Goal: Task Accomplishment & Management: Use online tool/utility

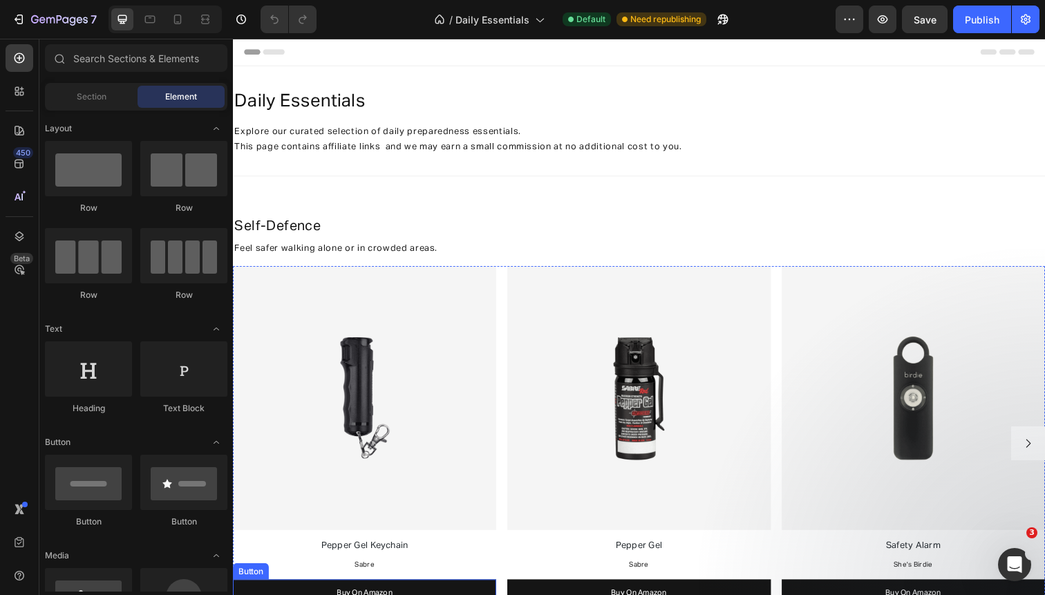
click at [418, 594] on link "Buy On Amazon" at bounding box center [367, 605] width 269 height 28
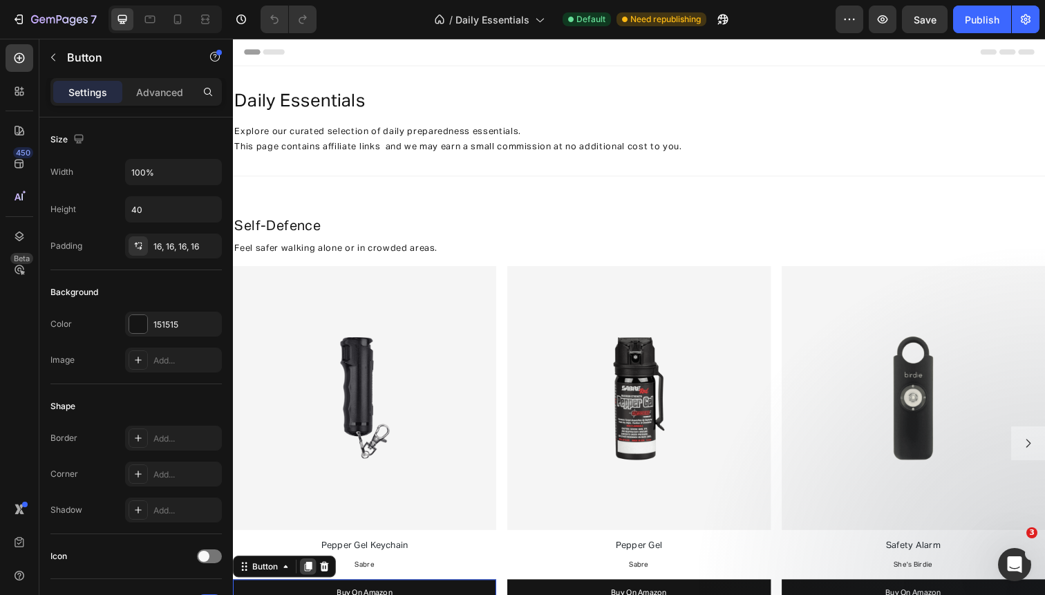
click at [303, 575] on div at bounding box center [309, 577] width 17 height 17
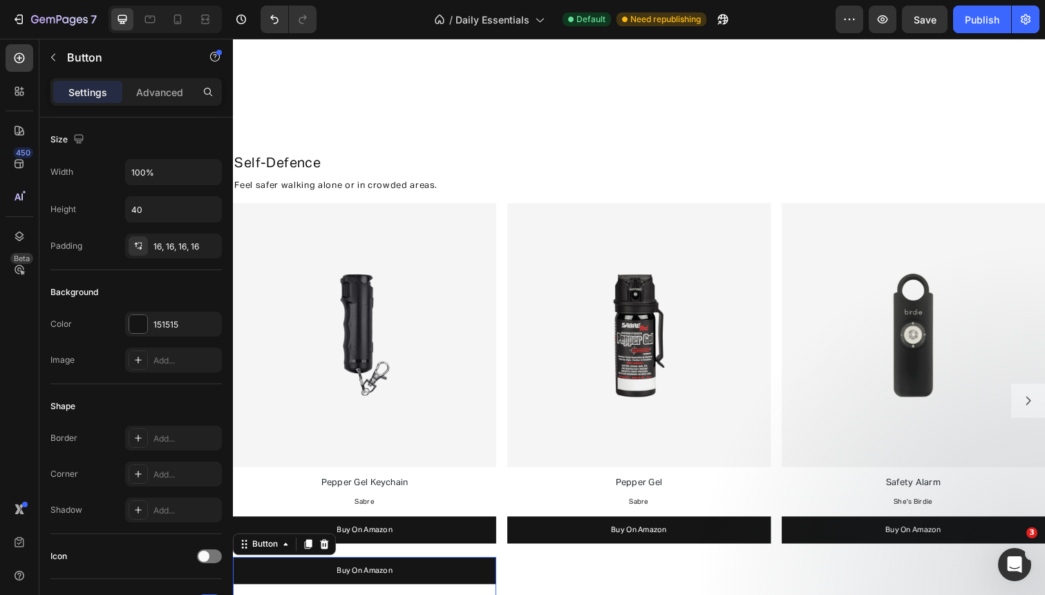
scroll to position [41, 0]
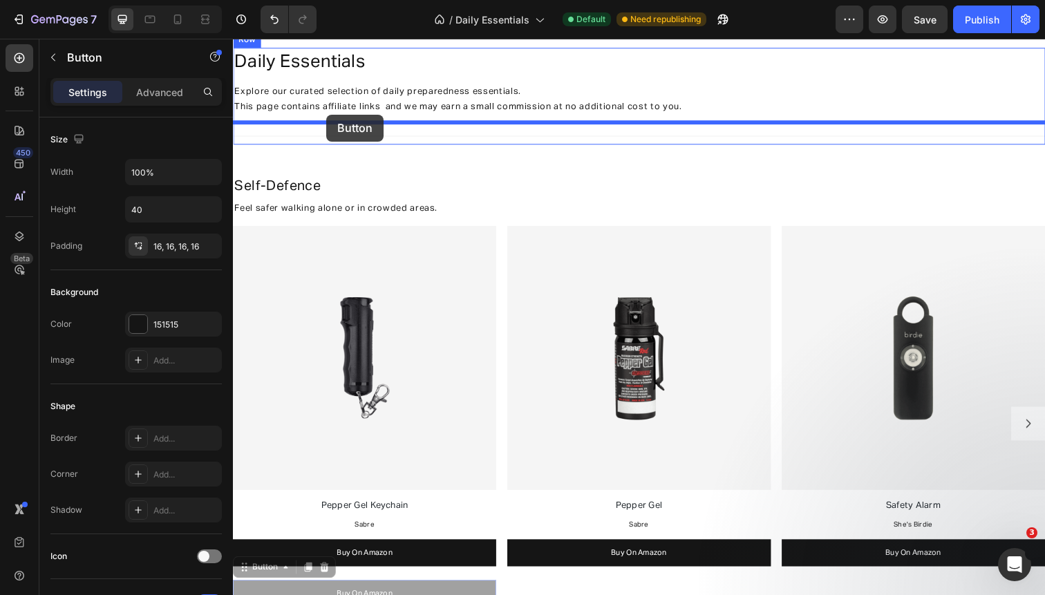
drag, startPoint x: 275, startPoint y: 575, endPoint x: 328, endPoint y: 116, distance: 461.8
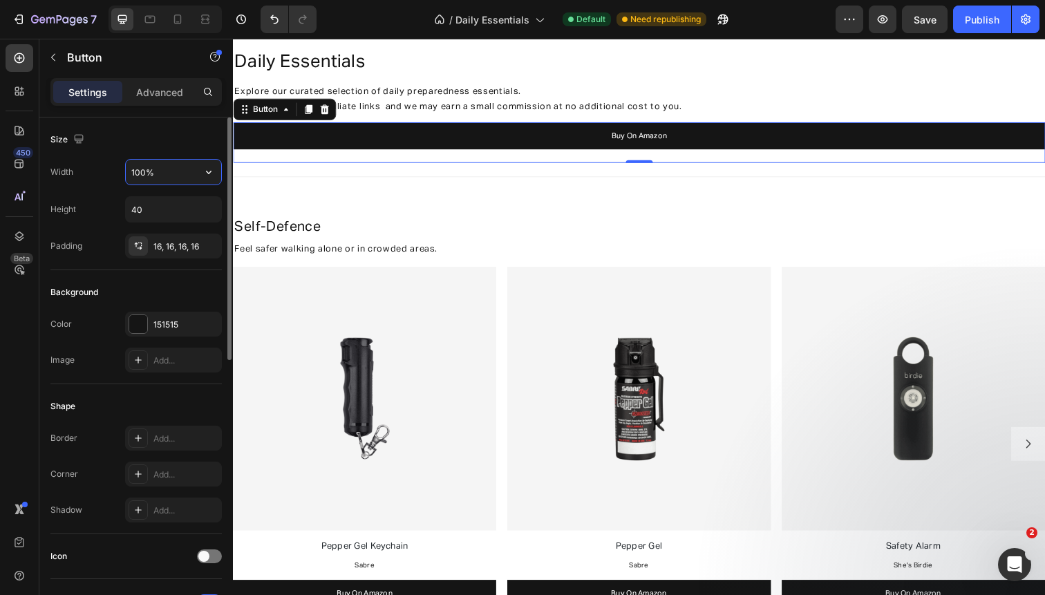
click at [170, 160] on input "100%" at bounding box center [173, 172] width 95 height 25
click at [209, 167] on icon "button" at bounding box center [209, 172] width 14 height 14
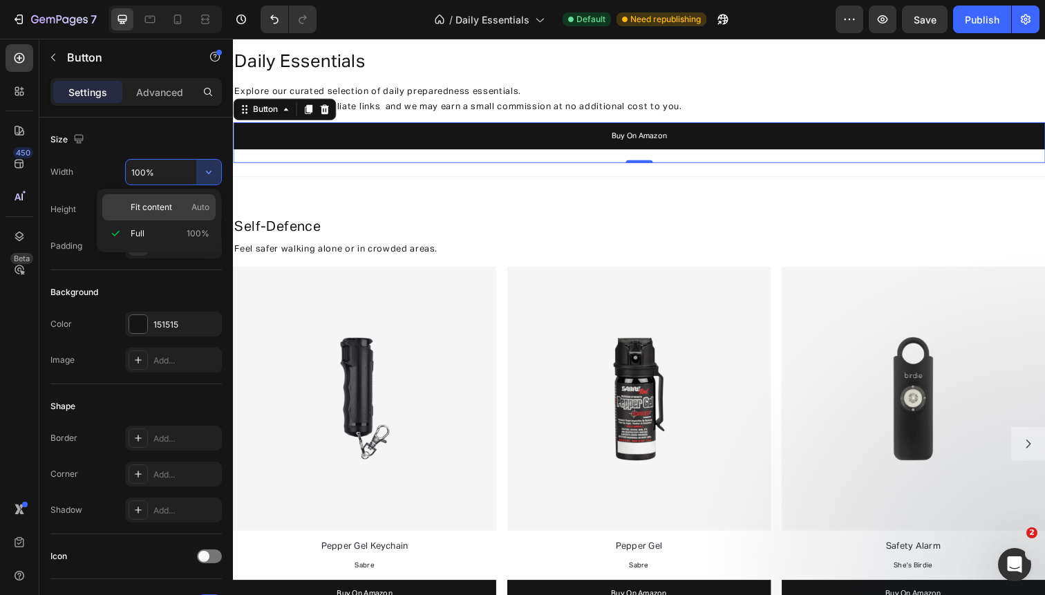
click at [175, 209] on p "Fit content Auto" at bounding box center [170, 207] width 79 height 12
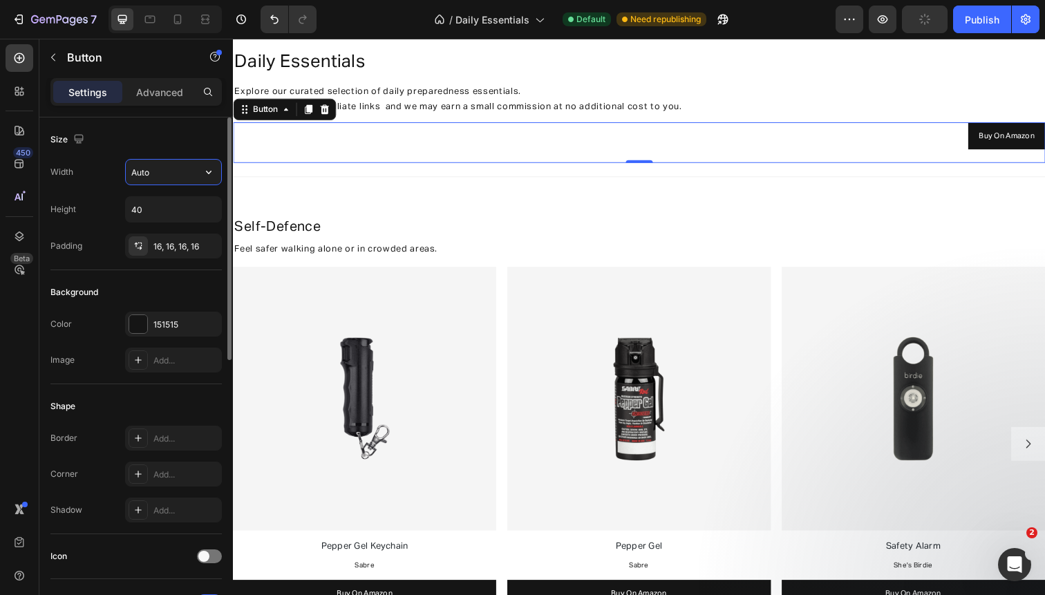
click at [164, 175] on input "Auto" at bounding box center [173, 172] width 95 height 25
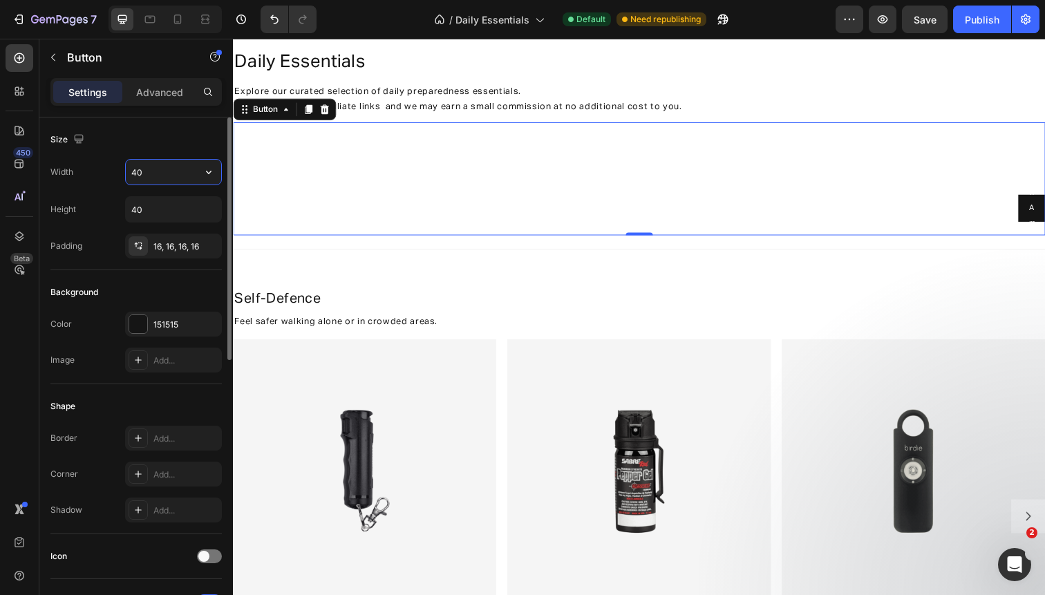
type input "4"
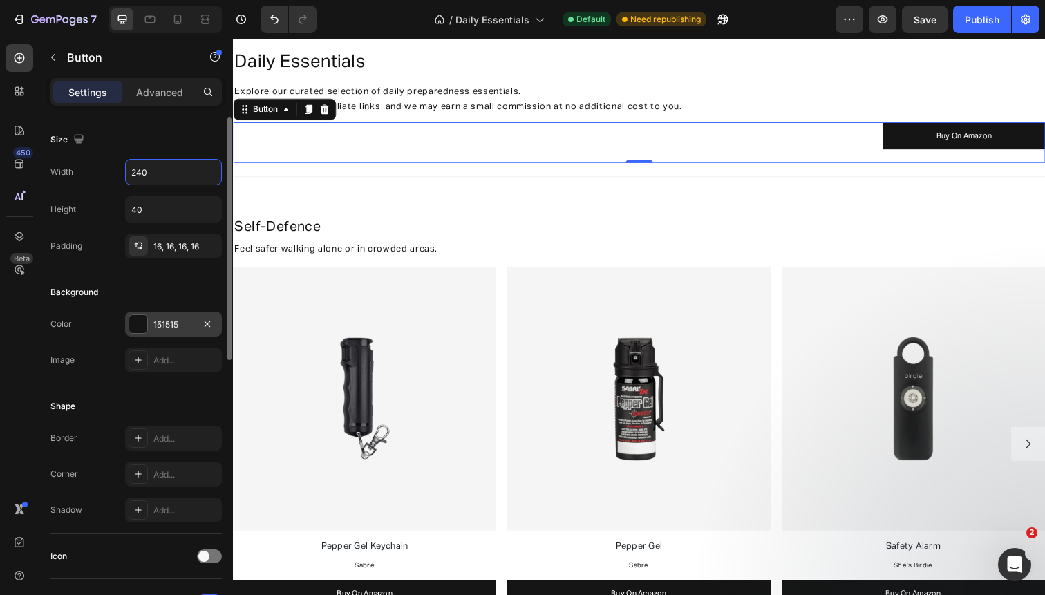
type input "240"
click at [160, 319] on div "151515" at bounding box center [173, 325] width 40 height 12
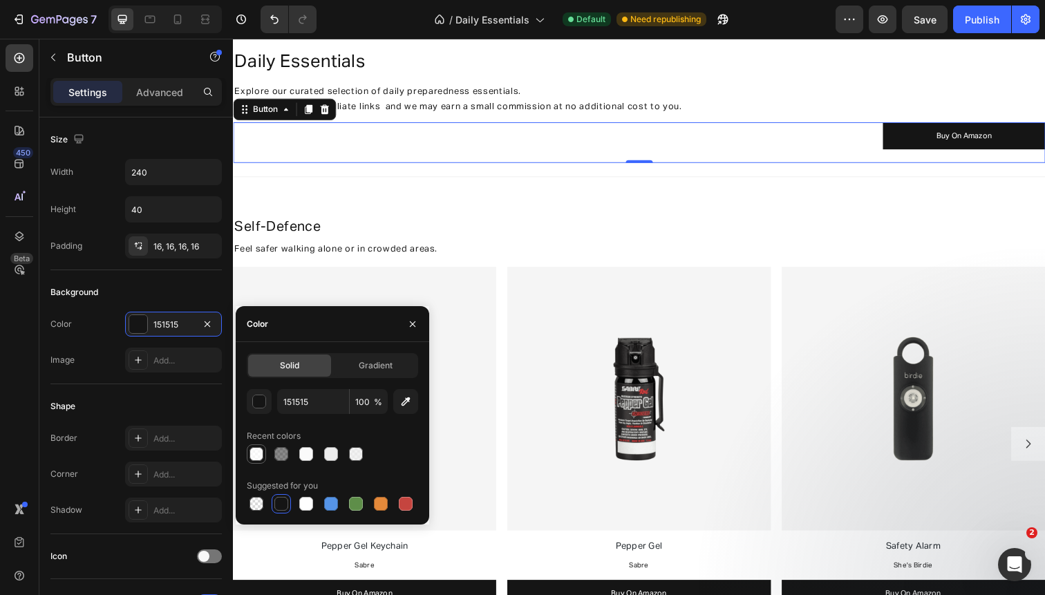
click at [258, 457] on div at bounding box center [256, 454] width 14 height 14
type input "FFFFFF"
type input "75"
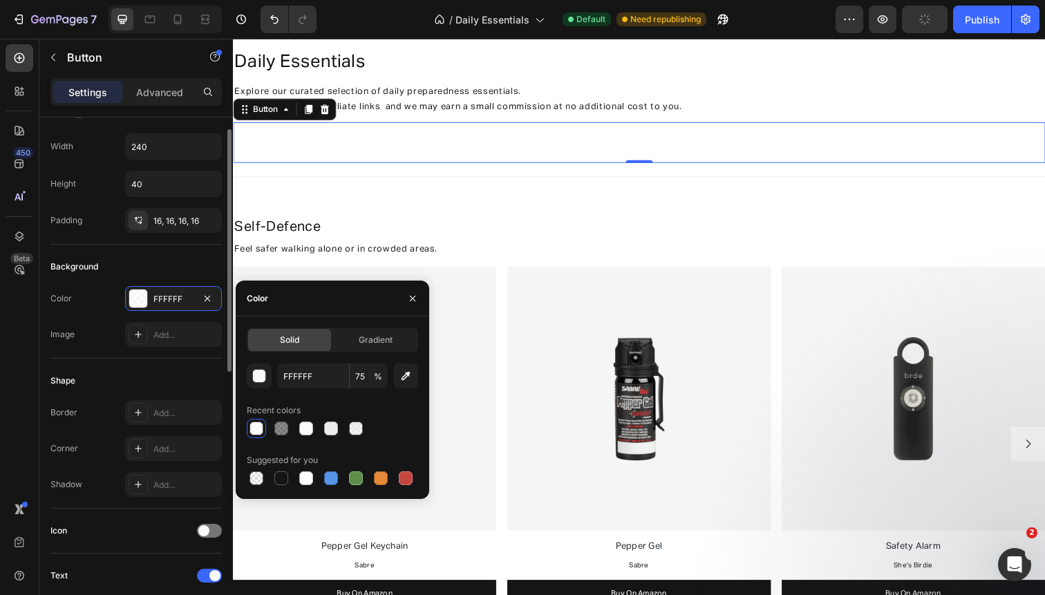
scroll to position [38, 0]
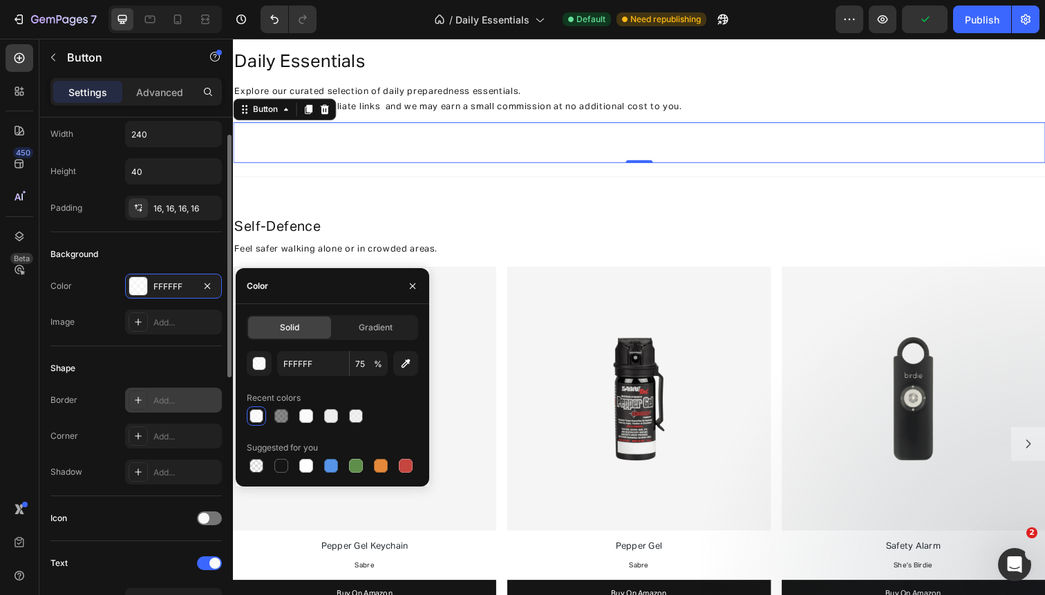
click at [174, 396] on div "Add..." at bounding box center [185, 401] width 65 height 12
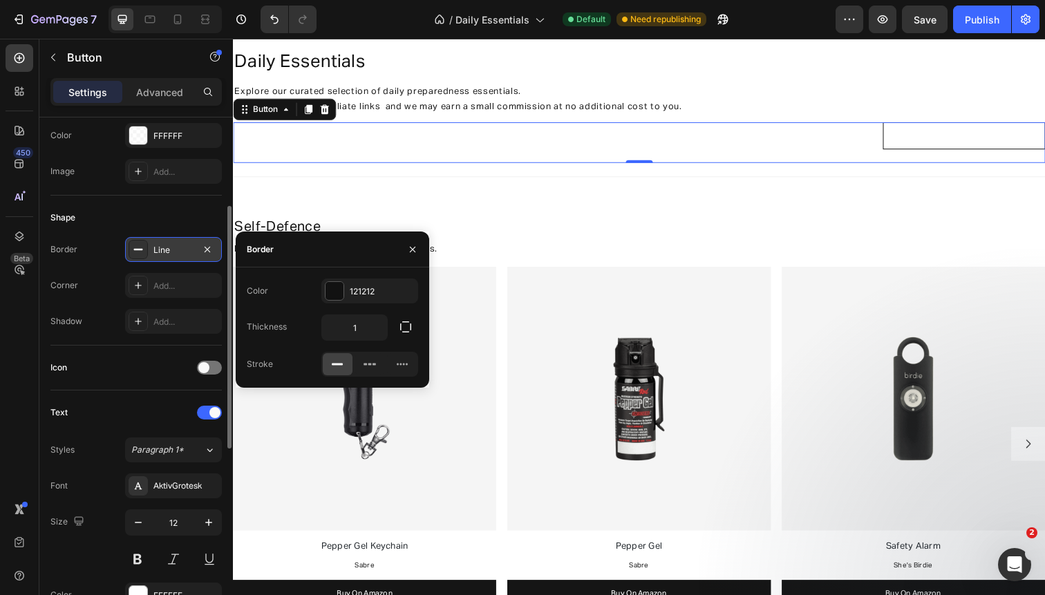
scroll to position [275, 0]
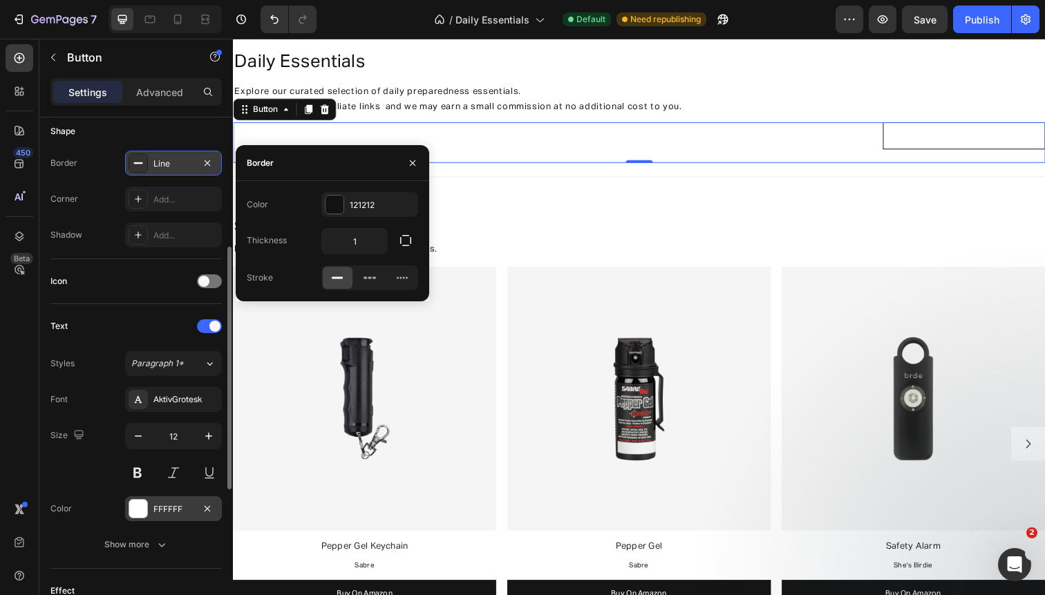
click at [162, 504] on div "FFFFFF" at bounding box center [173, 509] width 40 height 12
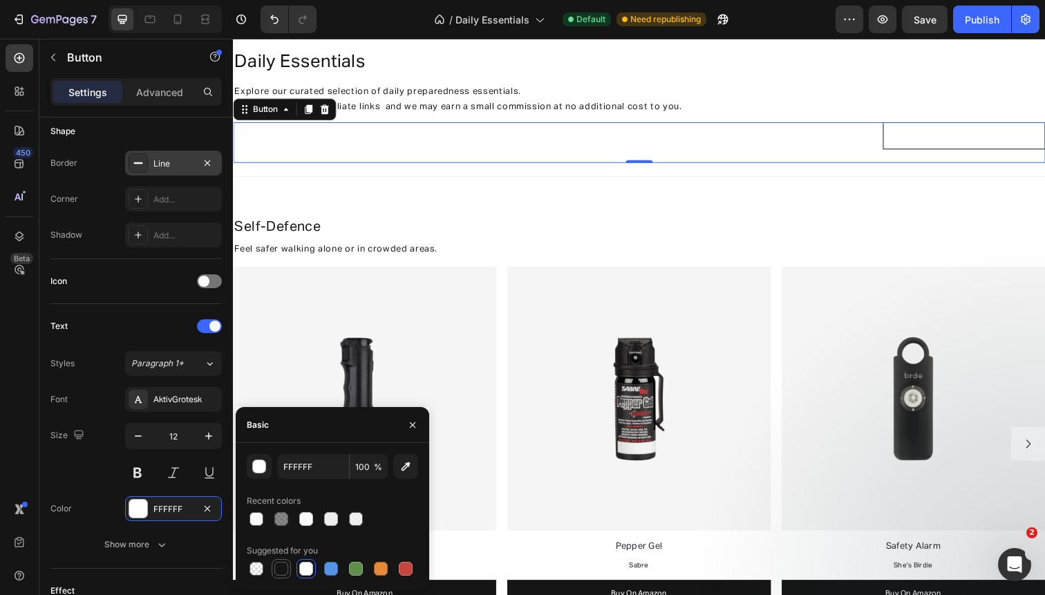
click at [278, 562] on div at bounding box center [281, 569] width 14 height 14
type input "151515"
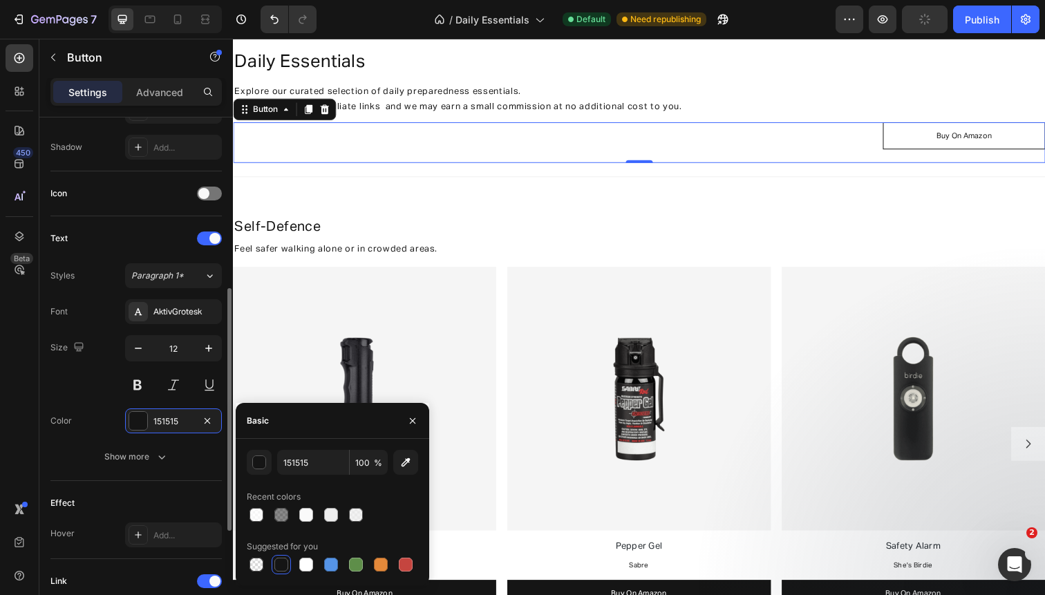
scroll to position [582, 0]
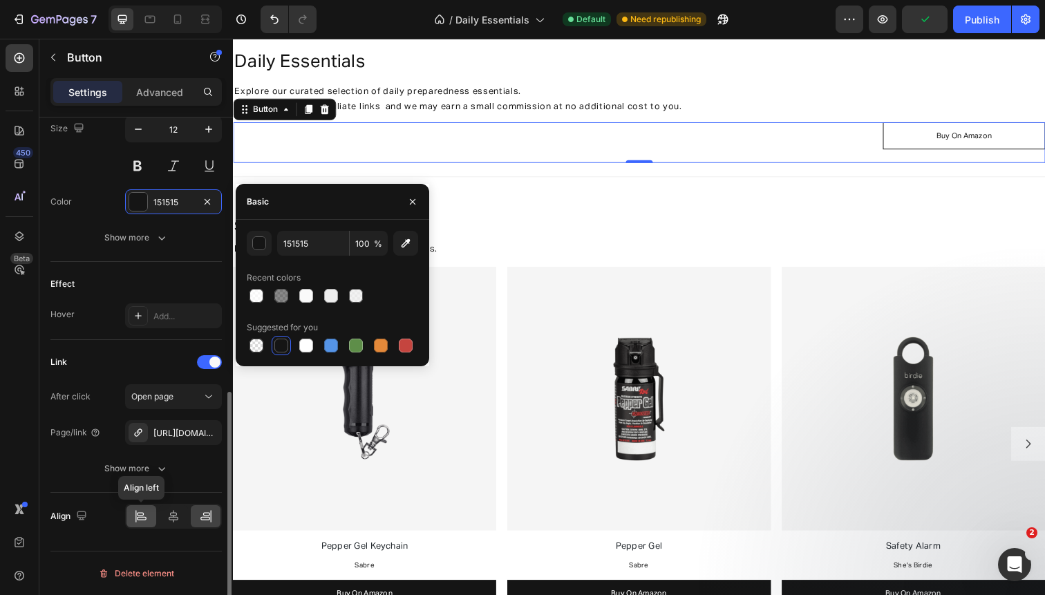
click at [142, 517] on icon at bounding box center [141, 516] width 14 height 14
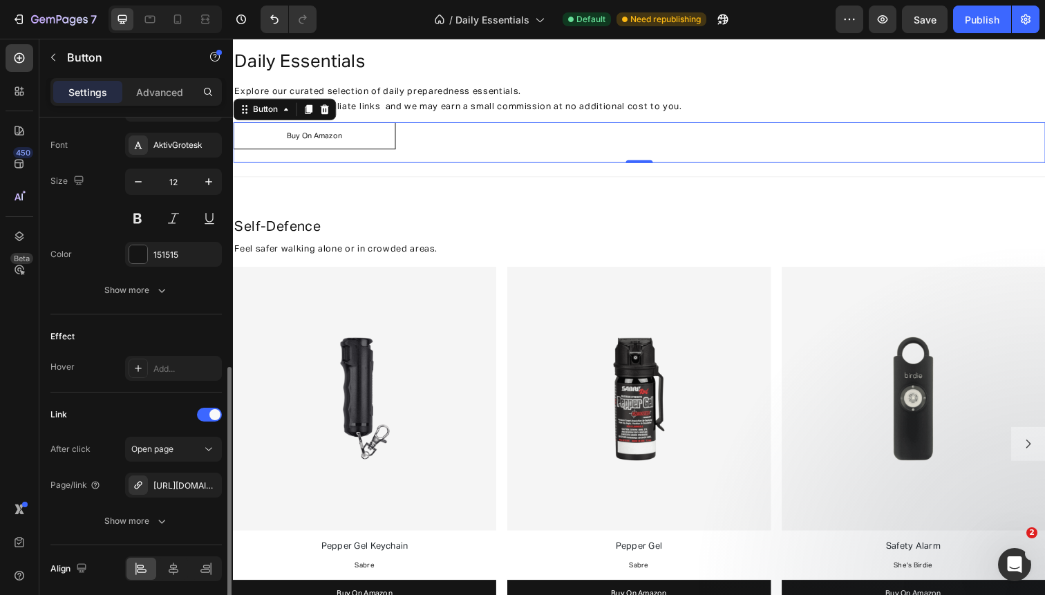
scroll to position [530, 0]
click at [157, 292] on icon "button" at bounding box center [162, 290] width 14 height 14
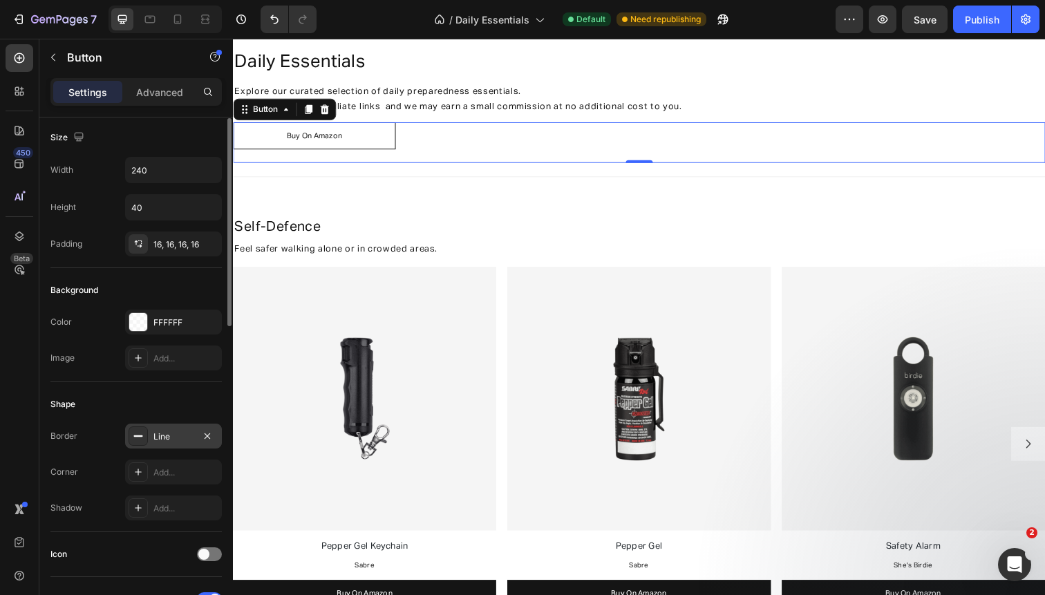
scroll to position [0, 0]
click at [173, 431] on div "Line" at bounding box center [173, 438] width 97 height 25
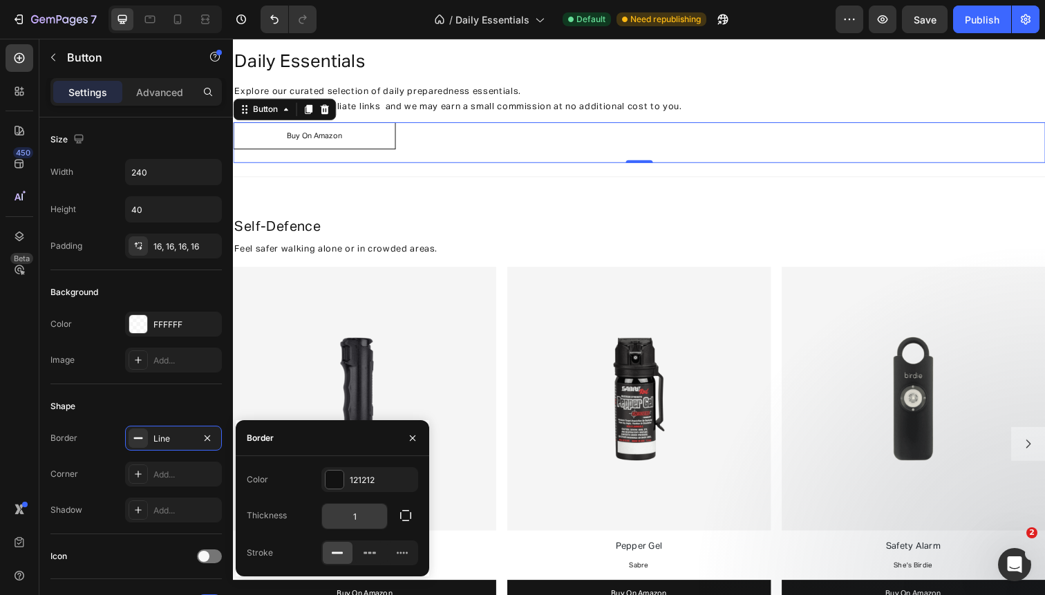
click at [356, 513] on input "1" at bounding box center [354, 516] width 65 height 25
type input "0.5"
click at [205, 14] on icon at bounding box center [205, 19] width 14 height 14
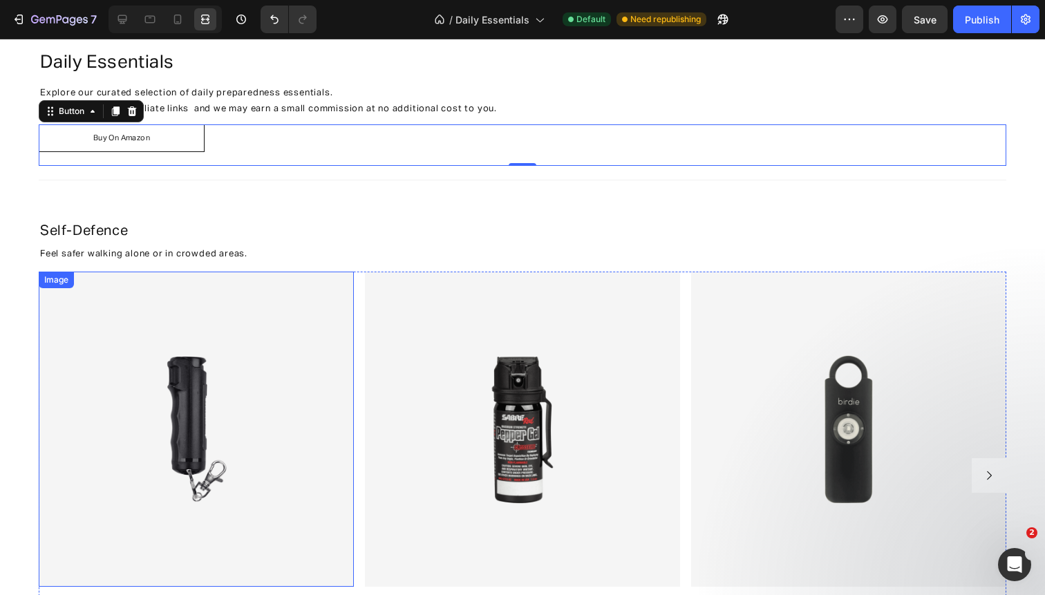
click at [202, 428] on img at bounding box center [196, 429] width 315 height 315
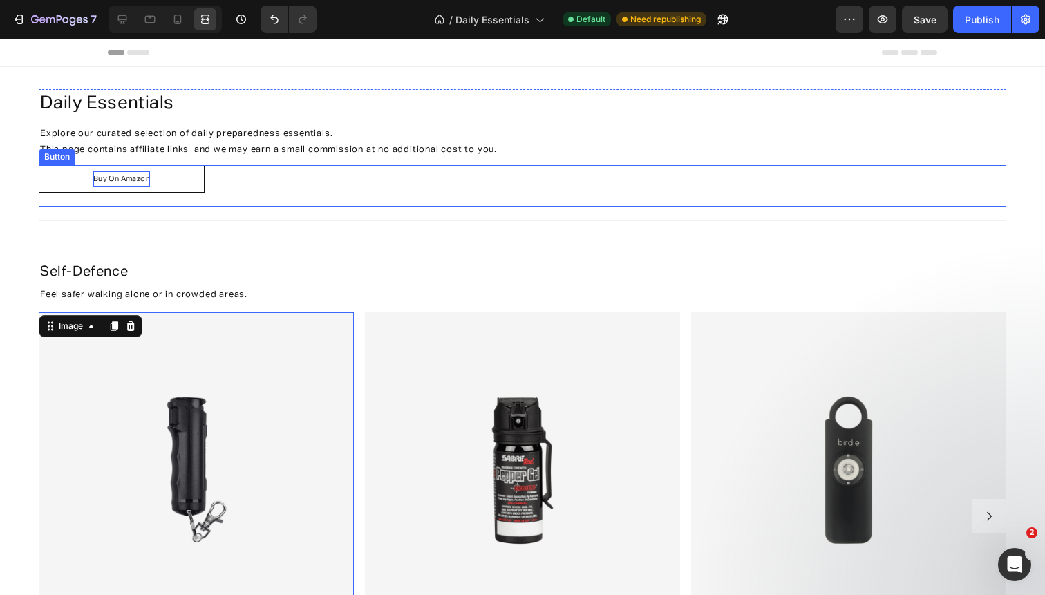
click at [129, 178] on span "Buy On Amazon" at bounding box center [121, 179] width 57 height 8
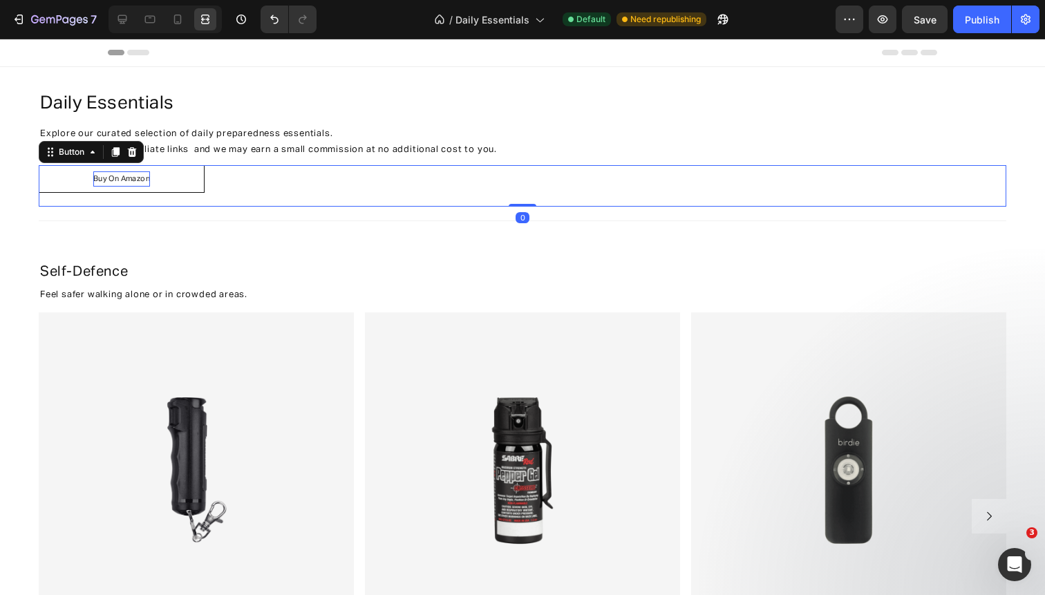
click at [124, 178] on span "Buy On Amazon" at bounding box center [121, 179] width 57 height 8
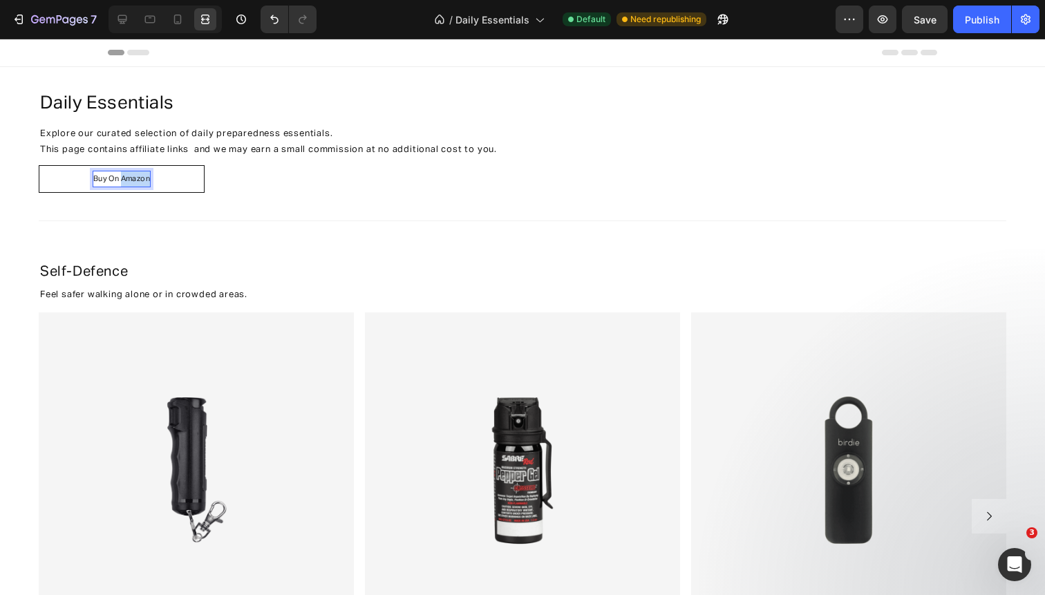
click at [124, 178] on span "Buy On Amazon" at bounding box center [121, 179] width 57 height 8
click at [131, 175] on span "Download/Print Che" at bounding box center [121, 179] width 74 height 8
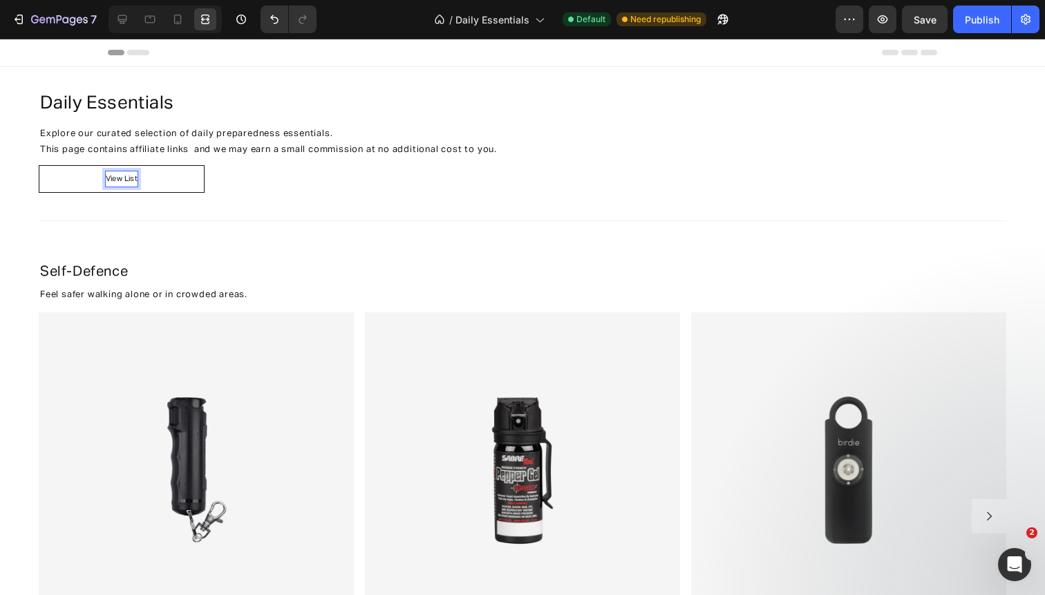
click at [129, 179] on span "View List" at bounding box center [122, 179] width 32 height 8
click at [83, 178] on span "View Daily Essentials List" at bounding box center [121, 179] width 91 height 8
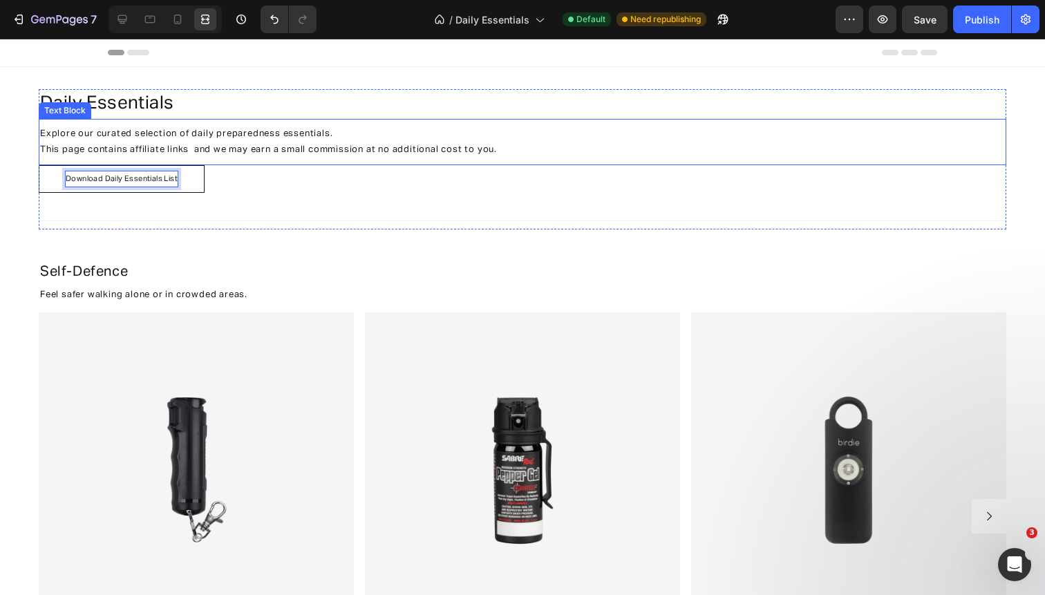
click at [201, 140] on p "Explore our curated selection of daily preparedness essentials." at bounding box center [453, 134] width 826 height 16
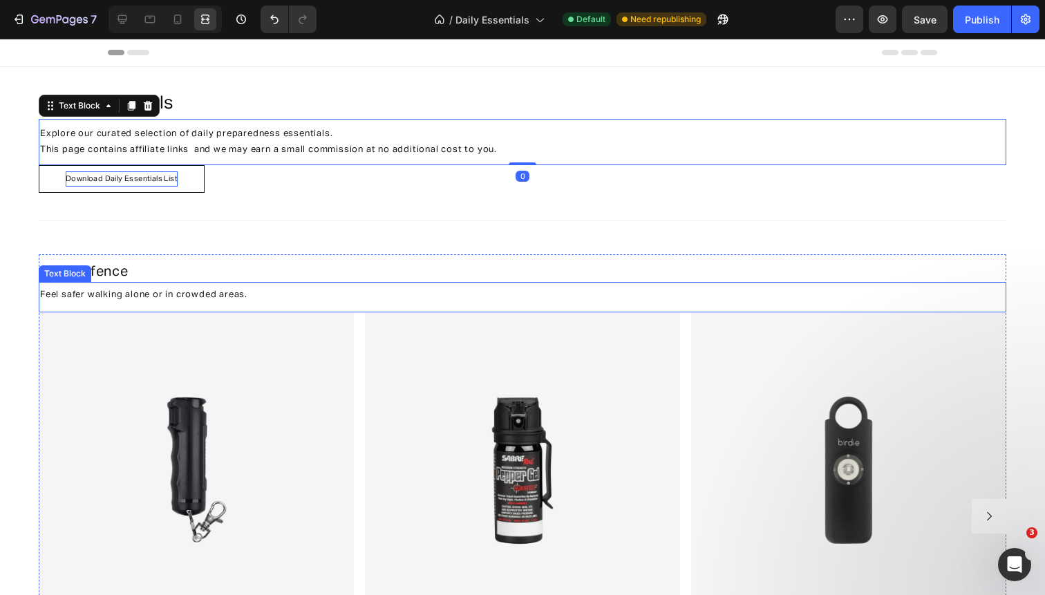
click at [184, 291] on span "Feel safer walking alone or in crowded areas." at bounding box center [143, 294] width 207 height 9
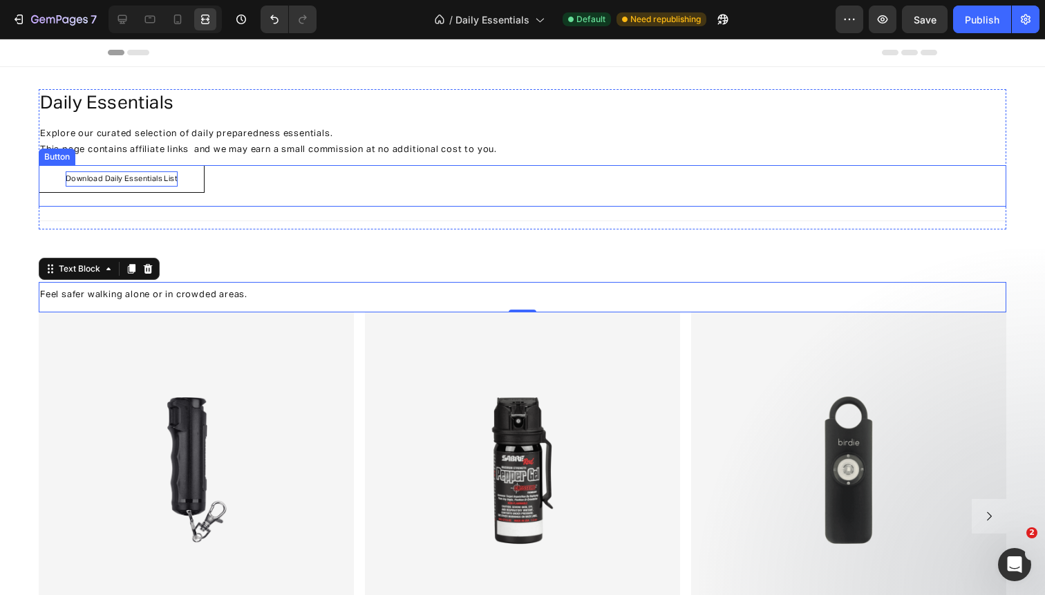
click at [198, 183] on link "Download Daily Essentials List" at bounding box center [122, 179] width 166 height 28
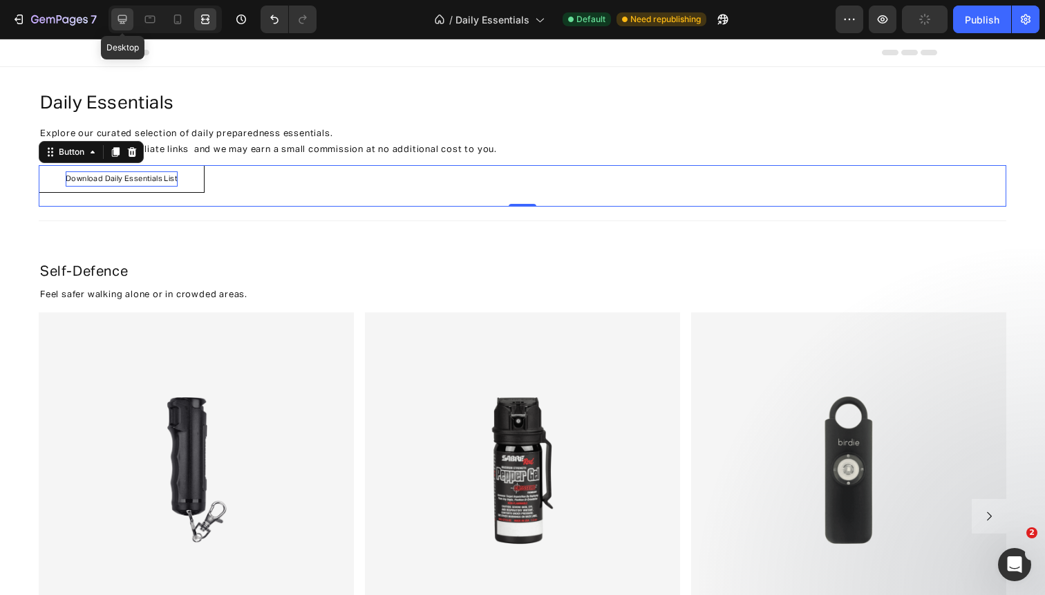
click at [124, 26] on div at bounding box center [122, 19] width 22 height 22
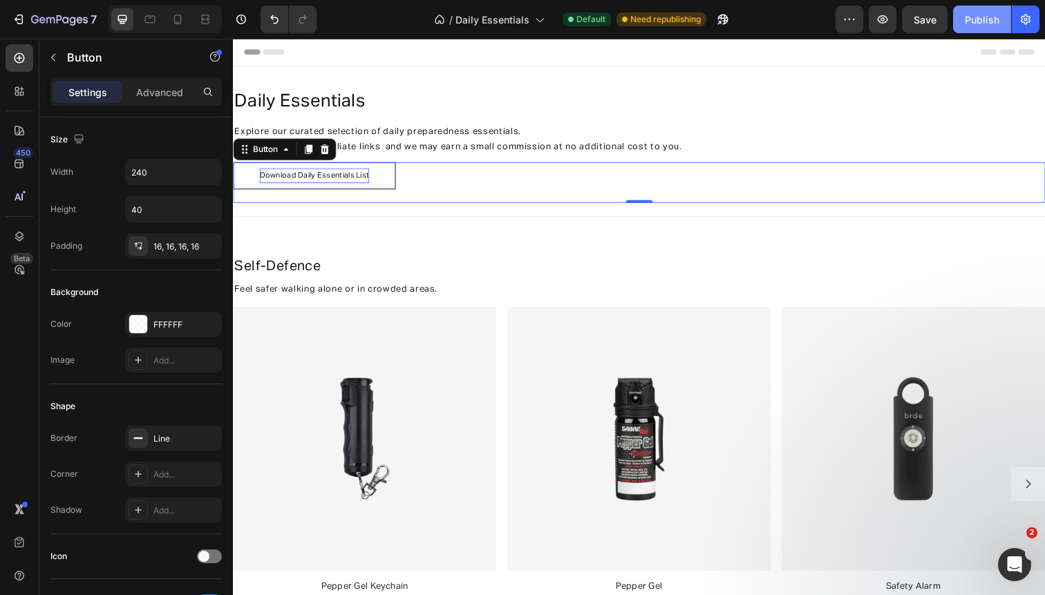
click at [965, 26] on div "Publish" at bounding box center [981, 19] width 35 height 15
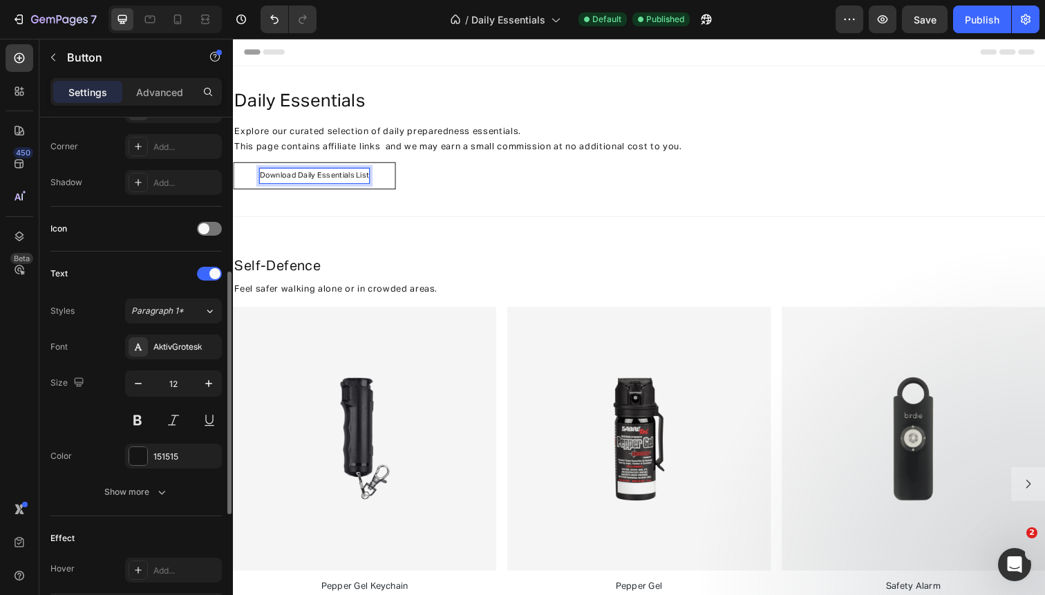
scroll to position [334, 0]
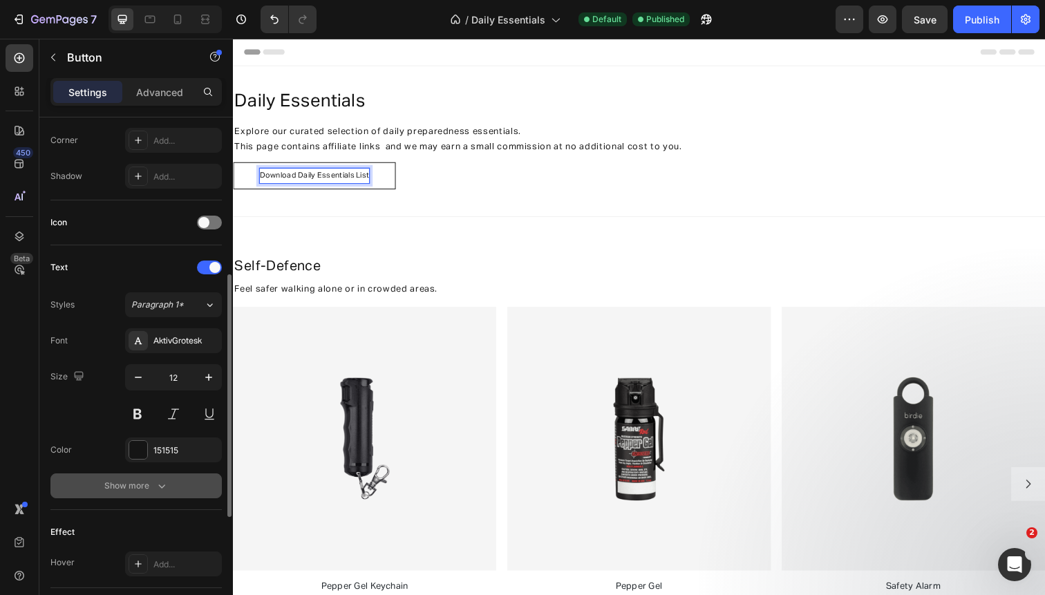
click at [142, 484] on div "Show more" at bounding box center [136, 486] width 64 height 14
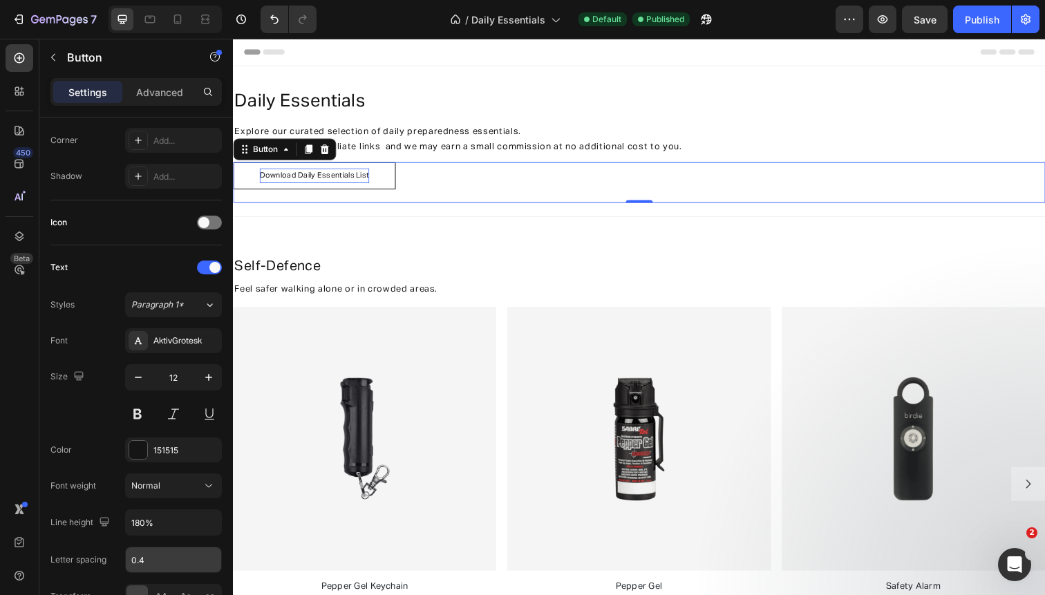
click at [164, 563] on input "0.4" at bounding box center [173, 559] width 95 height 25
type input "0.6"
click at [207, 24] on icon at bounding box center [205, 19] width 14 height 14
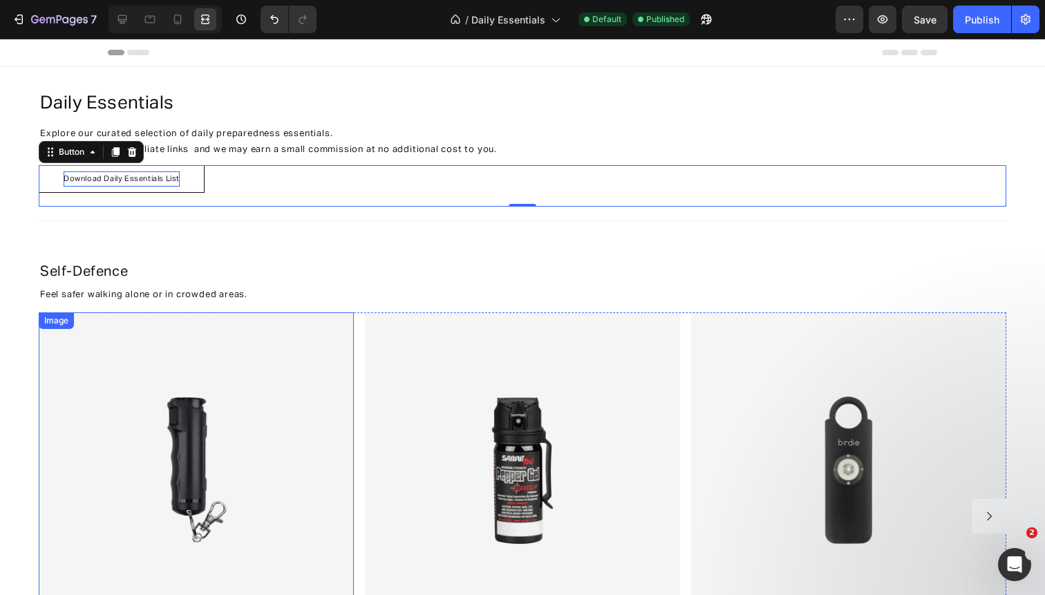
click at [100, 386] on img at bounding box center [196, 469] width 315 height 315
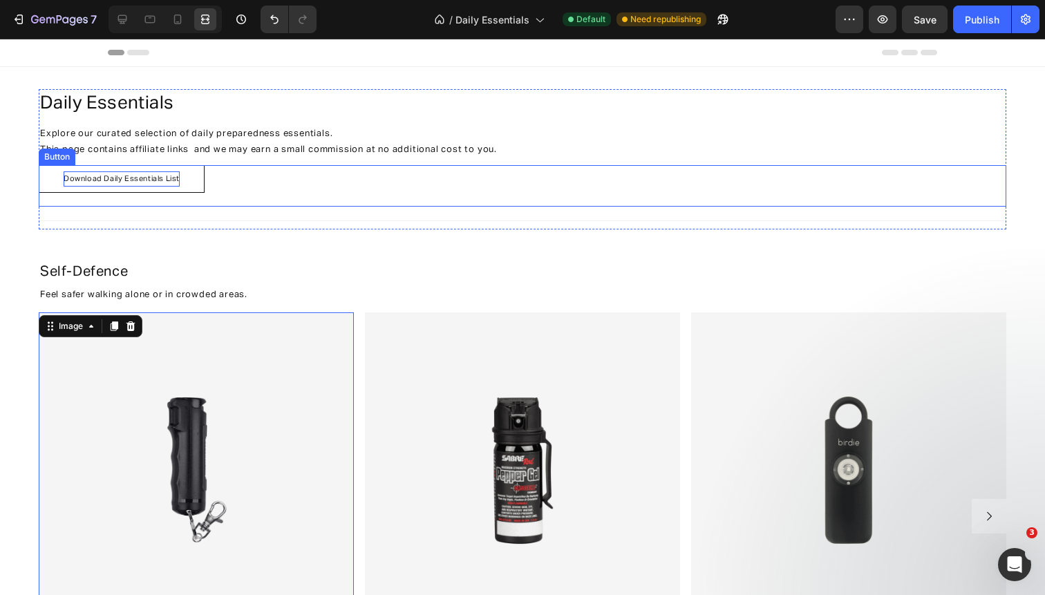
click at [166, 179] on span "Download Daily Essentials List" at bounding box center [122, 179] width 116 height 8
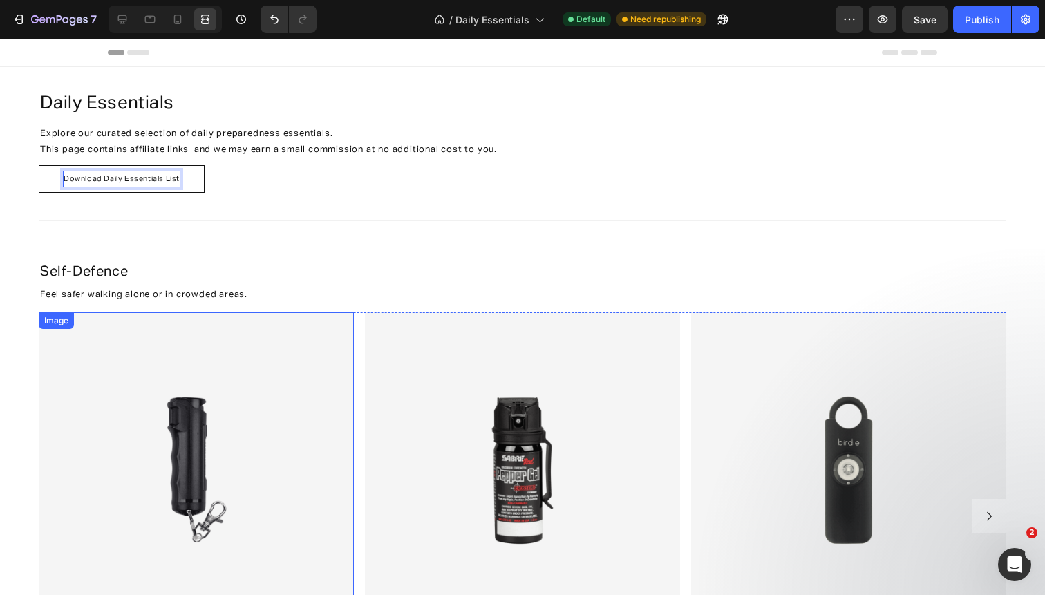
click at [250, 403] on img at bounding box center [196, 469] width 315 height 315
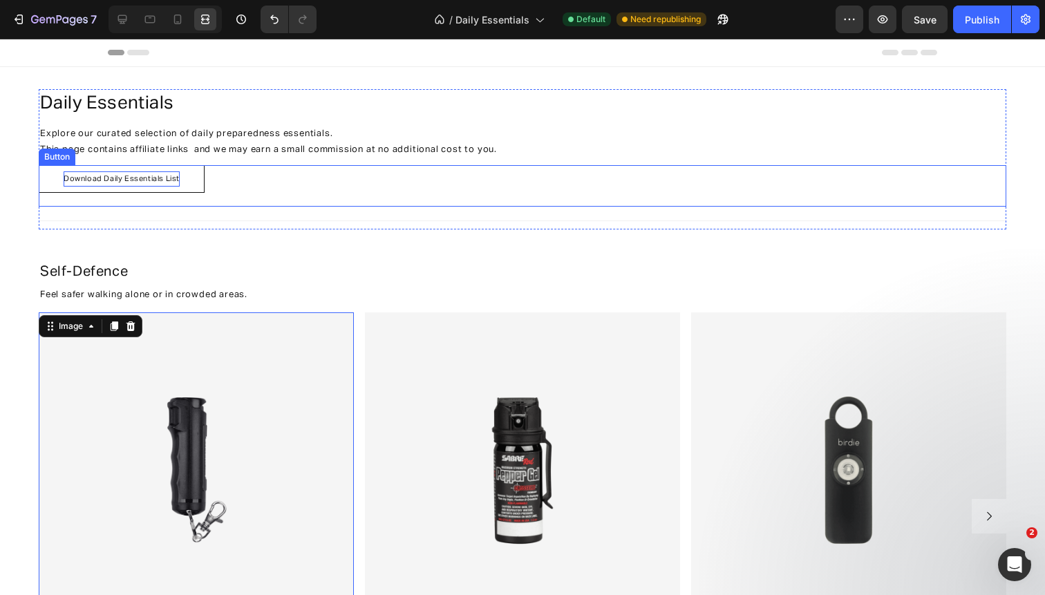
click at [173, 172] on p "Download Daily Essentials List" at bounding box center [122, 179] width 116 height 16
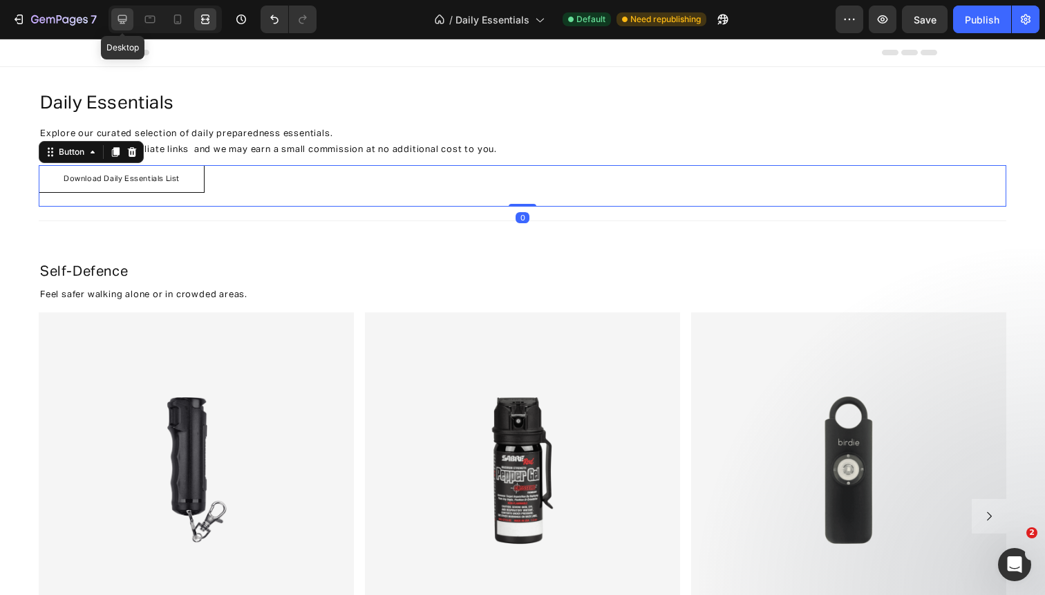
click at [124, 21] on icon at bounding box center [122, 19] width 9 height 9
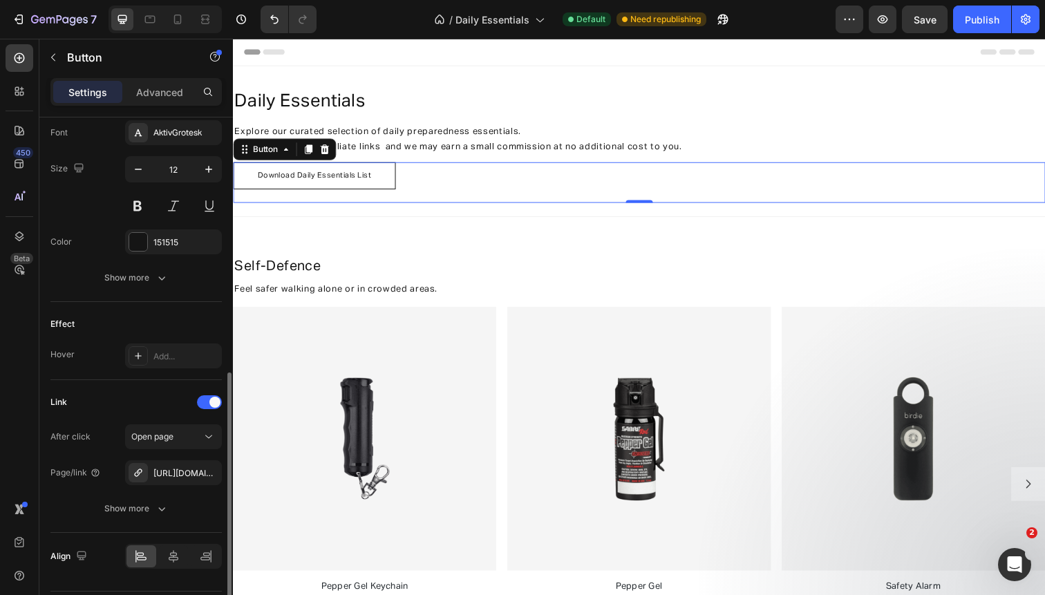
scroll to position [545, 0]
click at [193, 470] on div "[URL][DOMAIN_NAME]" at bounding box center [173, 470] width 40 height 12
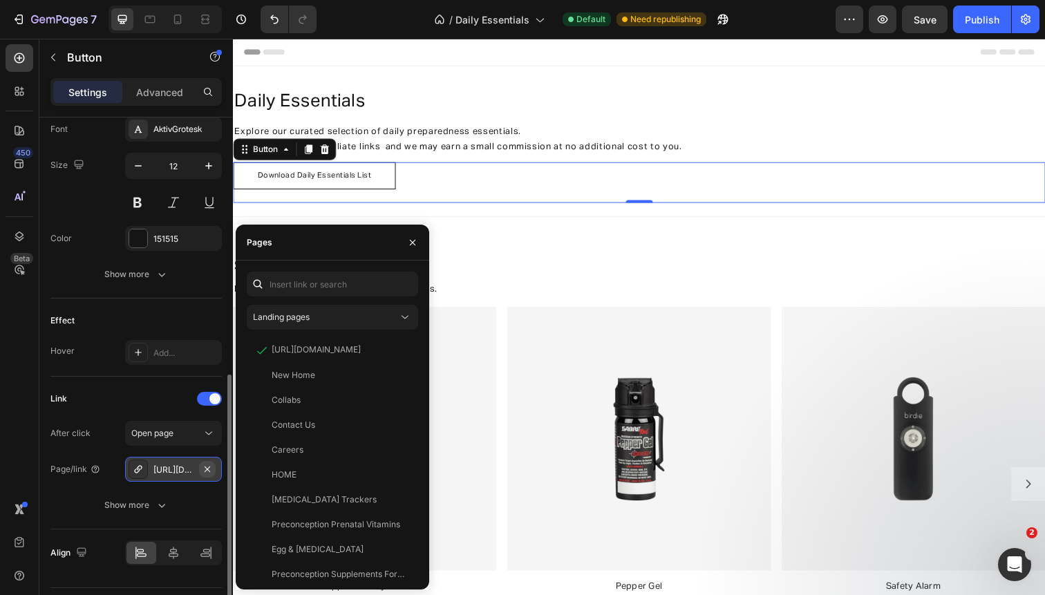
click at [207, 467] on icon "button" at bounding box center [208, 469] width 6 height 6
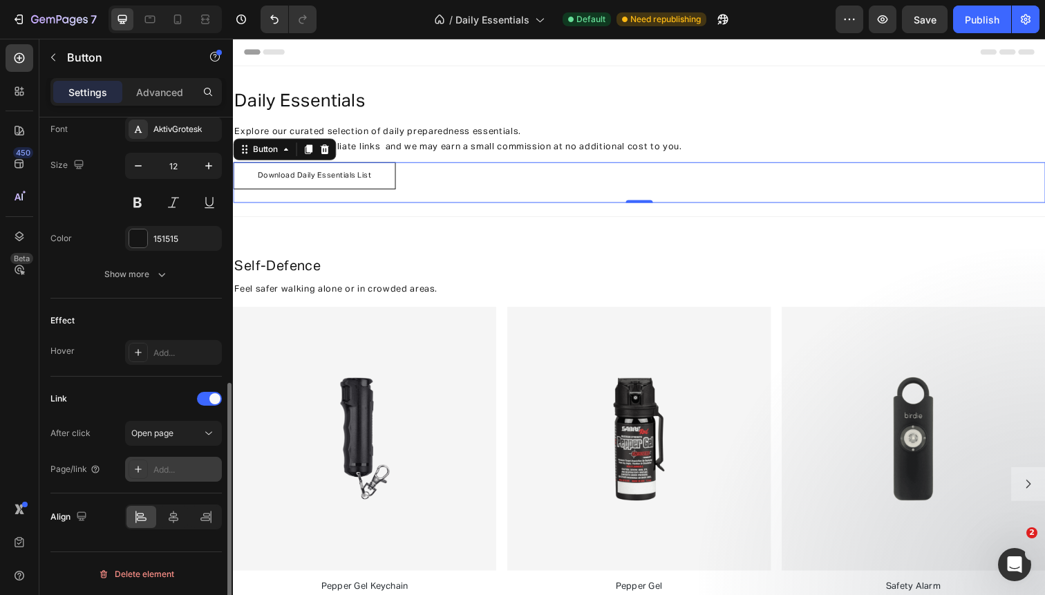
click at [177, 467] on div "Add..." at bounding box center [185, 470] width 65 height 12
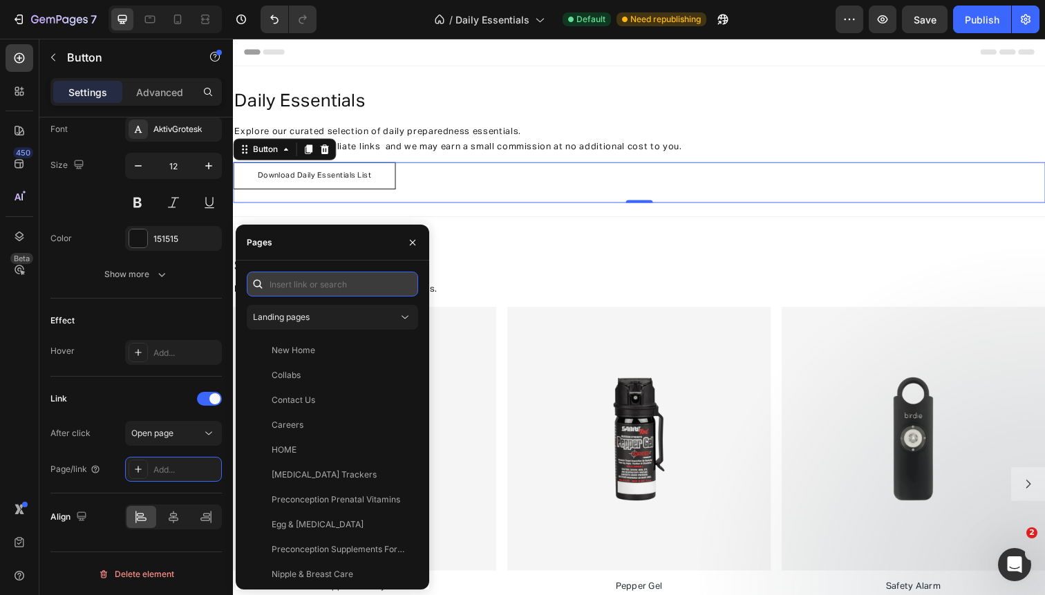
paste input "[URL][DOMAIN_NAME]"
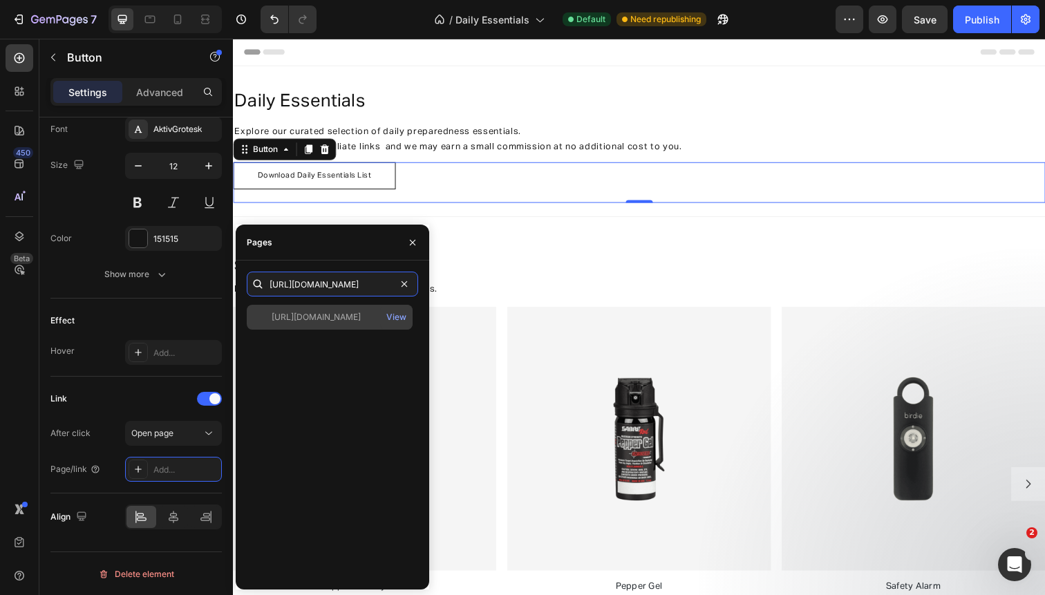
type input "[URL][DOMAIN_NAME]"
click at [344, 317] on div "[URL][DOMAIN_NAME]" at bounding box center [316, 317] width 89 height 12
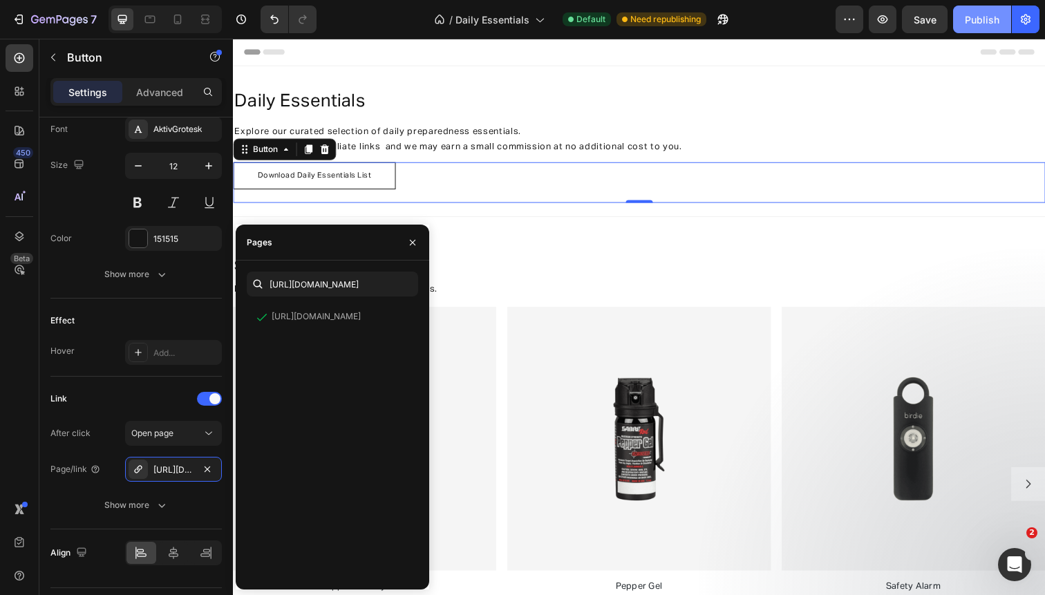
click at [985, 17] on div "Publish" at bounding box center [981, 19] width 35 height 15
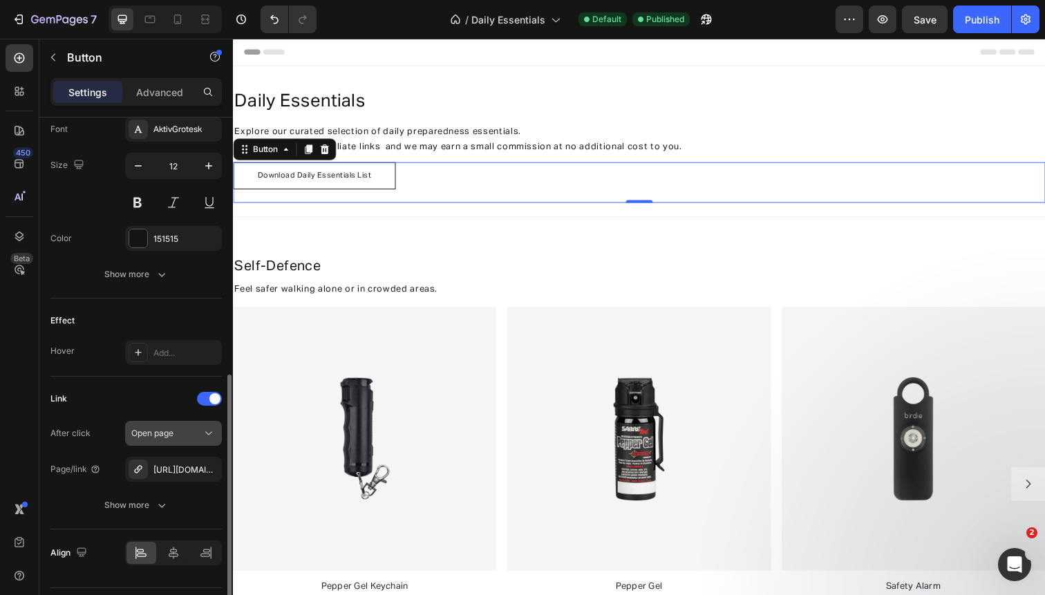
click at [206, 436] on icon at bounding box center [209, 433] width 14 height 14
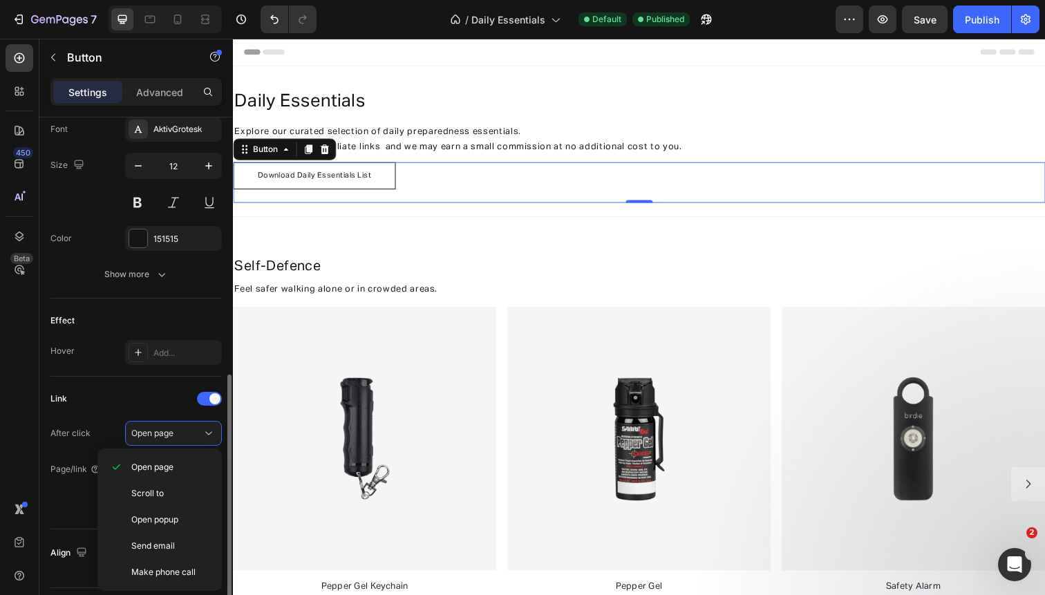
click at [146, 403] on div "Link" at bounding box center [135, 399] width 171 height 22
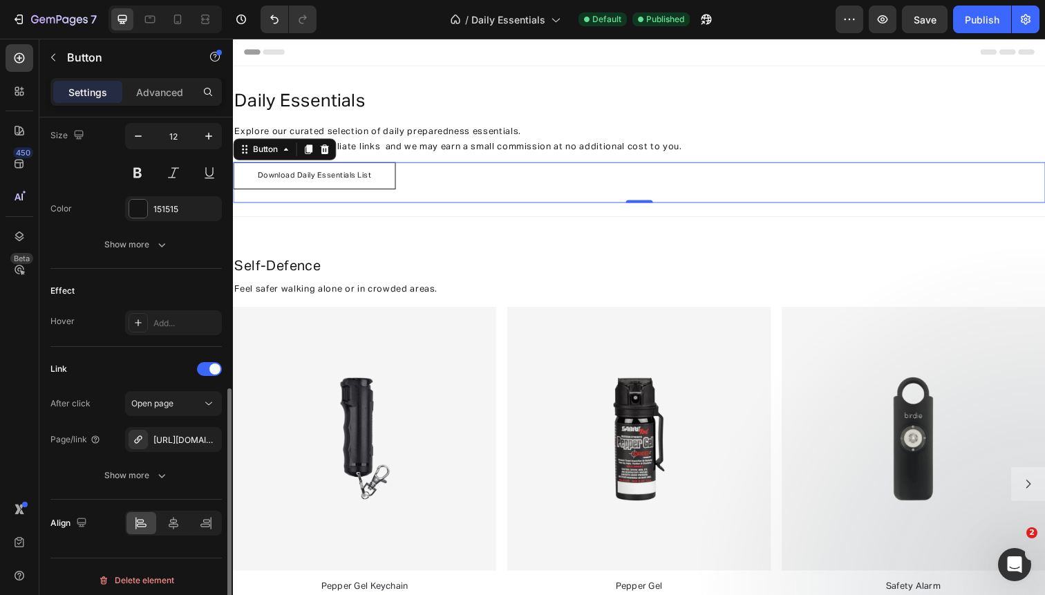
scroll to position [582, 0]
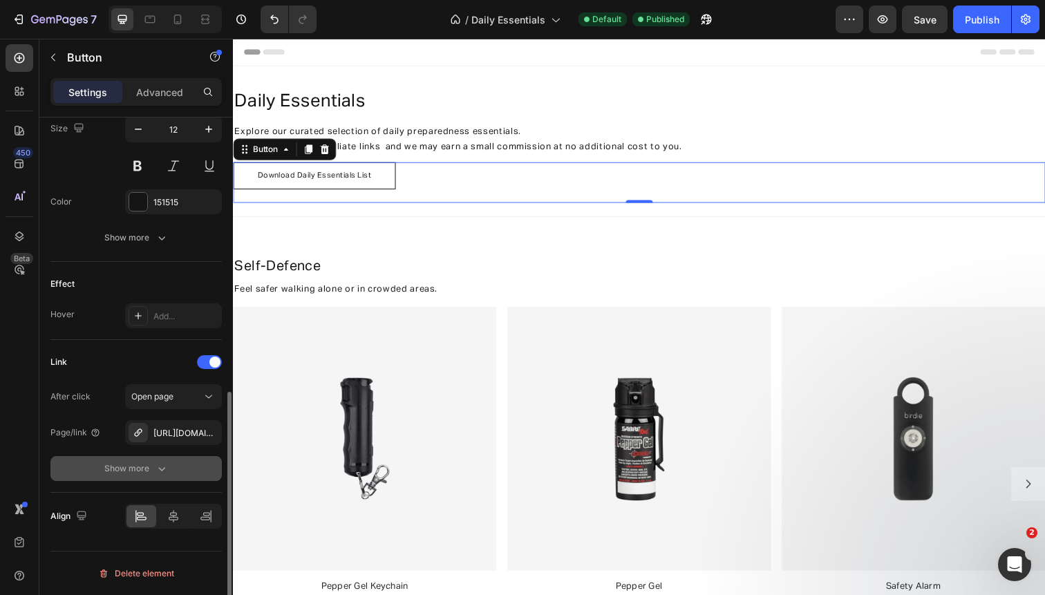
click at [162, 468] on icon "button" at bounding box center [162, 469] width 14 height 14
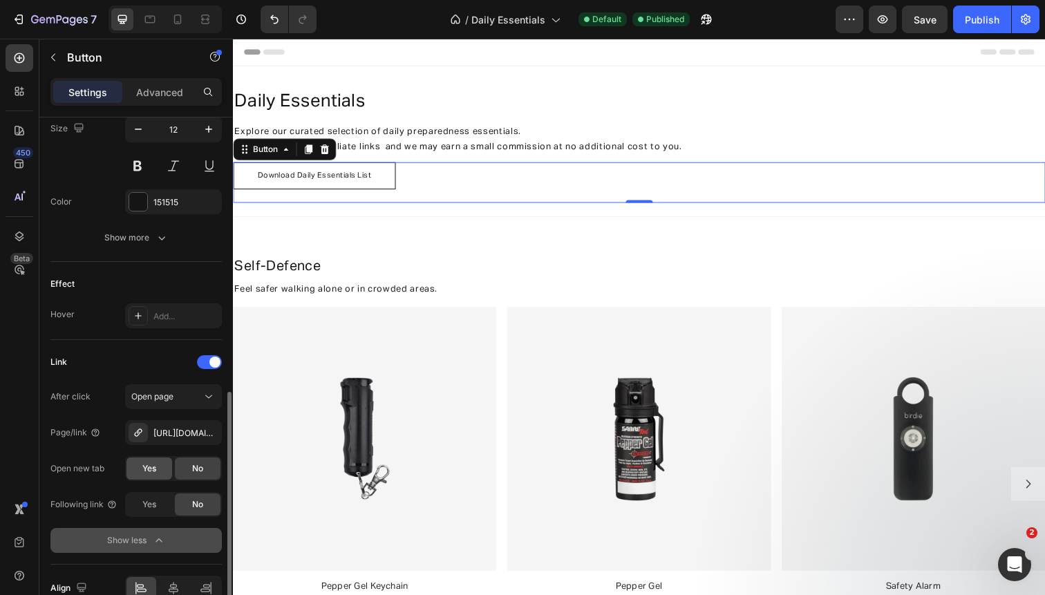
click at [149, 470] on span "Yes" at bounding box center [149, 468] width 14 height 12
click at [158, 506] on div "Yes" at bounding box center [149, 504] width 46 height 22
click at [199, 504] on span "No" at bounding box center [197, 504] width 11 height 12
click at [145, 506] on span "Yes" at bounding box center [149, 504] width 14 height 12
click at [196, 502] on span "No" at bounding box center [197, 504] width 11 height 12
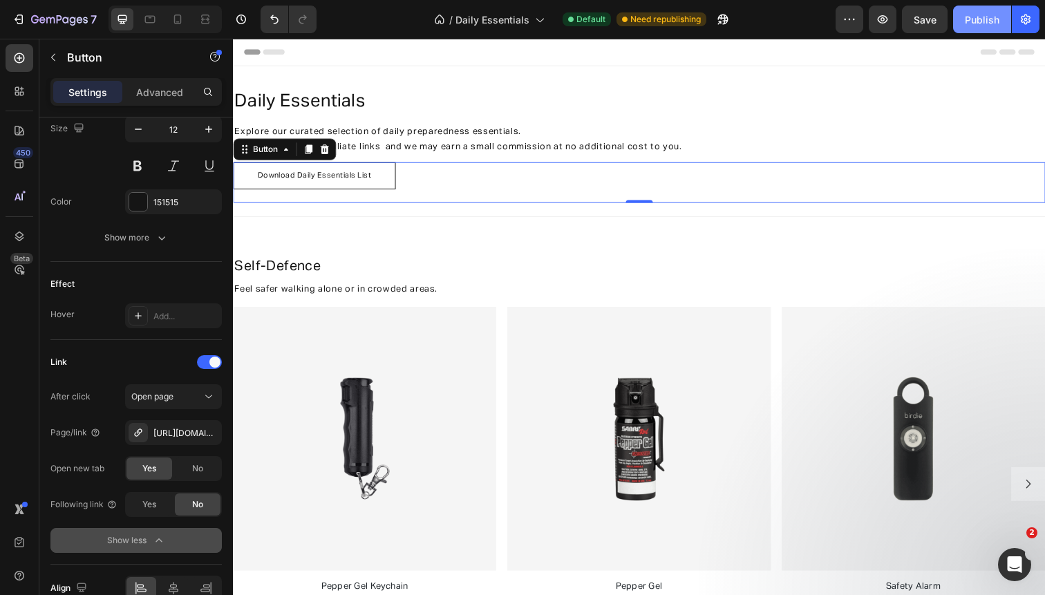
click at [971, 12] on div "Publish" at bounding box center [981, 19] width 35 height 15
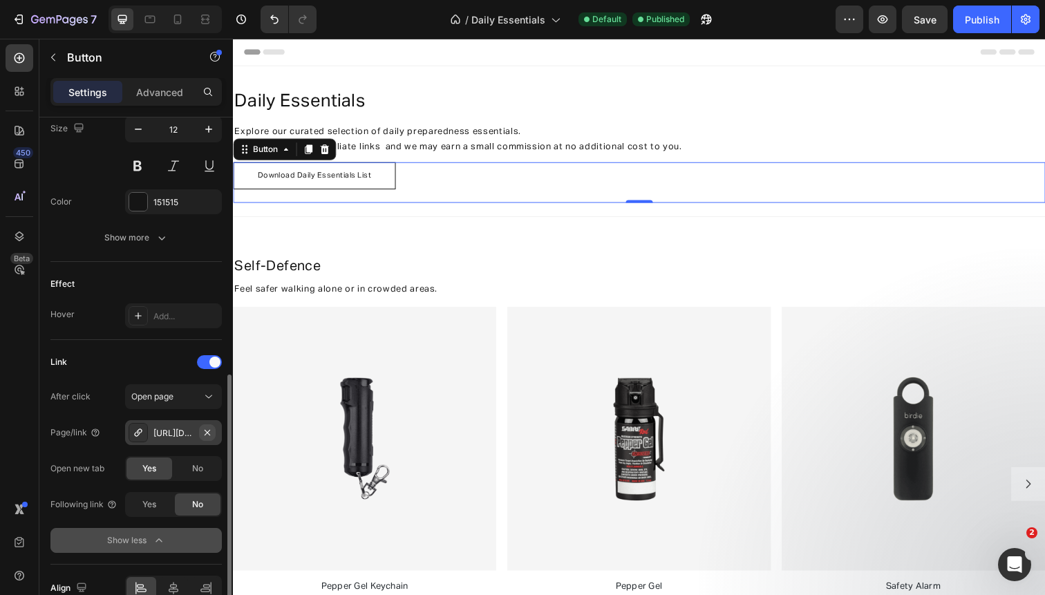
click at [207, 434] on icon "button" at bounding box center [207, 432] width 11 height 11
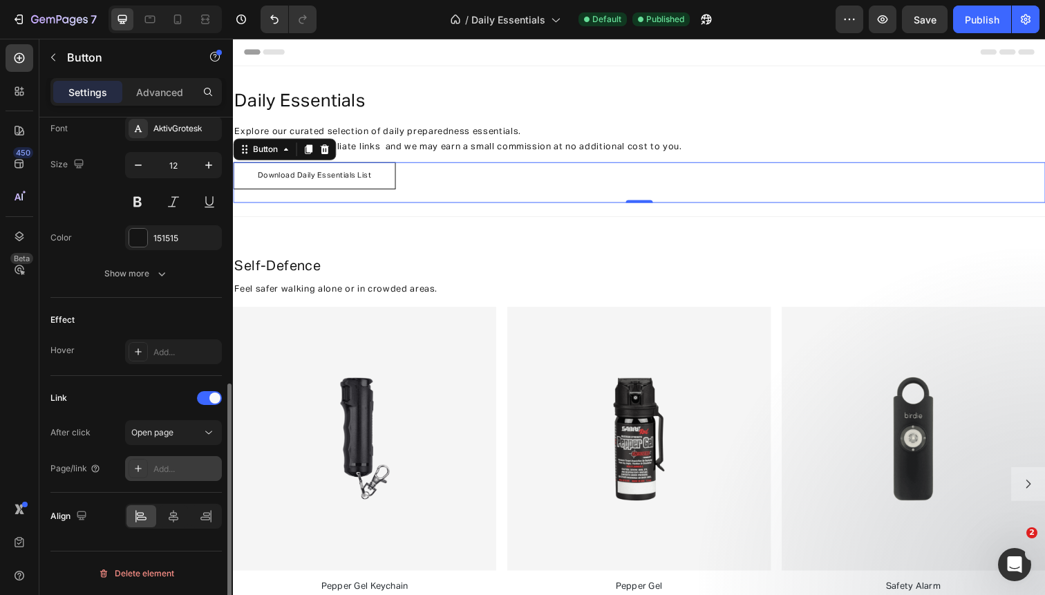
scroll to position [546, 0]
click at [176, 462] on div "Add..." at bounding box center [173, 468] width 97 height 25
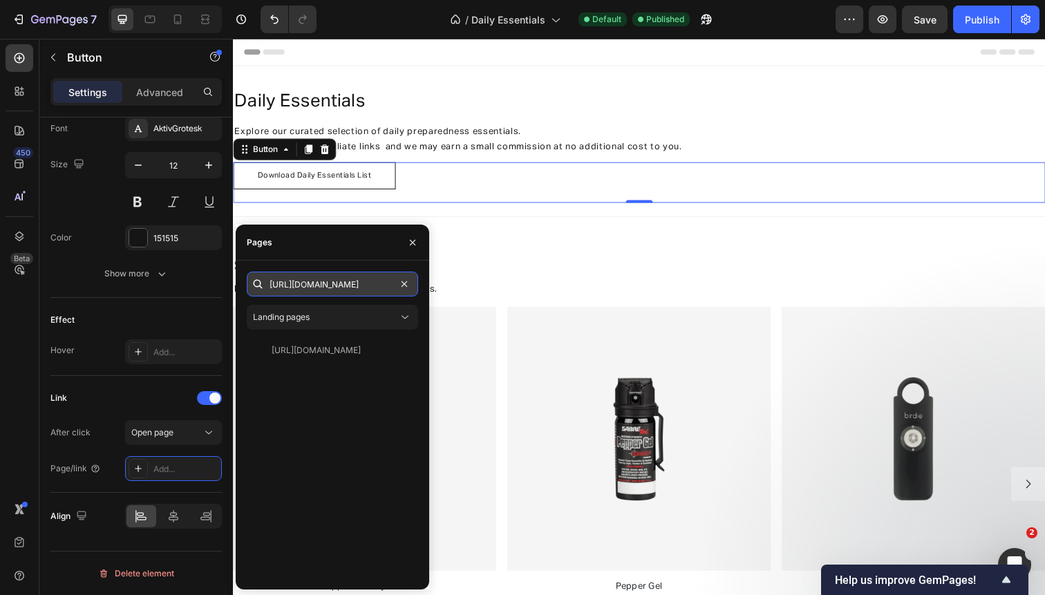
click at [298, 285] on input "[URL][DOMAIN_NAME]" at bounding box center [332, 284] width 171 height 25
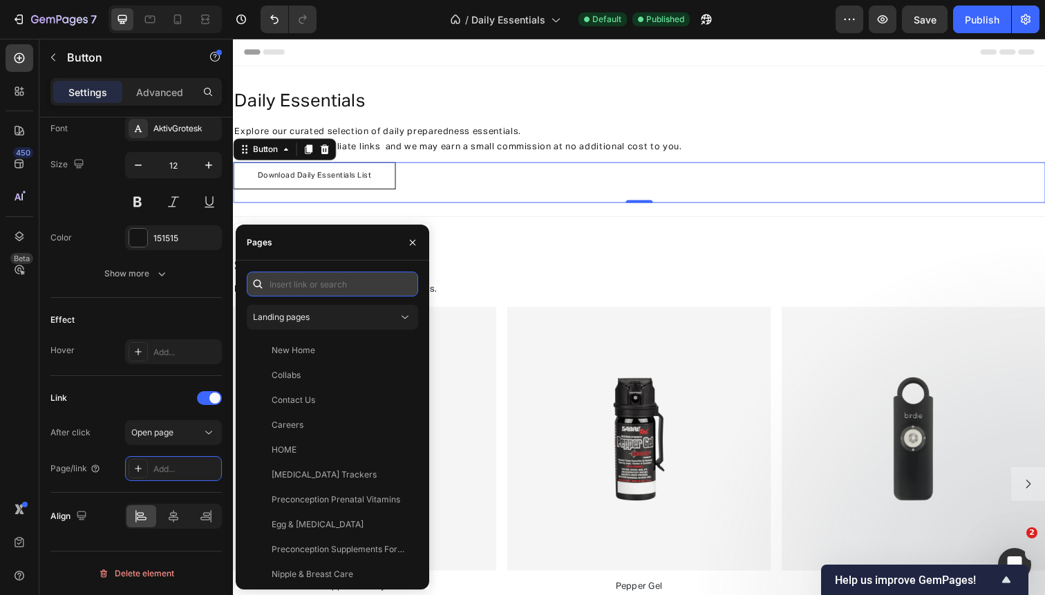
paste input "[URL][DOMAIN_NAME]"
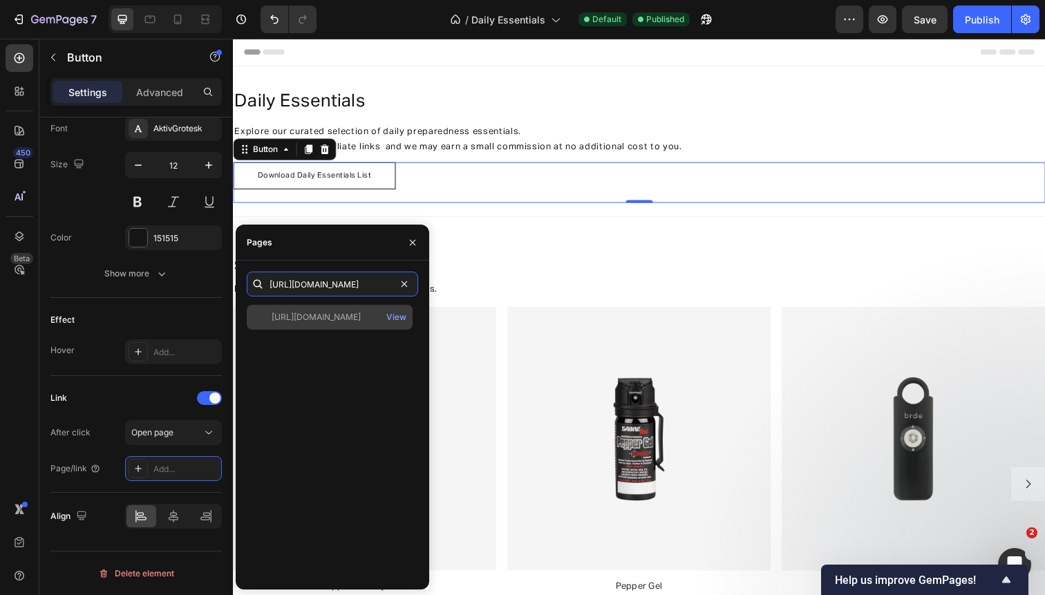
type input "[URL][DOMAIN_NAME]"
click at [299, 317] on div "[URL][DOMAIN_NAME]" at bounding box center [316, 317] width 89 height 12
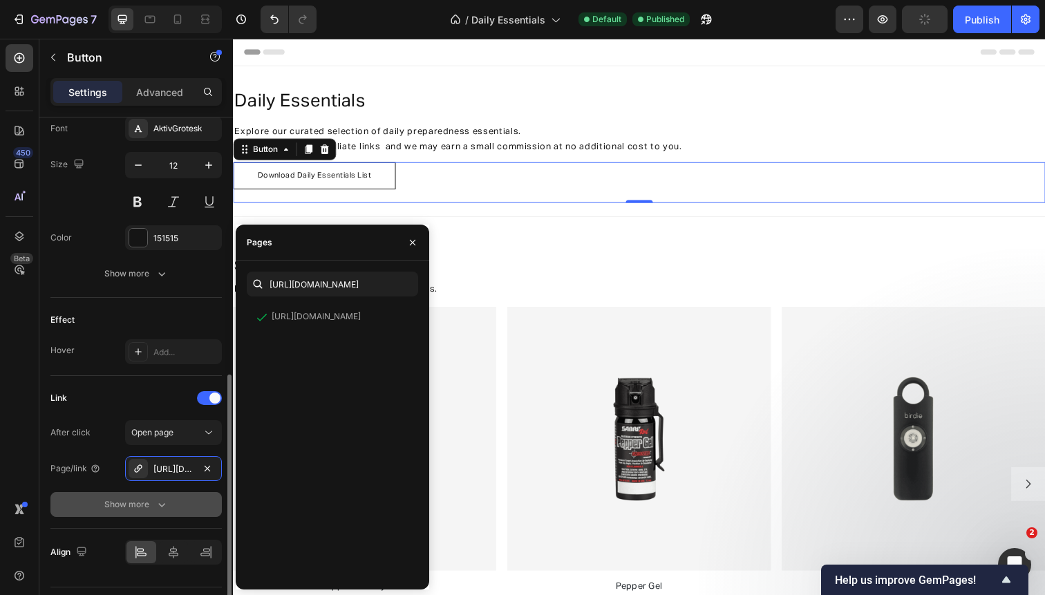
click at [127, 508] on div "Show more" at bounding box center [136, 504] width 64 height 14
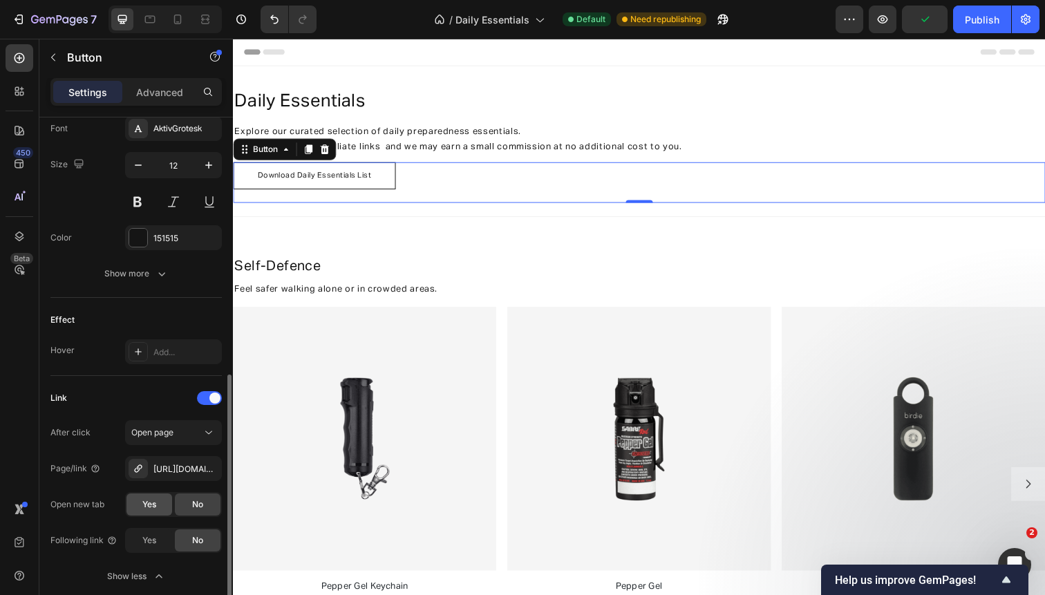
click at [156, 501] on div "Yes" at bounding box center [149, 504] width 46 height 22
click at [993, 11] on button "Publish" at bounding box center [982, 20] width 58 height 28
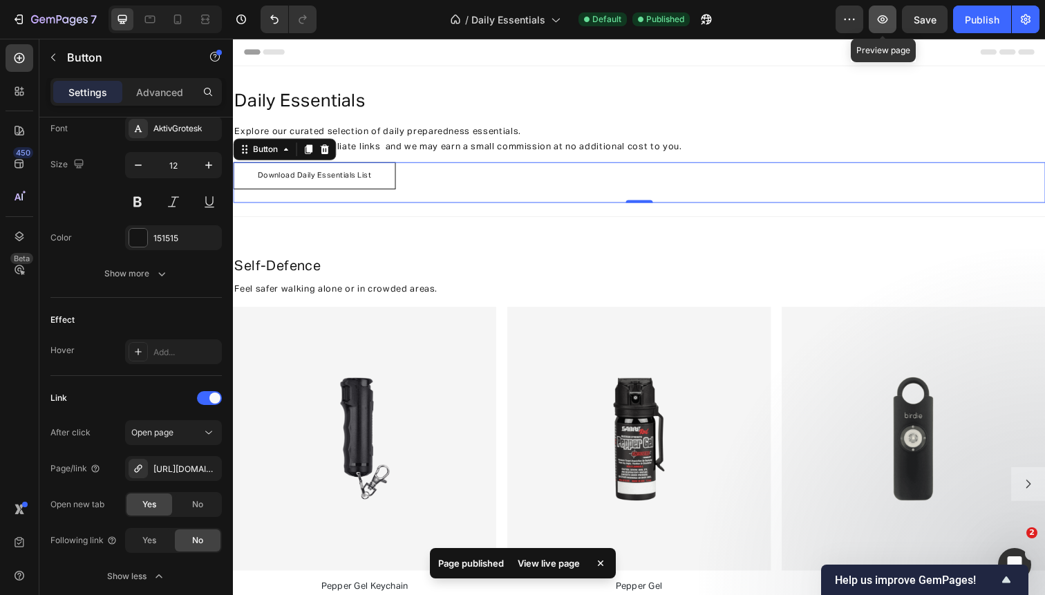
click at [875, 10] on button "button" at bounding box center [882, 20] width 28 height 28
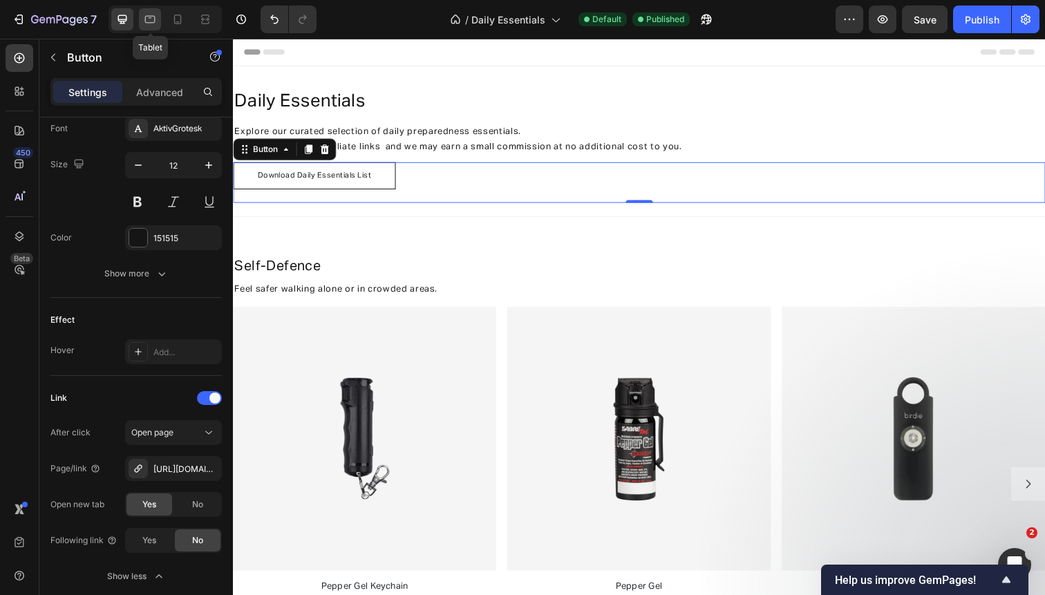
click at [144, 21] on icon at bounding box center [150, 19] width 14 height 14
type input "8"
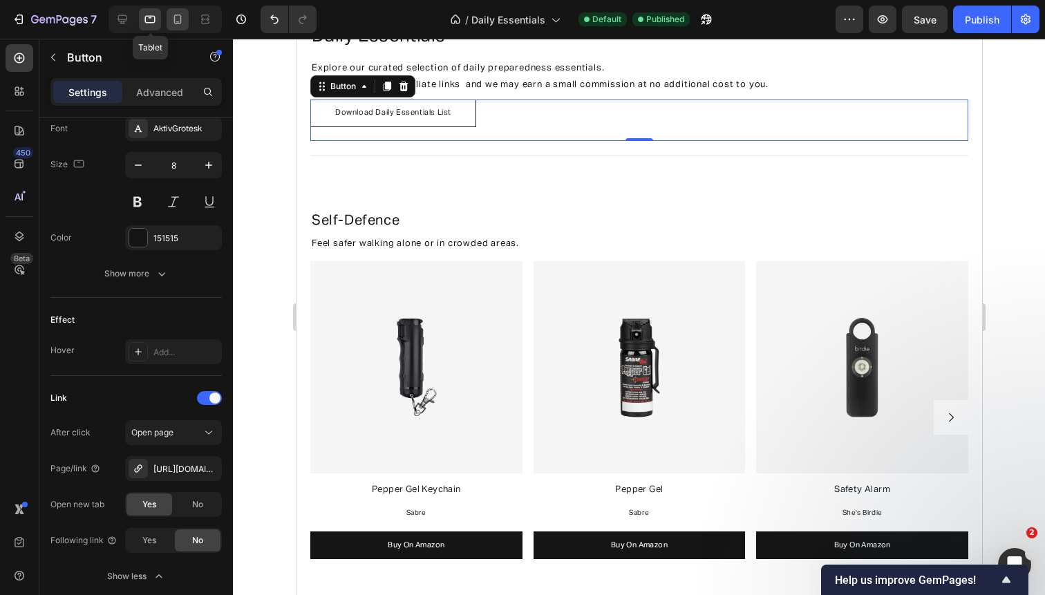
scroll to position [115, 0]
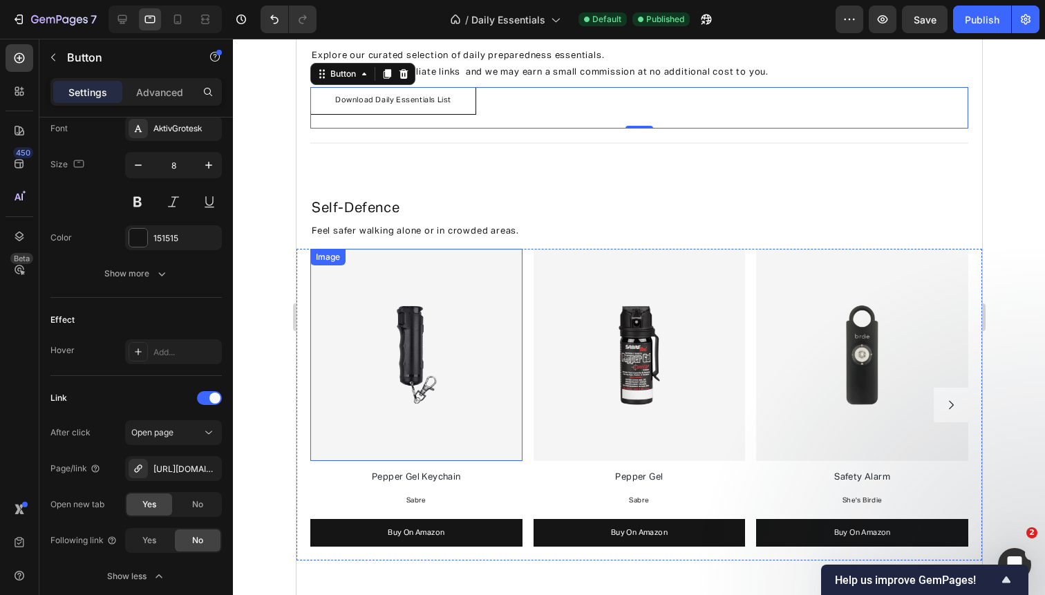
click at [395, 290] on img at bounding box center [416, 355] width 212 height 212
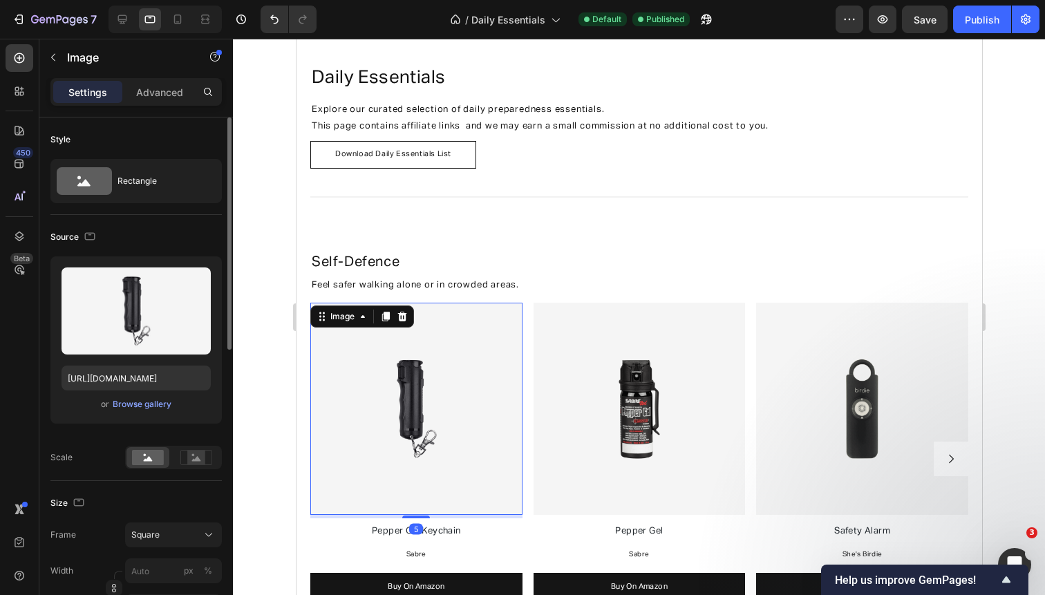
scroll to position [0, 0]
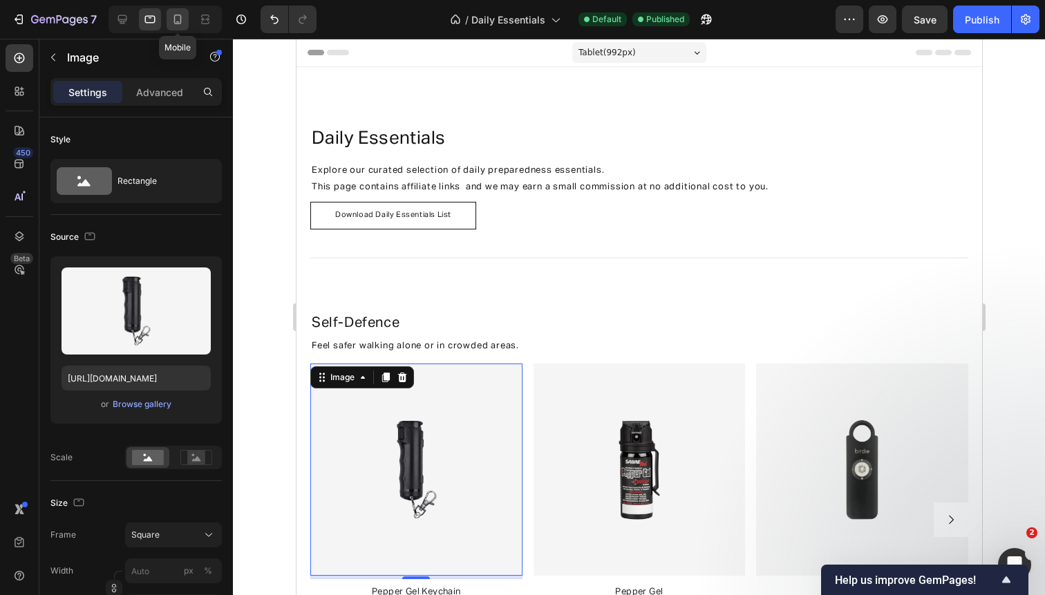
click at [177, 21] on icon at bounding box center [178, 19] width 14 height 14
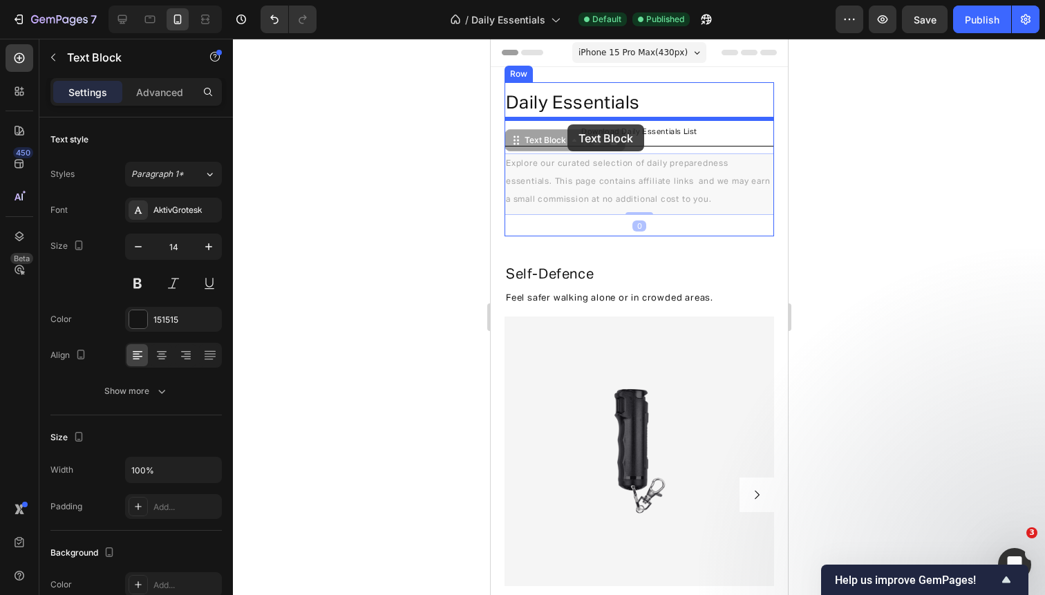
drag, startPoint x: 564, startPoint y: 167, endPoint x: 567, endPoint y: 124, distance: 42.2
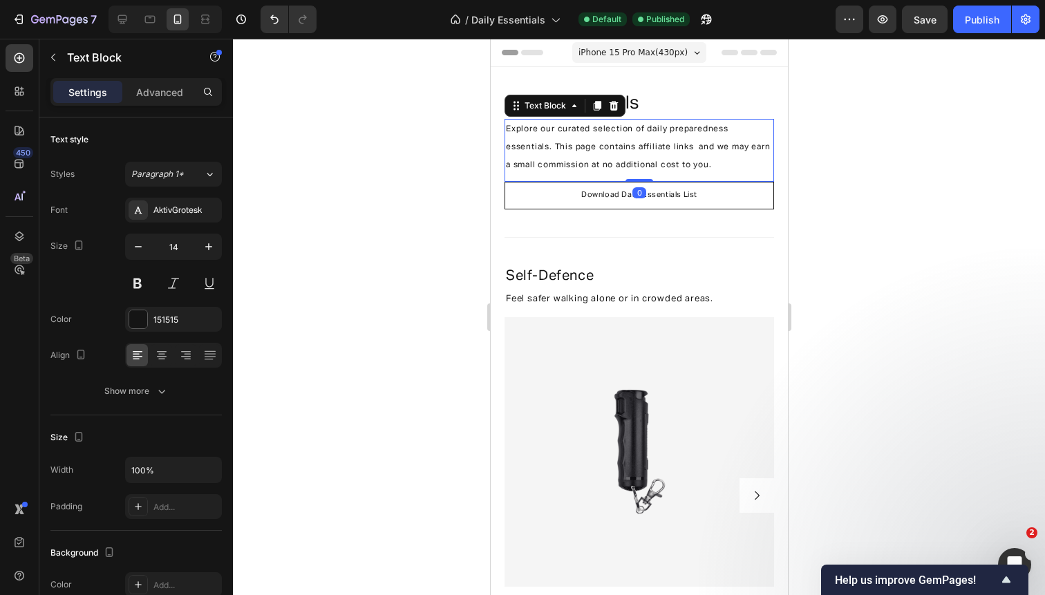
click at [857, 167] on div at bounding box center [639, 317] width 812 height 556
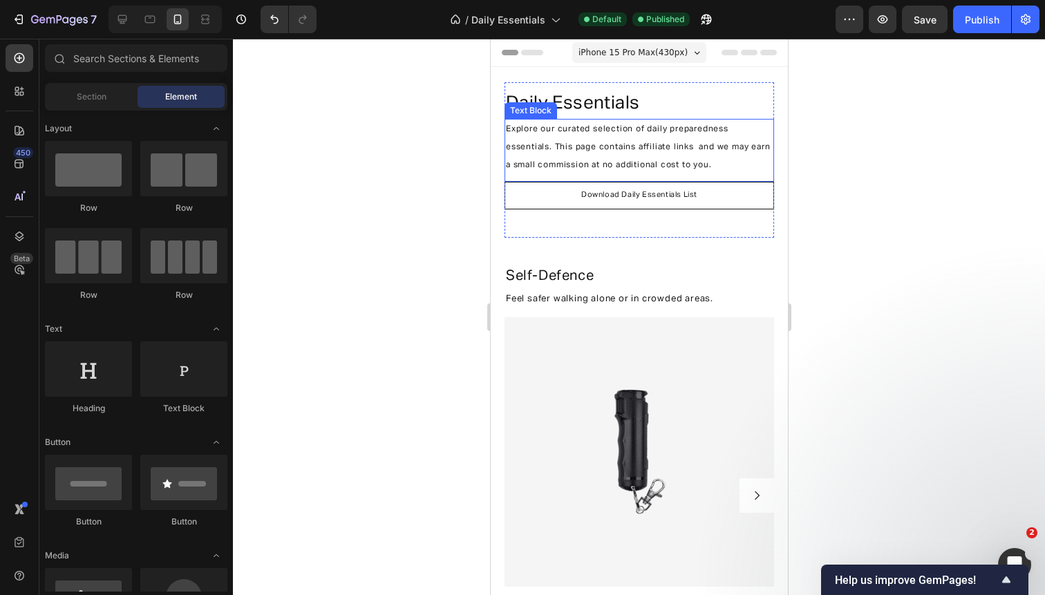
click at [708, 158] on p "Explore our curated selection of daily preparedness essentials. This page conta…" at bounding box center [638, 147] width 267 height 55
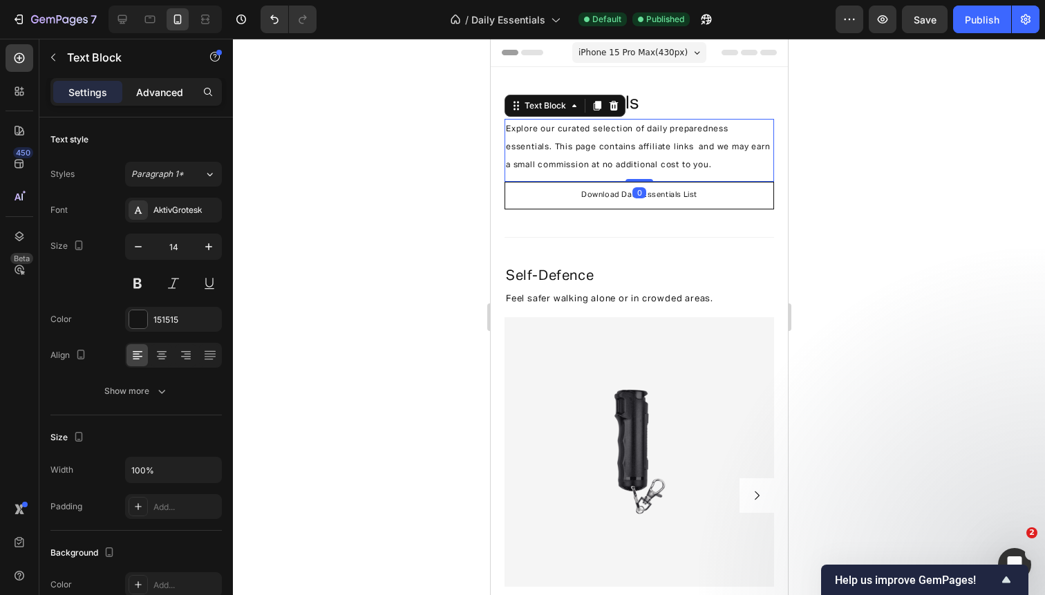
click at [158, 89] on p "Advanced" at bounding box center [159, 92] width 47 height 15
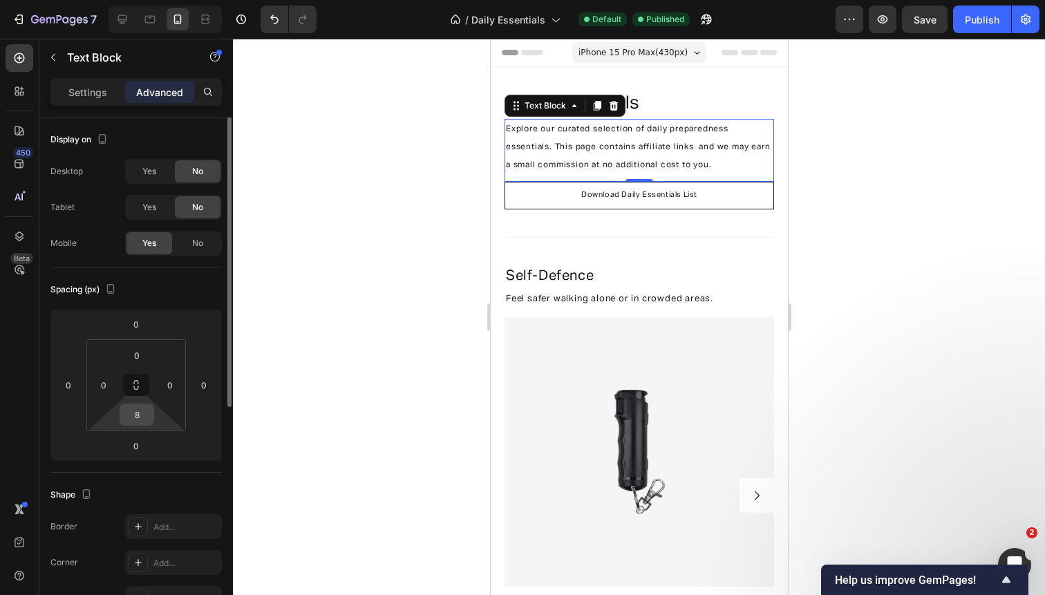
click at [144, 419] on input "8" at bounding box center [137, 414] width 28 height 21
type input "12"
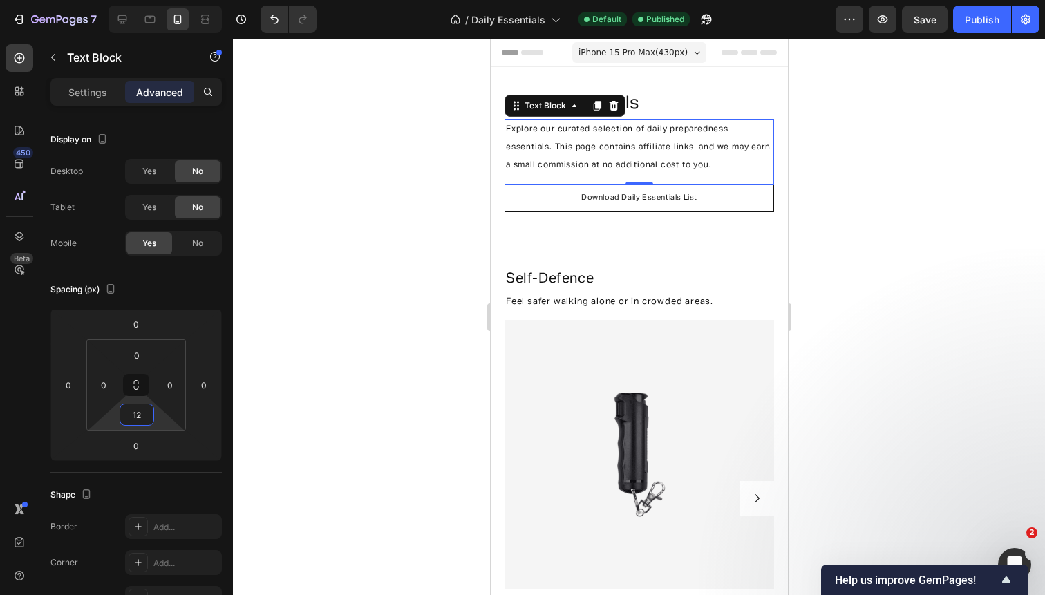
click at [826, 179] on div at bounding box center [639, 317] width 812 height 556
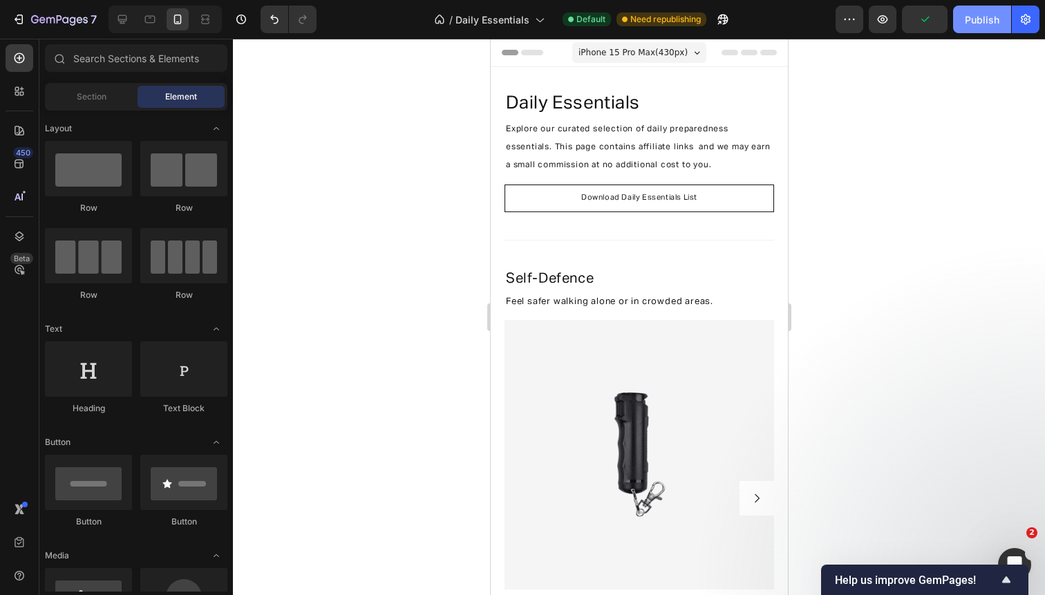
click at [990, 15] on div "Publish" at bounding box center [981, 19] width 35 height 15
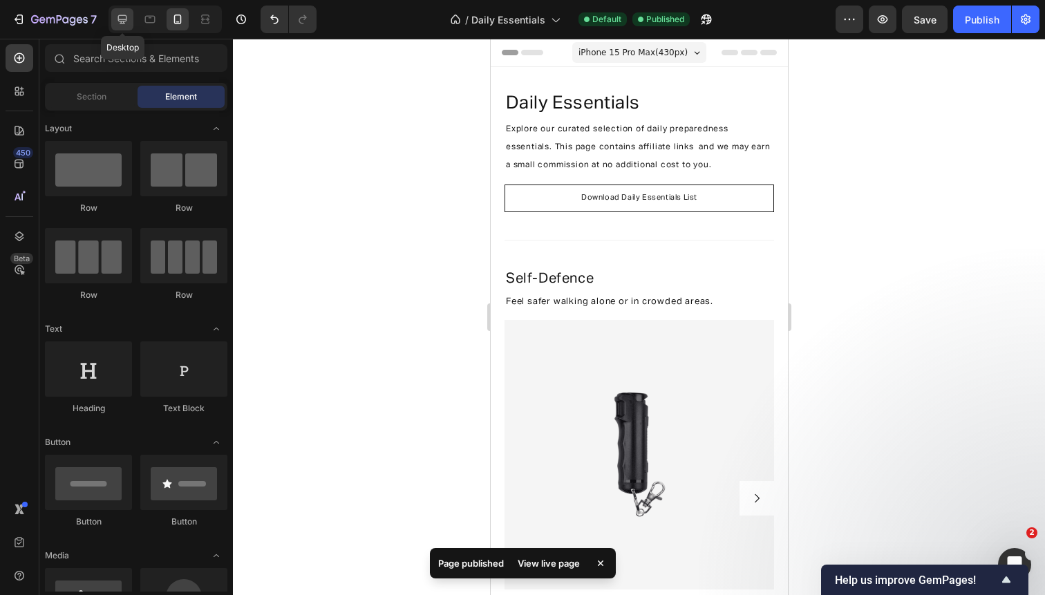
click at [123, 15] on icon at bounding box center [122, 19] width 9 height 9
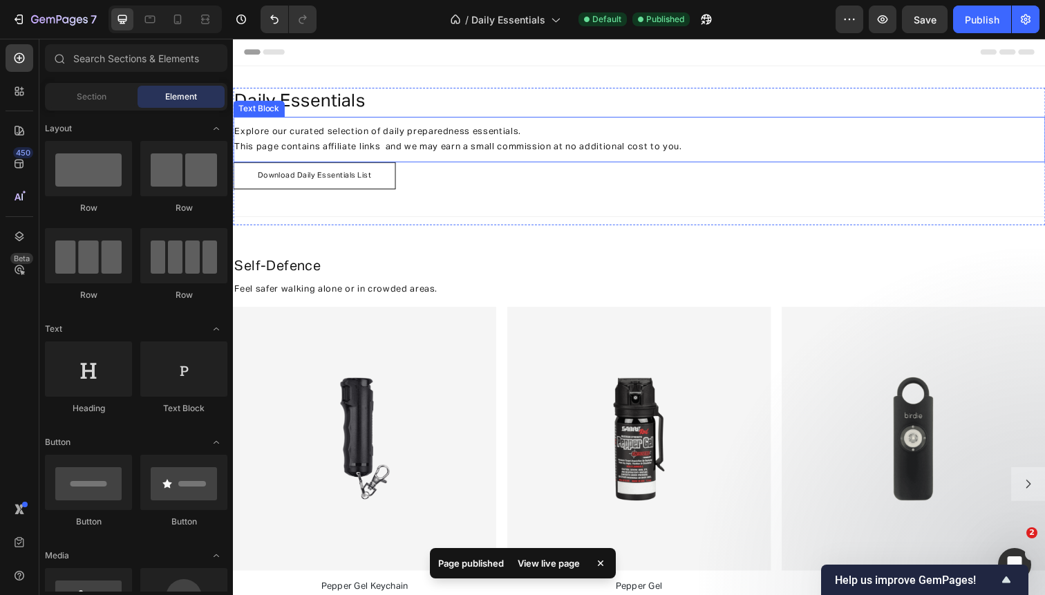
click at [455, 152] on span "This page contains affiliate links and we may earn a small commission at no add…" at bounding box center [462, 149] width 457 height 9
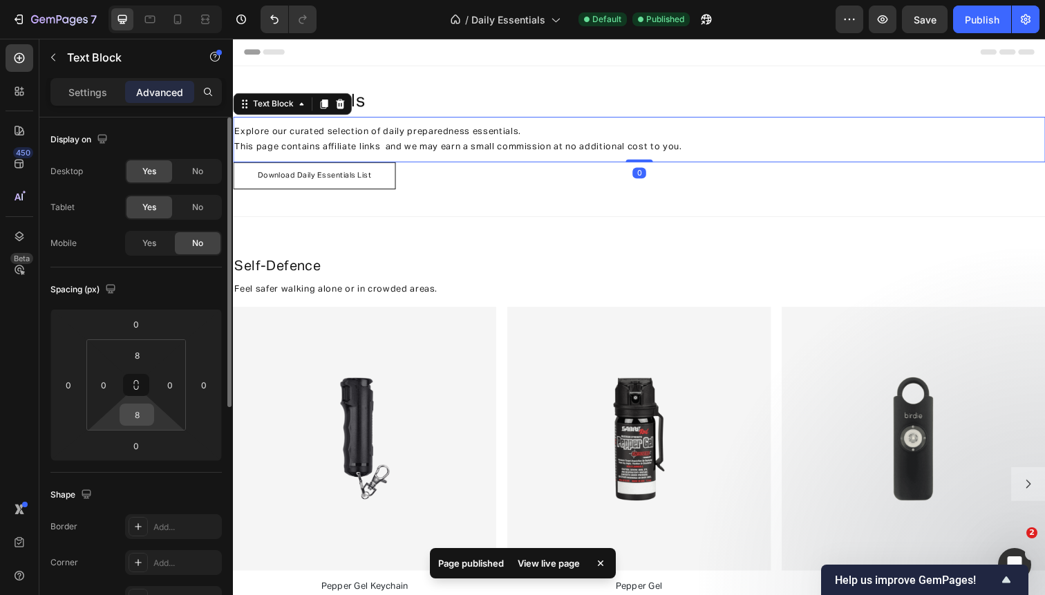
click at [138, 417] on input "8" at bounding box center [137, 414] width 28 height 21
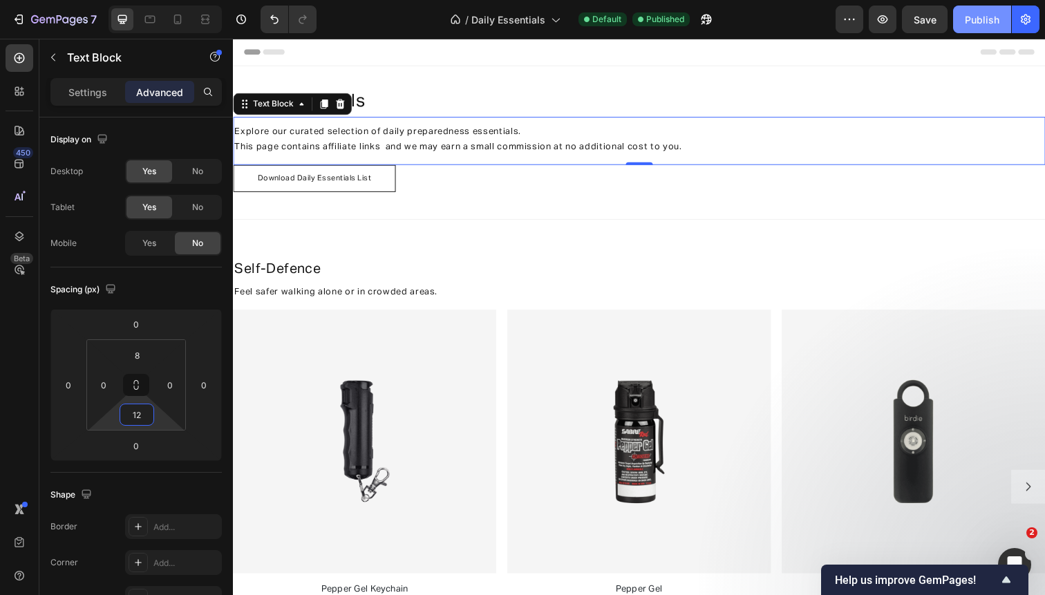
type input "12"
click at [978, 23] on div "Publish" at bounding box center [981, 19] width 35 height 15
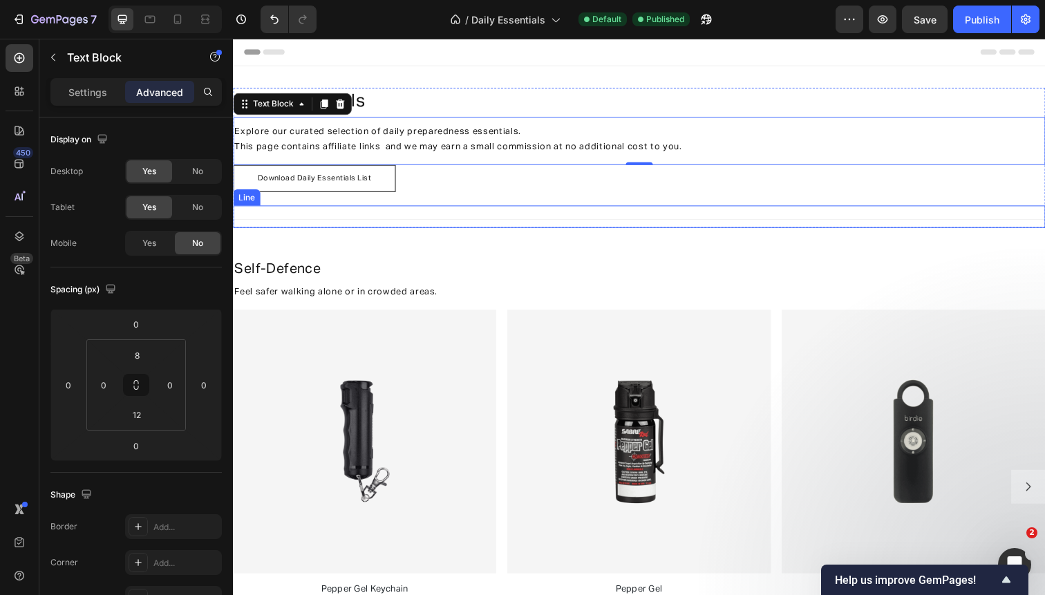
click at [724, 219] on div "Title Line" at bounding box center [647, 220] width 829 height 23
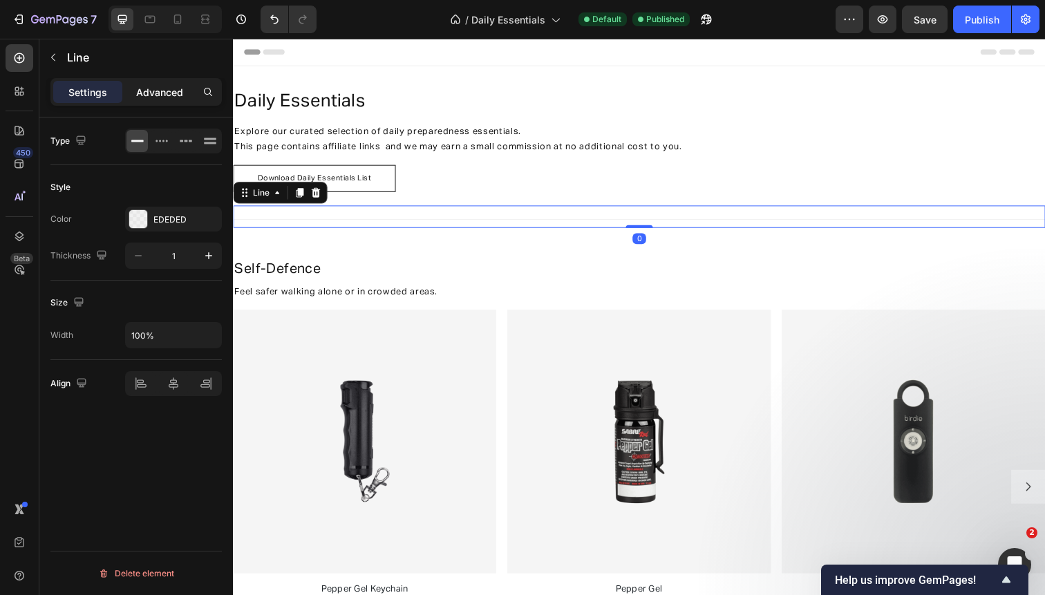
click at [155, 95] on p "Advanced" at bounding box center [159, 92] width 47 height 15
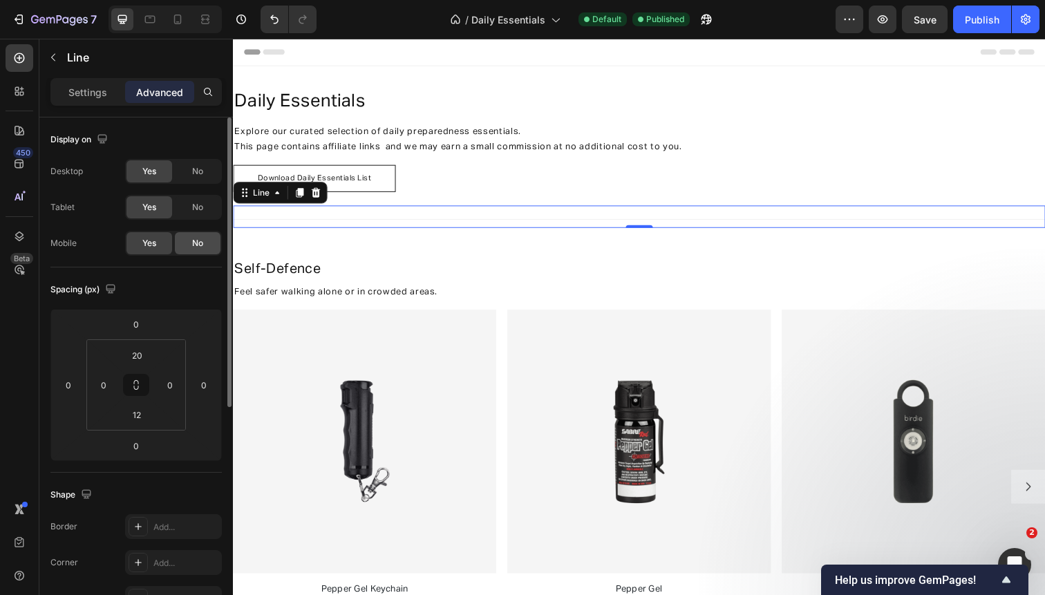
click at [201, 243] on span "No" at bounding box center [197, 243] width 11 height 12
click at [200, 211] on span "No" at bounding box center [197, 207] width 11 height 12
click at [198, 173] on span "No" at bounding box center [197, 171] width 11 height 12
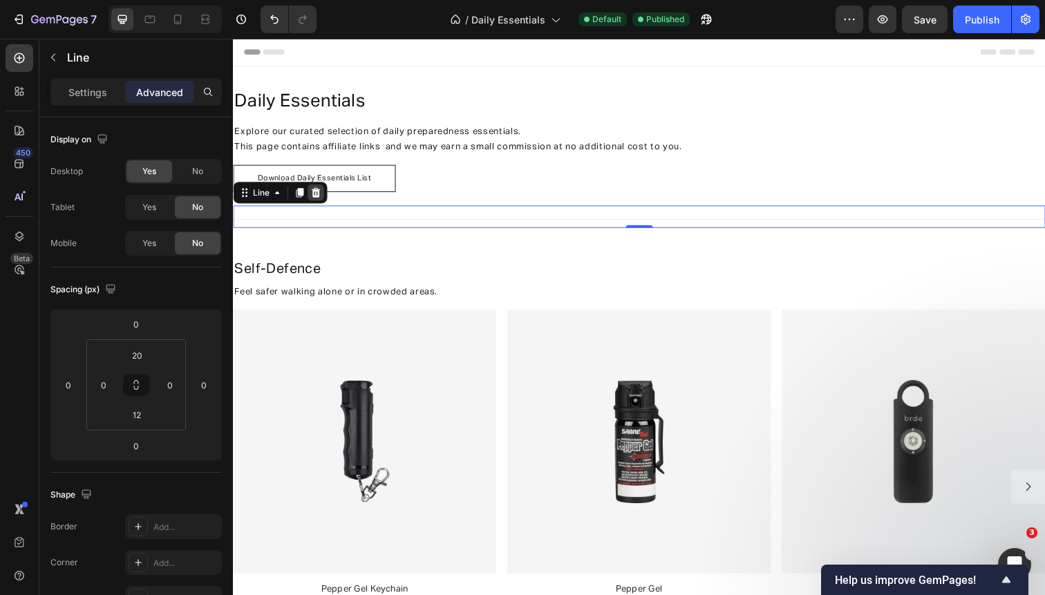
click at [314, 196] on icon at bounding box center [317, 196] width 9 height 10
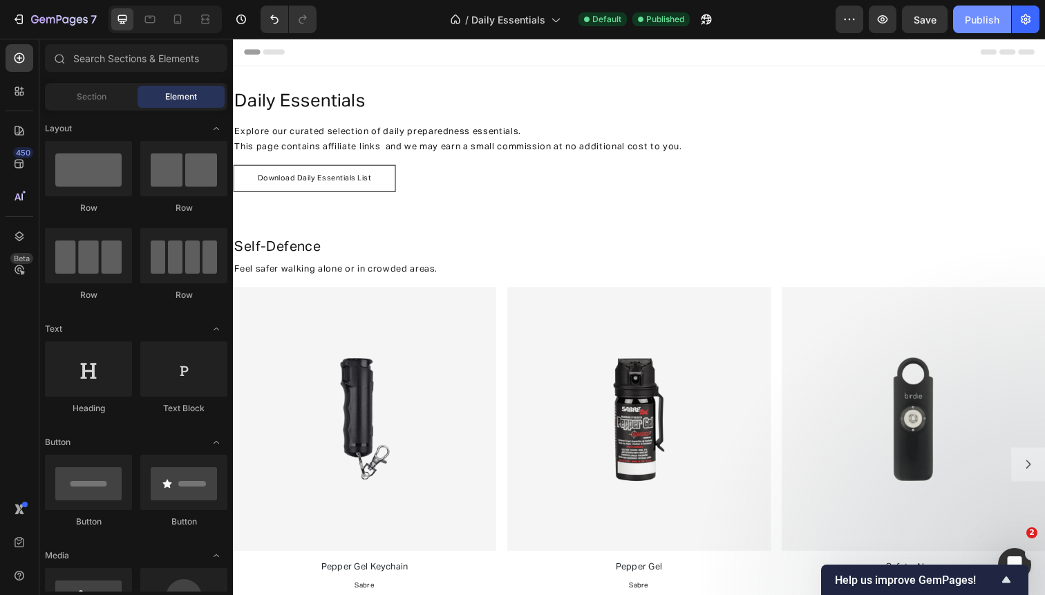
click at [985, 14] on div "Publish" at bounding box center [981, 19] width 35 height 15
click at [205, 17] on icon at bounding box center [205, 19] width 14 height 14
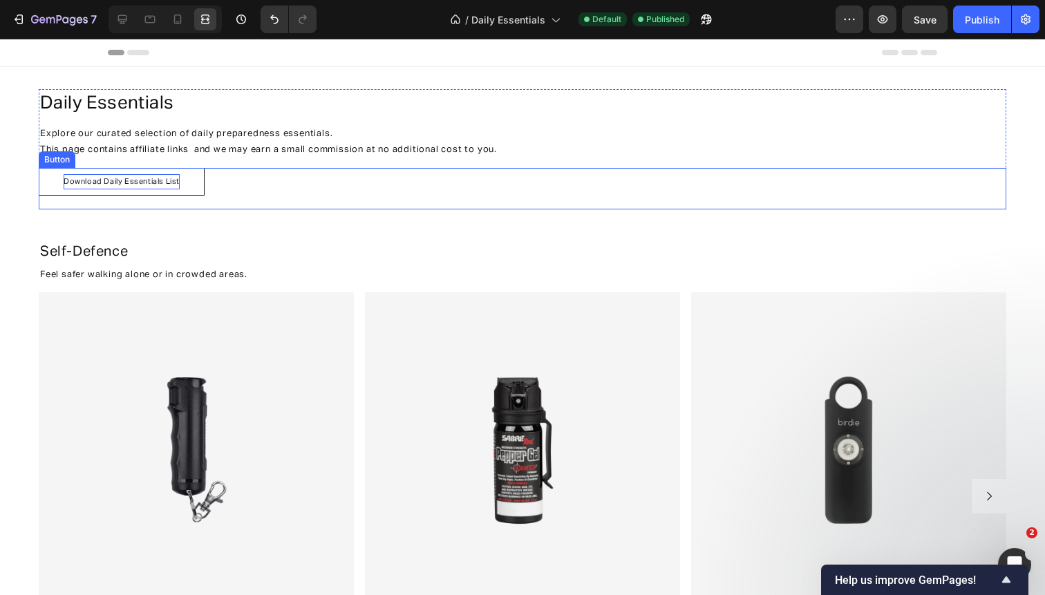
click at [172, 180] on span "Download Daily Essentials List" at bounding box center [122, 182] width 116 height 8
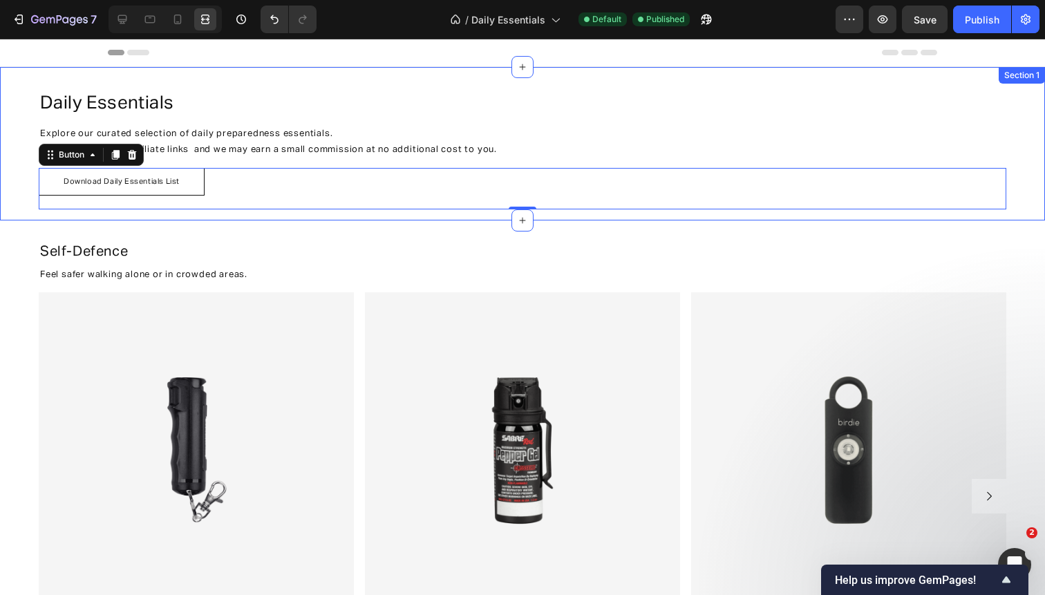
click at [255, 75] on div "daily essentials Heading Explore our curated selection of daily preparedness es…" at bounding box center [522, 143] width 1045 height 153
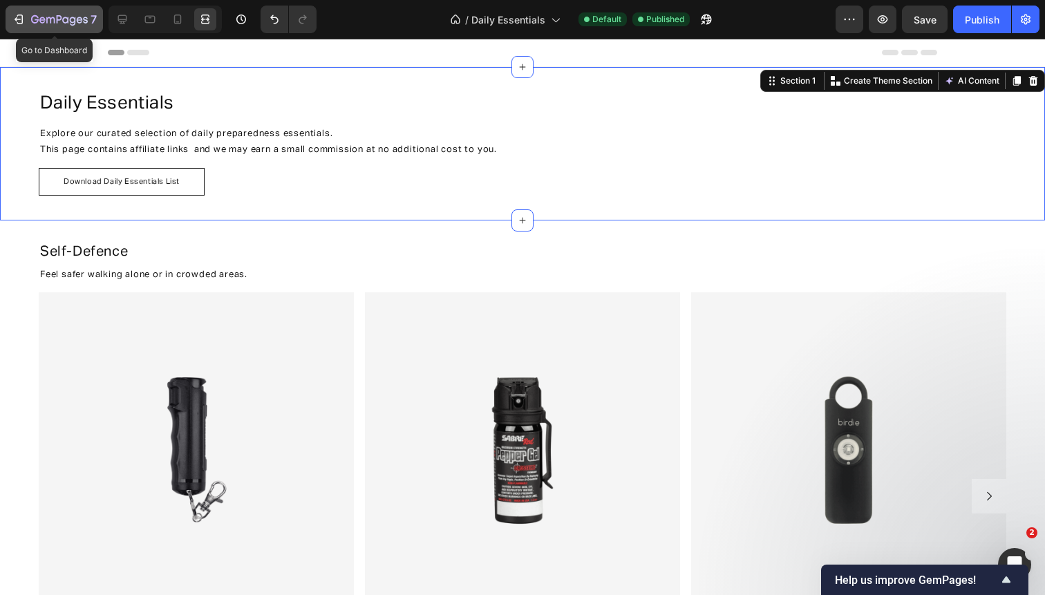
click at [27, 16] on div "7" at bounding box center [54, 19] width 85 height 17
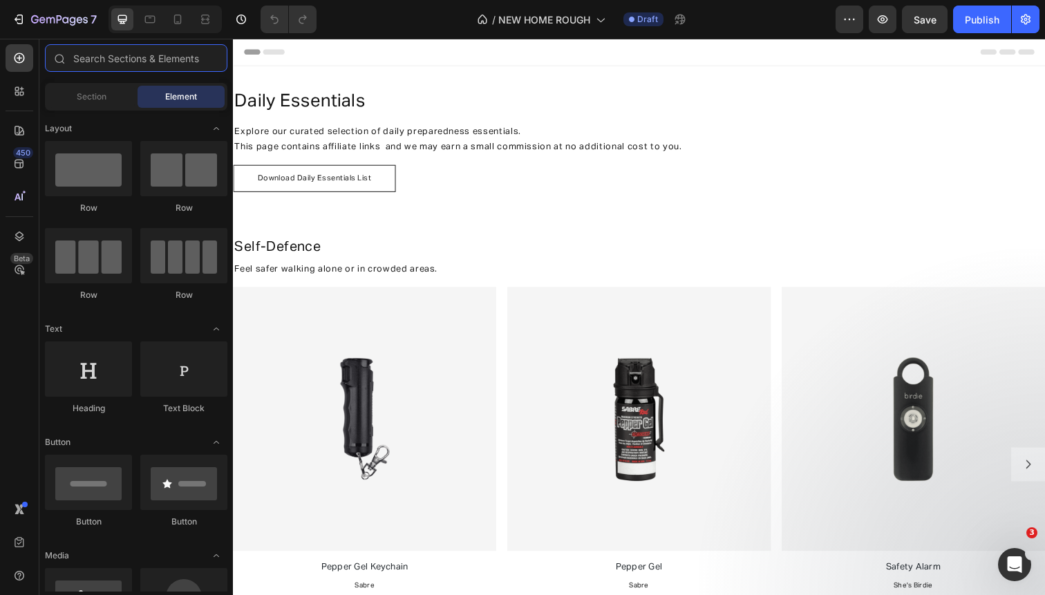
click at [102, 57] on input "text" at bounding box center [136, 58] width 182 height 28
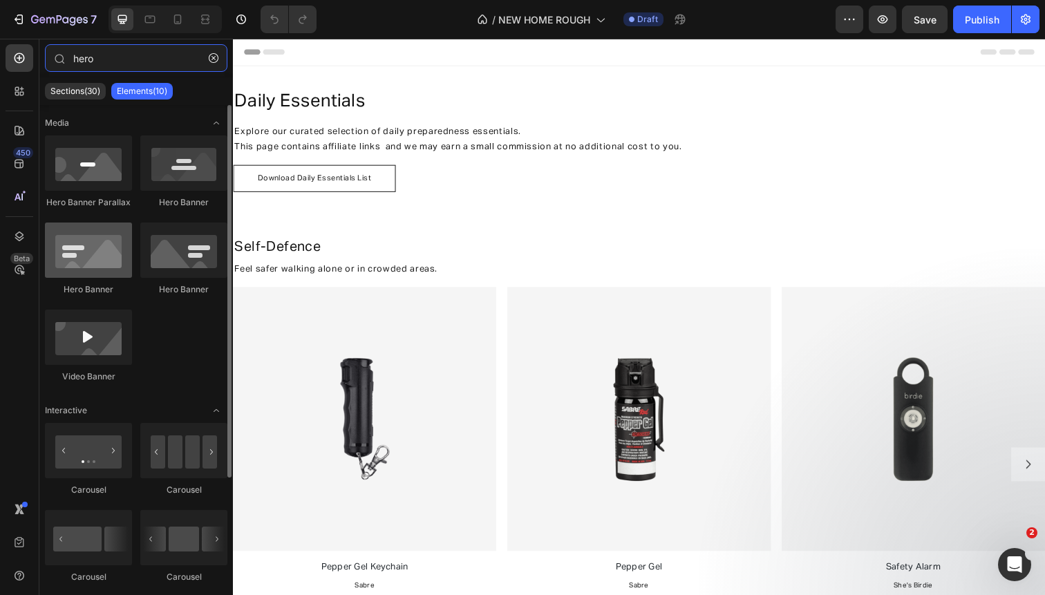
type input "hero"
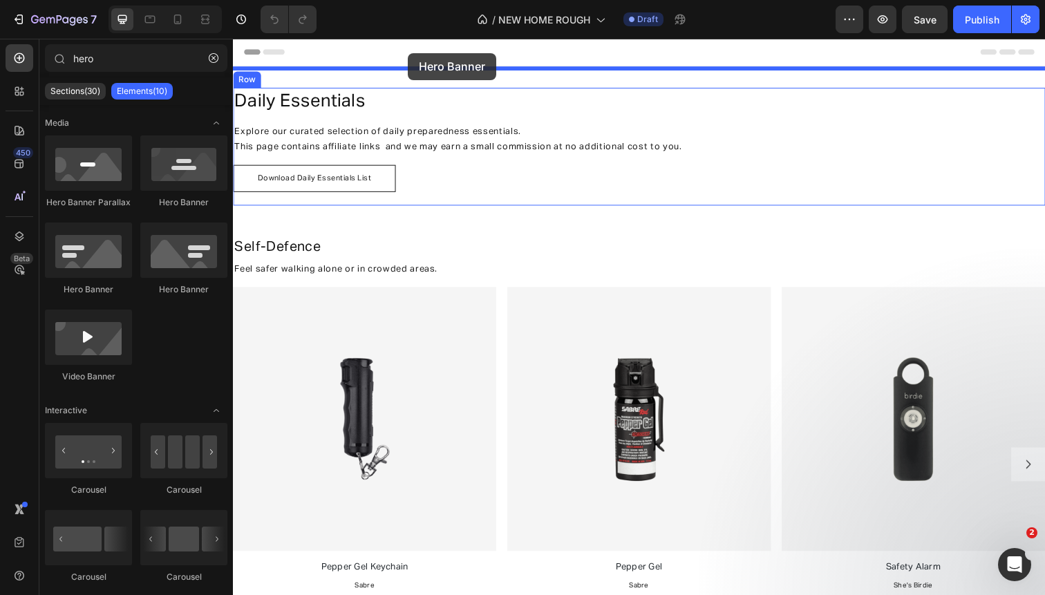
drag, startPoint x: 339, startPoint y: 299, endPoint x: 411, endPoint y: 53, distance: 256.4
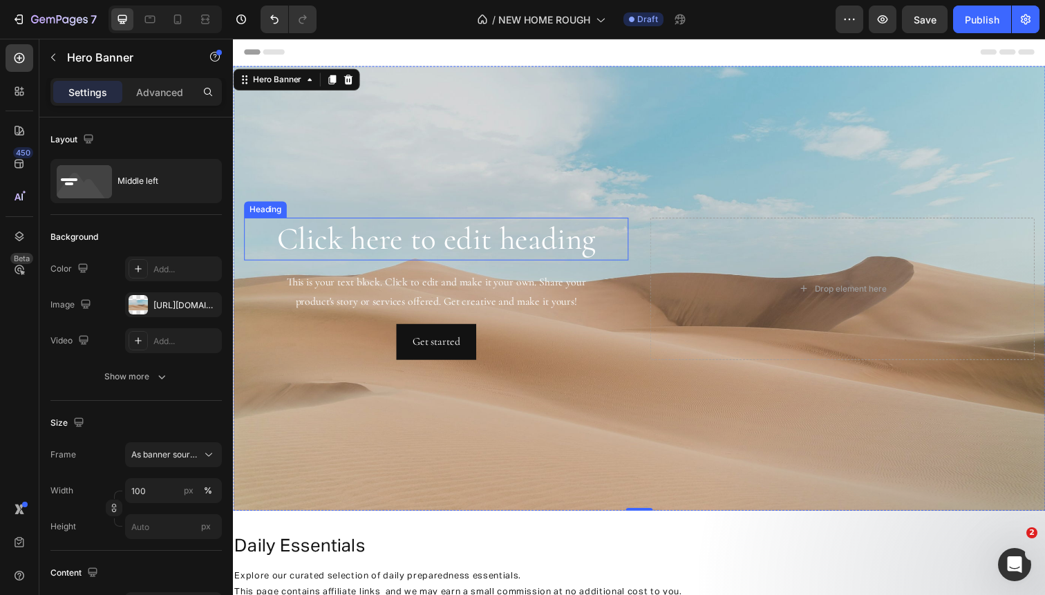
click at [402, 240] on h2 "Click here to edit heading" at bounding box center [440, 244] width 392 height 44
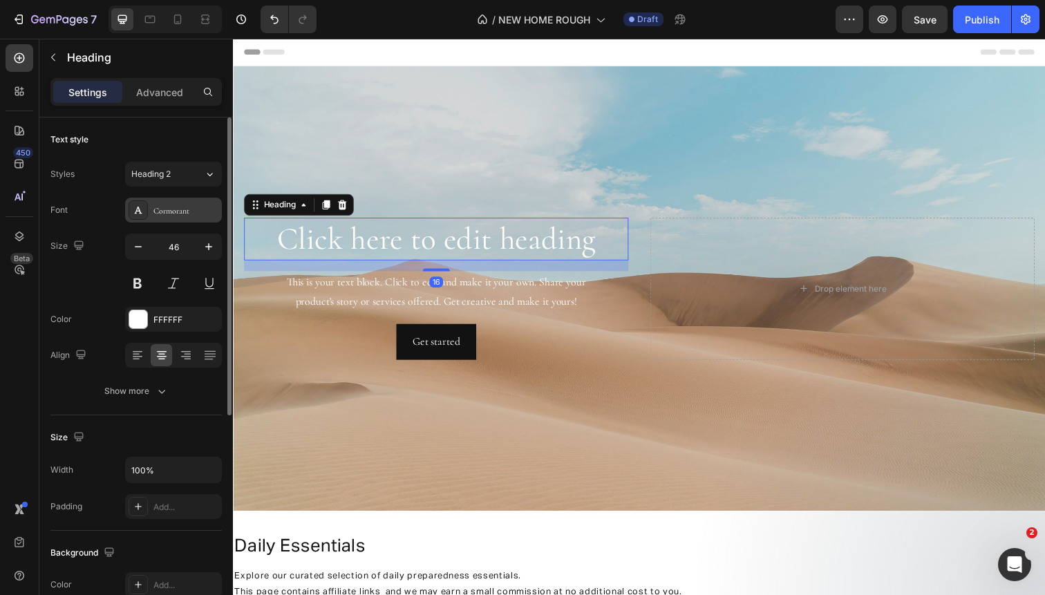
click at [165, 209] on div "Cormorant" at bounding box center [185, 211] width 65 height 12
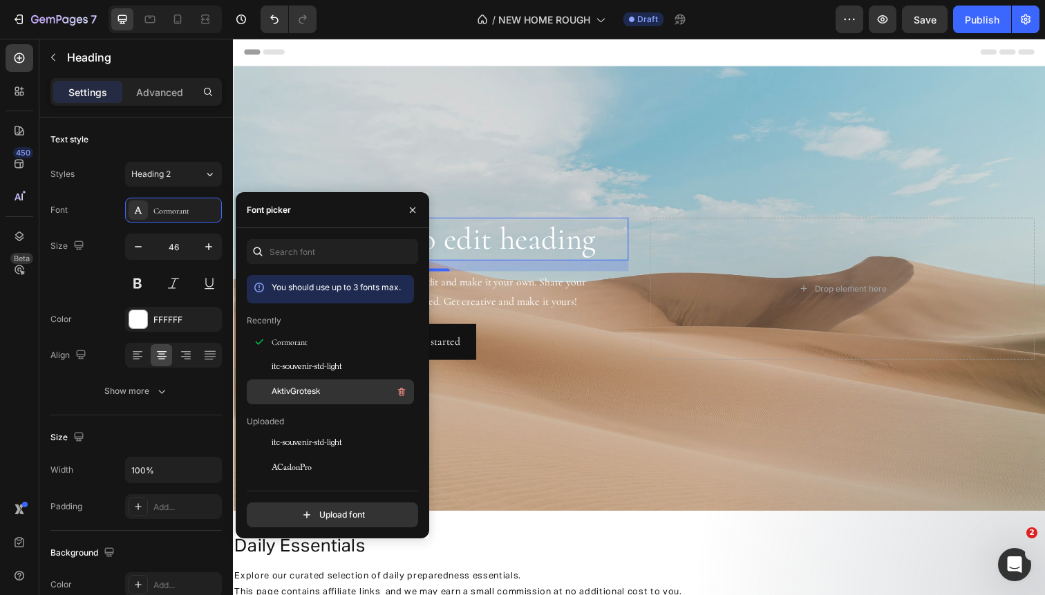
click at [294, 392] on span "AktivGrotesk" at bounding box center [296, 392] width 48 height 12
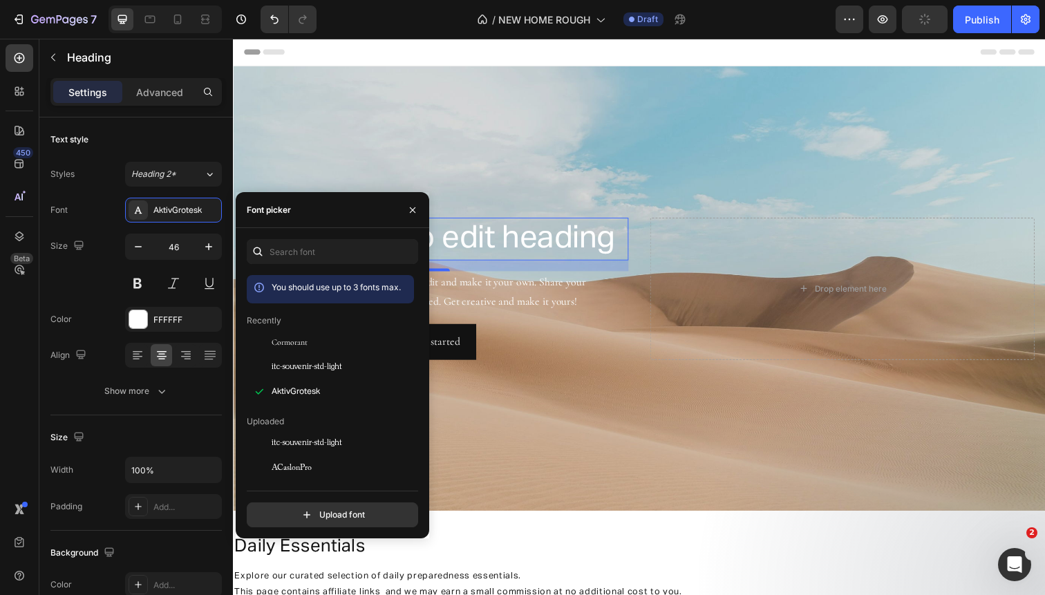
click at [455, 251] on h2 "Click here to edit heading" at bounding box center [440, 244] width 392 height 44
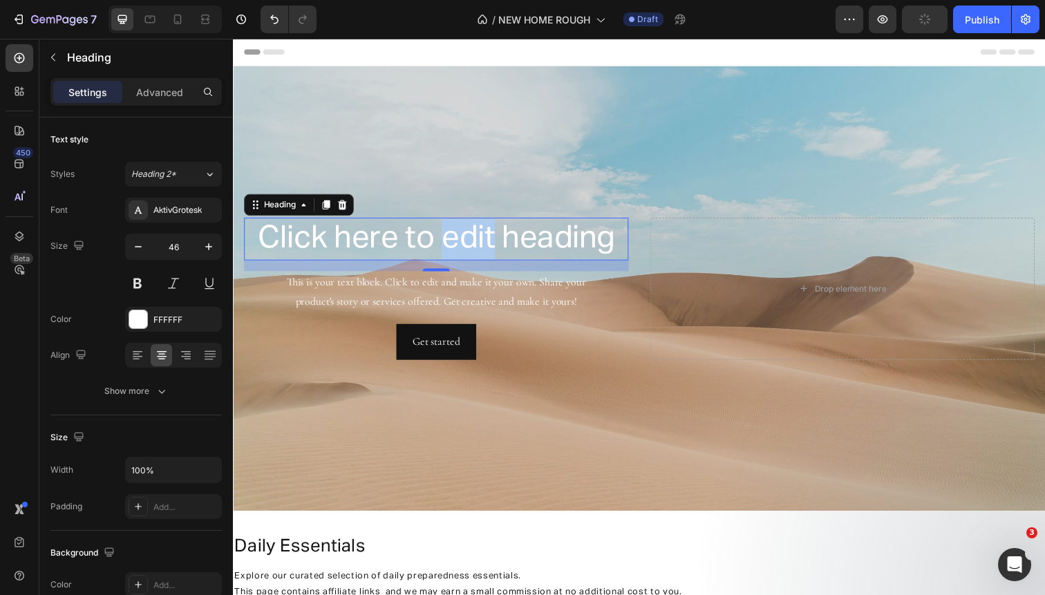
click at [455, 251] on p "Click here to edit heading" at bounding box center [440, 243] width 390 height 41
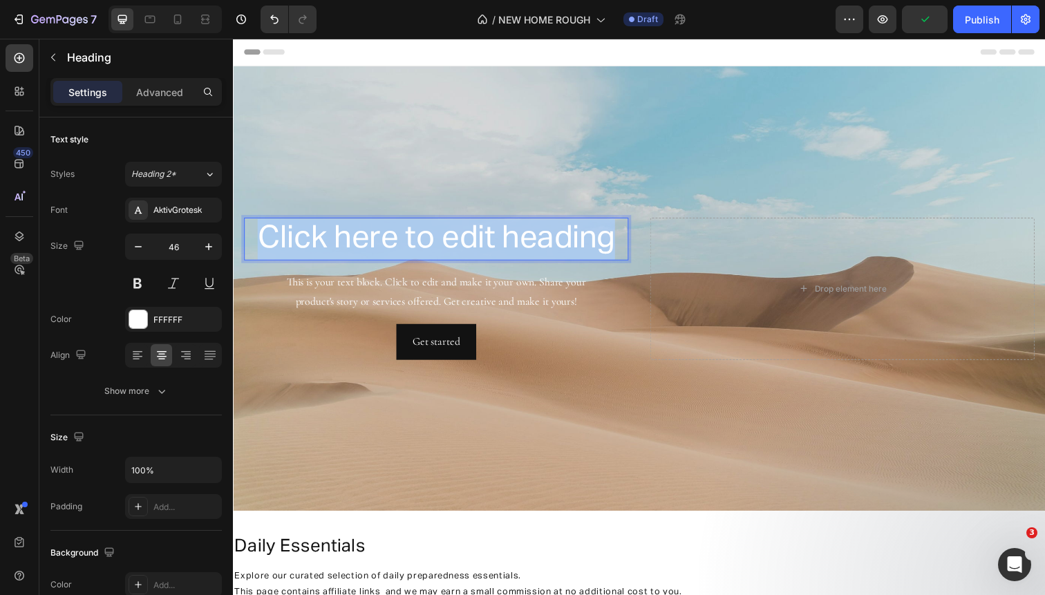
click at [455, 251] on p "Click here to edit heading" at bounding box center [440, 243] width 390 height 41
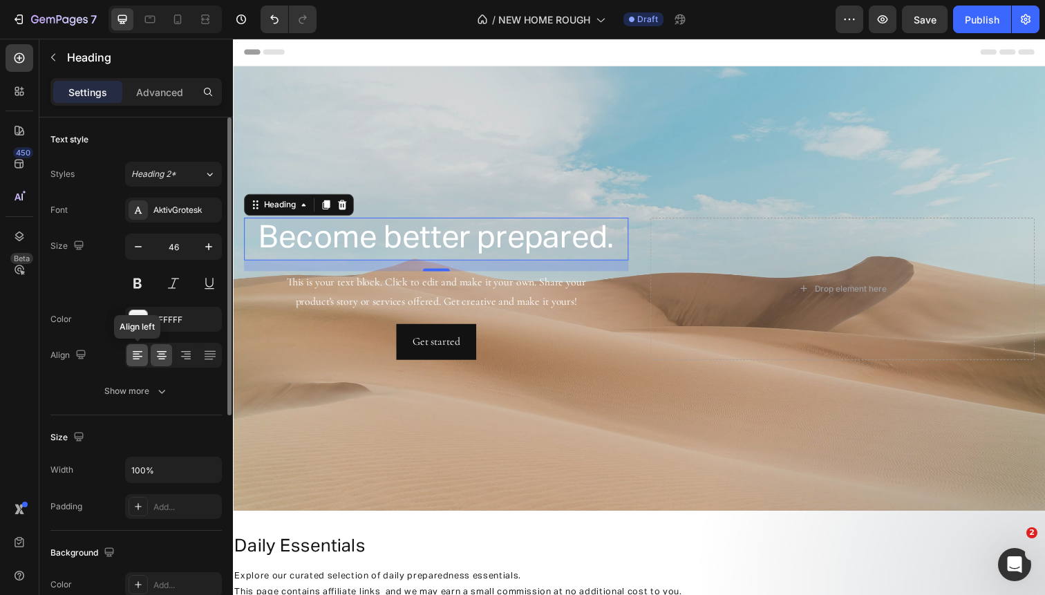
click at [137, 353] on icon at bounding box center [138, 355] width 14 height 14
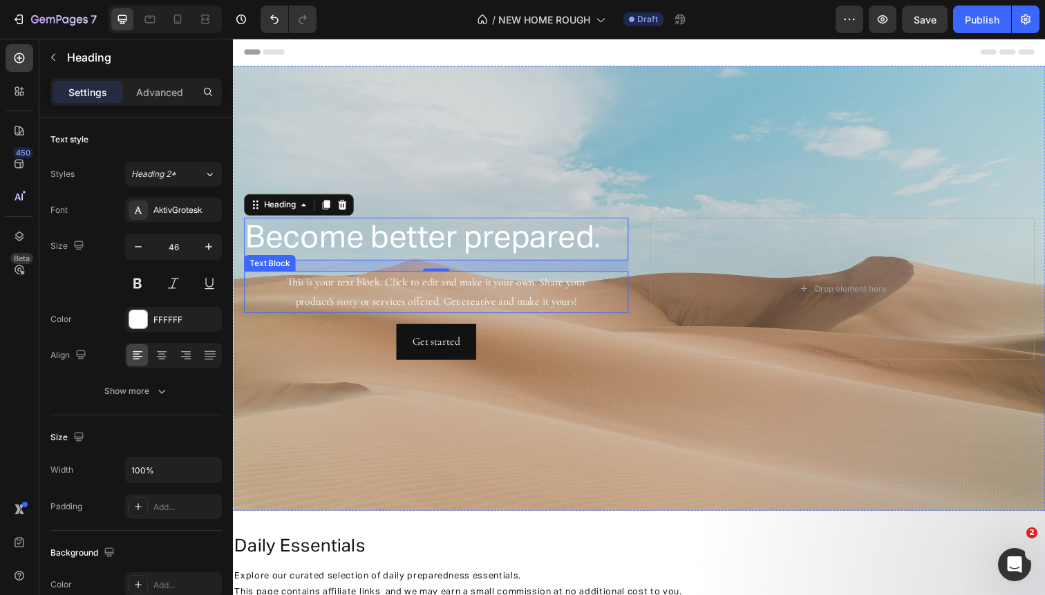
click at [361, 285] on div "This is your text block. Click to edit and make it your own. Share your product…" at bounding box center [440, 297] width 392 height 43
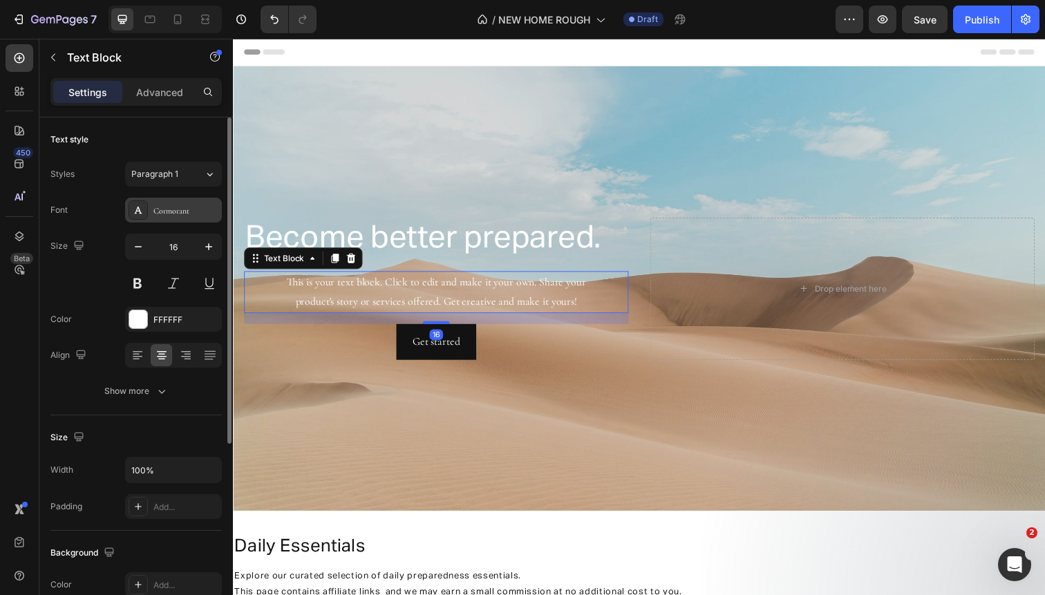
click at [171, 200] on div "Cormorant" at bounding box center [173, 210] width 97 height 25
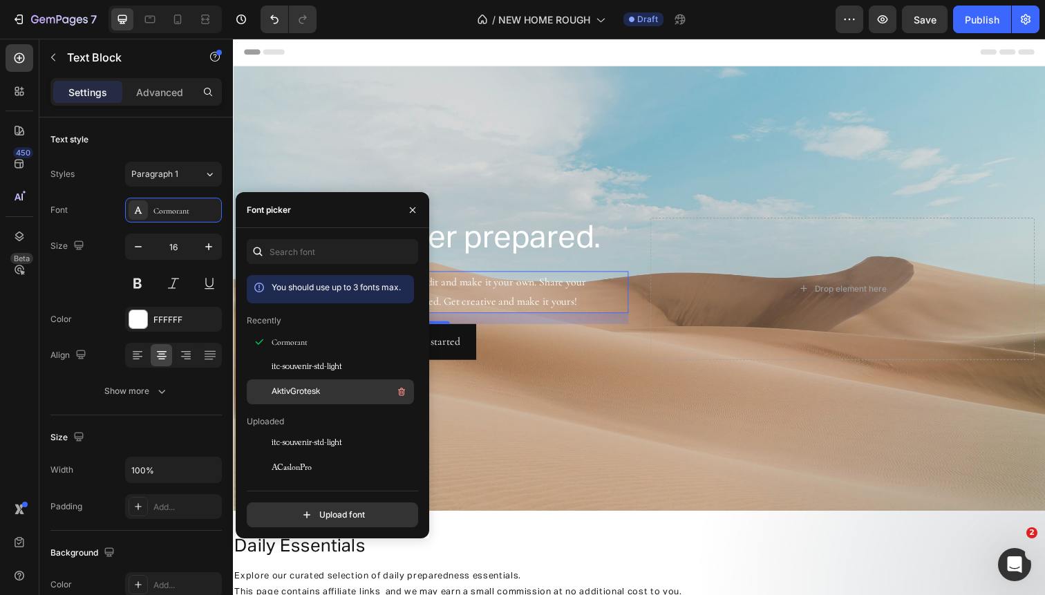
click at [301, 388] on span "AktivGrotesk" at bounding box center [296, 392] width 48 height 12
click at [456, 303] on div "This is your text block. Click to edit and make it your own. Share your product…" at bounding box center [440, 297] width 392 height 43
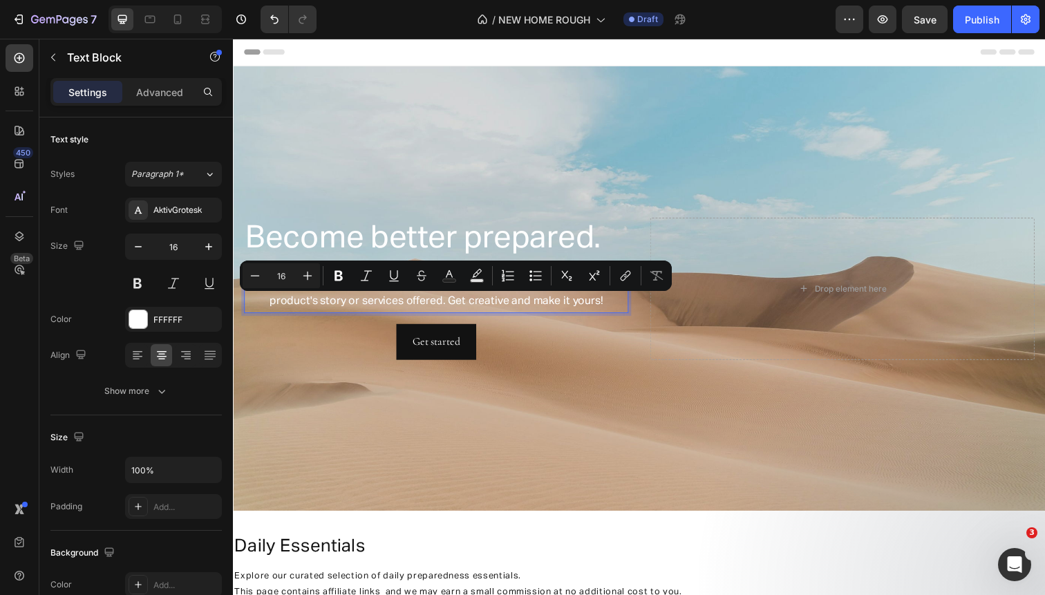
click at [324, 308] on p "This is your text block. Click to edit and make it your own. Share your product…" at bounding box center [440, 298] width 390 height 40
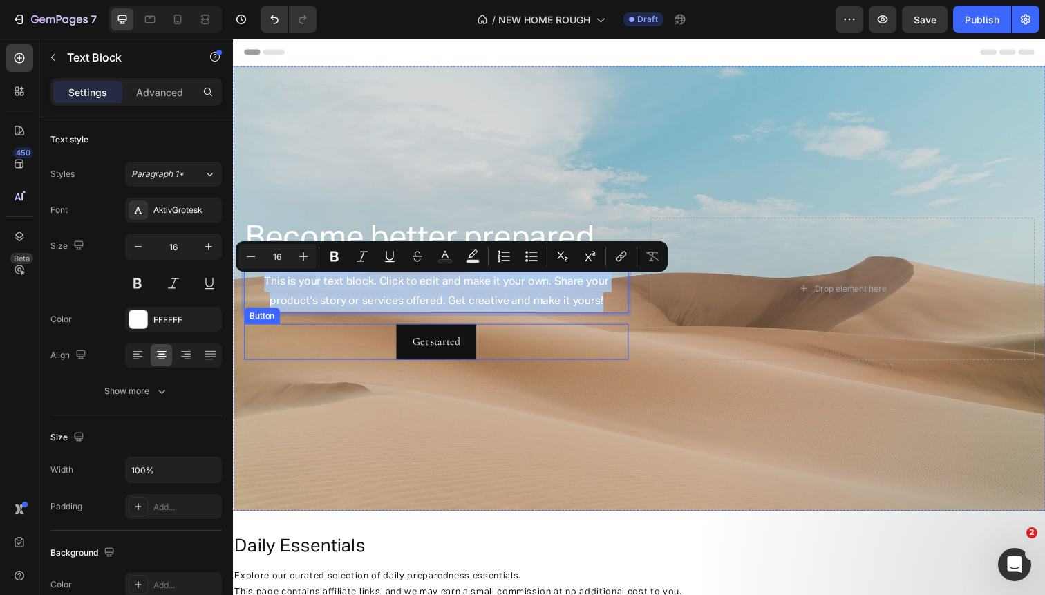
drag, startPoint x: 261, startPoint y: 283, endPoint x: 600, endPoint y: 336, distance: 343.4
click at [600, 336] on div "Become better prepared. Heading This is your text block. Click to edit and make…" at bounding box center [440, 294] width 392 height 145
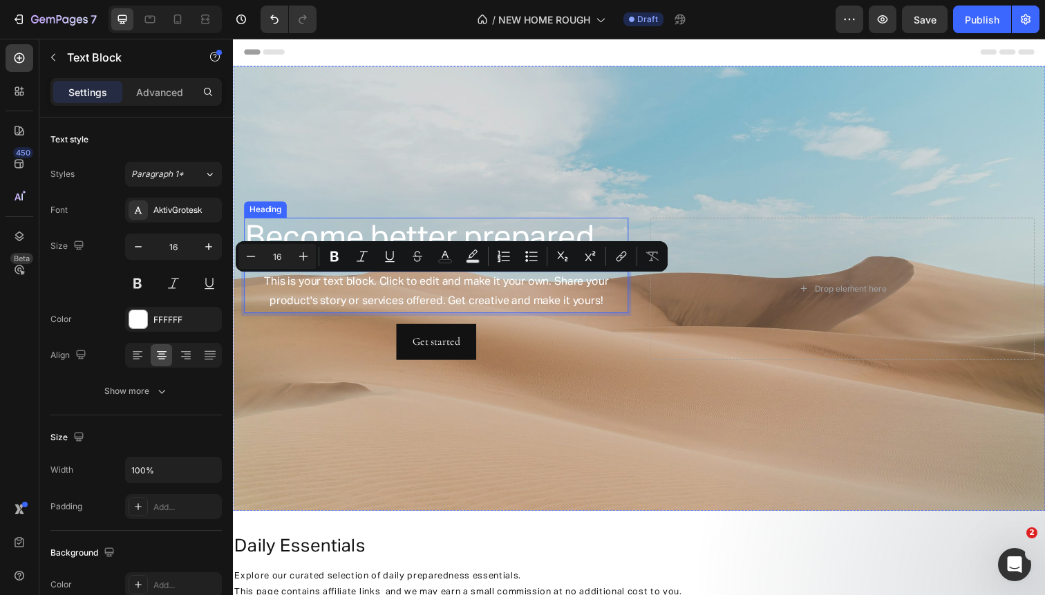
click at [365, 237] on p "Become better prepared." at bounding box center [440, 243] width 390 height 41
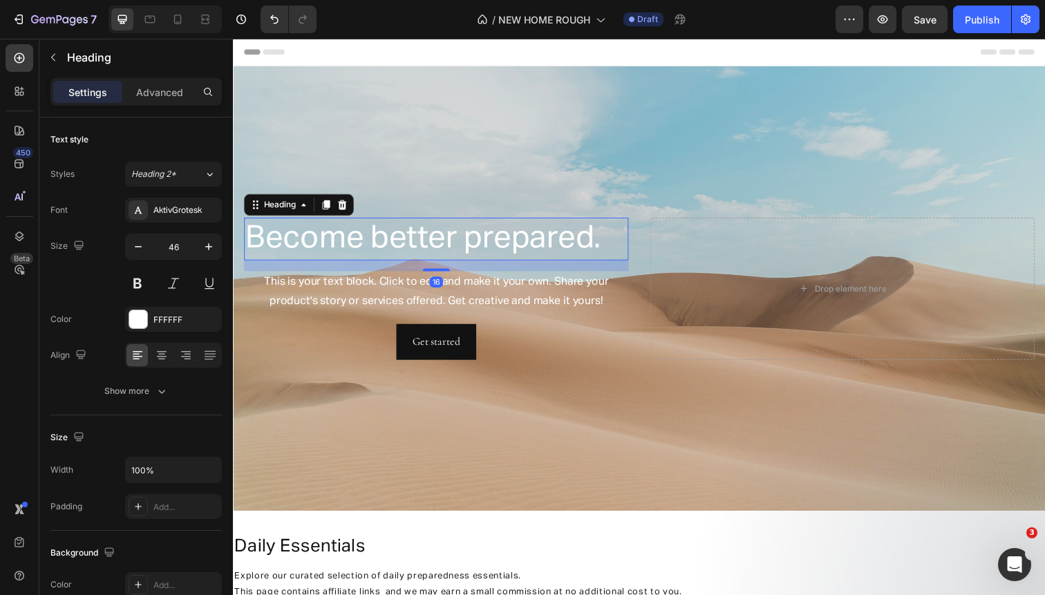
click at [365, 237] on p "Become better prepared." at bounding box center [440, 243] width 390 height 41
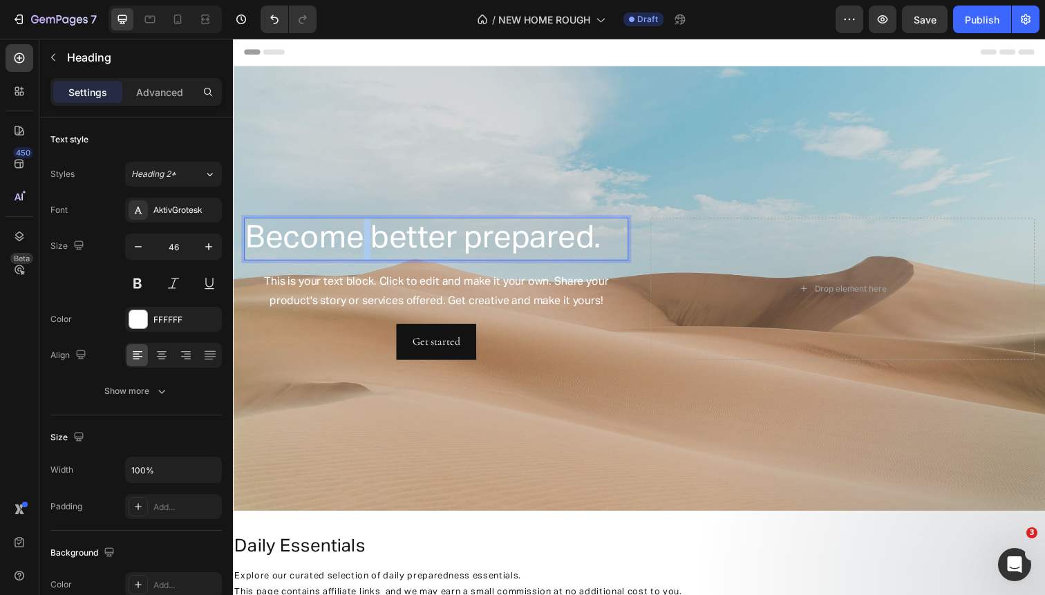
click at [365, 237] on p "Become better prepared." at bounding box center [440, 243] width 390 height 41
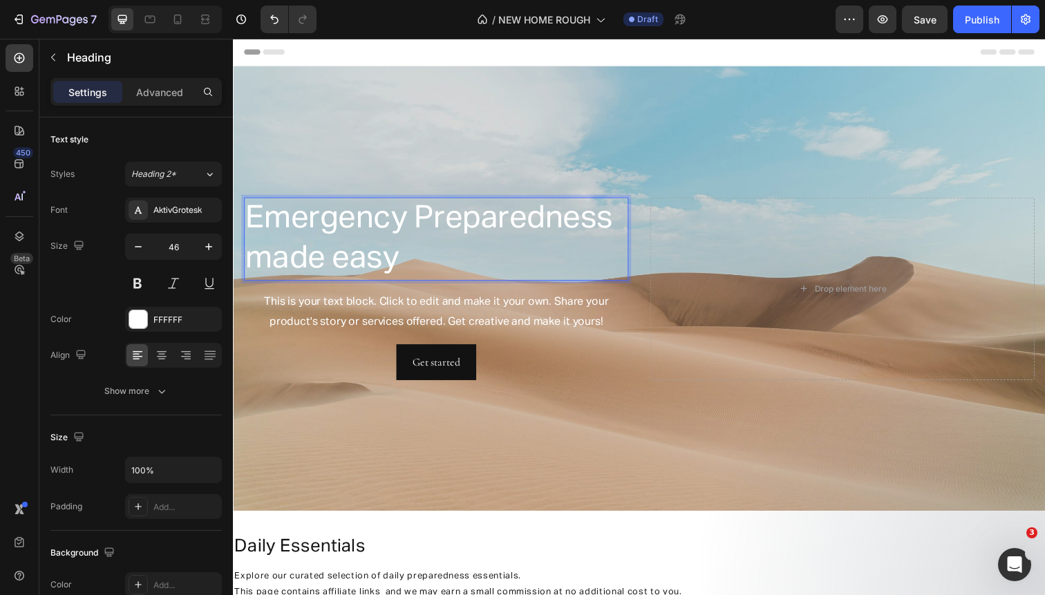
click at [321, 238] on p "Emergency Preparedness made easy" at bounding box center [440, 243] width 390 height 83
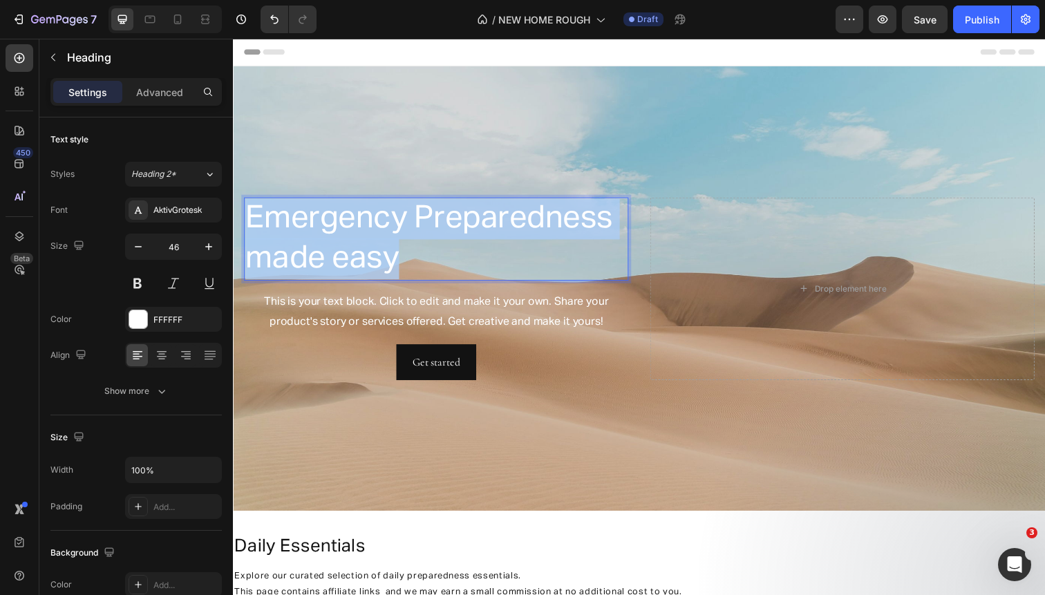
click at [321, 238] on p "Emergency Preparedness made easy" at bounding box center [440, 243] width 390 height 83
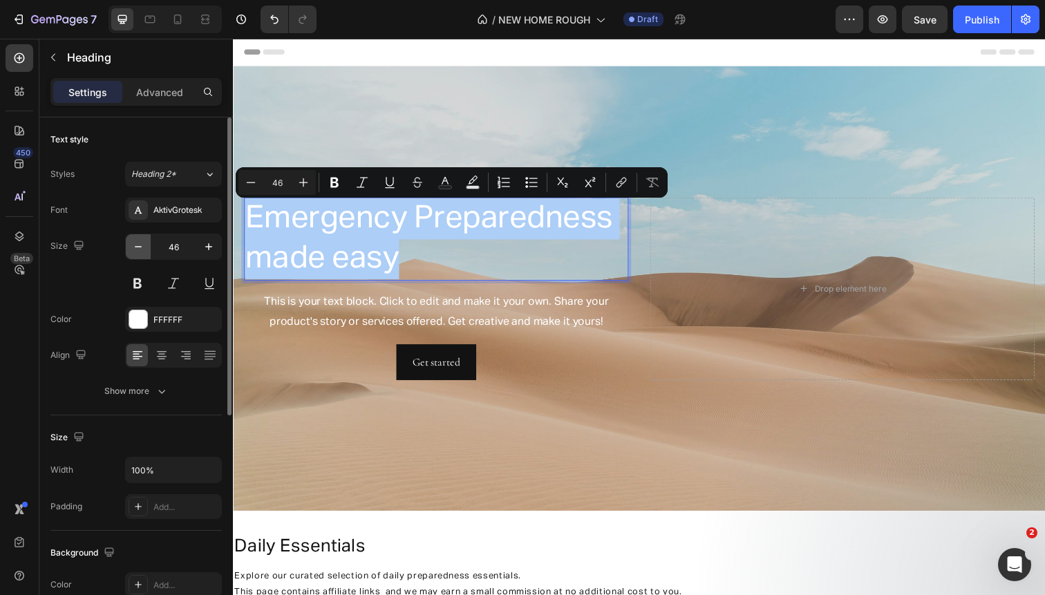
click at [137, 249] on icon "button" at bounding box center [138, 247] width 14 height 14
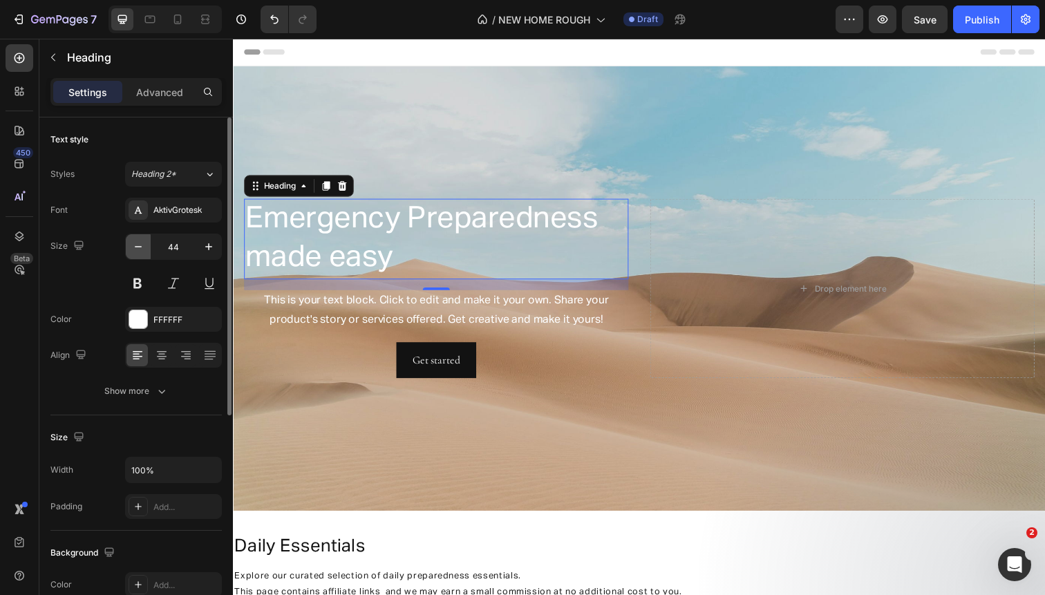
click at [137, 249] on icon "button" at bounding box center [138, 247] width 14 height 14
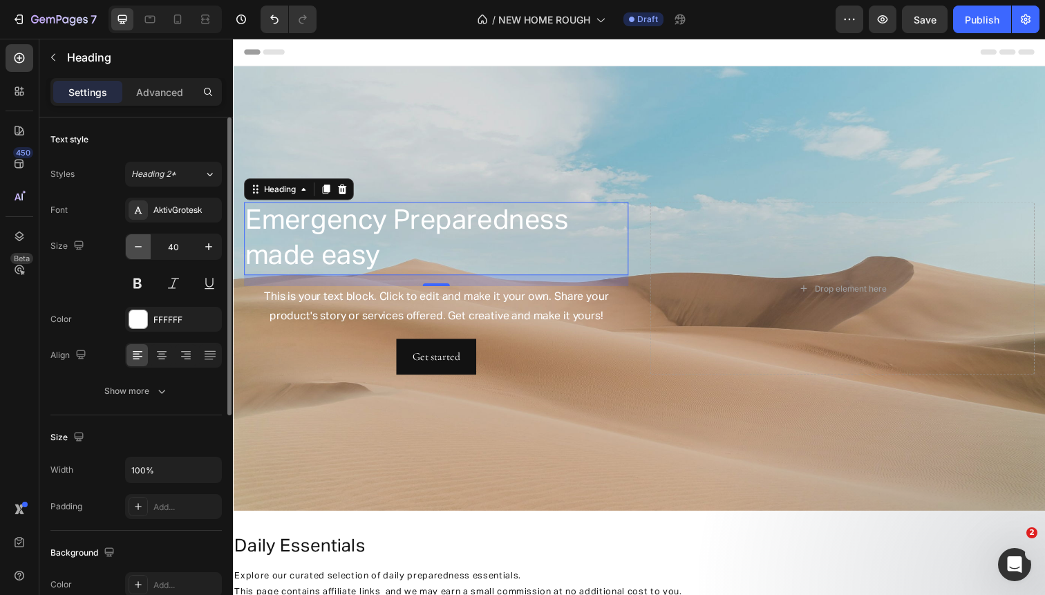
click at [137, 249] on icon "button" at bounding box center [138, 247] width 14 height 14
type input "36"
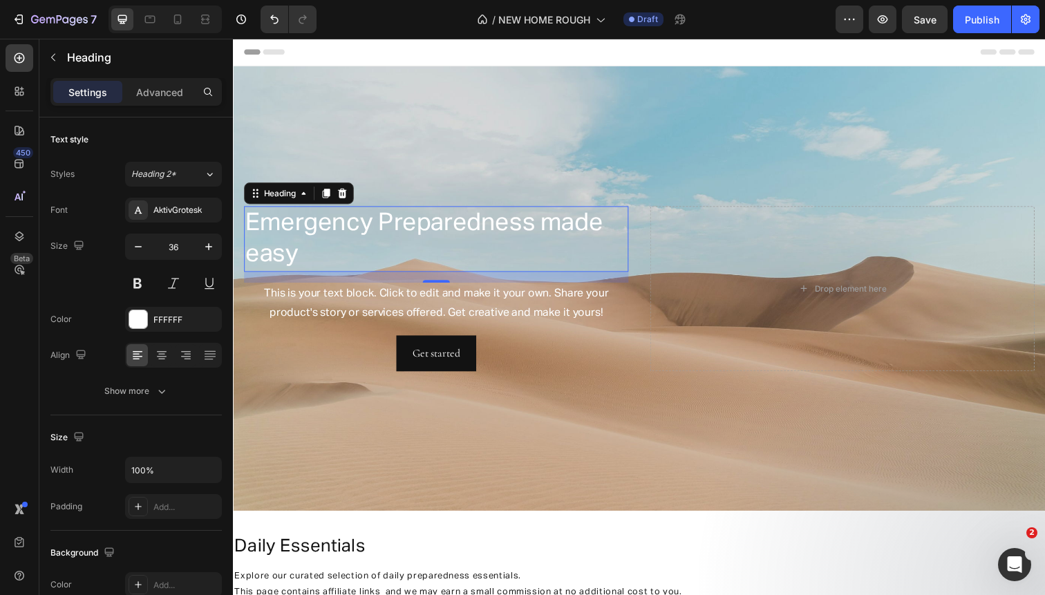
click at [400, 222] on p "Emergency Preparedness made easy" at bounding box center [440, 243] width 390 height 65
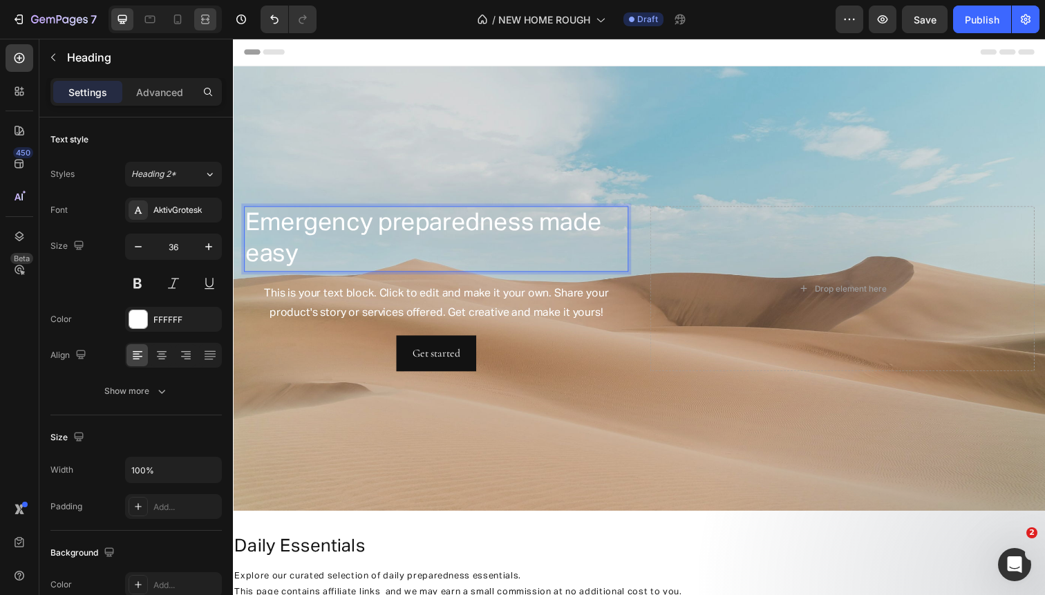
click at [210, 17] on icon at bounding box center [205, 19] width 14 height 14
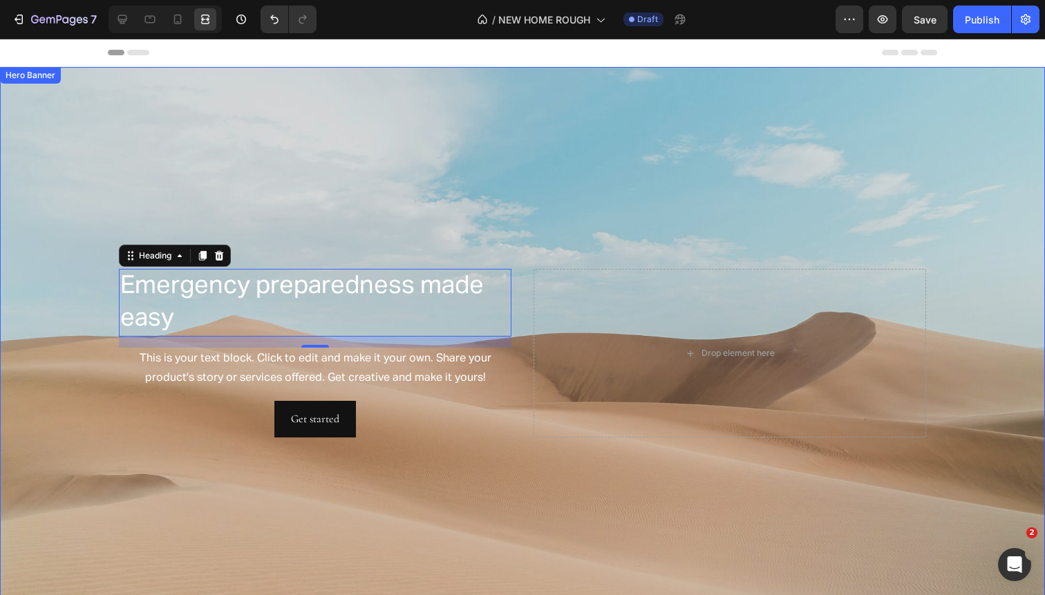
click at [525, 284] on div "Emergency preparedness made easy Heading 16 This is your text block. Click to e…" at bounding box center [522, 353] width 829 height 174
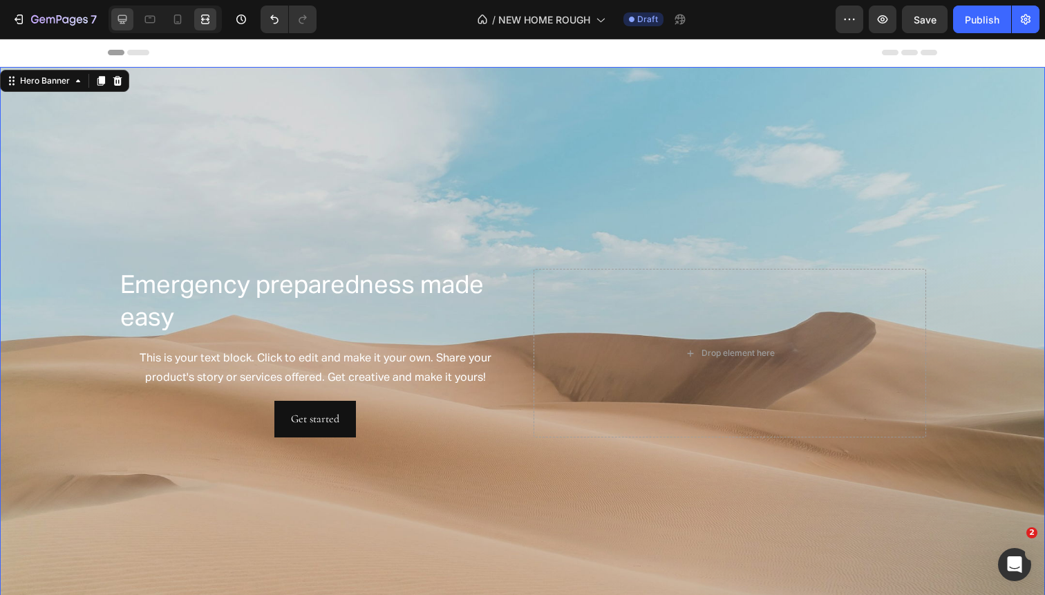
click at [111, 22] on div at bounding box center [122, 19] width 22 height 22
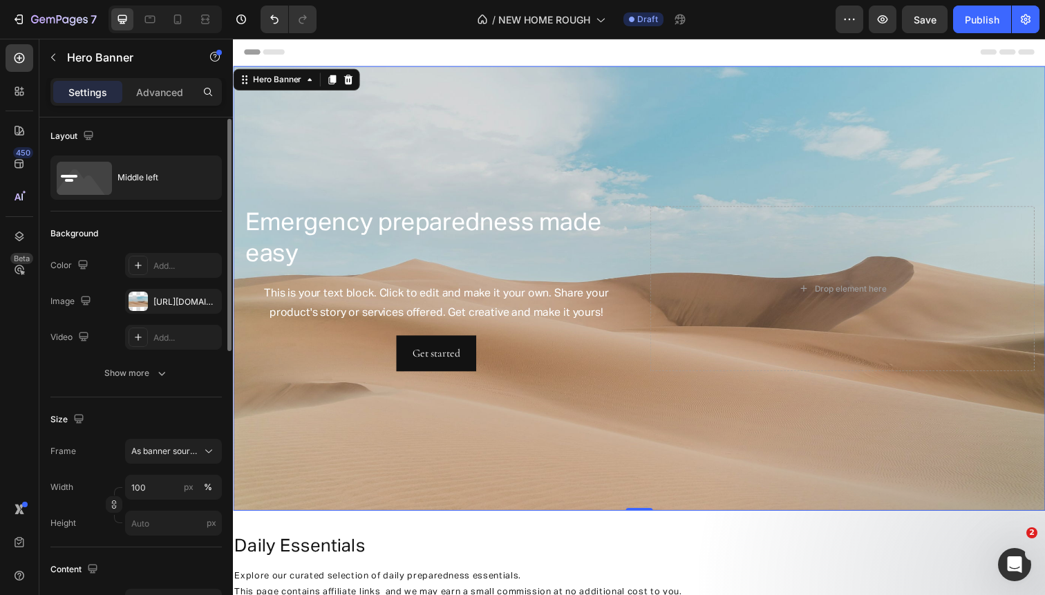
scroll to position [30, 0]
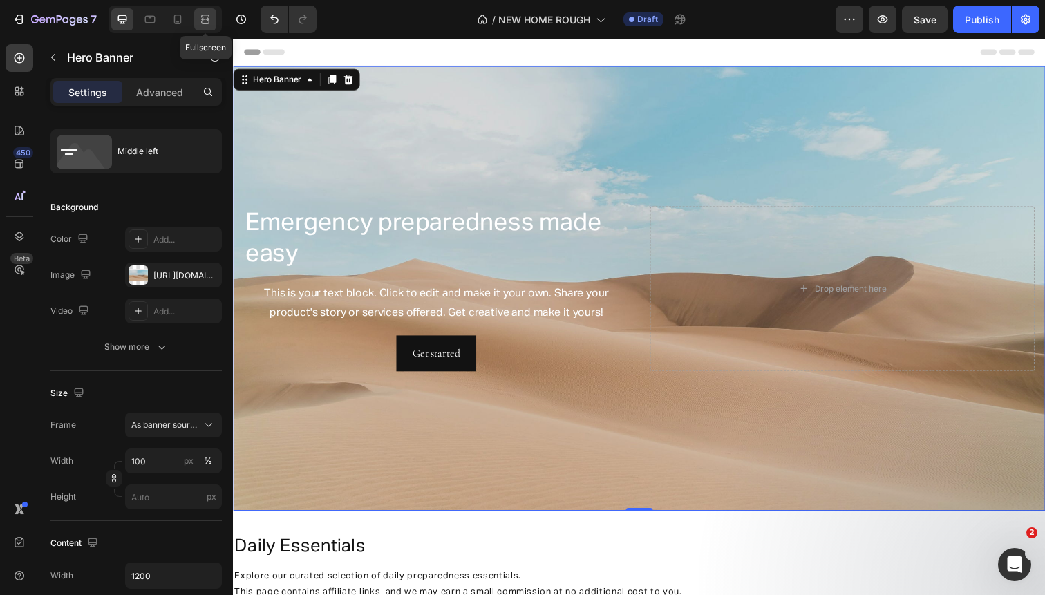
click at [202, 26] on icon at bounding box center [205, 19] width 14 height 14
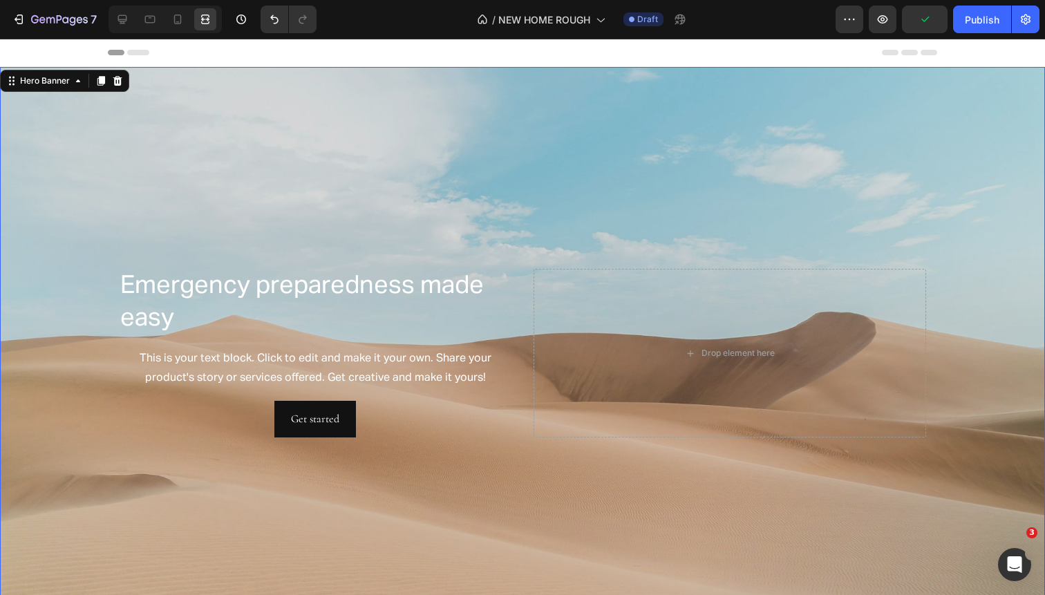
click at [514, 290] on div "Emergency preparedness made easy Heading This is your text block. Click to edit…" at bounding box center [522, 353] width 829 height 174
click at [117, 21] on icon at bounding box center [122, 19] width 14 height 14
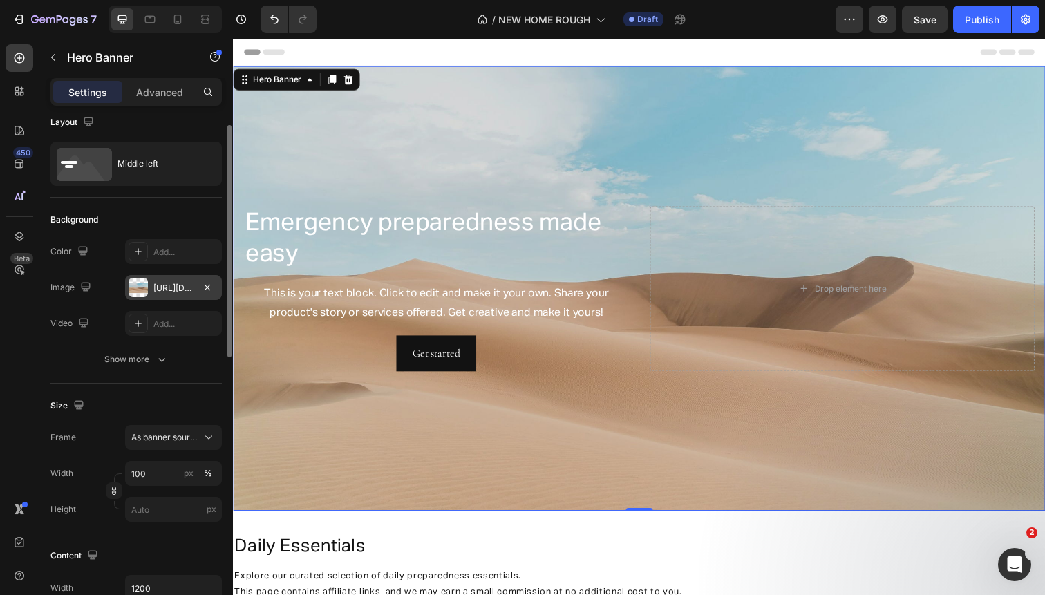
scroll to position [19, 0]
click at [165, 171] on div "Middle left" at bounding box center [159, 162] width 84 height 32
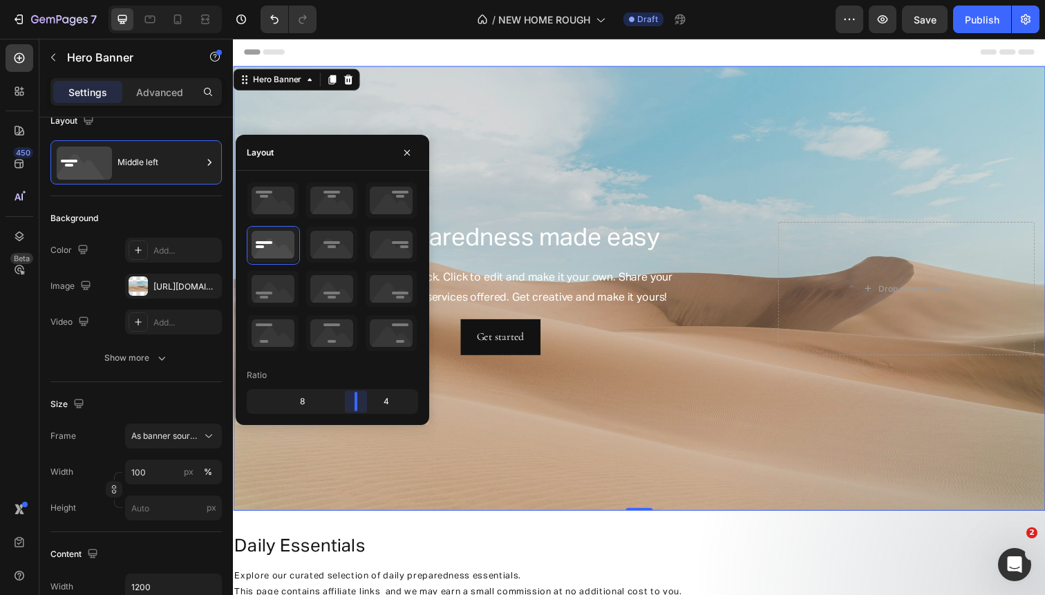
drag, startPoint x: 333, startPoint y: 400, endPoint x: 357, endPoint y: 399, distance: 23.5
click at [357, 0] on body "7 Version history / NEW HOME ROUGH Draft Preview Save Publish 450 Beta hero Sec…" at bounding box center [522, 0] width 1045 height 0
click at [201, 18] on icon at bounding box center [205, 19] width 14 height 14
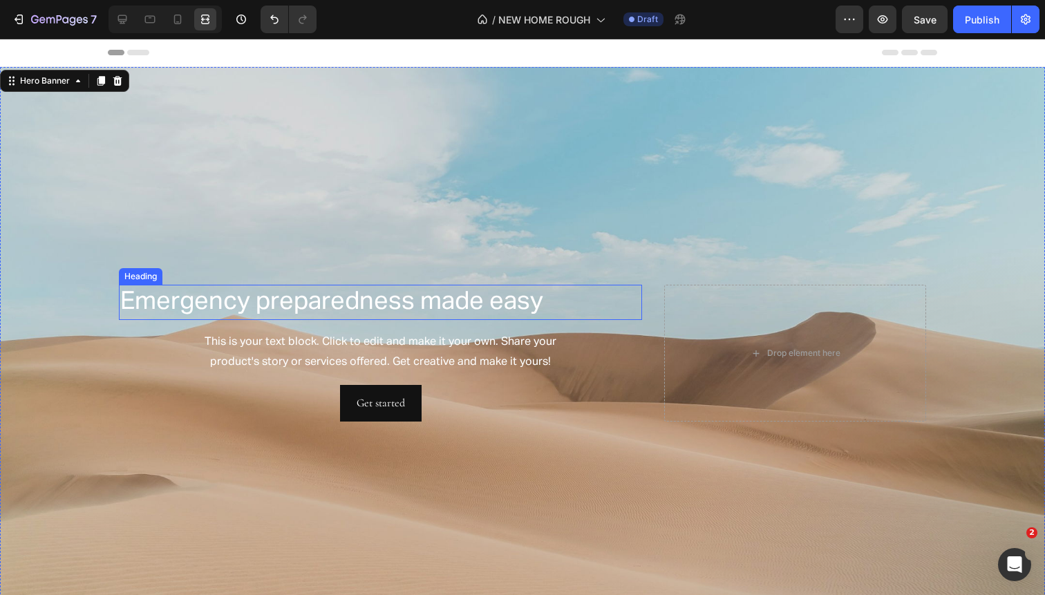
click at [163, 306] on p "Emergency preparedness made easy" at bounding box center [380, 302] width 520 height 32
click at [542, 301] on p "Emergency preparedness made easy" at bounding box center [380, 302] width 520 height 32
click at [249, 298] on p "Emergency preparedness made easy." at bounding box center [380, 302] width 520 height 32
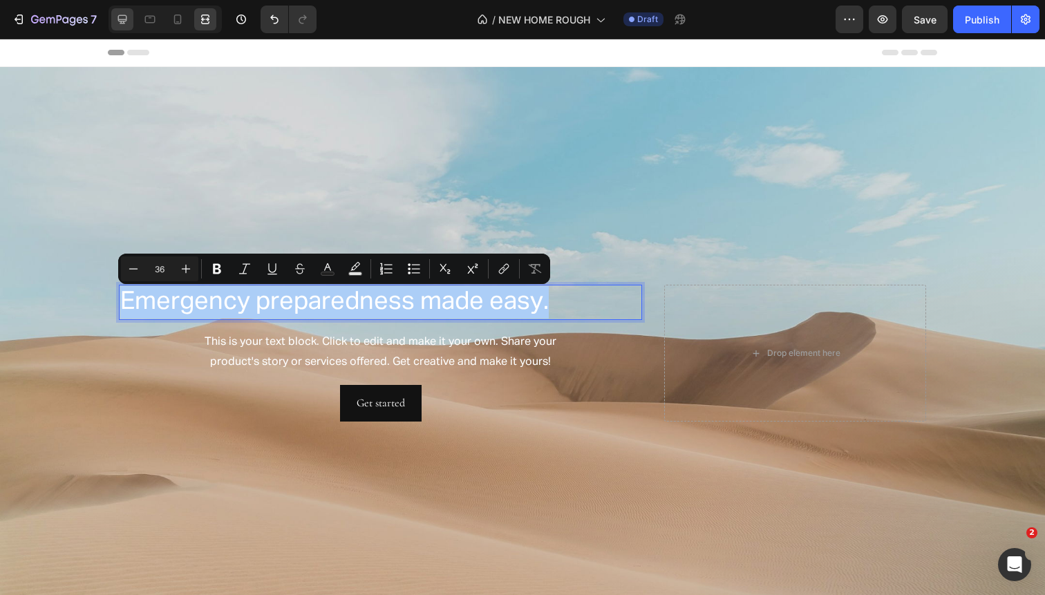
click at [123, 17] on icon at bounding box center [122, 19] width 14 height 14
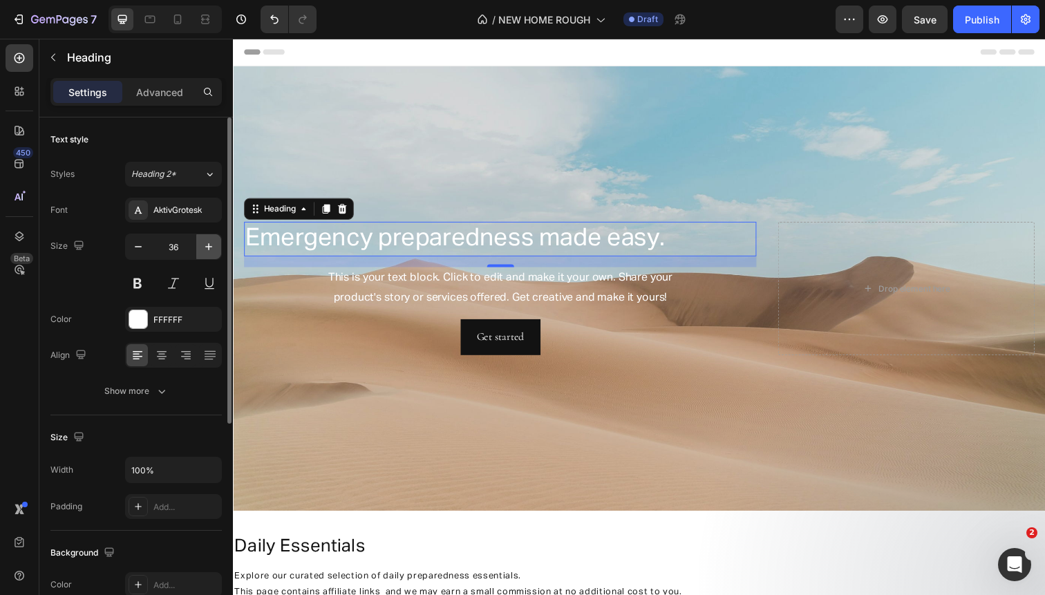
click at [204, 245] on icon "button" at bounding box center [209, 247] width 14 height 14
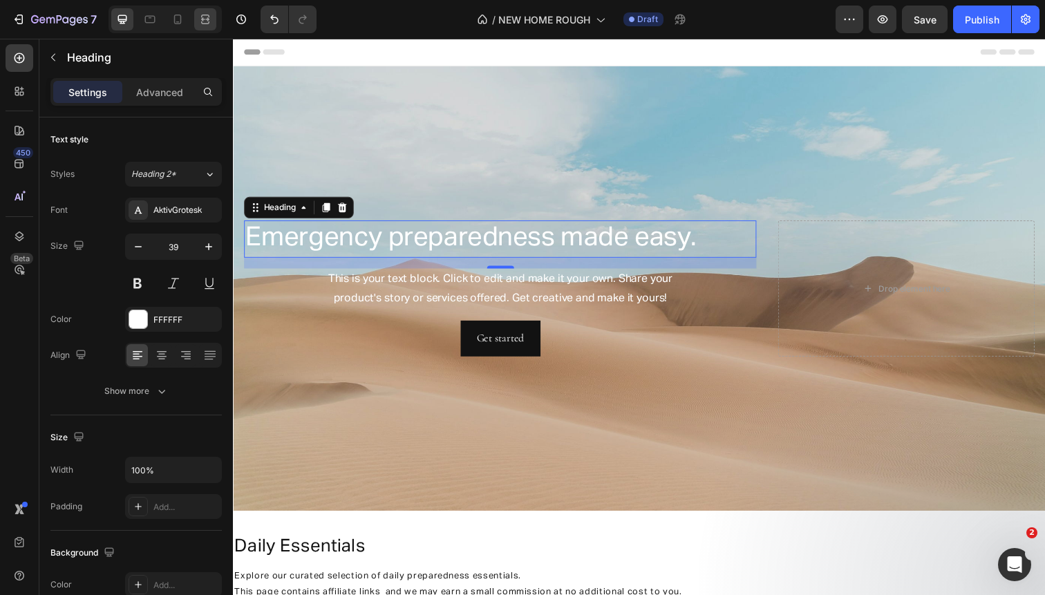
type input "40"
click at [202, 18] on icon at bounding box center [205, 19] width 14 height 14
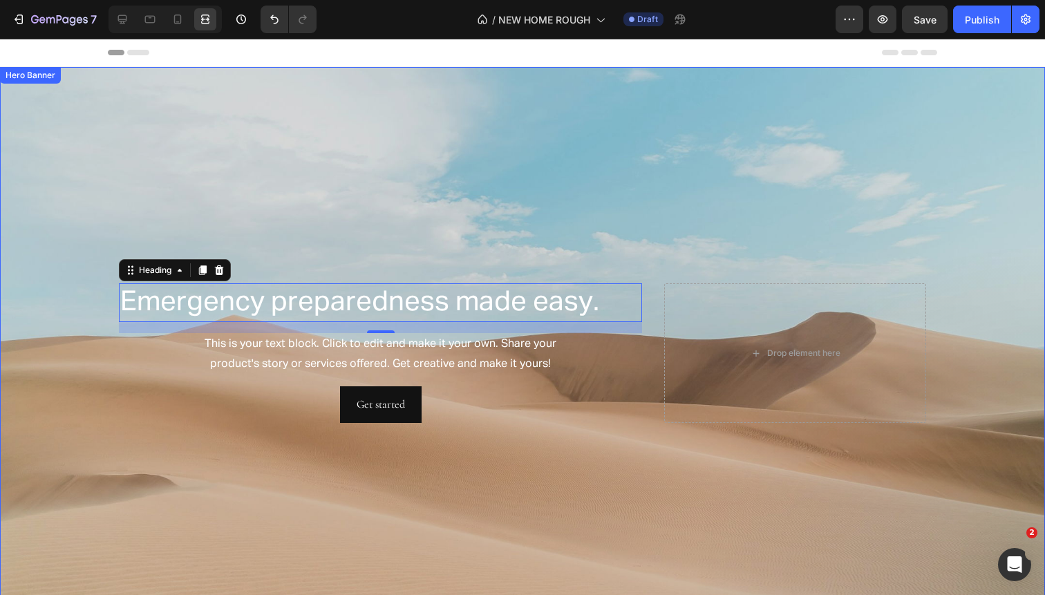
click at [220, 430] on div "Background Image" at bounding box center [522, 353] width 1045 height 572
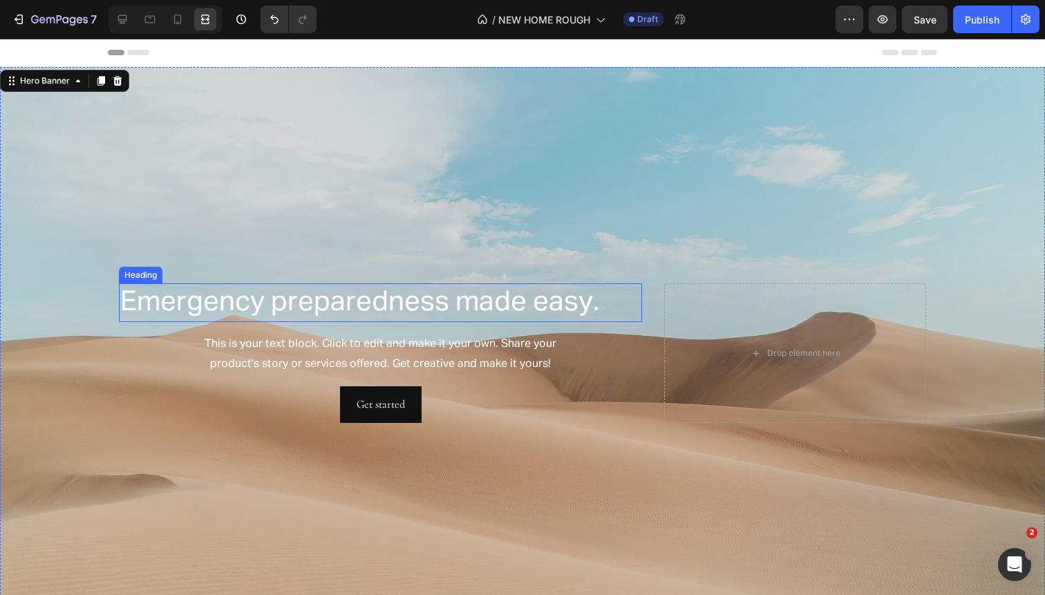
click at [255, 310] on p "Emergency preparedness made easy." at bounding box center [380, 303] width 520 height 36
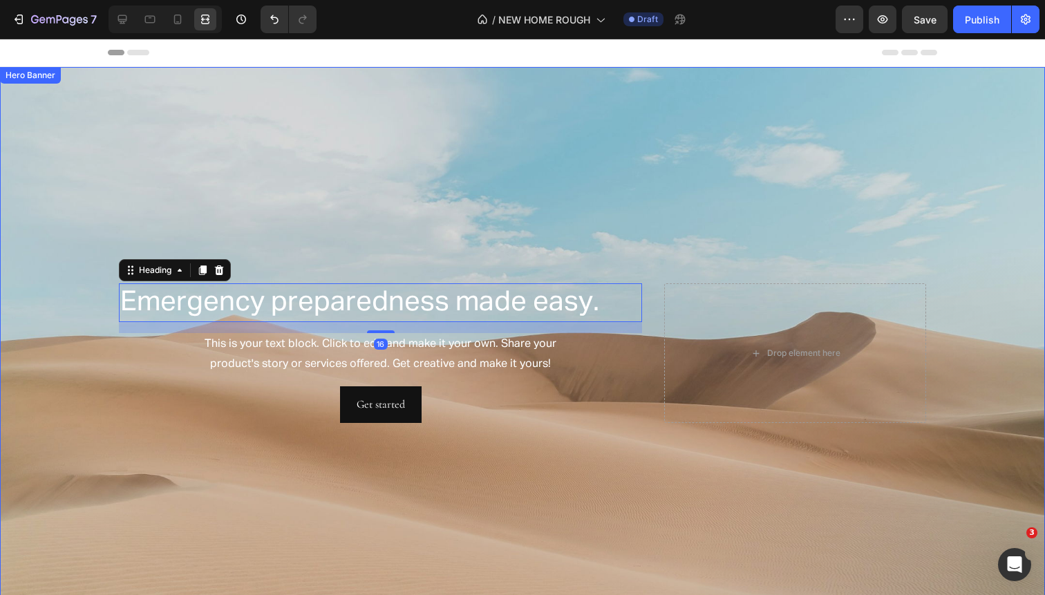
click at [654, 306] on div "Emergency preparedness made easy. Heading 16 This is your text block. Click to …" at bounding box center [522, 353] width 829 height 145
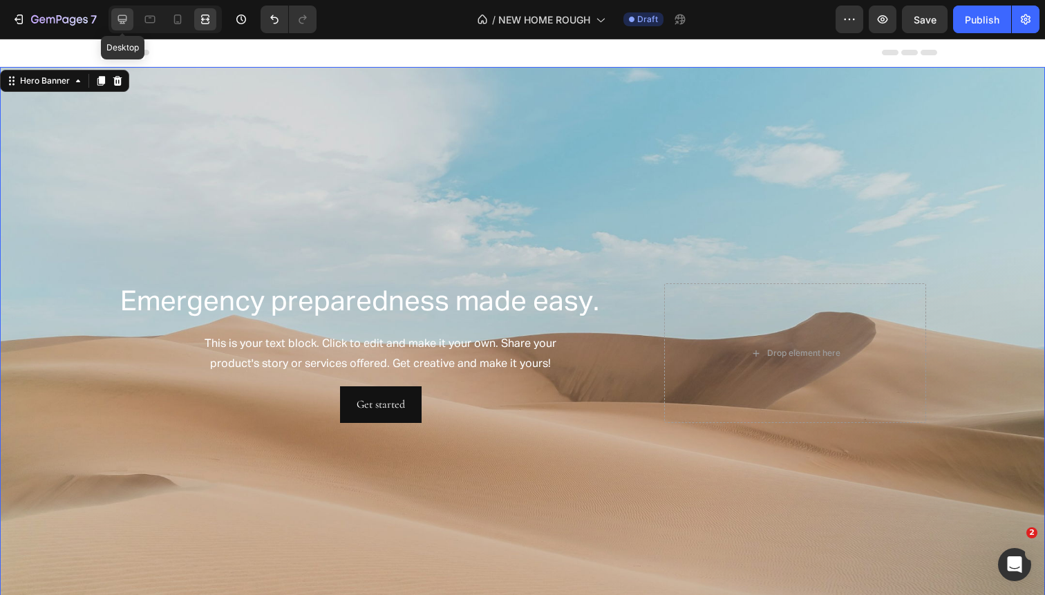
click at [120, 20] on icon at bounding box center [122, 19] width 14 height 14
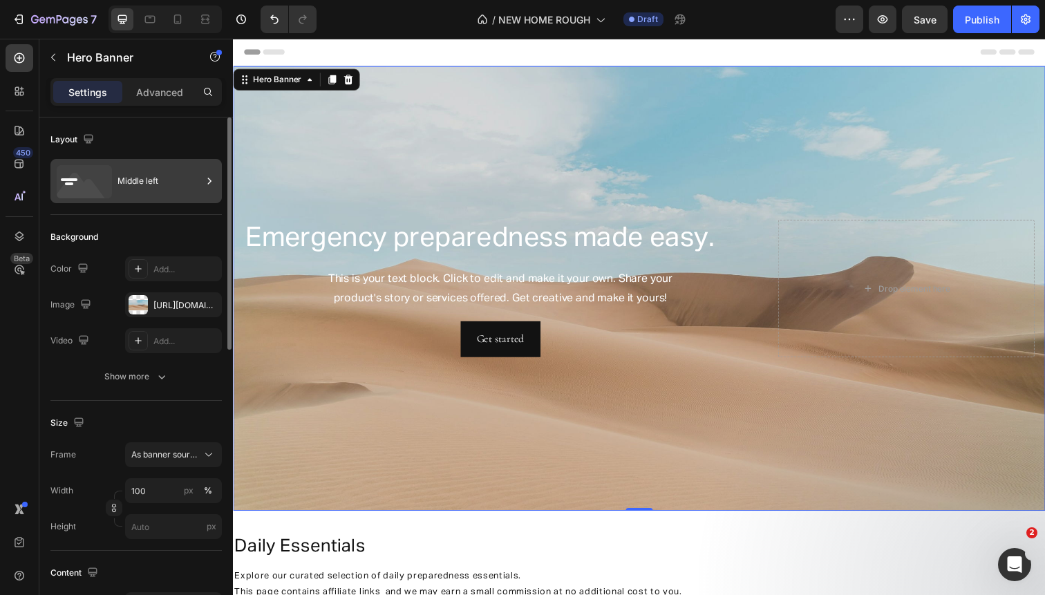
click at [151, 182] on div "Middle left" at bounding box center [159, 181] width 84 height 32
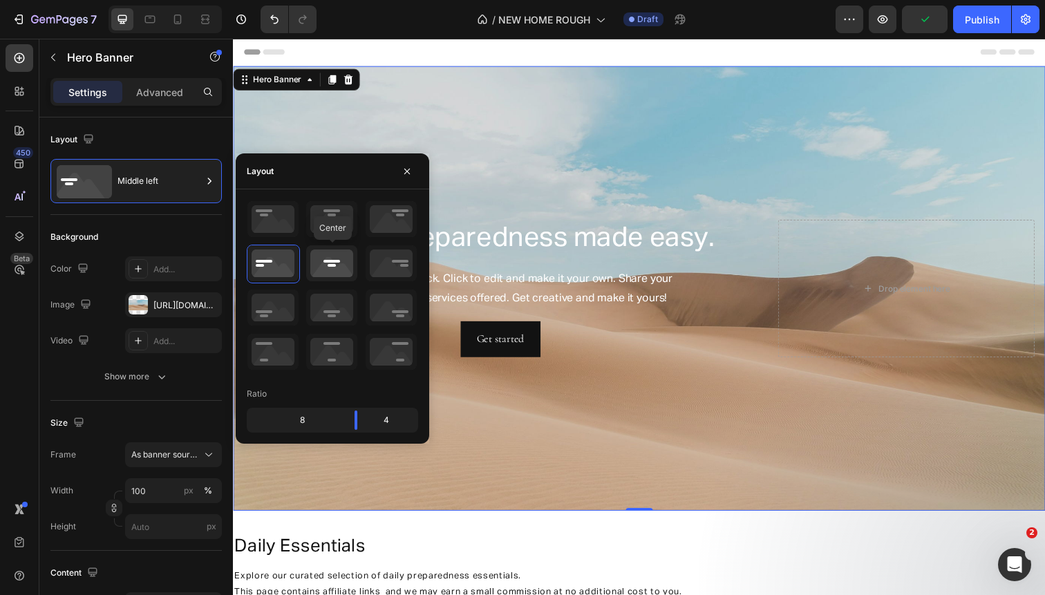
click at [323, 266] on icon at bounding box center [331, 263] width 51 height 36
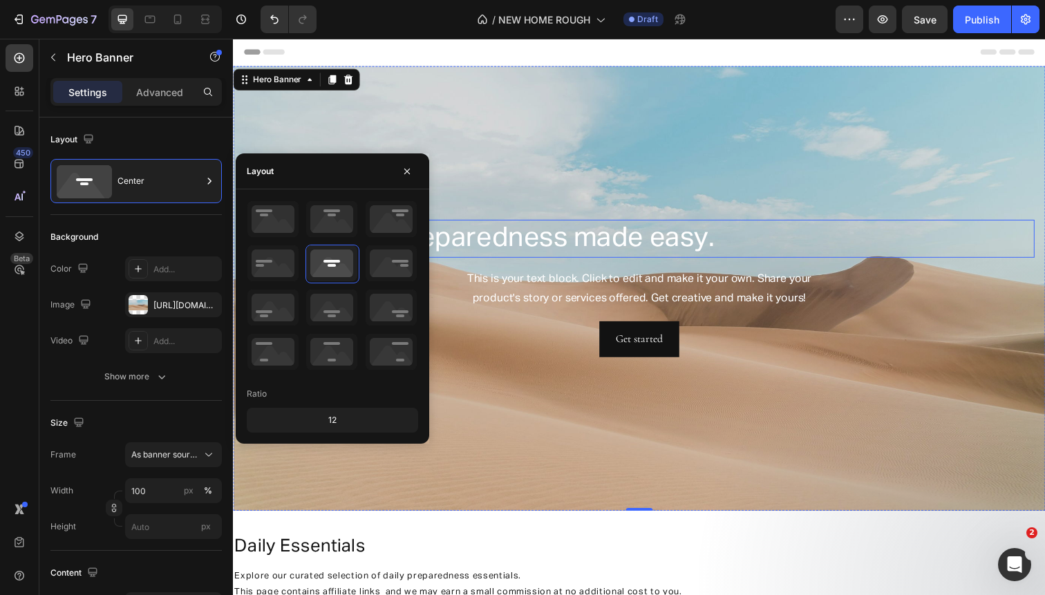
click at [545, 245] on p "Emergency preparedness made easy." at bounding box center [647, 243] width 804 height 36
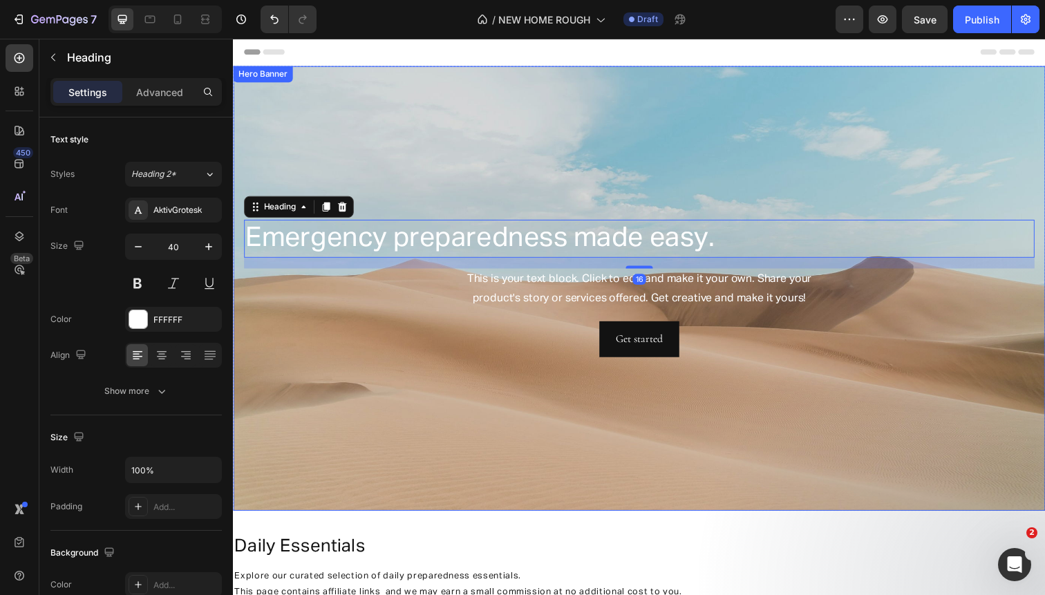
click at [531, 169] on div "Background Image" at bounding box center [647, 294] width 829 height 454
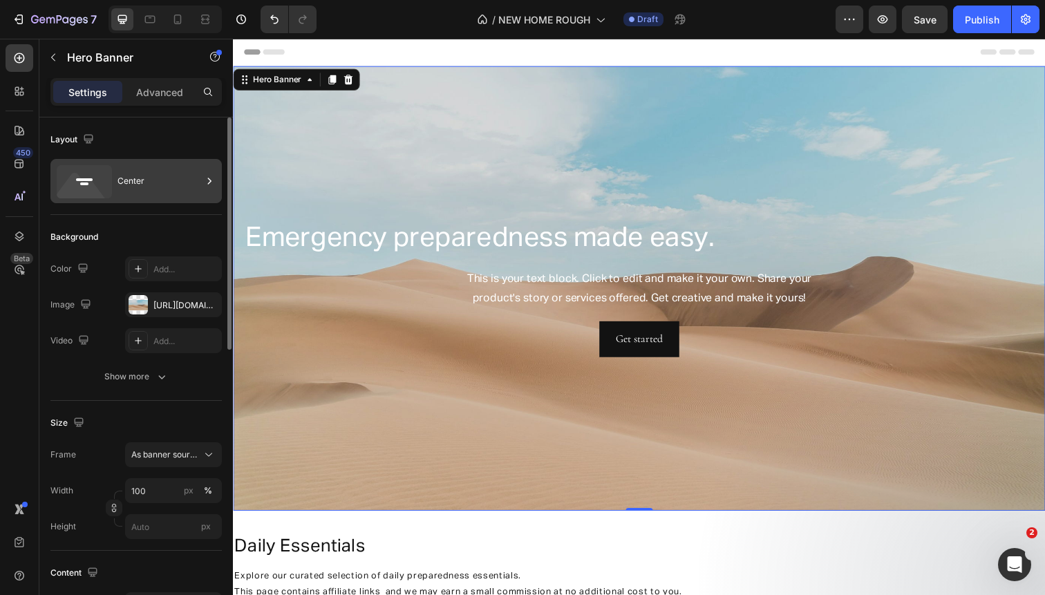
click at [142, 184] on div "Center" at bounding box center [159, 181] width 84 height 32
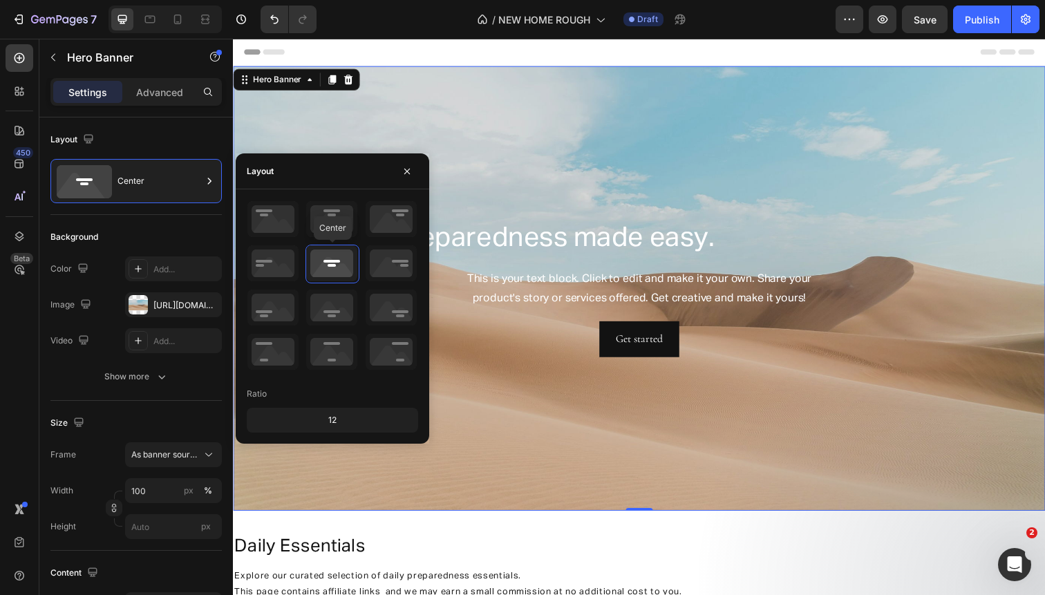
click at [329, 271] on icon at bounding box center [331, 263] width 51 height 36
click at [532, 238] on p "Emergency preparedness made easy." at bounding box center [647, 243] width 804 height 36
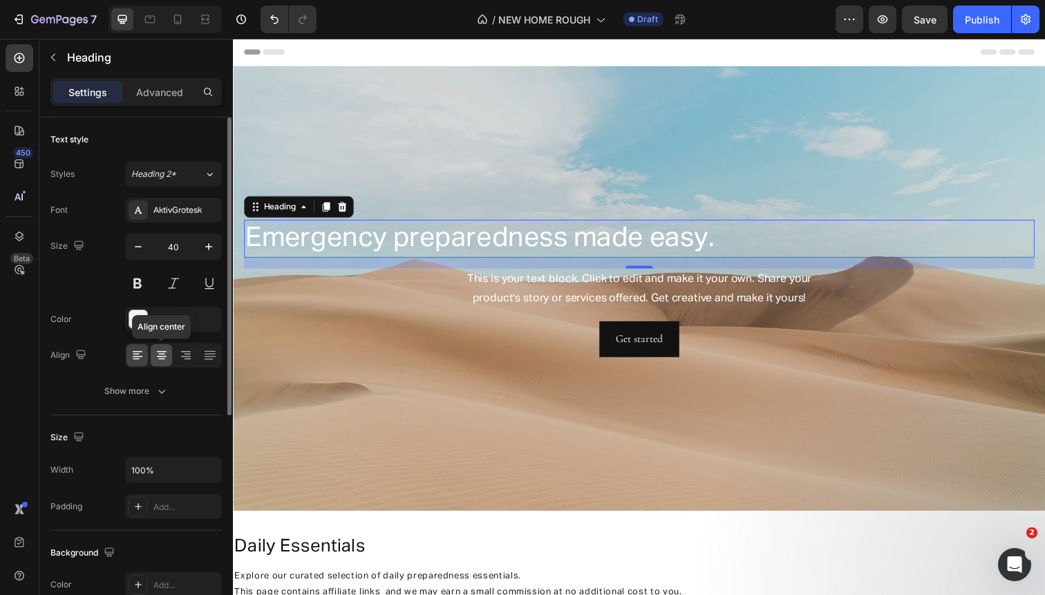
click at [168, 355] on icon at bounding box center [162, 355] width 14 height 14
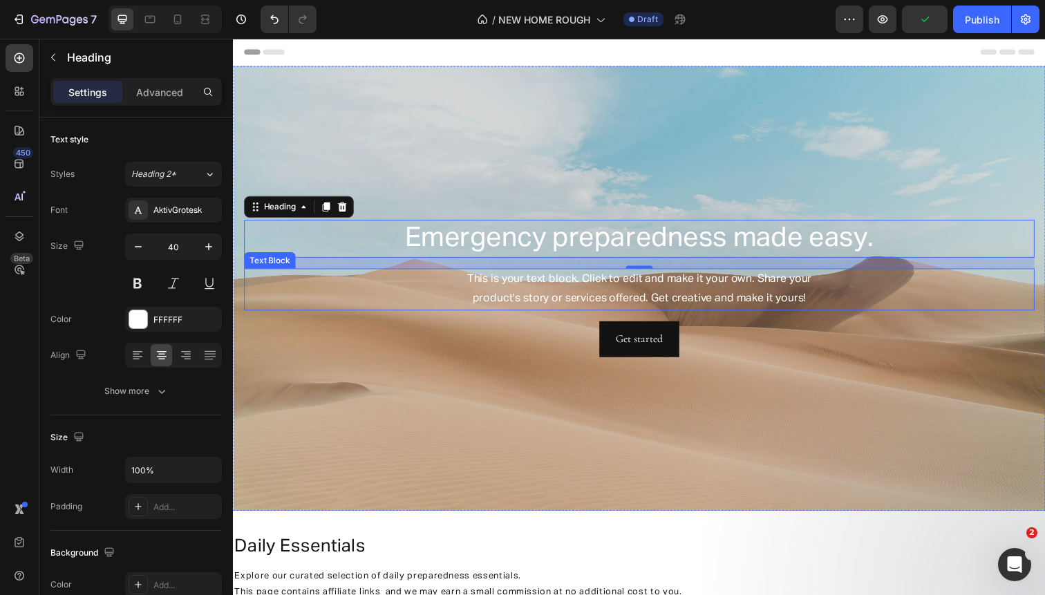
click at [314, 315] on div "This is your text block. Click to edit and make it your own. Share your product…" at bounding box center [647, 295] width 807 height 43
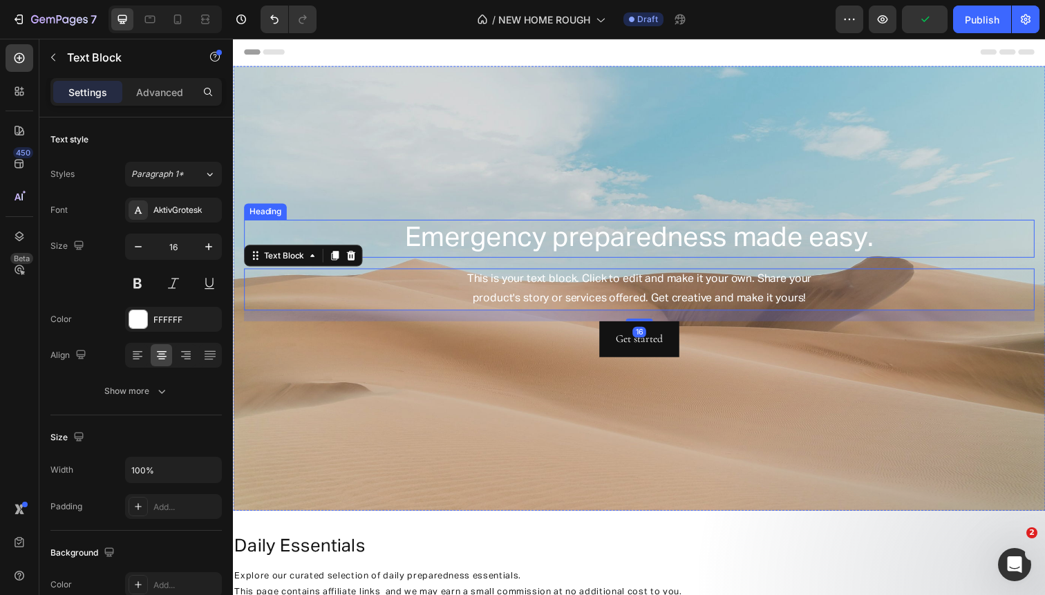
click at [502, 245] on p "Emergency preparedness made easy." at bounding box center [647, 243] width 804 height 36
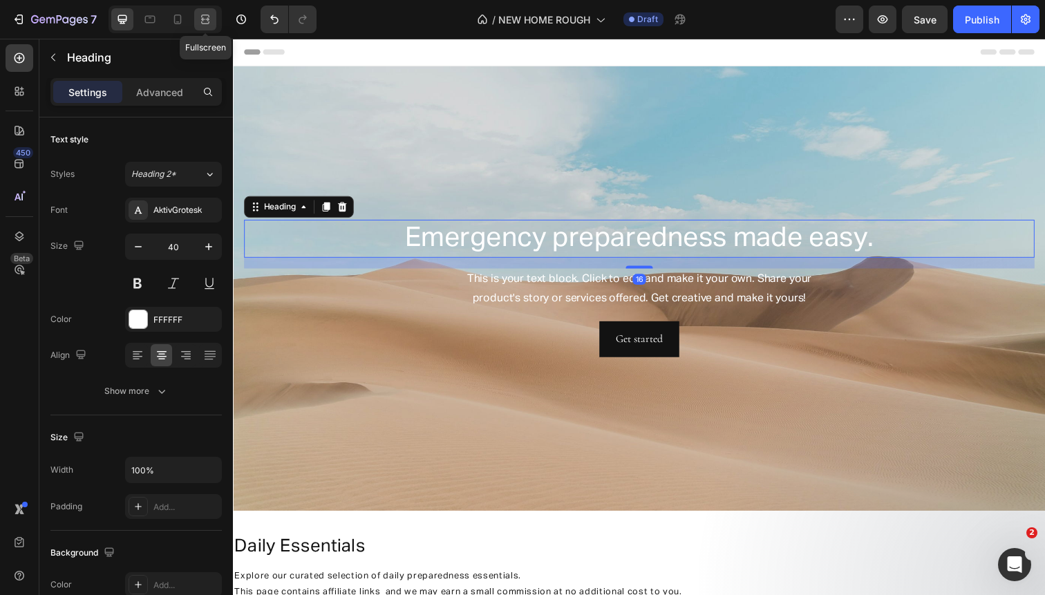
click at [200, 23] on icon at bounding box center [205, 19] width 14 height 14
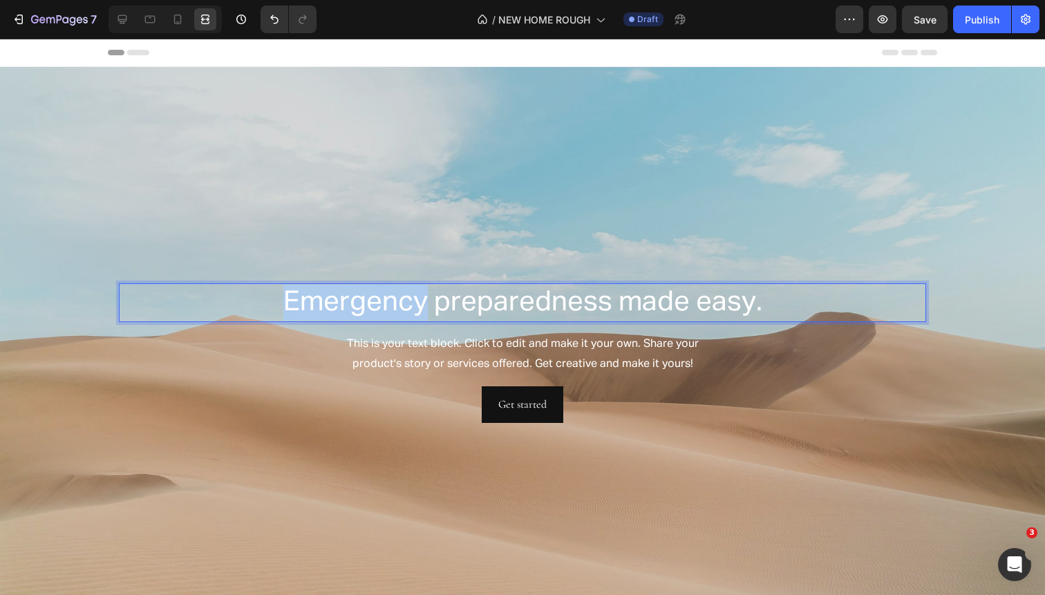
click at [343, 293] on p "Emergency preparedness made easy." at bounding box center [522, 303] width 804 height 36
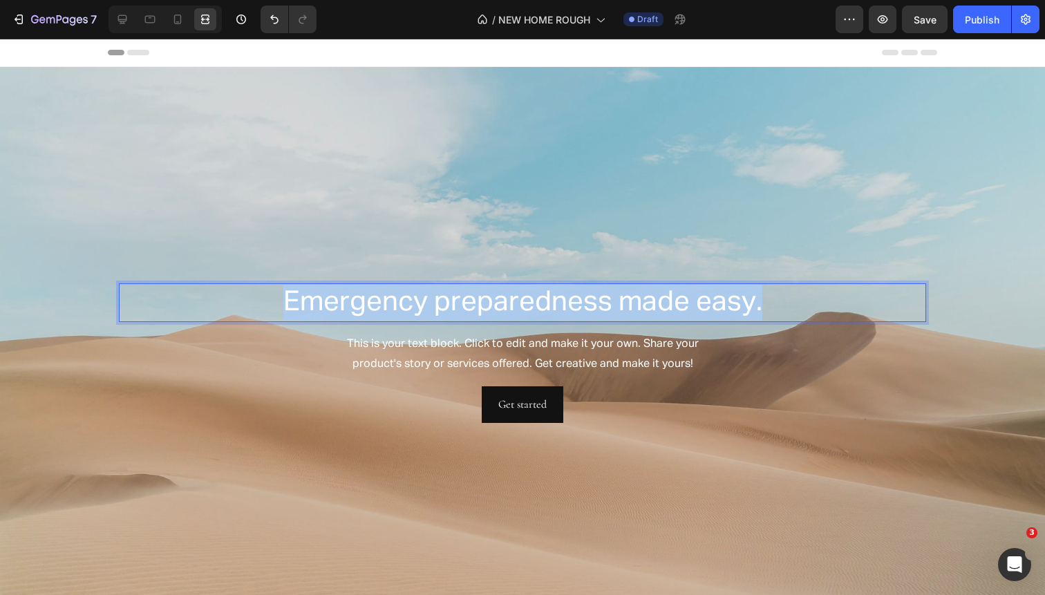
click at [343, 293] on p "Emergency preparedness made easy." at bounding box center [522, 303] width 804 height 36
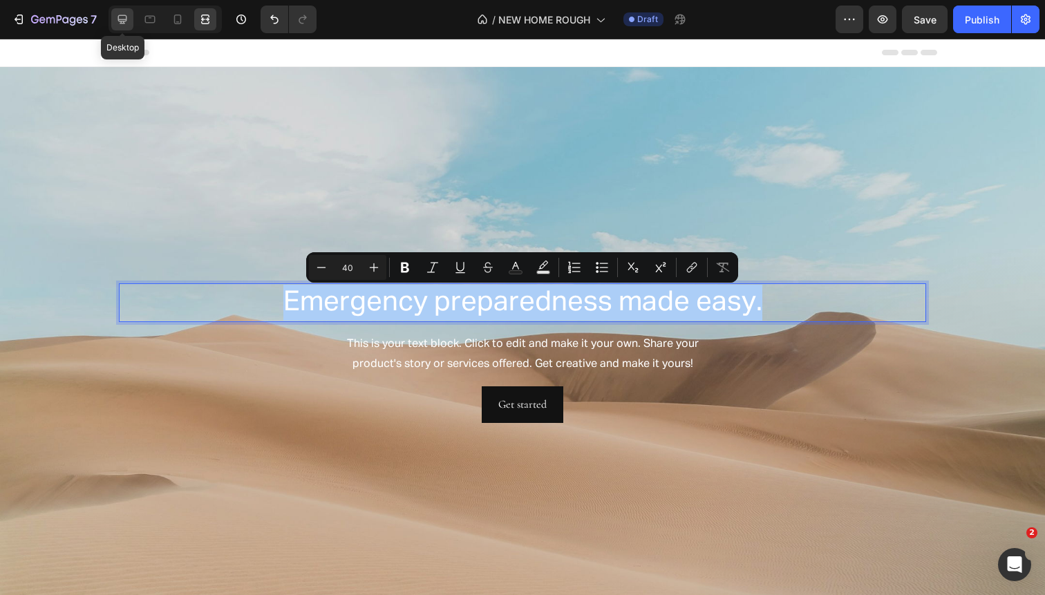
click at [122, 19] on icon at bounding box center [122, 19] width 14 height 14
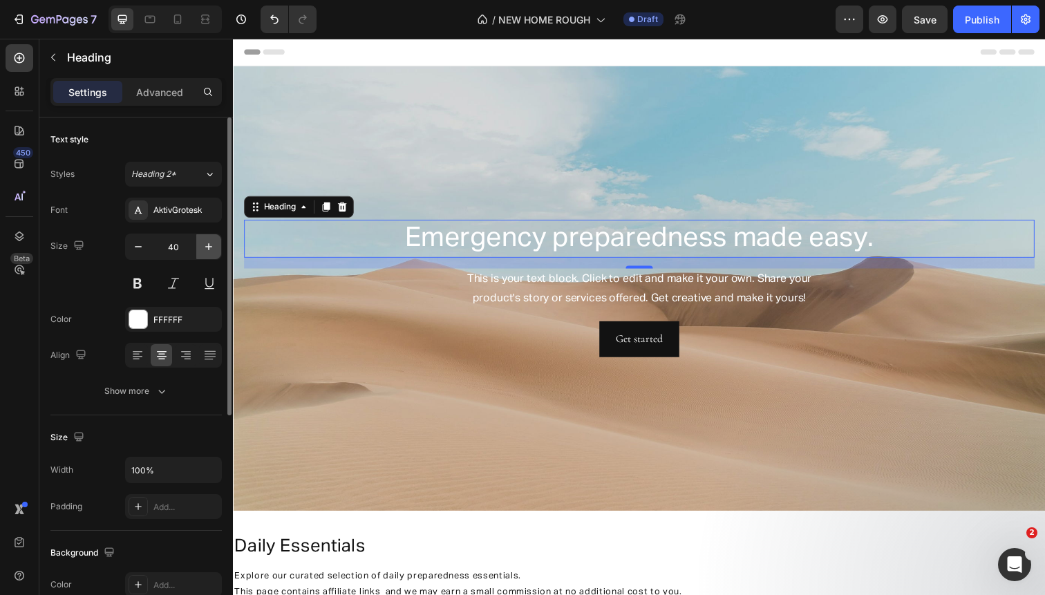
click at [201, 242] on button "button" at bounding box center [208, 246] width 25 height 25
type input "44"
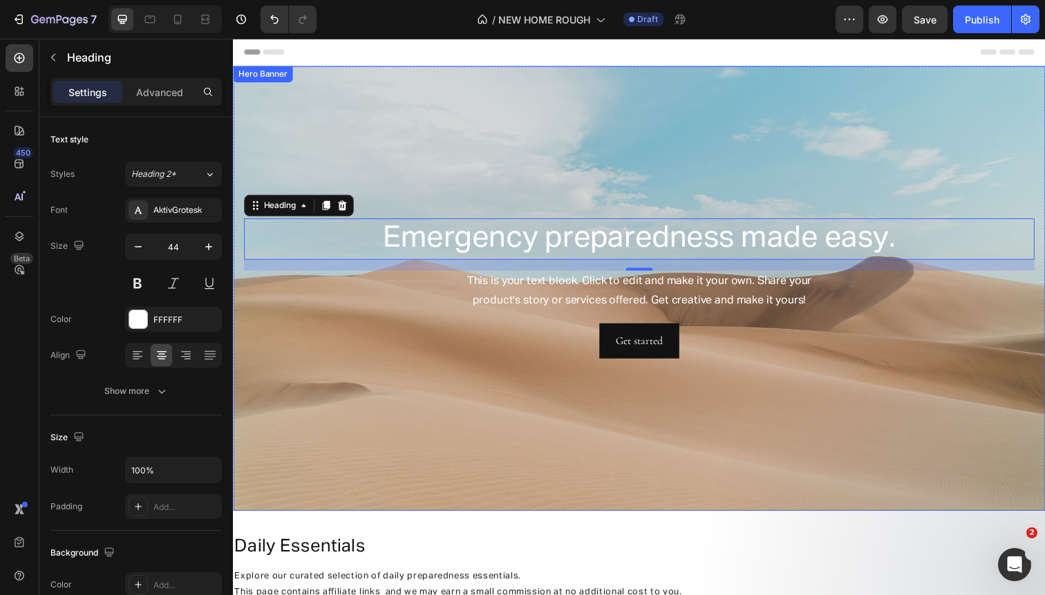
click at [300, 381] on div "Background Image" at bounding box center [647, 294] width 829 height 454
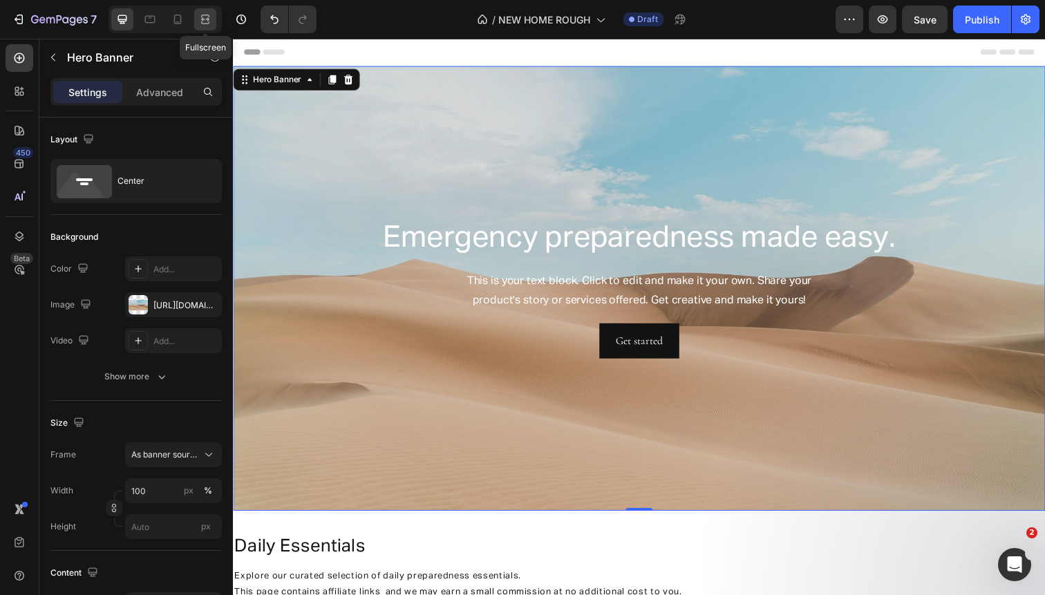
click at [205, 22] on icon at bounding box center [205, 19] width 14 height 14
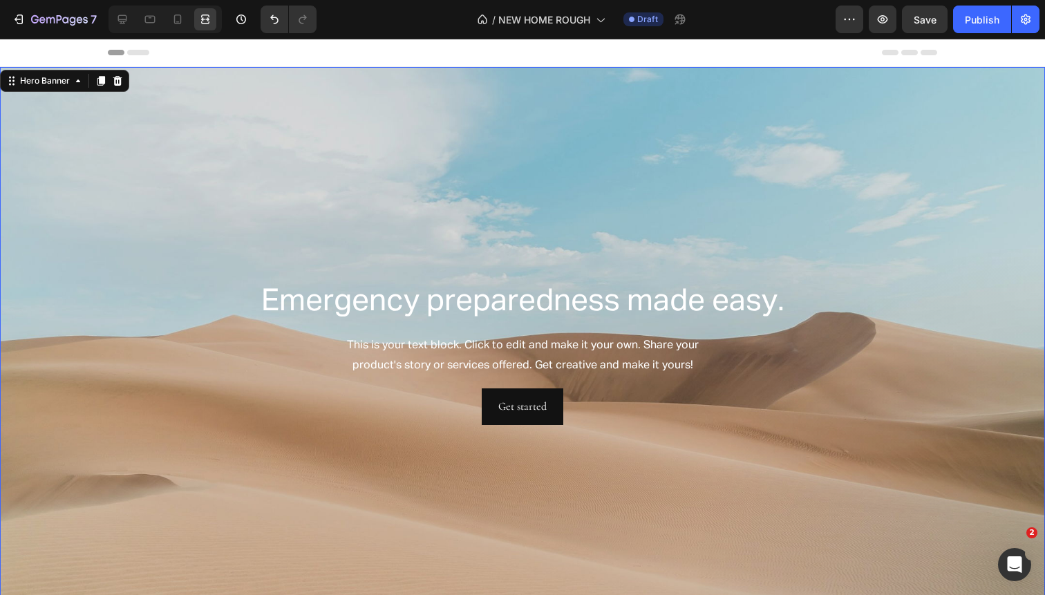
click at [261, 339] on p "This is your text block. Click to edit and make it your own. Share your product…" at bounding box center [522, 356] width 804 height 40
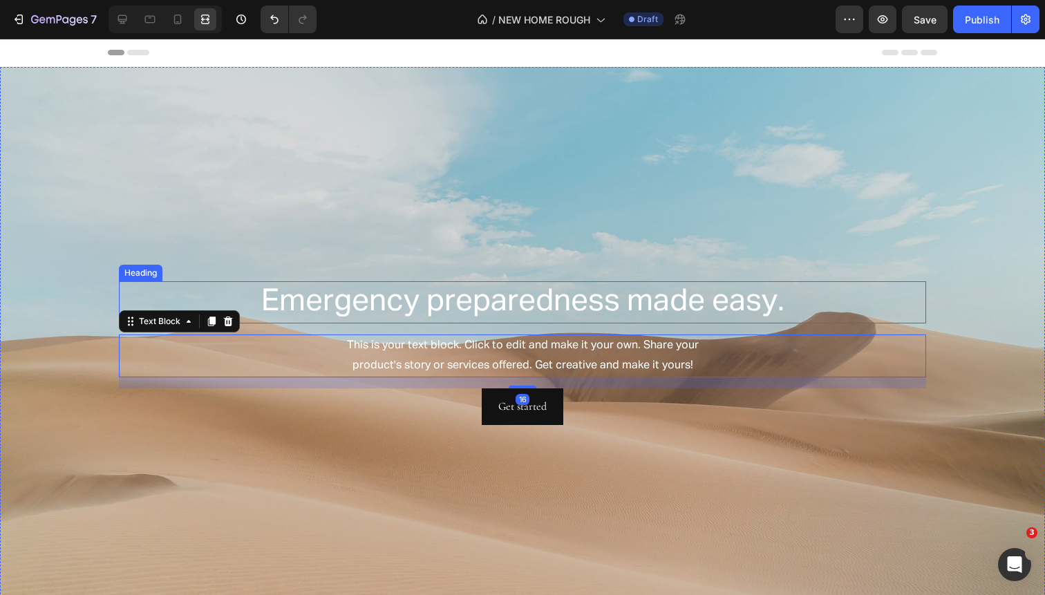
click at [437, 305] on p "Emergency preparedness made easy." at bounding box center [522, 302] width 804 height 39
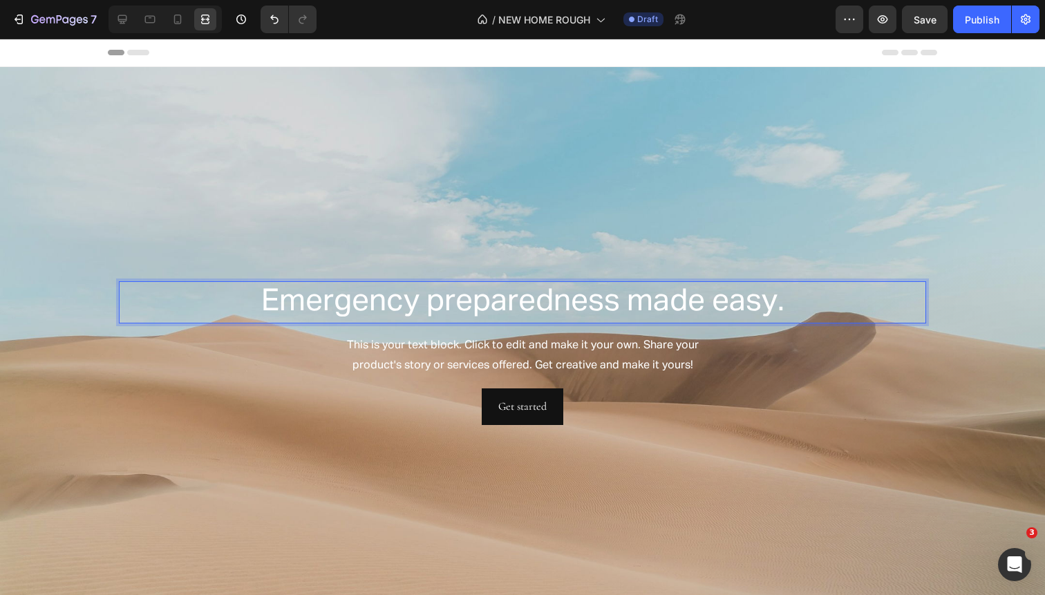
click at [441, 305] on p "Emergency preparedness made easy." at bounding box center [522, 302] width 804 height 39
click at [649, 305] on p "Emergency Preparedness made easy." at bounding box center [522, 302] width 804 height 39
click at [723, 307] on p "Emergency Preparedness Made easy." at bounding box center [522, 302] width 804 height 39
click at [719, 379] on div "Emergency Preparedness Made Easy. Heading 16 This is your text block. Click to …" at bounding box center [522, 353] width 807 height 144
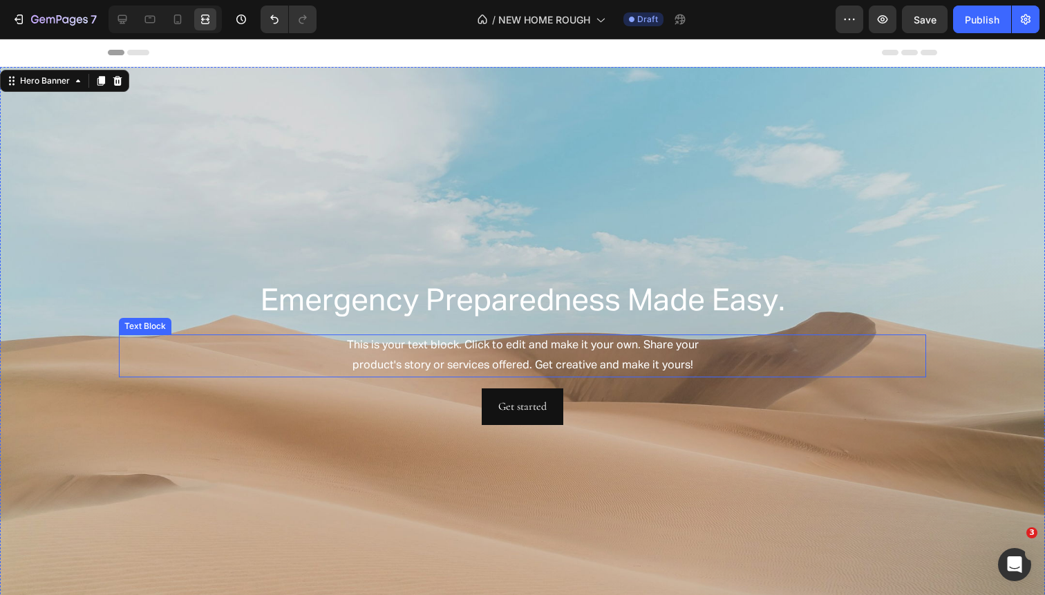
click at [640, 352] on p "This is your text block. Click to edit and make it your own. Share your product…" at bounding box center [522, 356] width 804 height 40
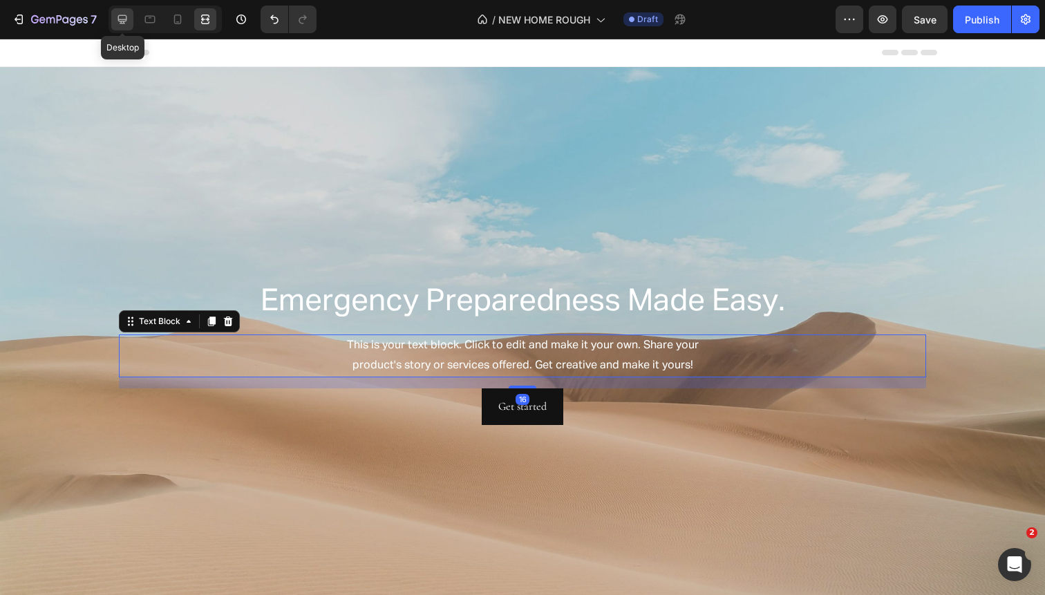
click at [126, 23] on icon at bounding box center [122, 19] width 14 height 14
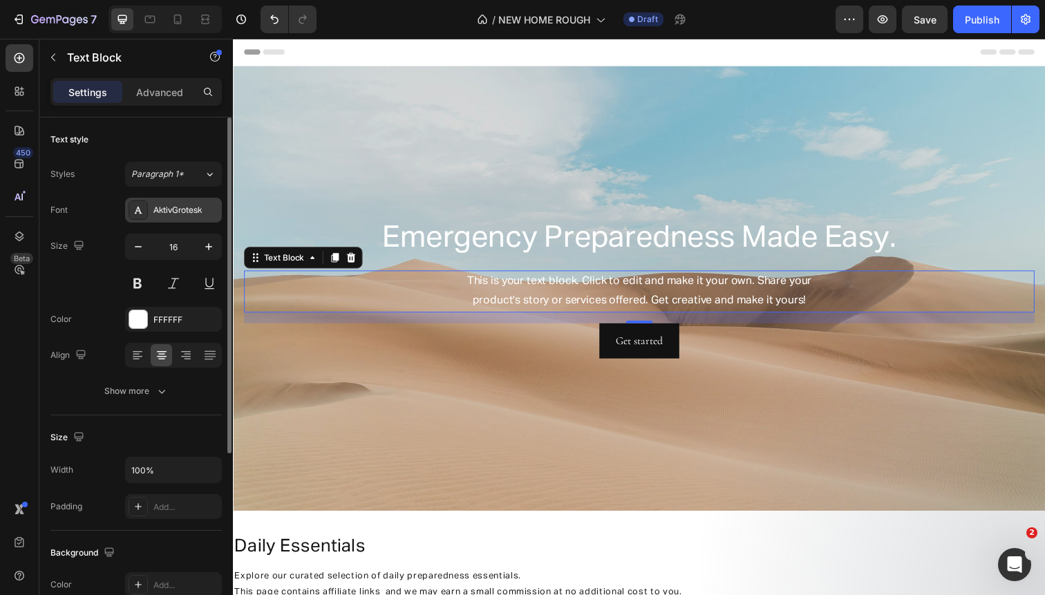
click at [171, 214] on div "AktivGrotesk" at bounding box center [185, 211] width 65 height 12
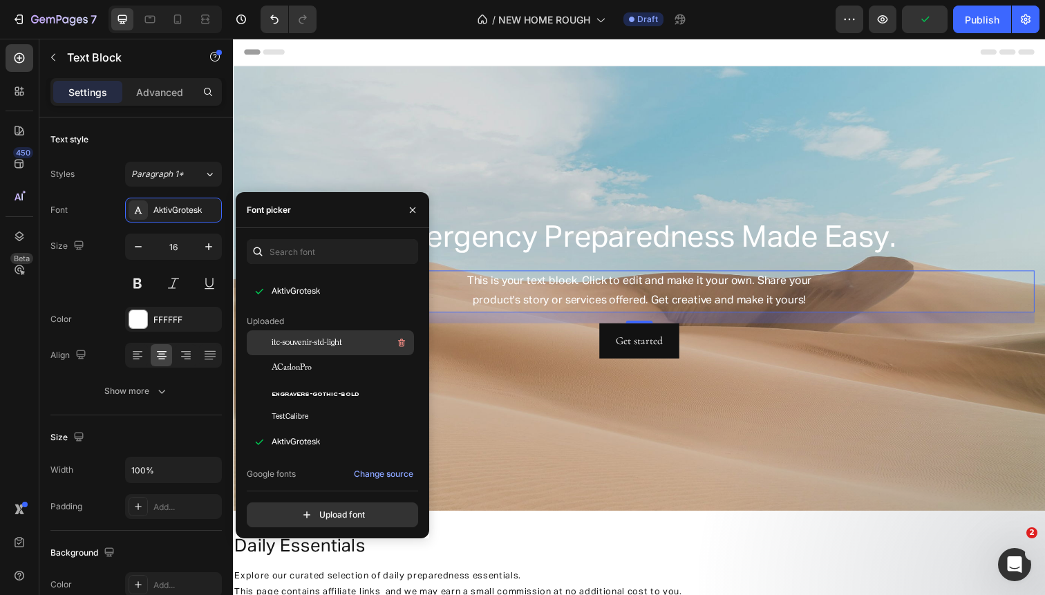
scroll to position [101, 0]
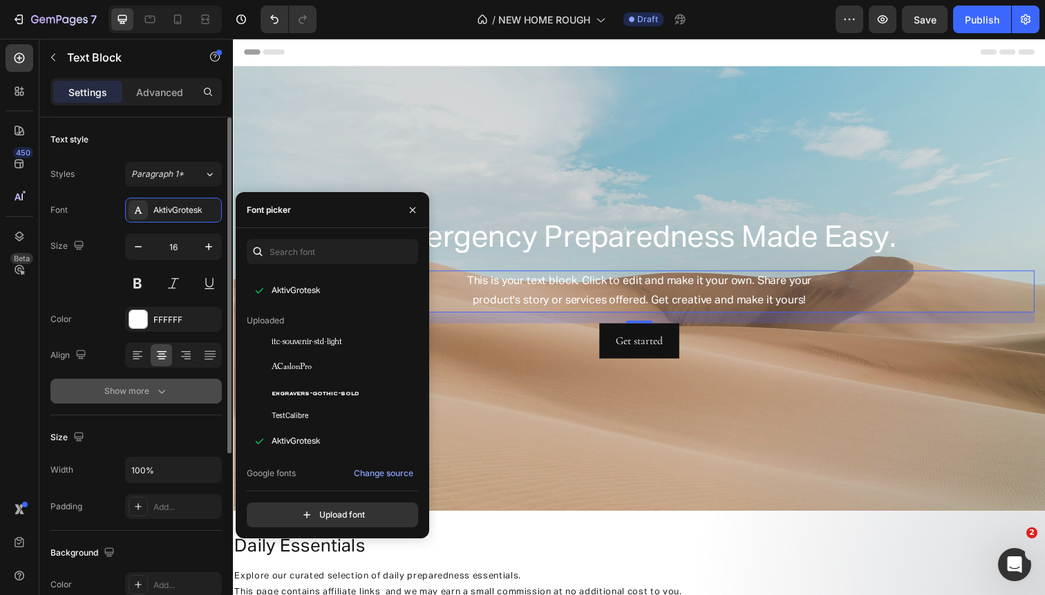
click at [160, 390] on icon "button" at bounding box center [162, 391] width 14 height 14
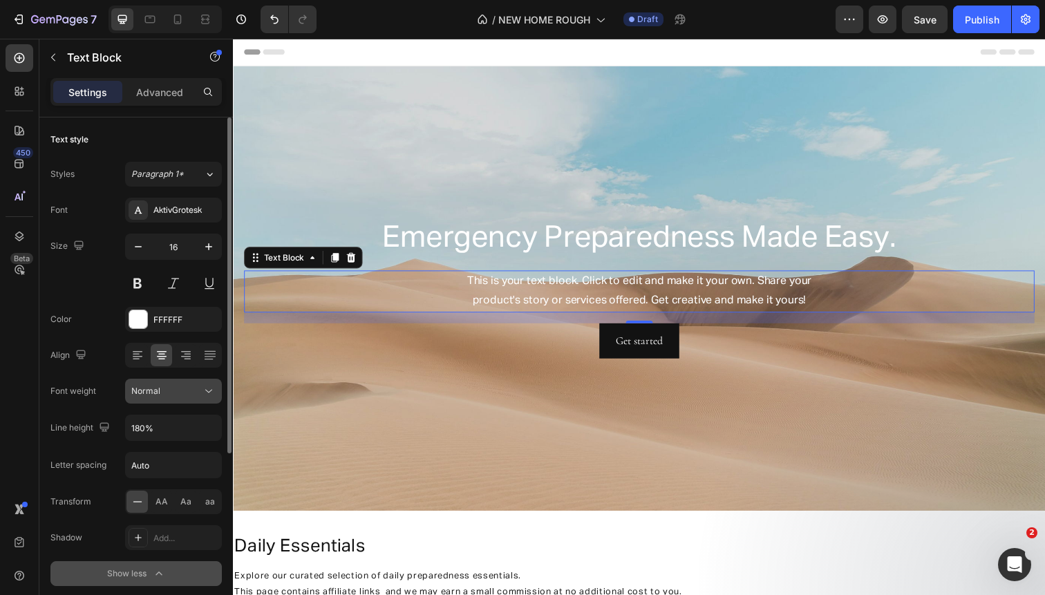
click at [167, 388] on div "Normal" at bounding box center [166, 391] width 70 height 12
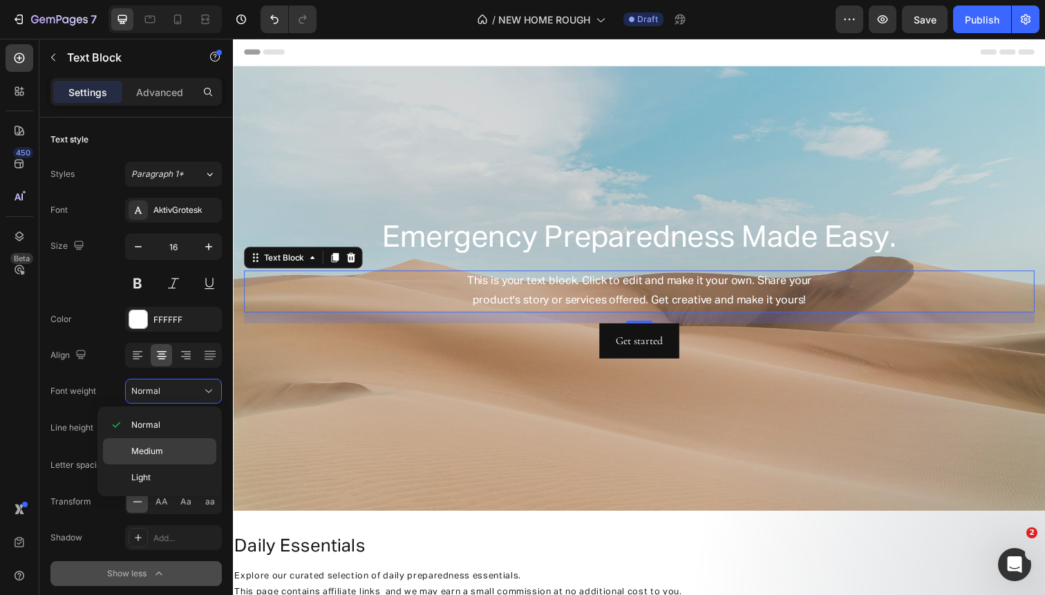
click at [160, 453] on span "Medium" at bounding box center [147, 451] width 32 height 12
click at [479, 330] on div "Get started Button" at bounding box center [647, 348] width 807 height 37
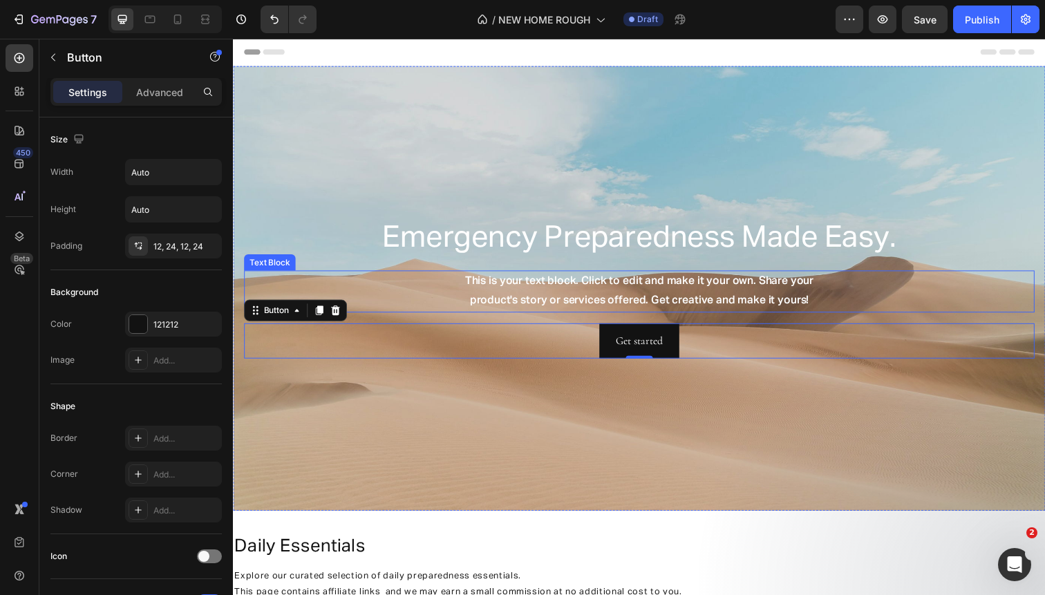
click at [487, 292] on p "This is your text block. Click to edit and make it your own. Share your product…" at bounding box center [647, 297] width 804 height 40
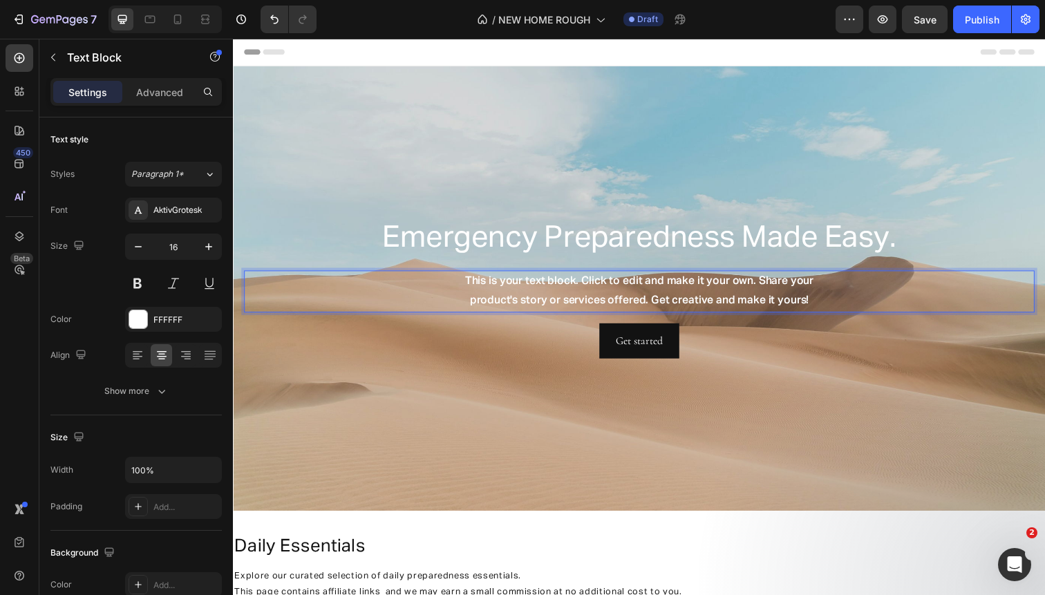
click at [459, 293] on p "This is your text block. Click to edit and make it your own. Share your product…" at bounding box center [647, 297] width 804 height 40
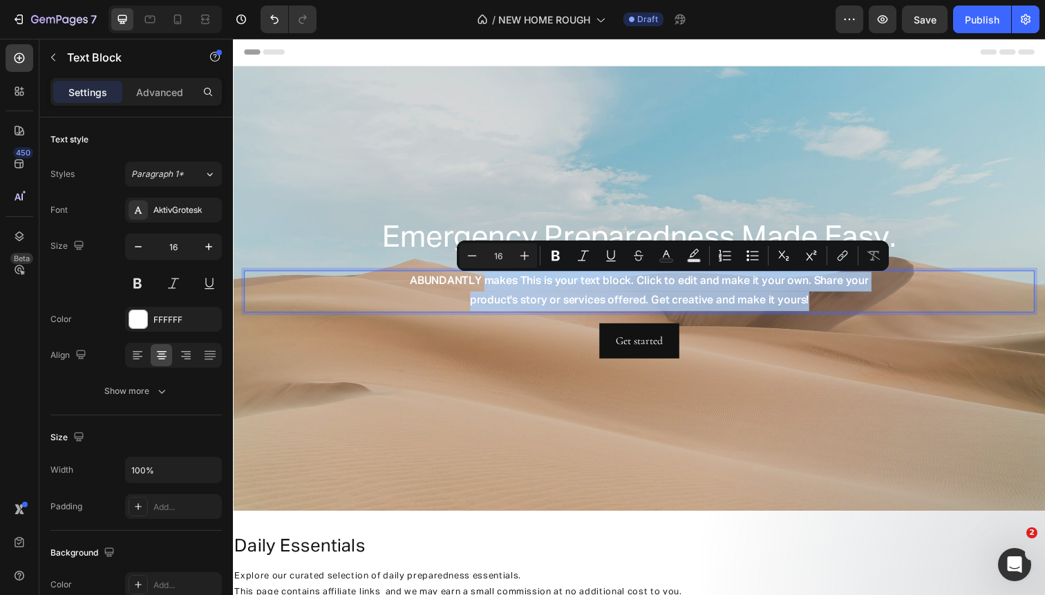
drag, startPoint x: 493, startPoint y: 287, endPoint x: 824, endPoint y: 308, distance: 332.3
click at [824, 308] on p "ABUNDANTLY makes This is your text block. Click to edit and make it your own. S…" at bounding box center [647, 297] width 804 height 40
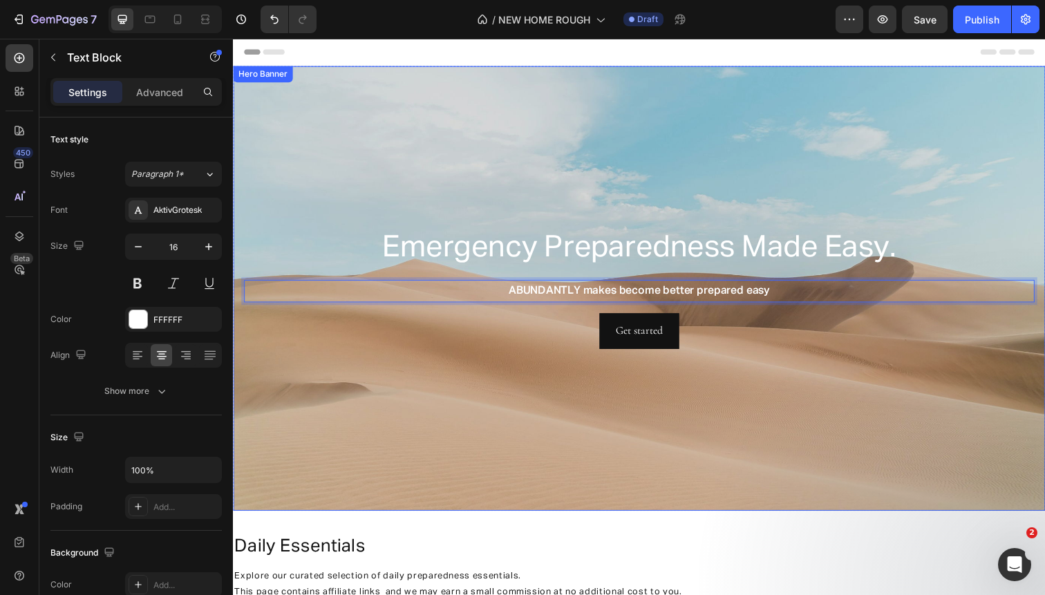
click at [443, 409] on div "Background Image" at bounding box center [647, 294] width 829 height 454
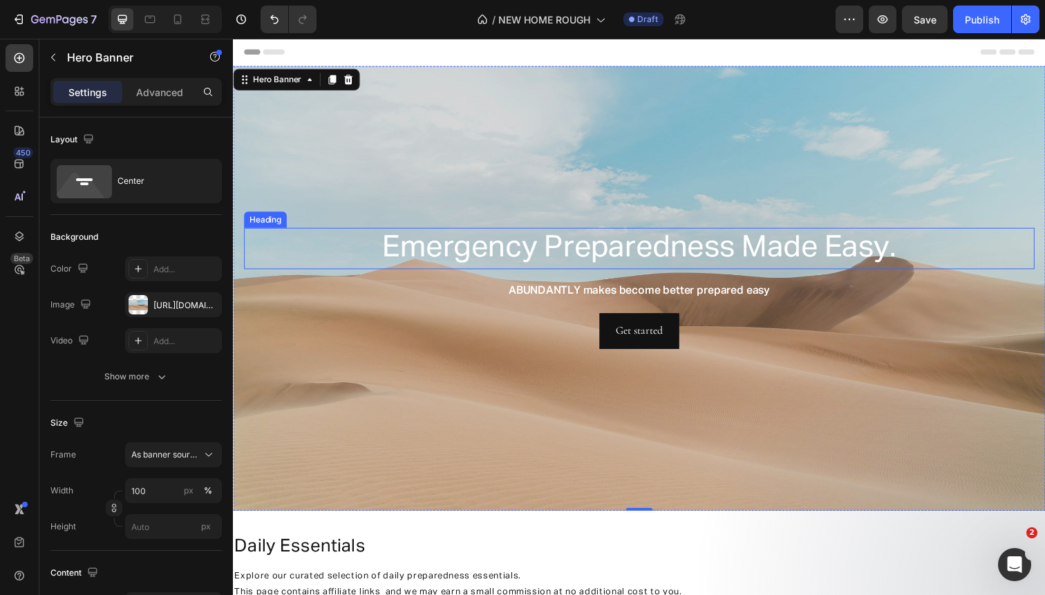
click at [564, 251] on p "Emergency Preparedness Made Easy." at bounding box center [647, 253] width 804 height 39
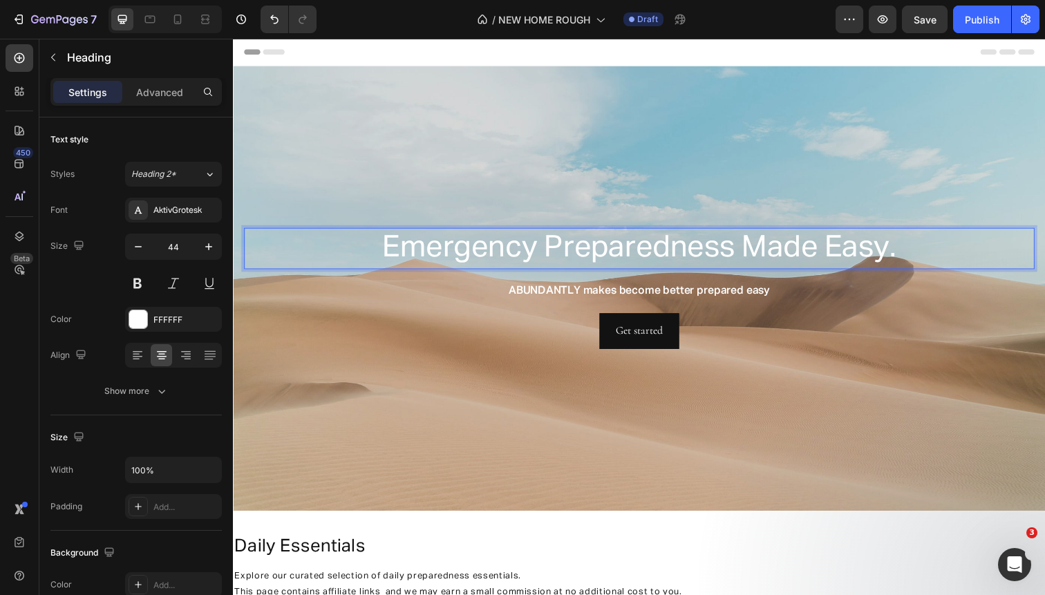
click at [564, 252] on p "Emergency Preparedness Made Easy." at bounding box center [647, 253] width 804 height 39
click at [764, 254] on p "Emergency preparedness Made Easy." at bounding box center [647, 253] width 804 height 39
click at [849, 257] on p "Emergency preparedness made Easy." at bounding box center [647, 253] width 804 height 39
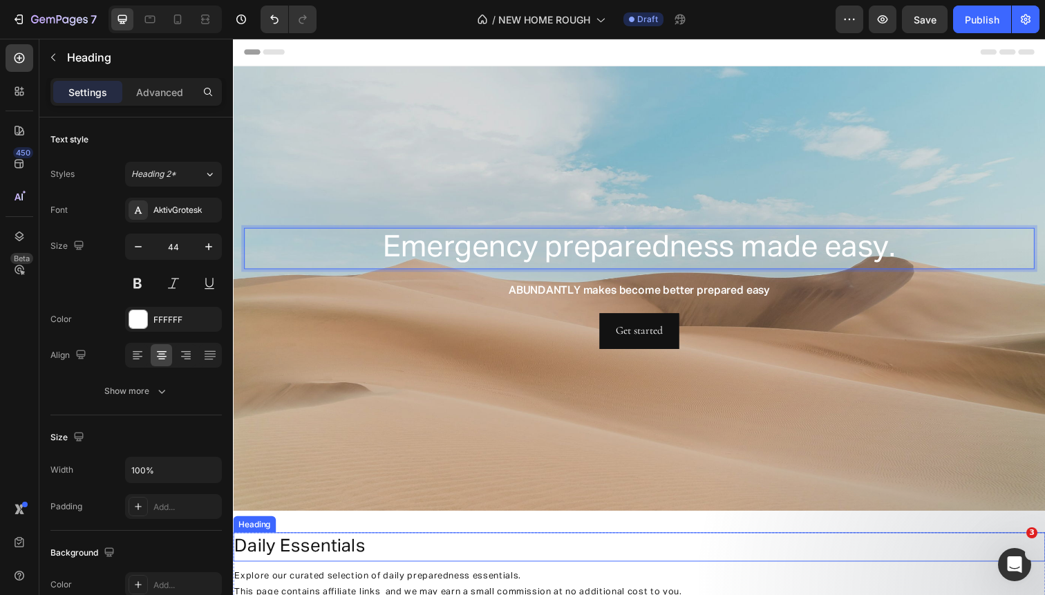
click at [777, 560] on h2 "daily essentials" at bounding box center [647, 558] width 829 height 30
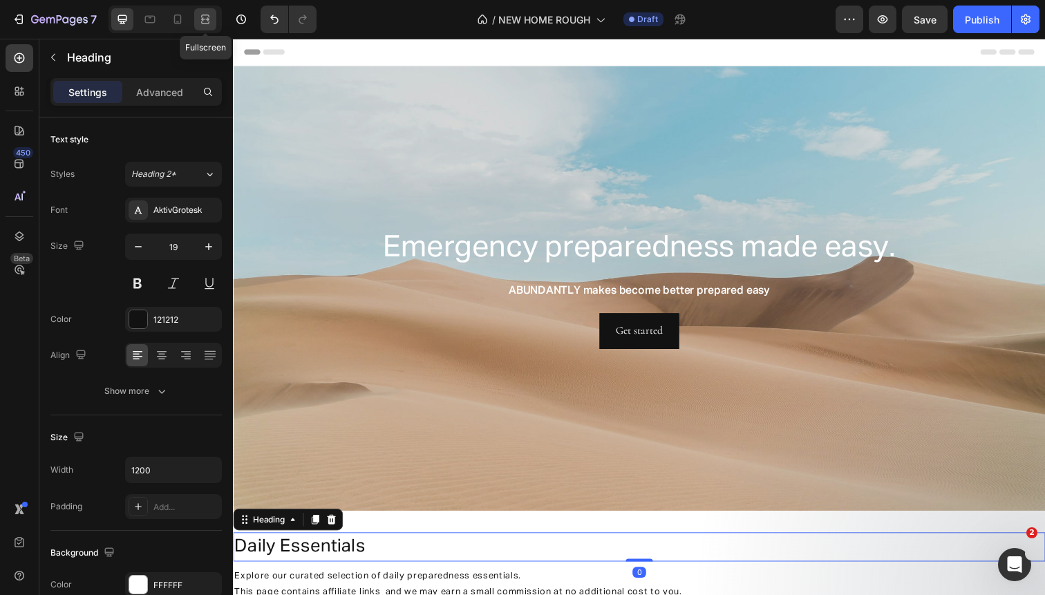
click at [204, 29] on div at bounding box center [205, 19] width 22 height 22
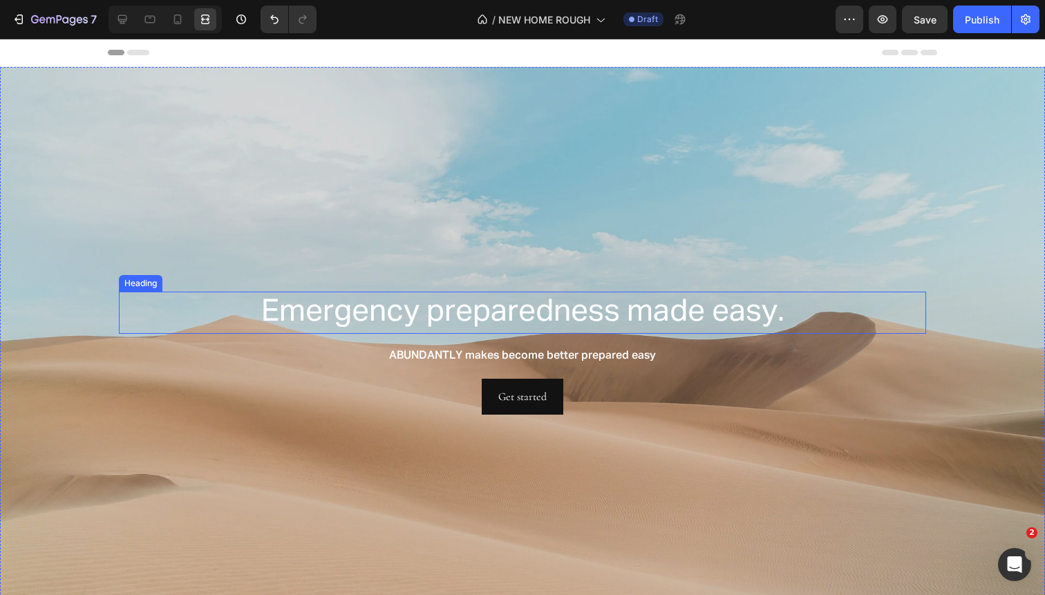
click at [446, 312] on p "Emergency preparedness made easy." at bounding box center [522, 312] width 804 height 39
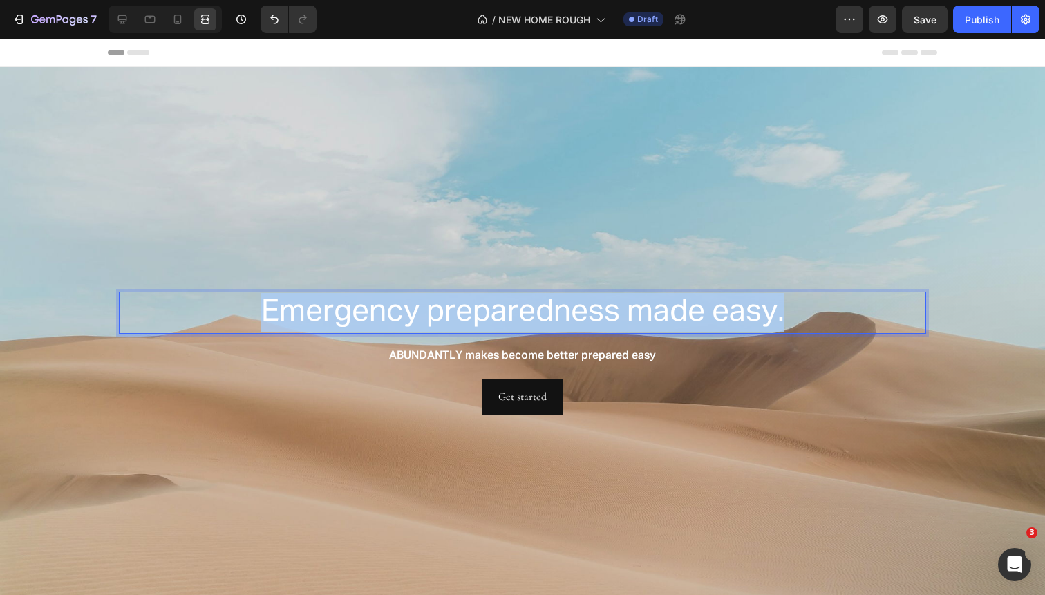
click at [446, 312] on p "Emergency preparedness made easy." at bounding box center [522, 312] width 804 height 39
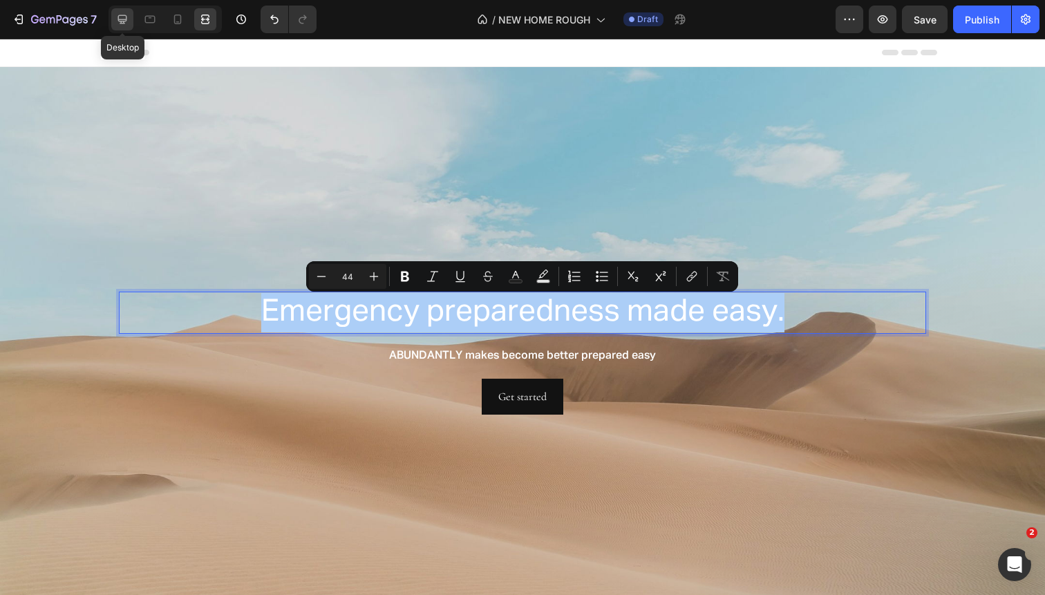
click at [120, 26] on icon at bounding box center [122, 19] width 14 height 14
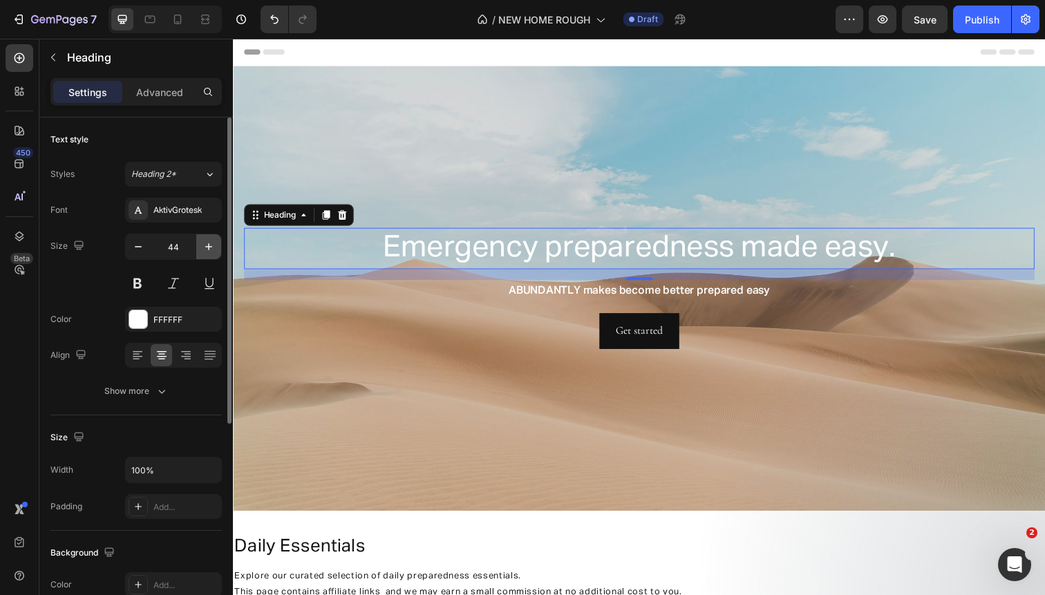
click at [199, 243] on button "button" at bounding box center [208, 246] width 25 height 25
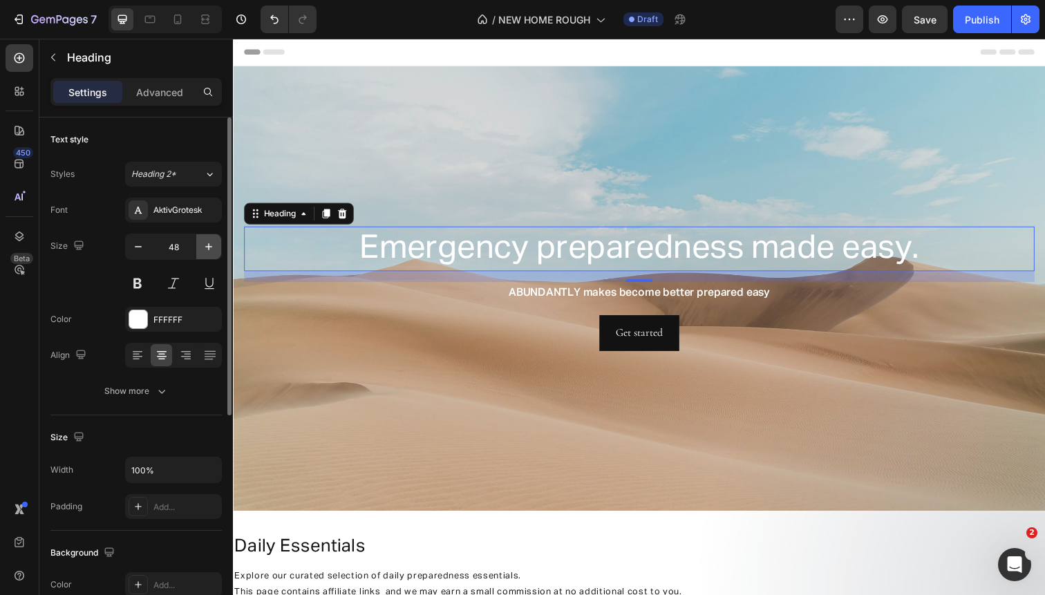
click at [199, 243] on button "button" at bounding box center [208, 246] width 25 height 25
type input "50"
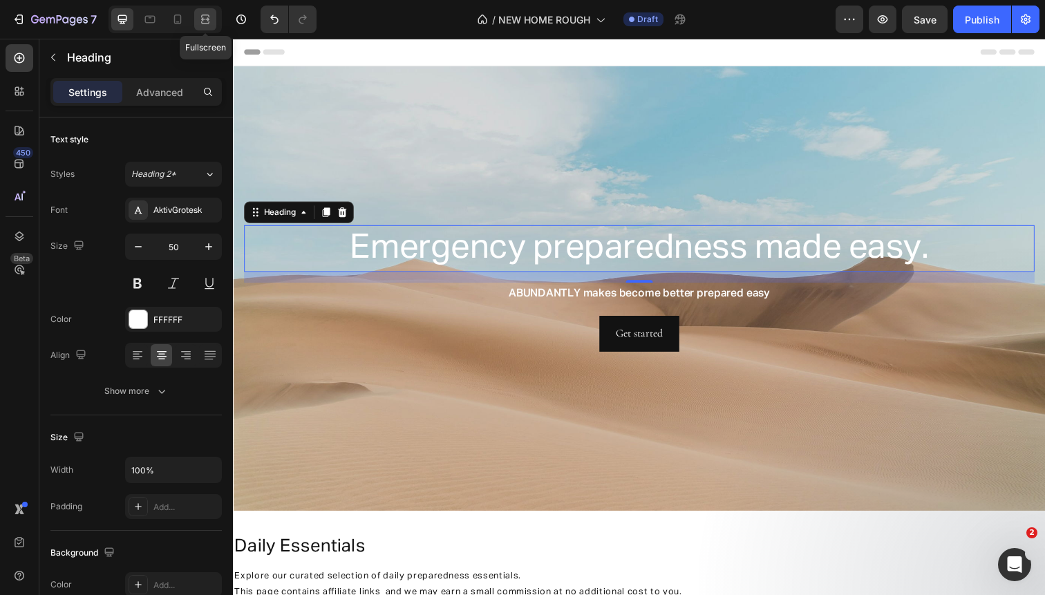
click at [207, 15] on icon at bounding box center [205, 16] width 8 height 3
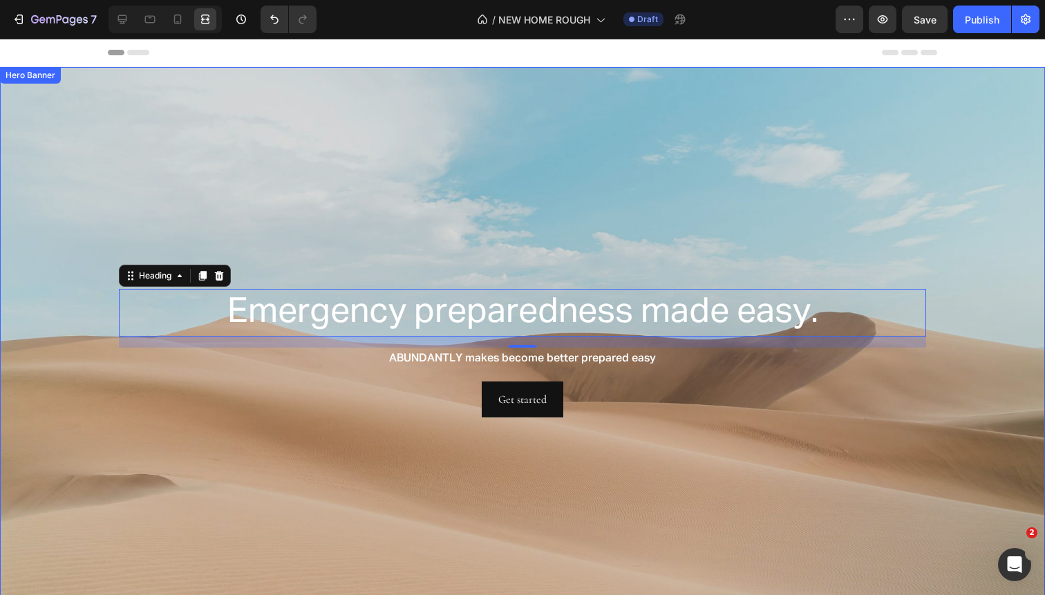
click at [173, 192] on div "Background Image" at bounding box center [522, 353] width 1045 height 572
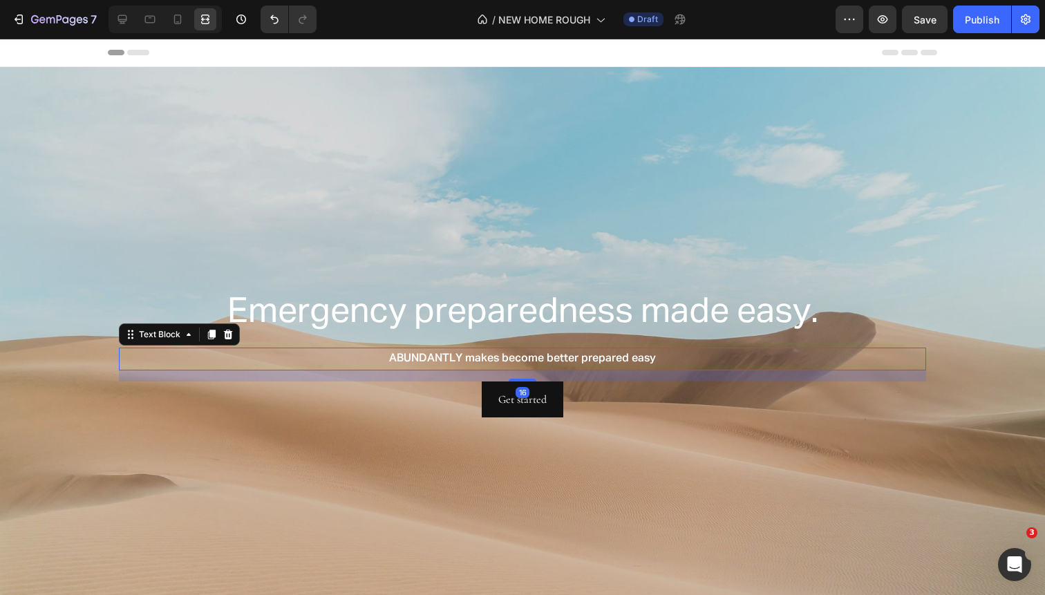
click at [417, 359] on p "ABUNDANTLY makes become better prepared easy" at bounding box center [522, 359] width 804 height 20
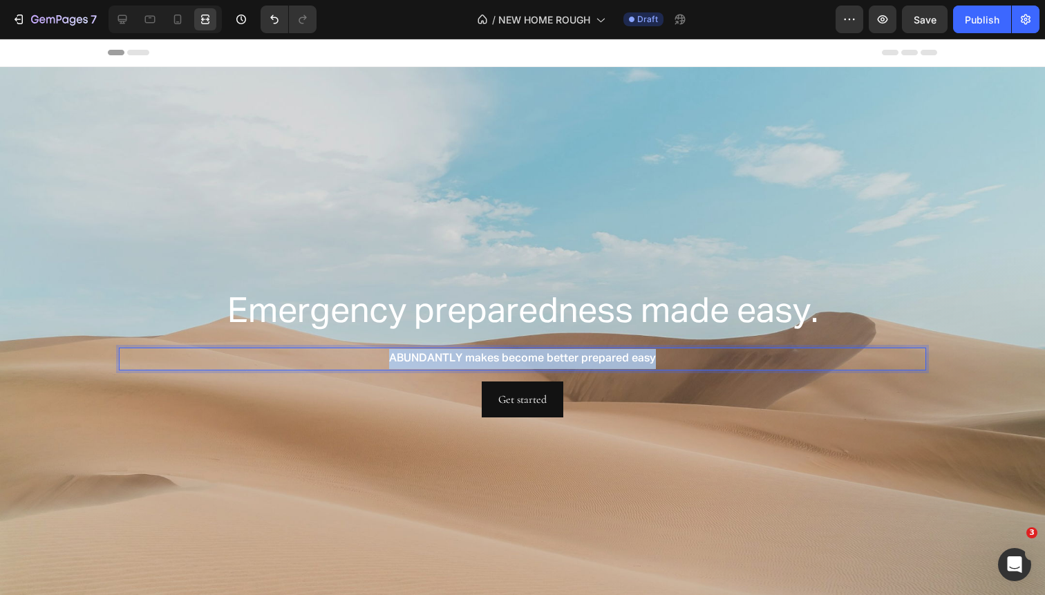
click at [417, 359] on p "ABUNDANTLY makes become better prepared easy" at bounding box center [522, 359] width 804 height 20
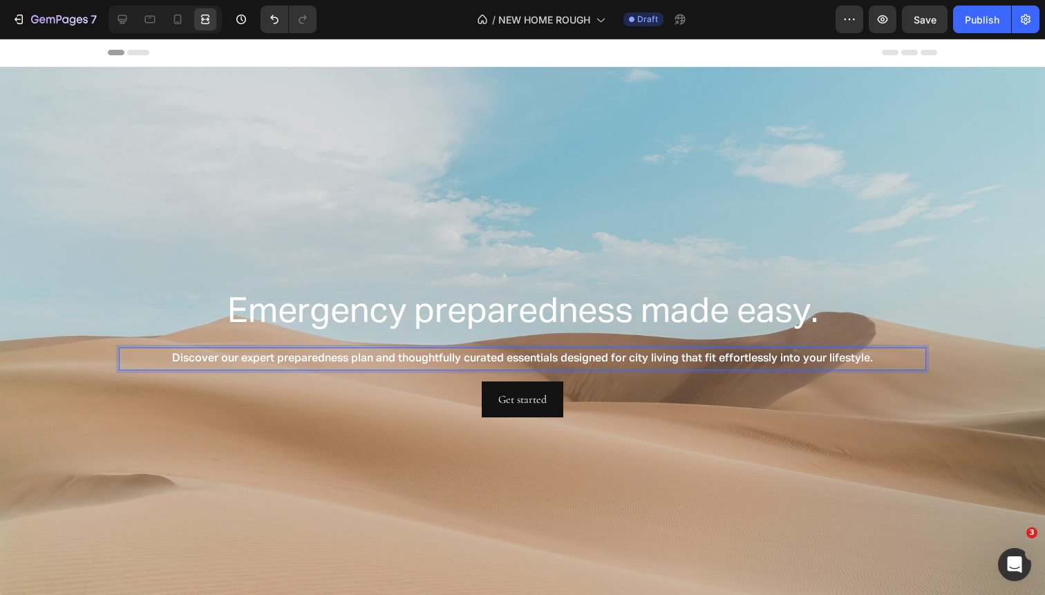
click at [245, 359] on p "Discover our expert preparedness plan and thoughtfully curated essentials desig…" at bounding box center [522, 359] width 804 height 20
drag, startPoint x: 245, startPoint y: 359, endPoint x: 160, endPoint y: 359, distance: 85.0
click at [160, 359] on p "Discover our expert preparedness plan and thoughtfully curated essentials desig…" at bounding box center [522, 359] width 804 height 20
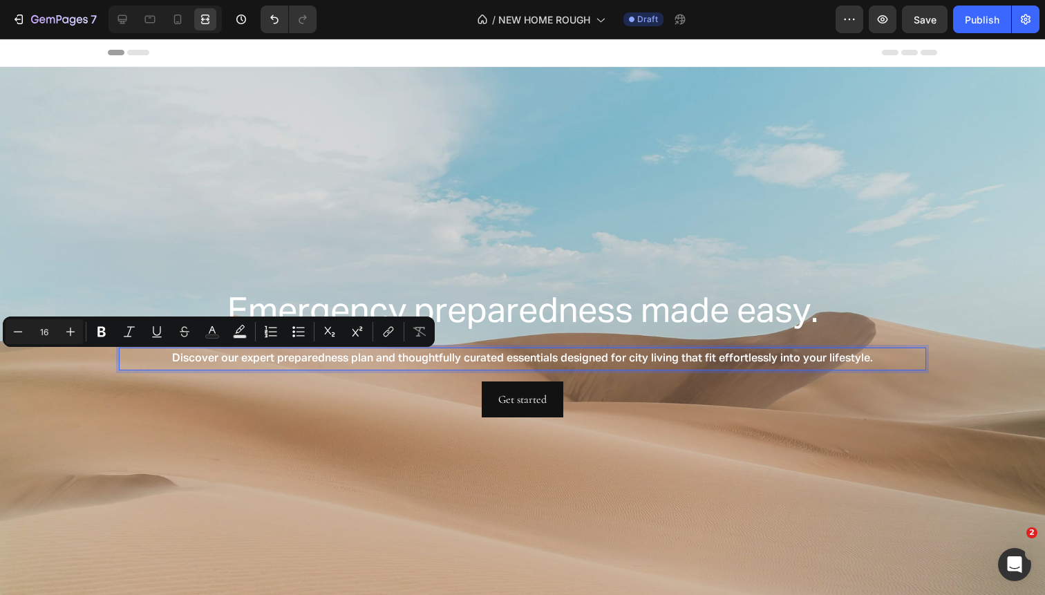
click at [564, 359] on p "Discover our expert preparedness plan and thoughtfully curated essentials desig…" at bounding box center [522, 359] width 804 height 20
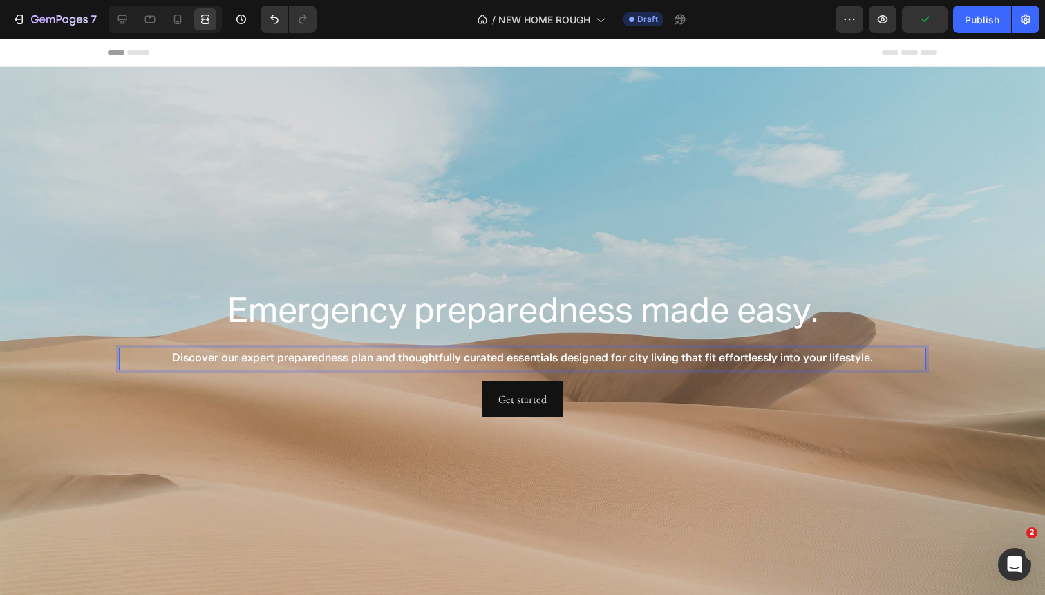
click at [613, 358] on p "Discover our expert preparedness plan and thoughtfully curated essentials desig…" at bounding box center [522, 359] width 804 height 20
click at [565, 360] on p "Discover our expert preparedness plan and thoughtfully curated essentials desig…" at bounding box center [522, 359] width 804 height 20
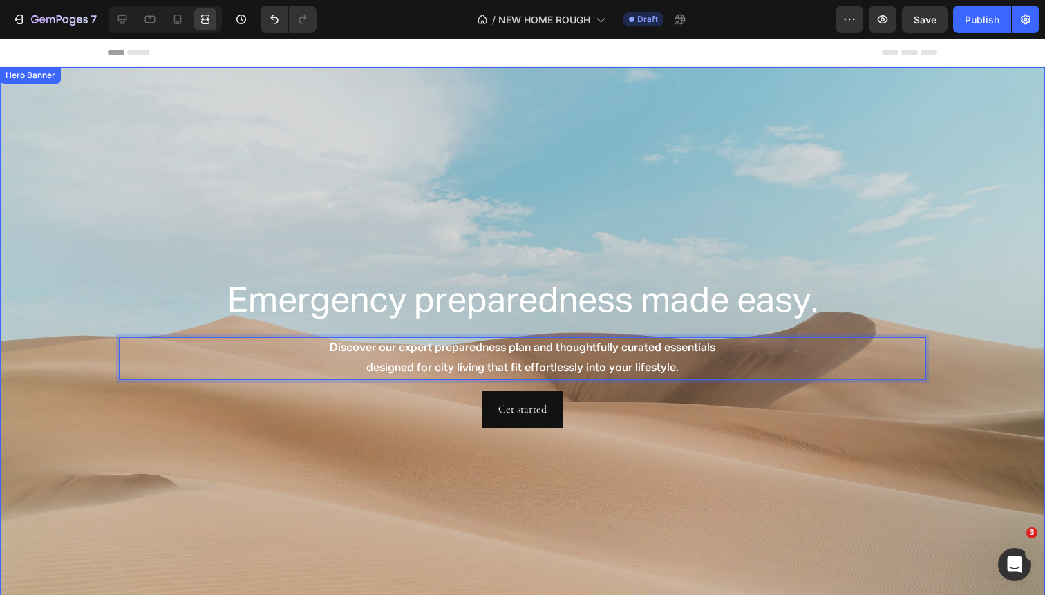
click at [741, 493] on div "Background Image" at bounding box center [522, 353] width 1045 height 572
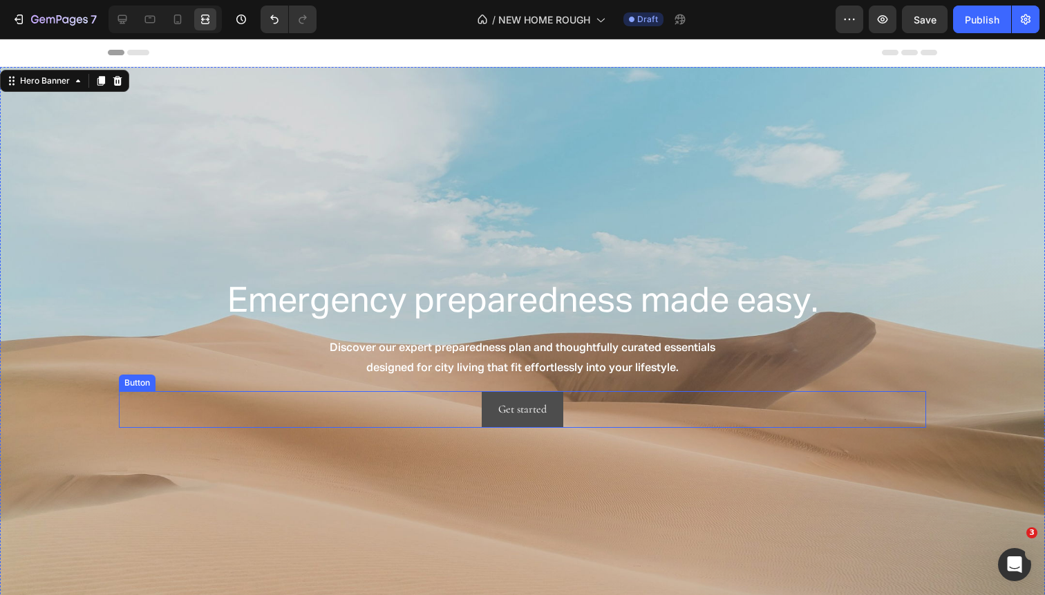
click at [548, 417] on button "Get started" at bounding box center [523, 409] width 82 height 37
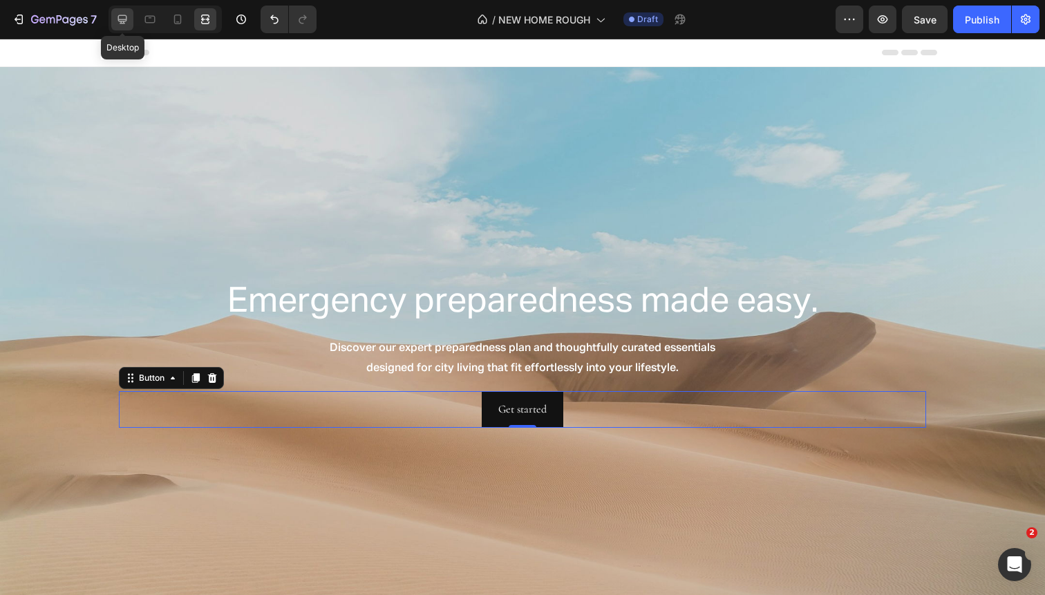
click at [126, 24] on icon at bounding box center [122, 19] width 14 height 14
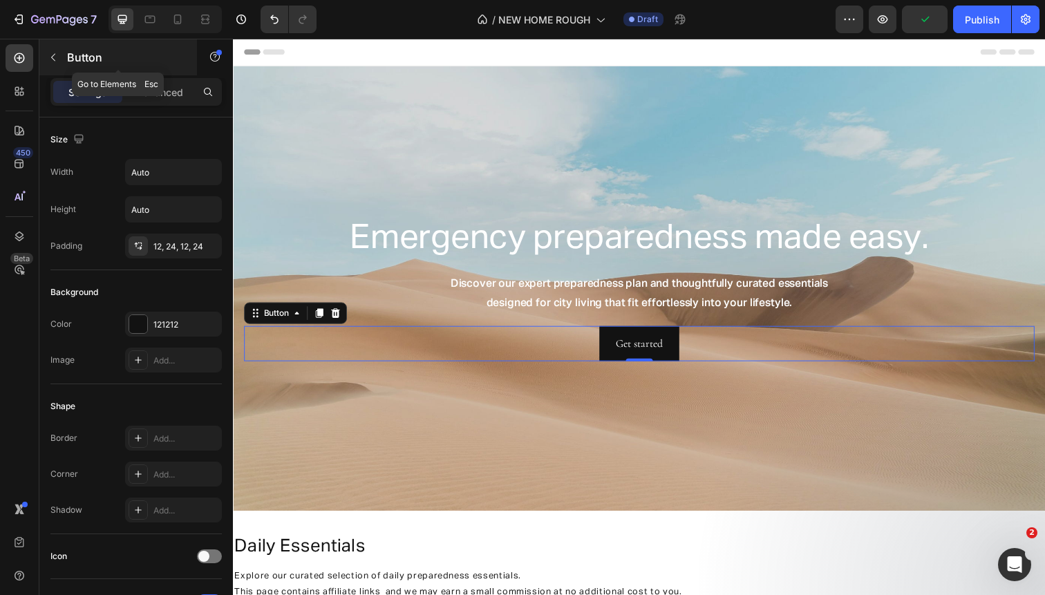
click at [56, 52] on icon "button" at bounding box center [53, 57] width 11 height 11
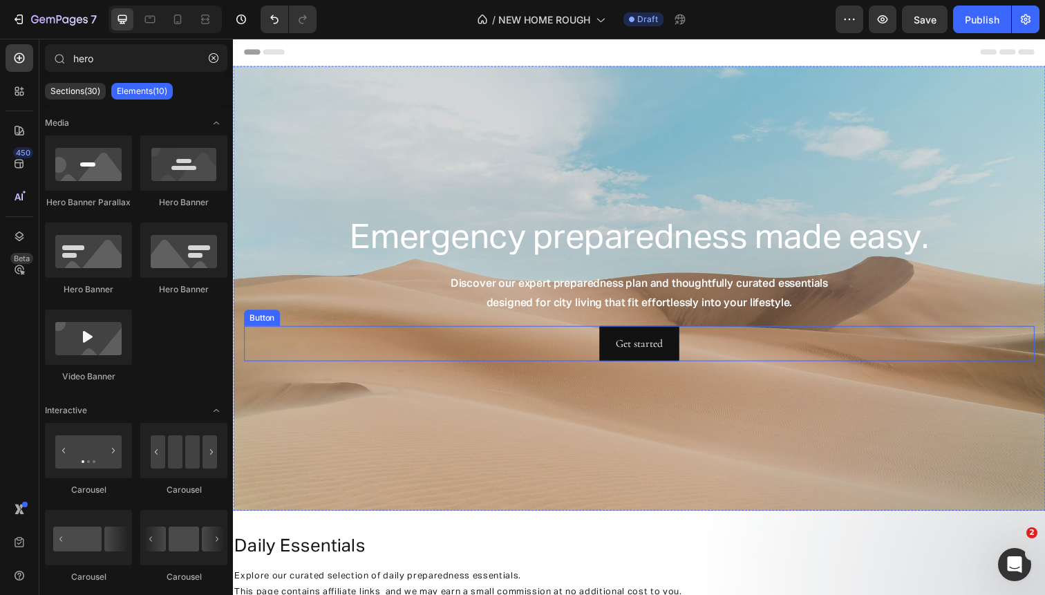
click at [552, 356] on div "Get started Button" at bounding box center [647, 350] width 807 height 37
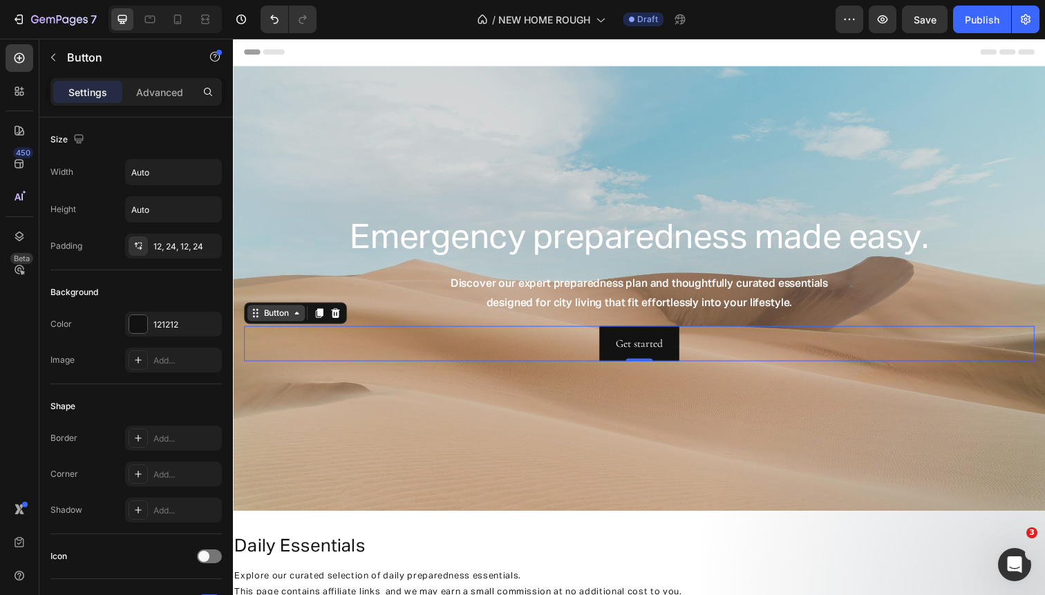
click at [282, 322] on div "Button" at bounding box center [276, 319] width 31 height 12
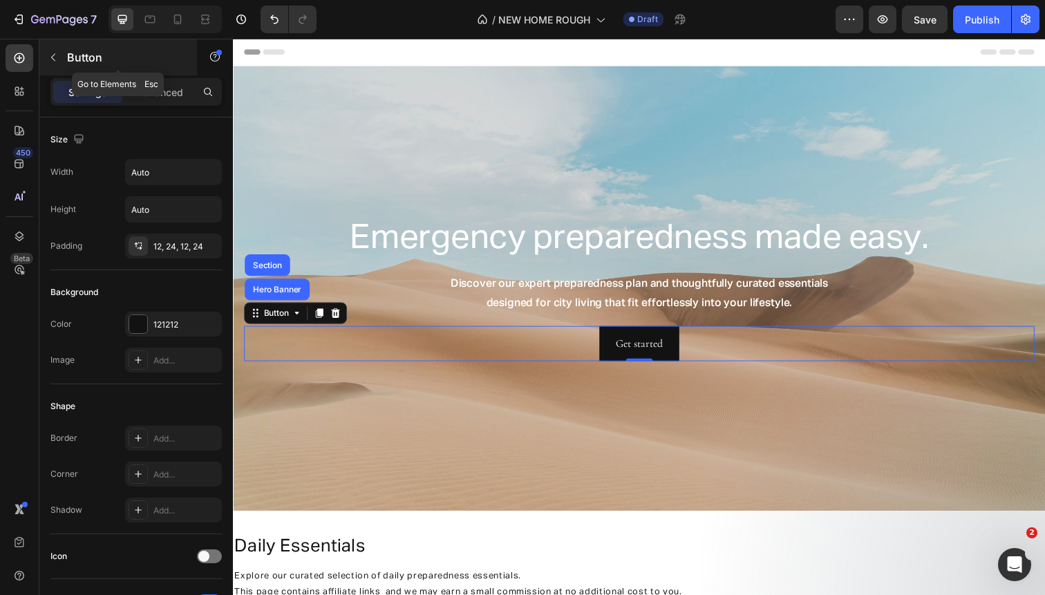
click at [43, 50] on button "button" at bounding box center [53, 57] width 22 height 22
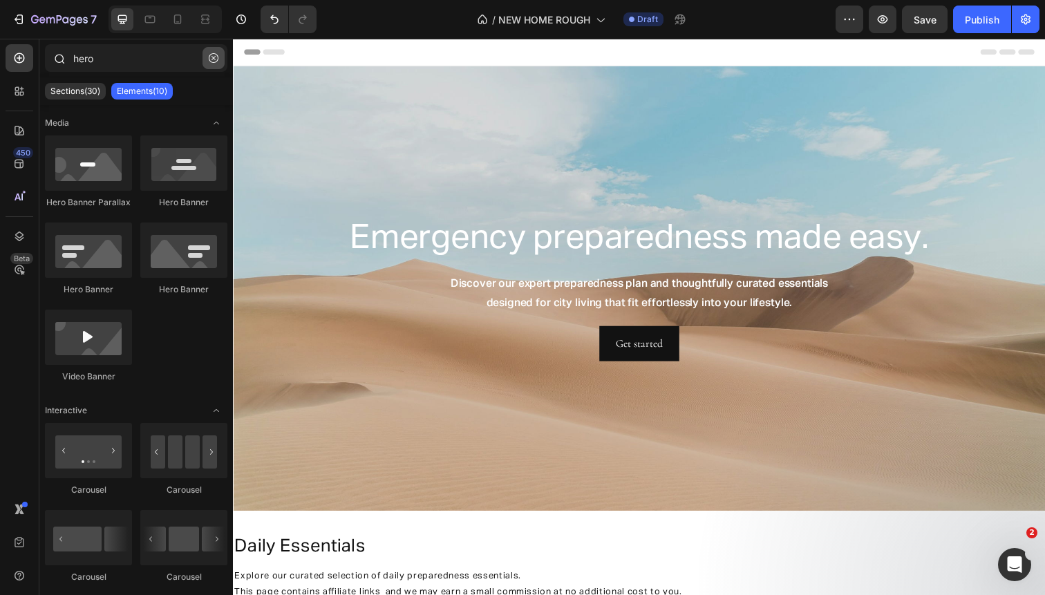
click at [209, 59] on icon "button" at bounding box center [214, 58] width 10 height 10
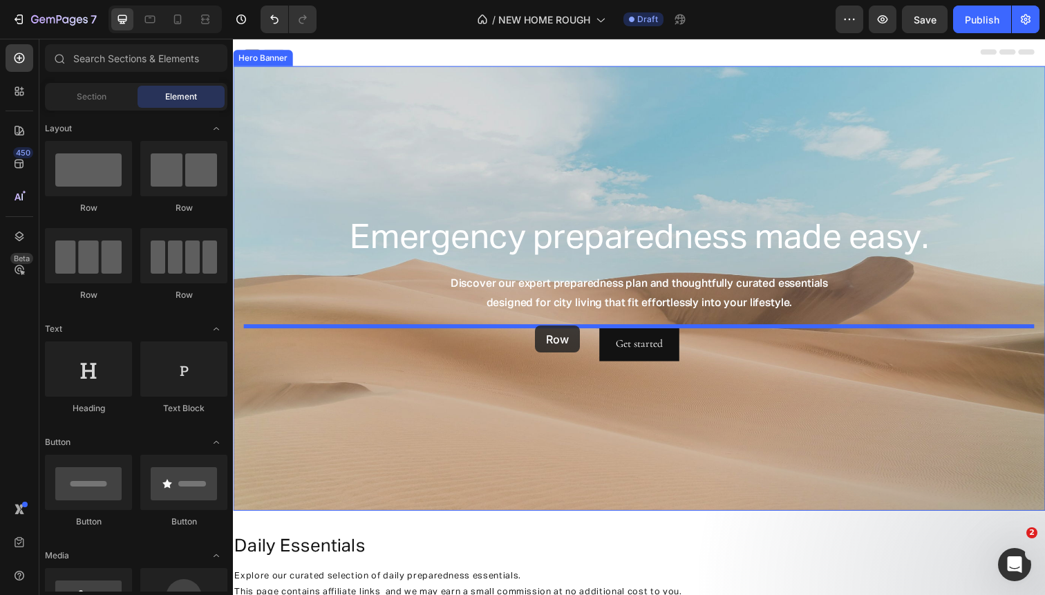
drag, startPoint x: 385, startPoint y: 220, endPoint x: 540, endPoint y: 330, distance: 190.3
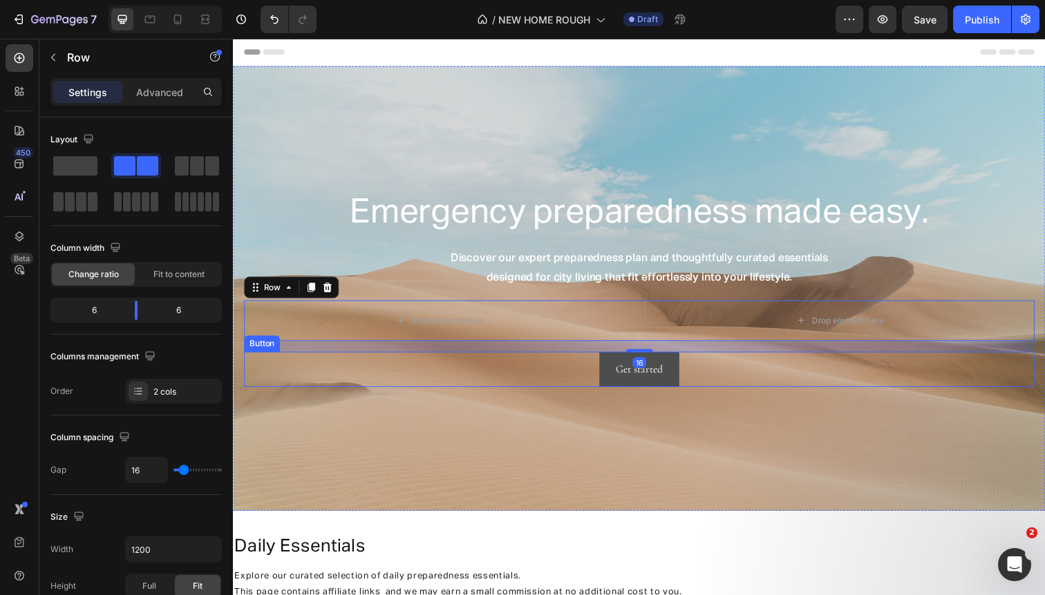
click at [618, 384] on button "Get started" at bounding box center [648, 377] width 82 height 37
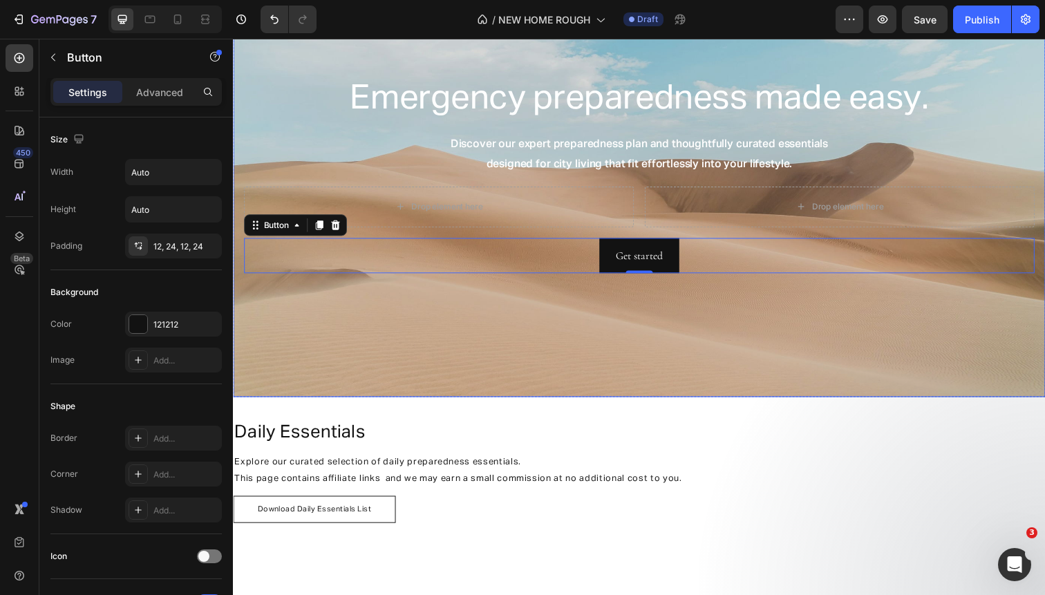
scroll to position [226, 0]
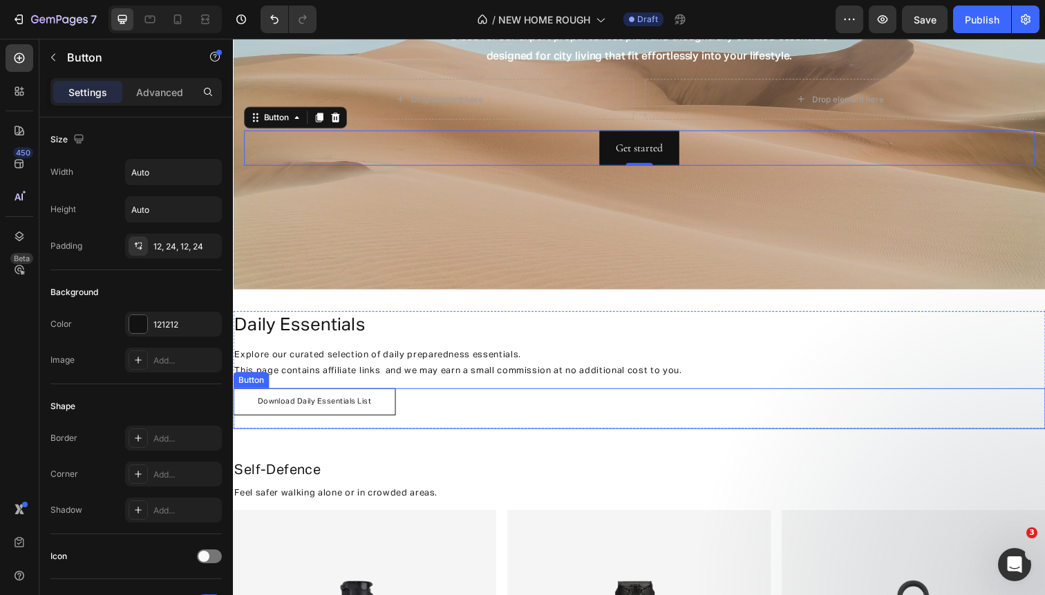
click at [385, 405] on link "Download Daily Essentials List" at bounding box center [316, 410] width 166 height 28
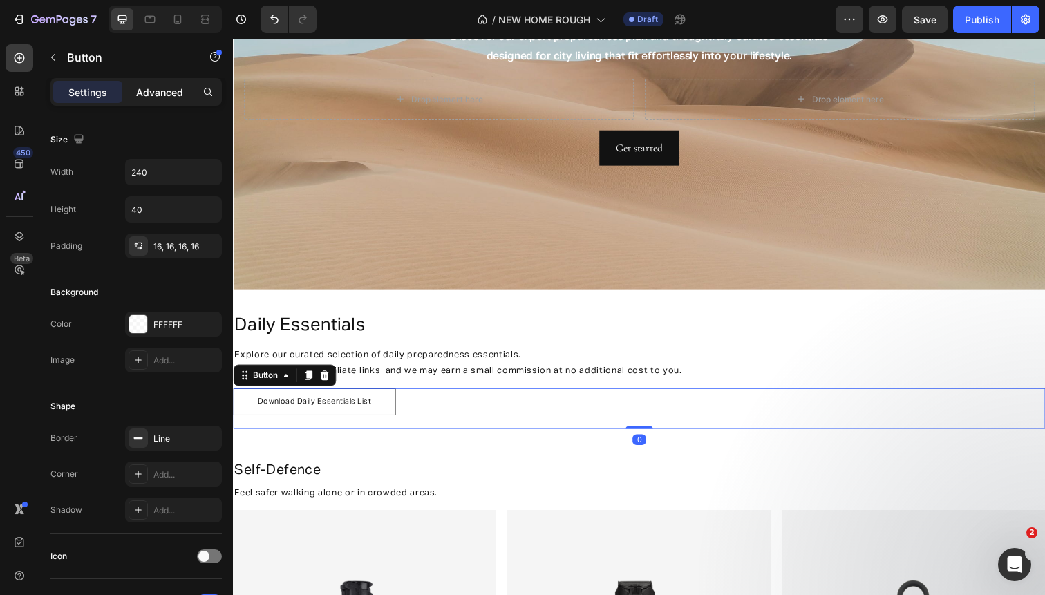
click at [155, 93] on p "Advanced" at bounding box center [159, 92] width 47 height 15
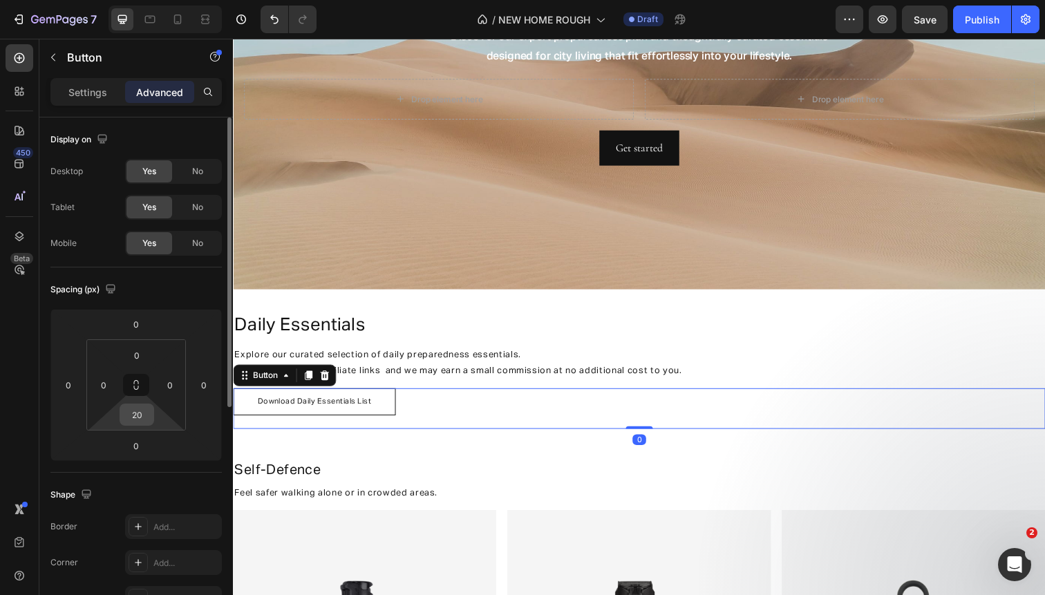
click at [139, 415] on input "20" at bounding box center [137, 414] width 28 height 21
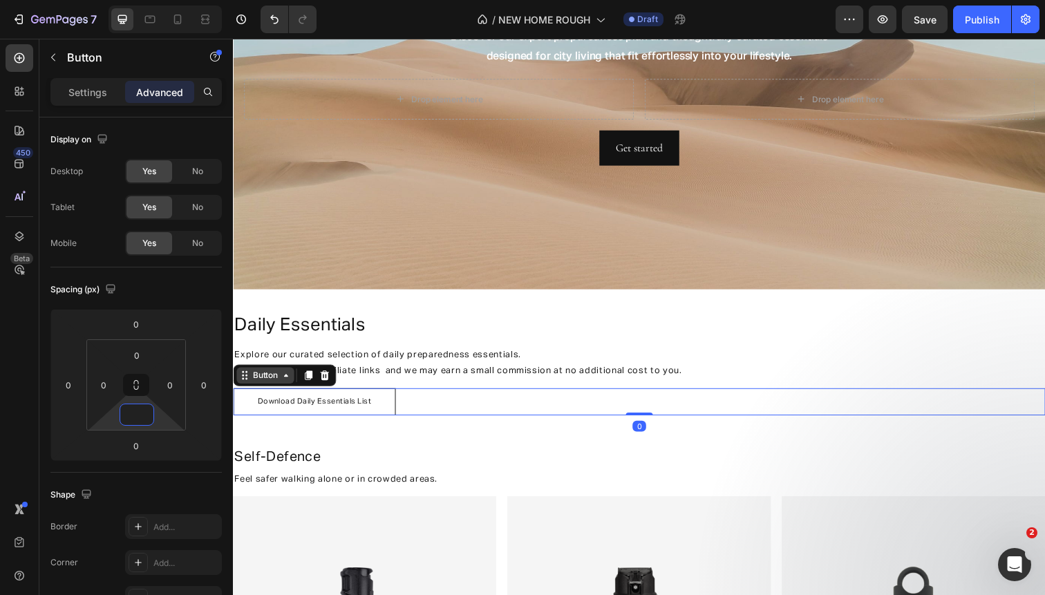
type input "0"
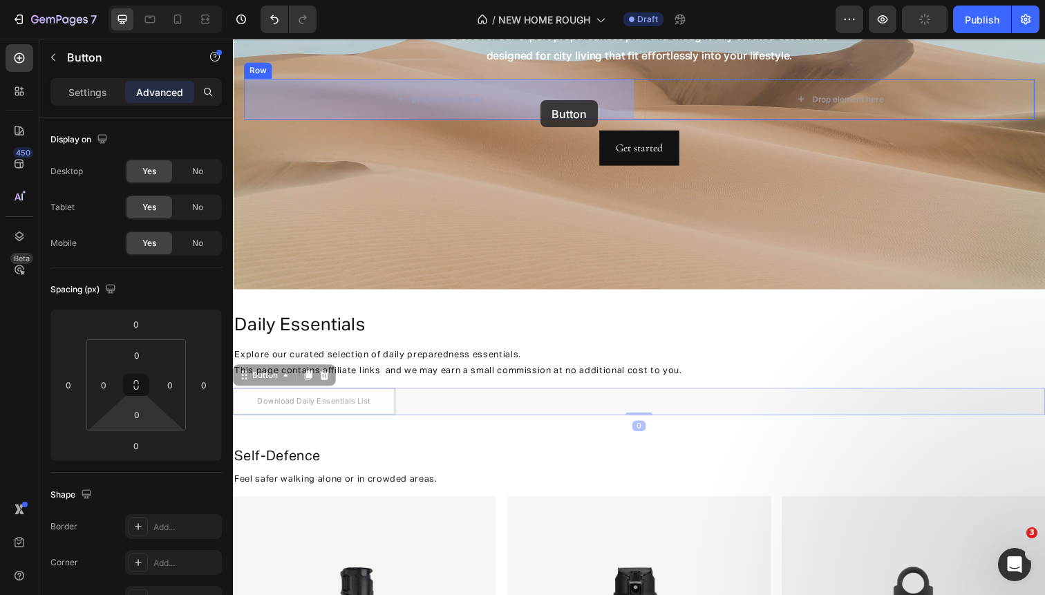
drag, startPoint x: 272, startPoint y: 384, endPoint x: 546, endPoint y: 102, distance: 393.8
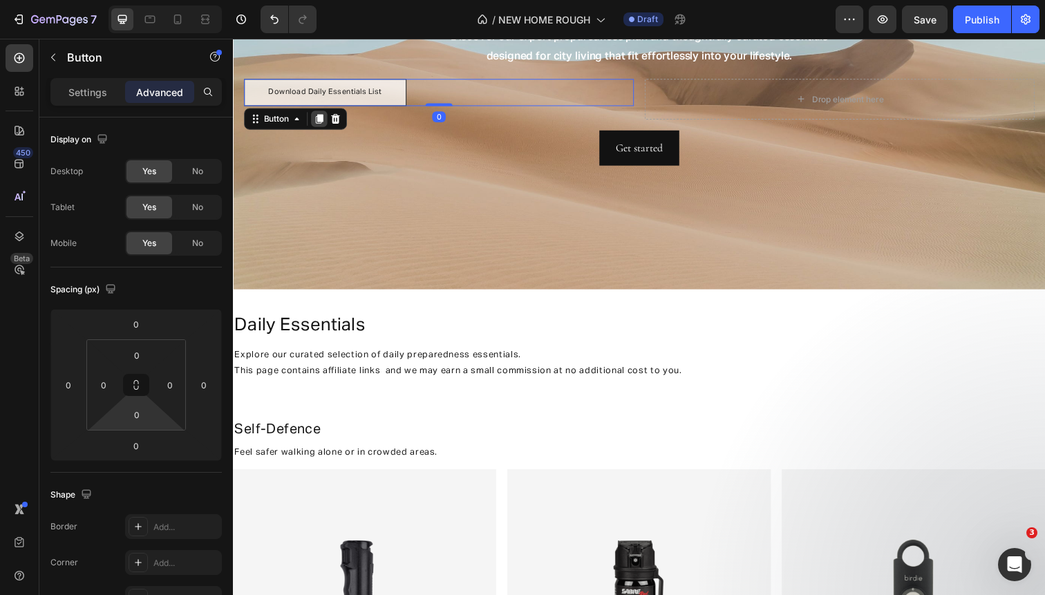
click at [319, 118] on icon at bounding box center [321, 121] width 8 height 10
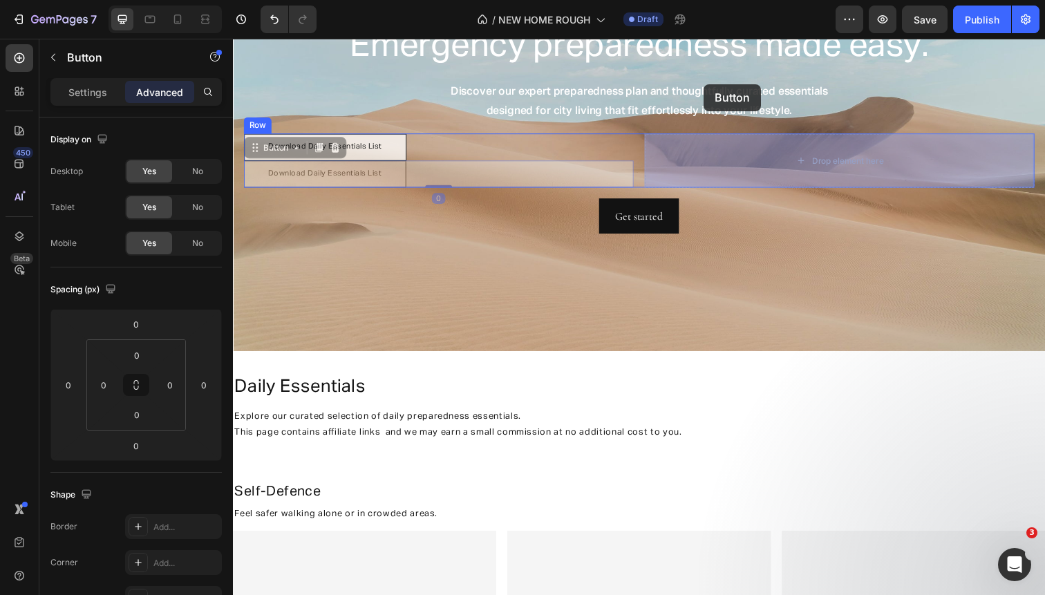
drag, startPoint x: 281, startPoint y: 85, endPoint x: 713, endPoint y: 85, distance: 431.8
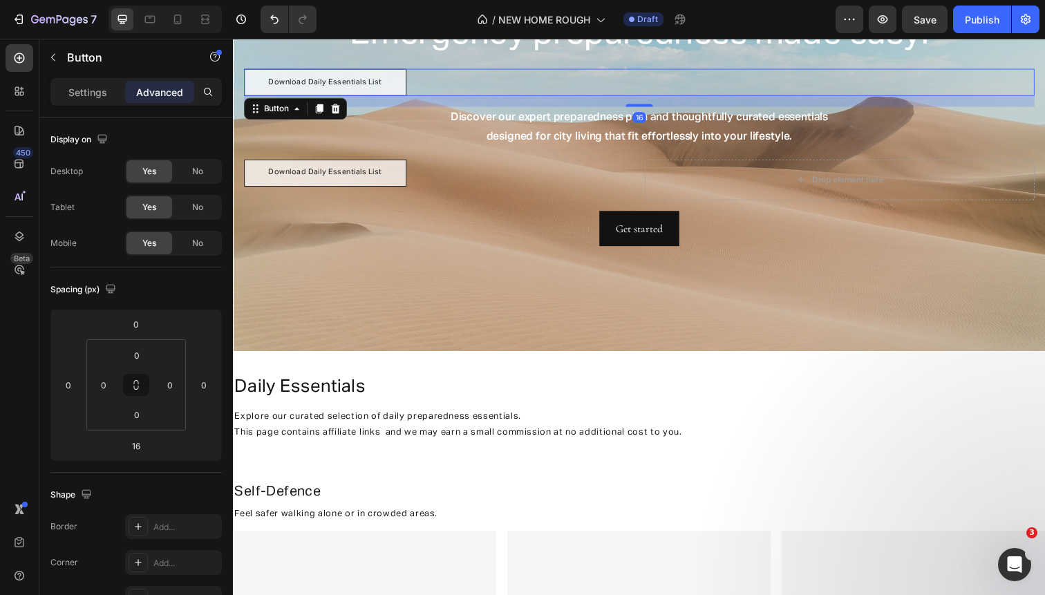
scroll to position [149, 0]
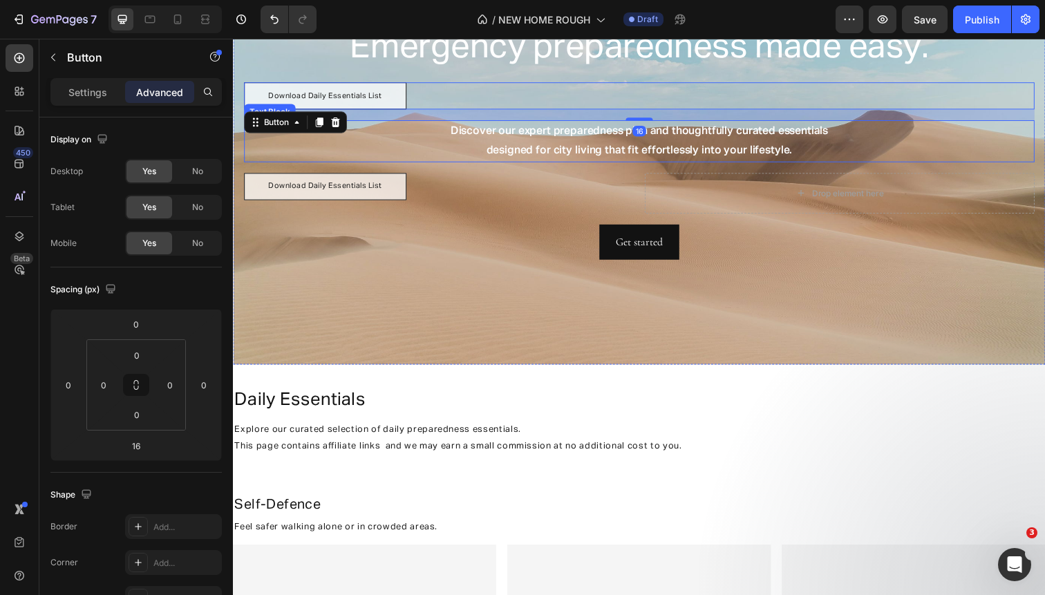
type input "0"
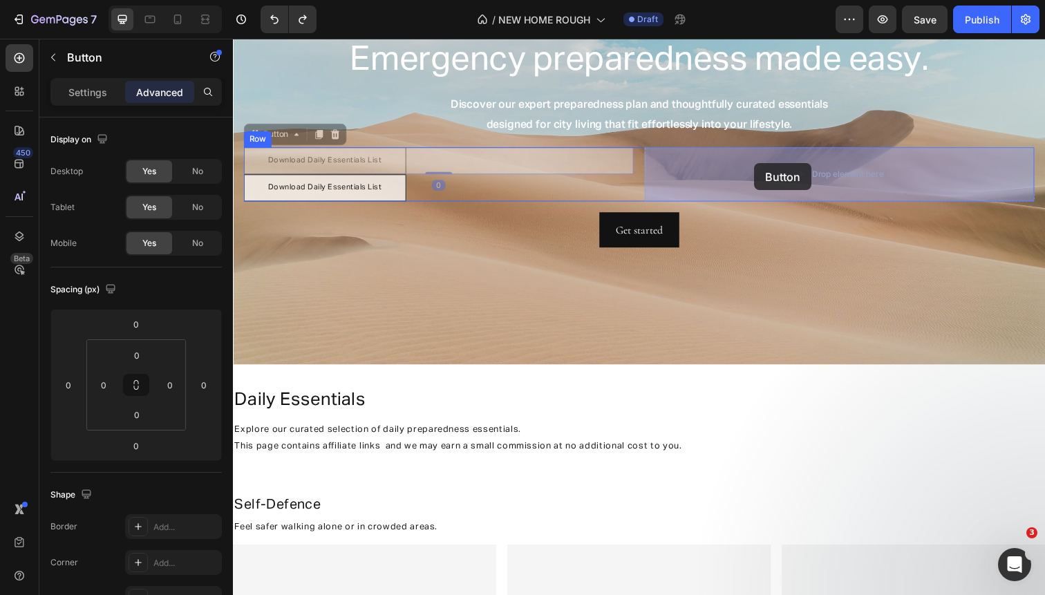
drag, startPoint x: 399, startPoint y: 164, endPoint x: 763, endPoint y: 164, distance: 364.8
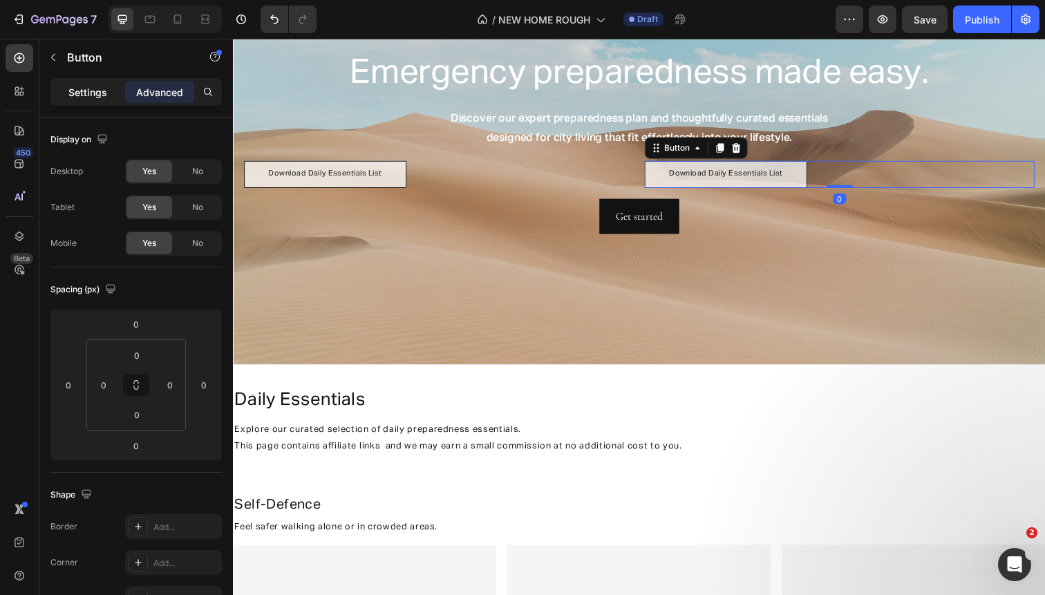
click at [97, 88] on p "Settings" at bounding box center [87, 92] width 39 height 15
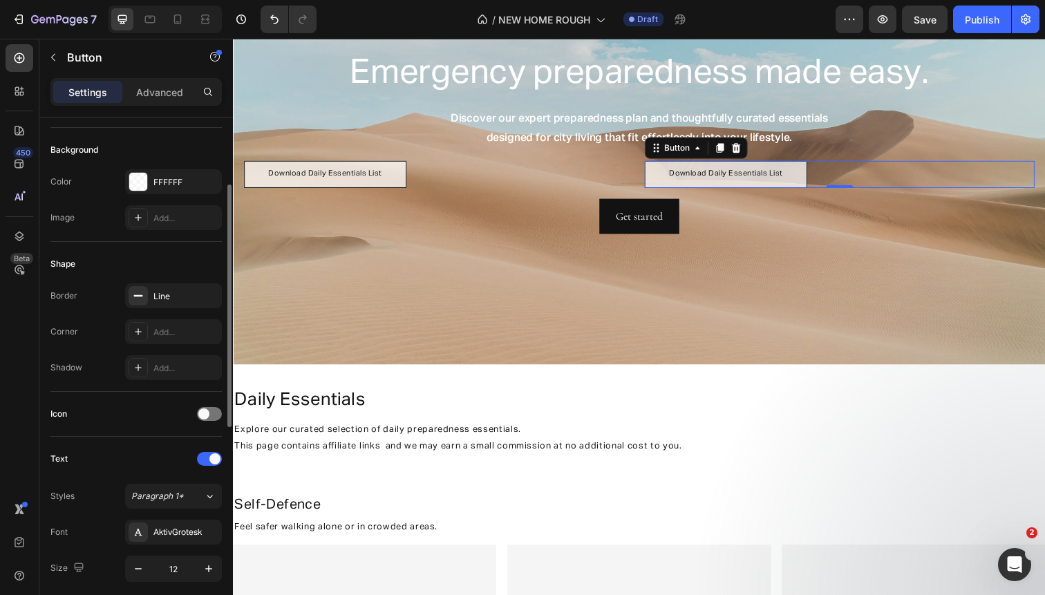
scroll to position [582, 0]
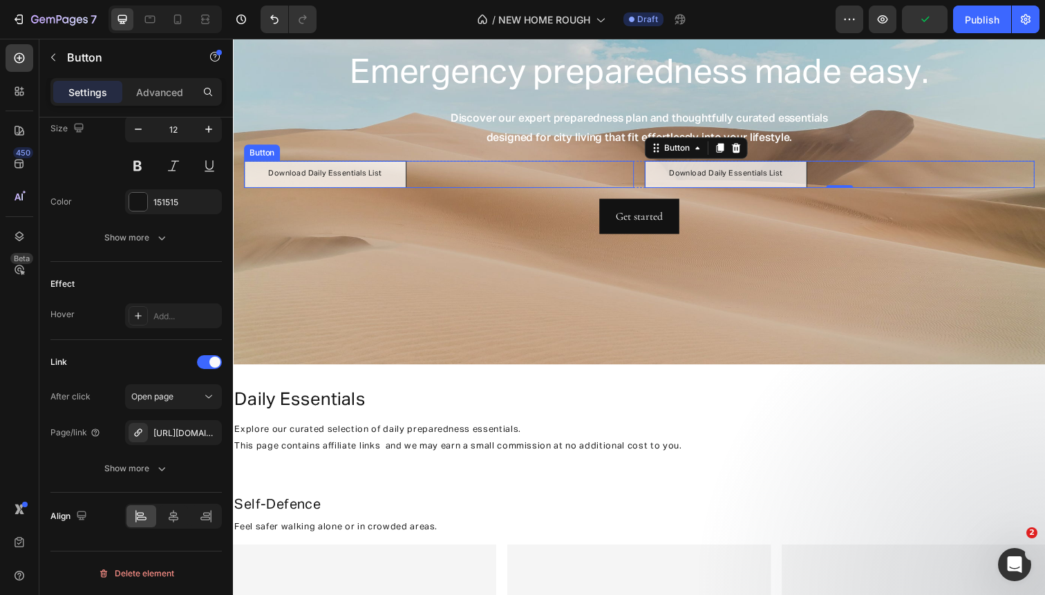
click at [403, 175] on link "Download Daily Essentials List" at bounding box center [327, 178] width 166 height 28
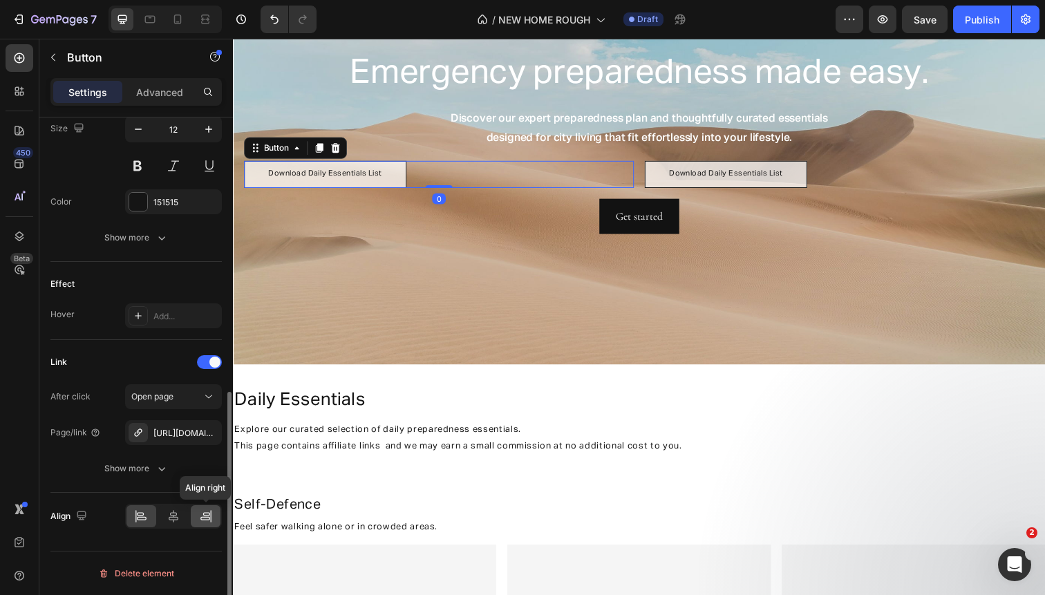
click at [211, 515] on icon at bounding box center [210, 516] width 1 height 12
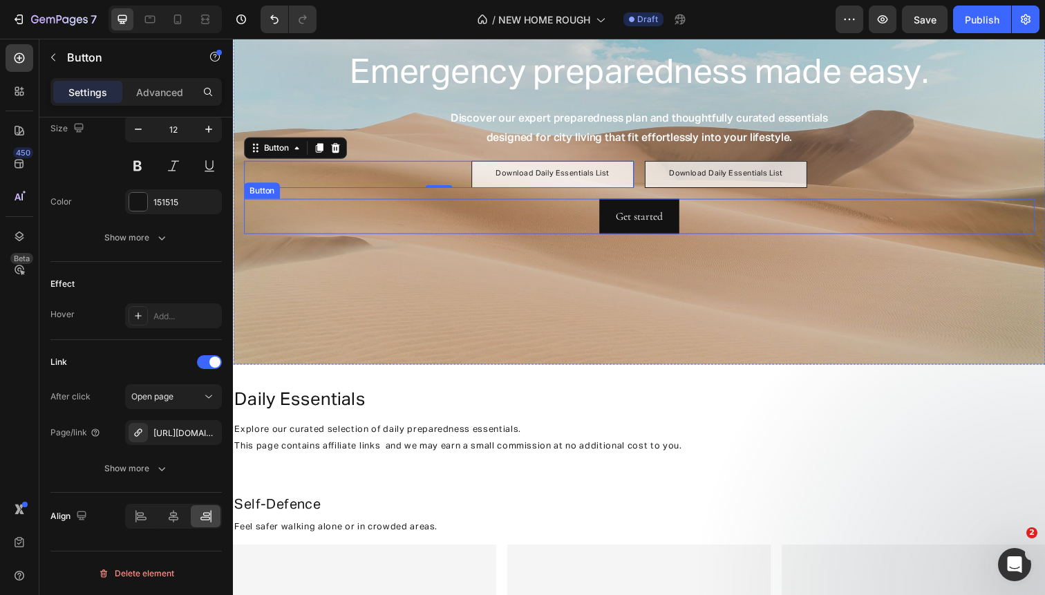
scroll to position [0, 0]
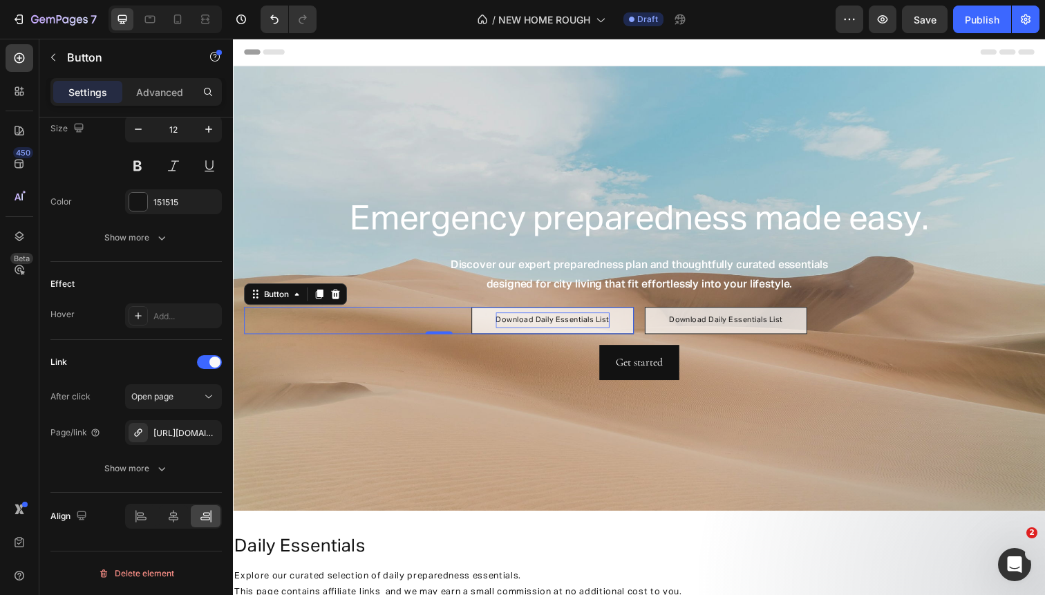
click at [531, 325] on span "Download Daily Essentials List" at bounding box center [559, 326] width 116 height 8
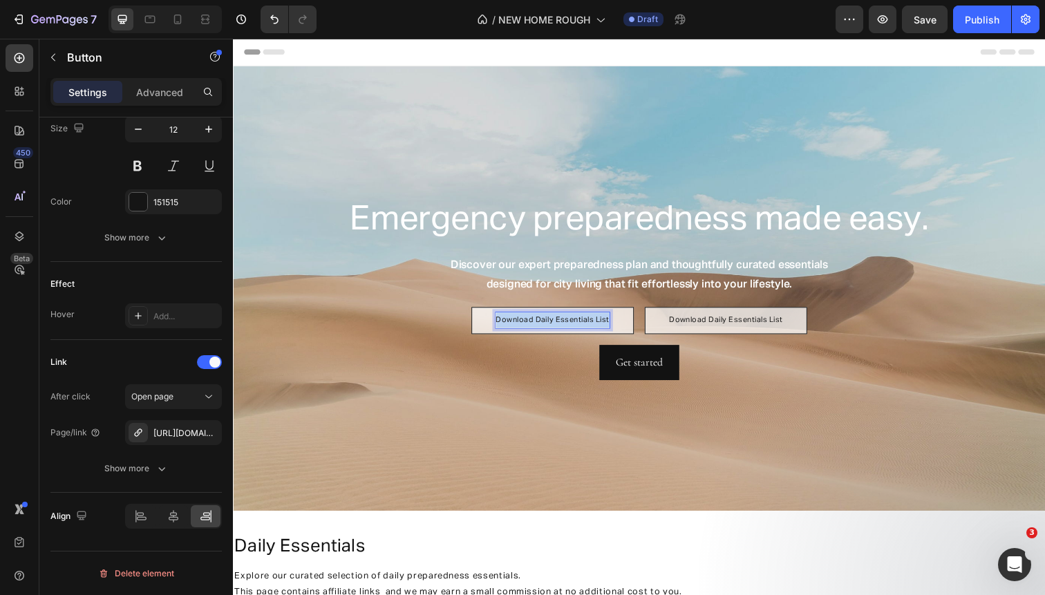
click at [531, 325] on span "Download Daily Essentials List" at bounding box center [559, 326] width 116 height 8
click at [523, 323] on span "Shop Preparedness Plan" at bounding box center [559, 326] width 94 height 8
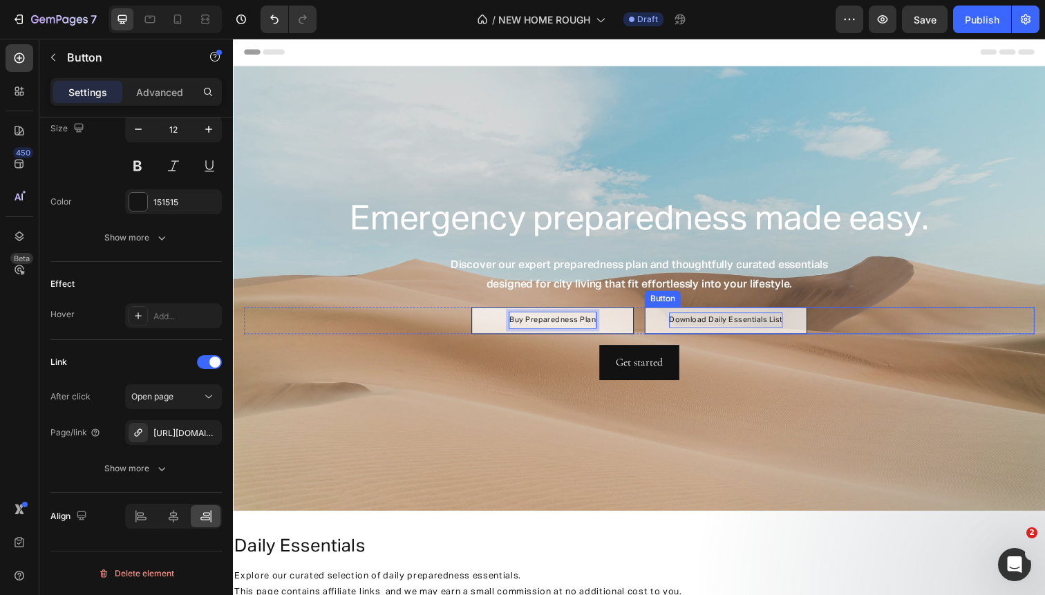
click at [700, 327] on span "Download Daily Essentials List" at bounding box center [736, 326] width 116 height 8
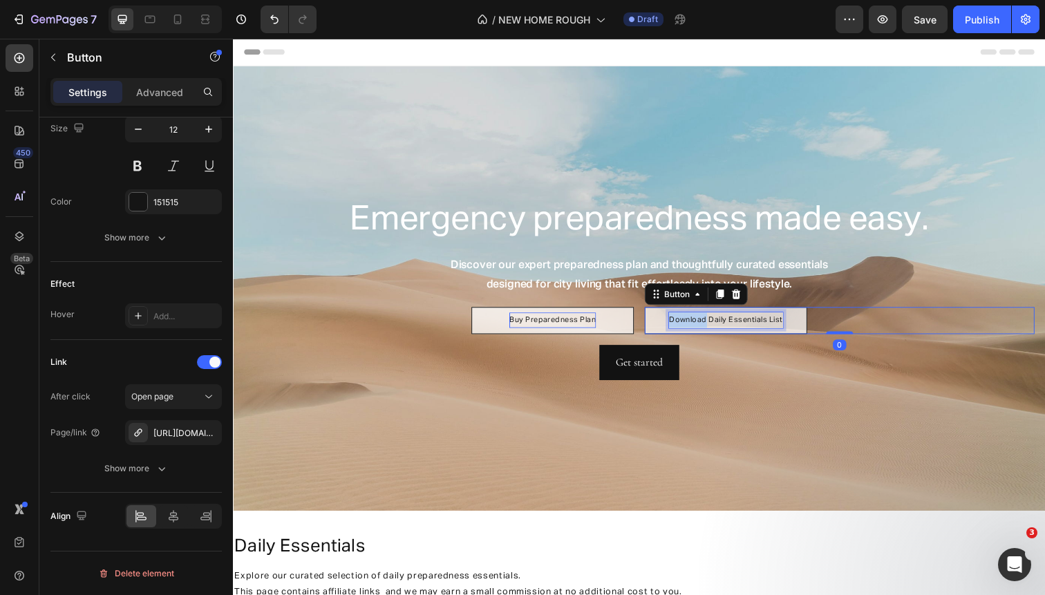
click at [700, 327] on span "Download Daily Essentials List" at bounding box center [736, 326] width 116 height 8
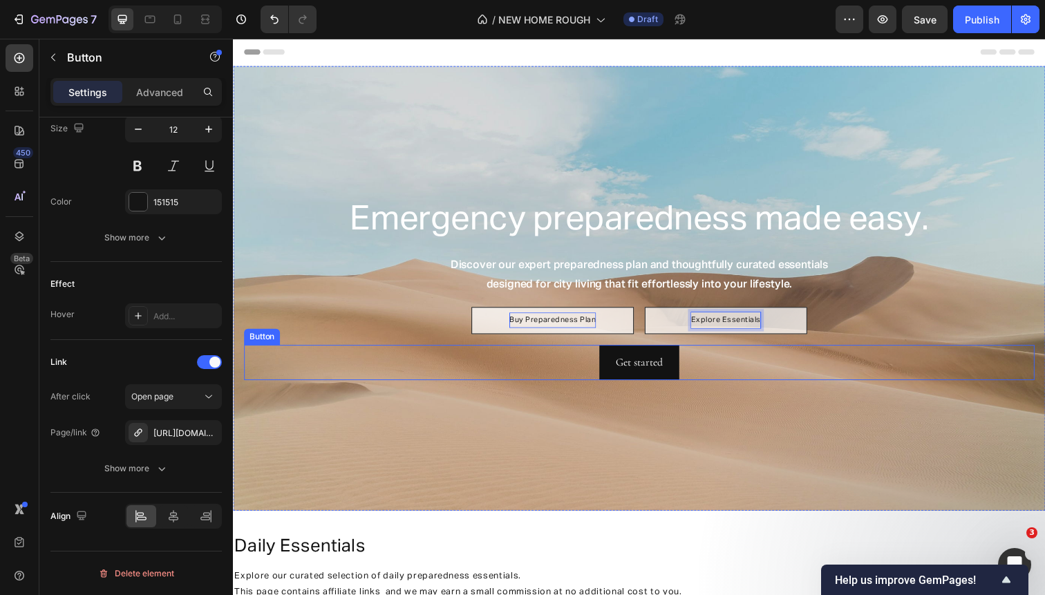
click at [729, 365] on div "Get started Button" at bounding box center [647, 370] width 807 height 37
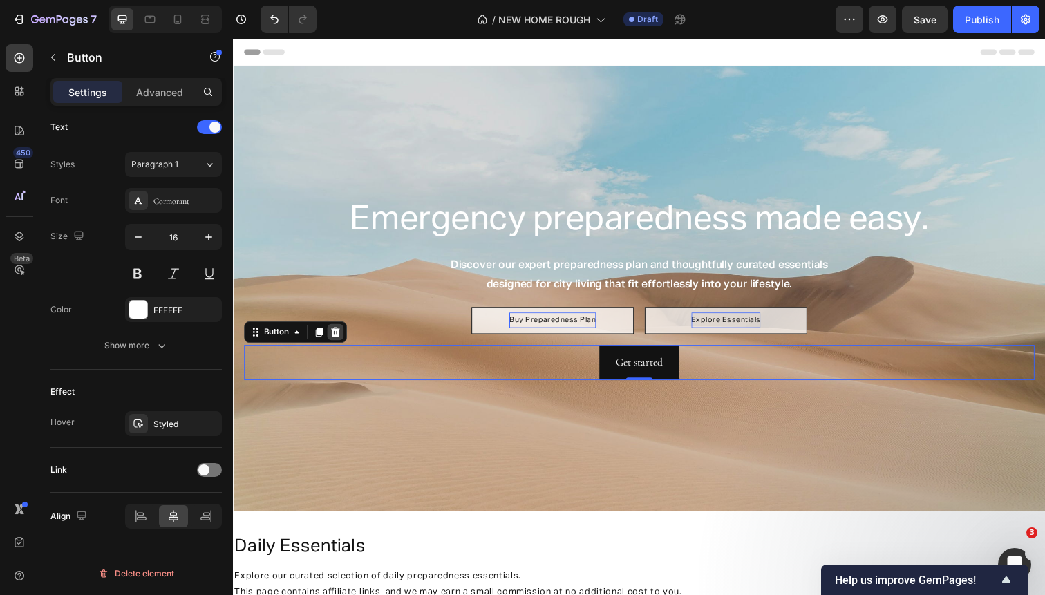
click at [333, 335] on icon at bounding box center [337, 338] width 9 height 10
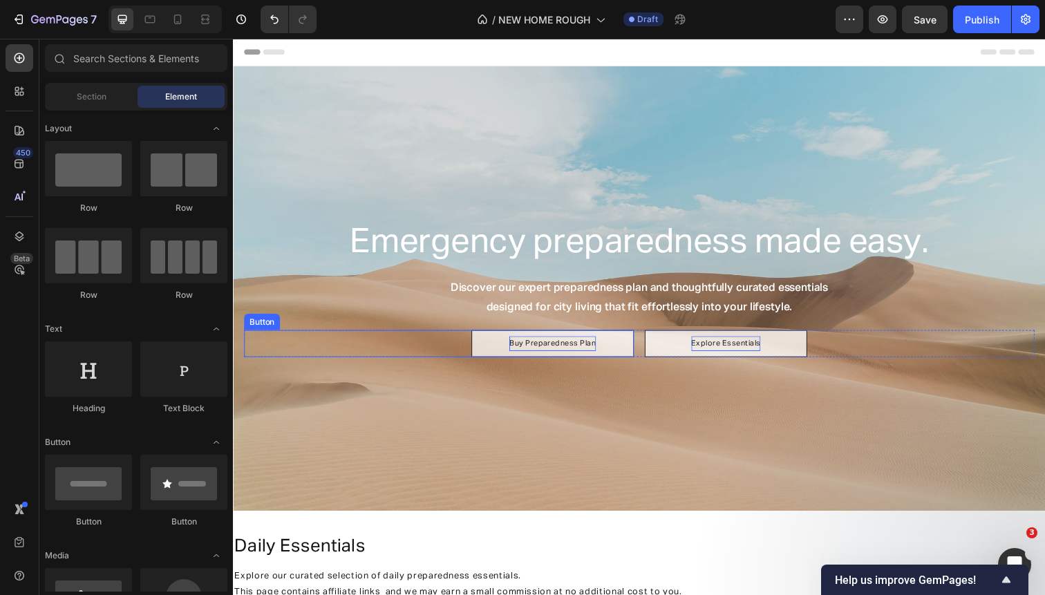
click at [493, 356] on link "Buy Preparedness Plan" at bounding box center [559, 350] width 166 height 28
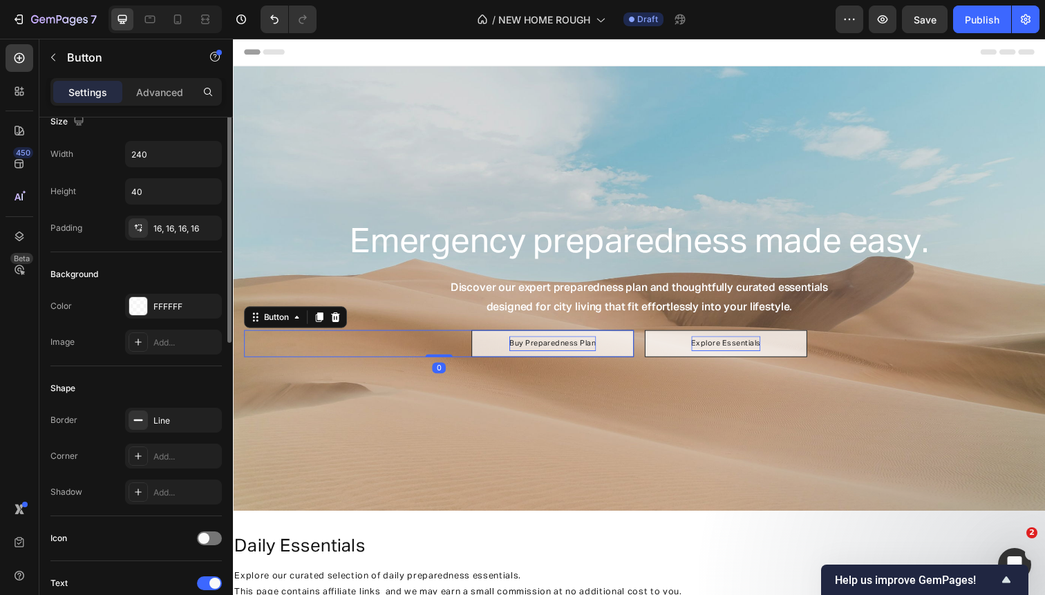
scroll to position [37, 0]
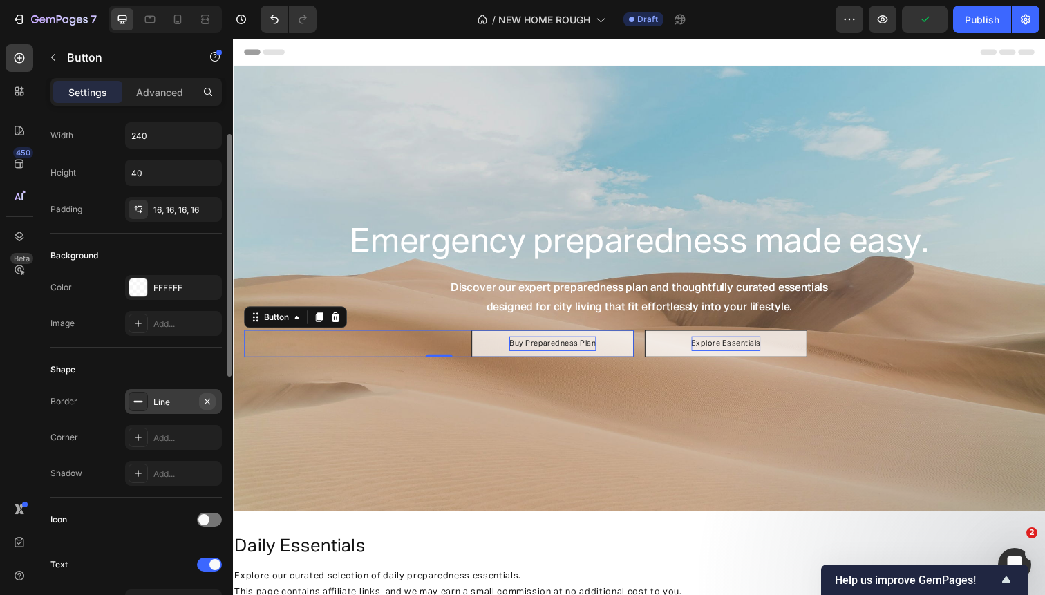
click at [207, 398] on icon "button" at bounding box center [207, 401] width 11 height 11
click at [663, 352] on link "Explore Essentials" at bounding box center [736, 350] width 166 height 28
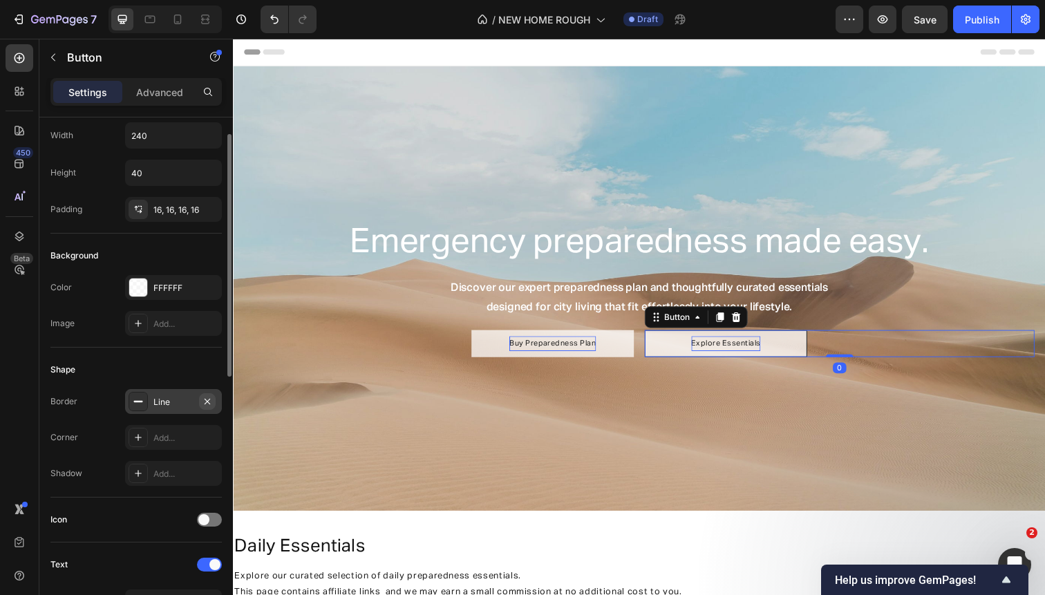
click at [206, 399] on icon "button" at bounding box center [208, 401] width 6 height 6
click at [381, 440] on div "Background Image" at bounding box center [647, 294] width 829 height 454
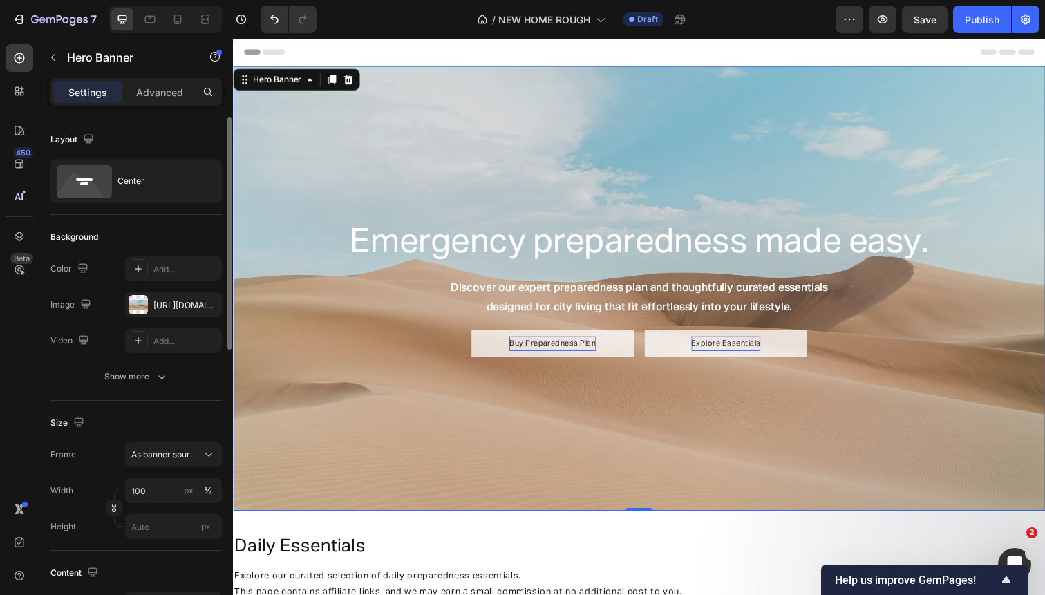
scroll to position [17, 0]
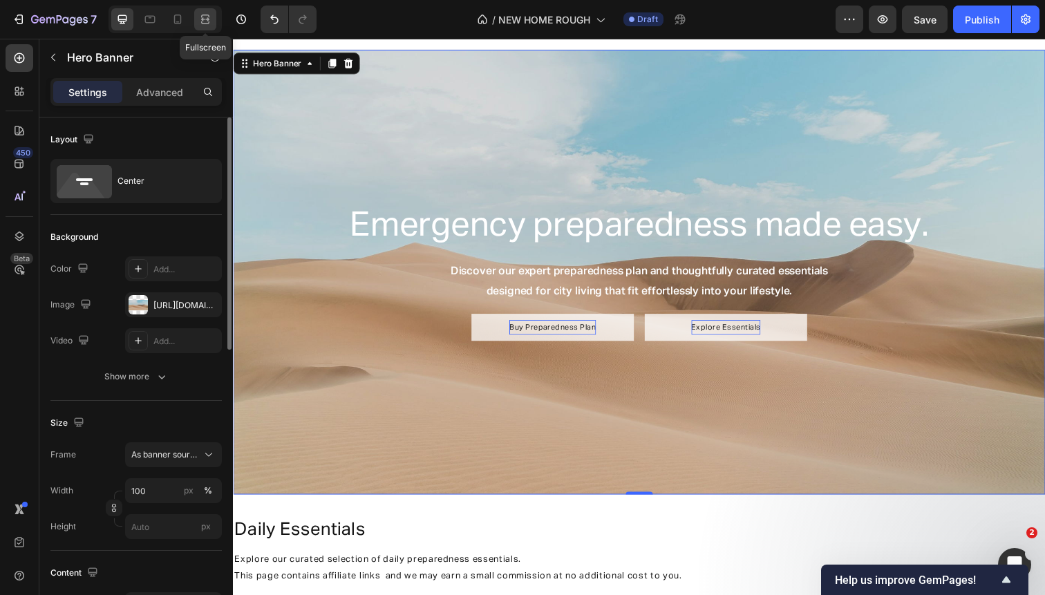
click at [212, 17] on div at bounding box center [205, 19] width 22 height 22
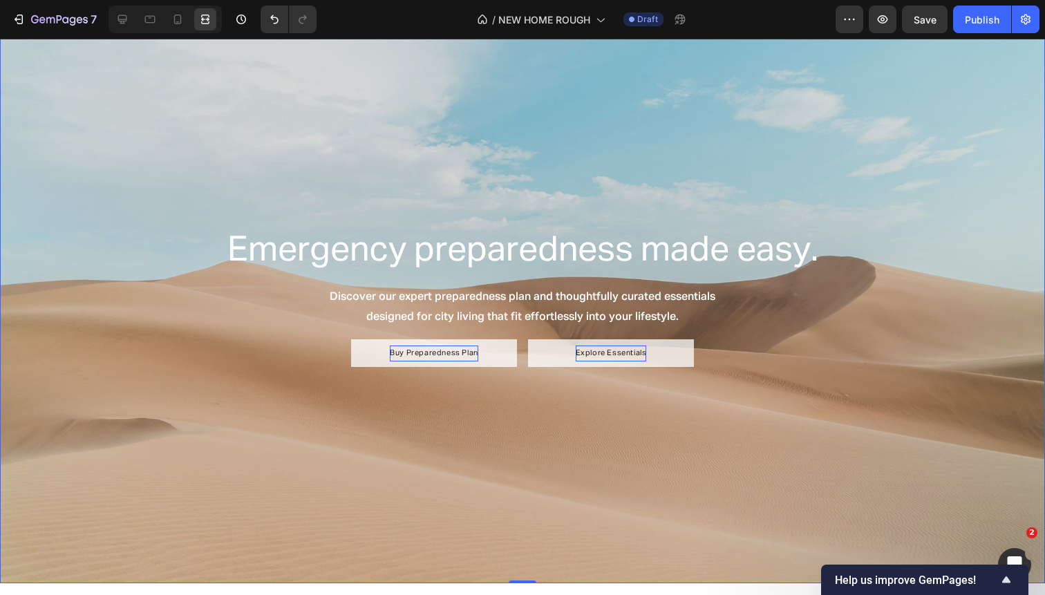
scroll to position [18, 0]
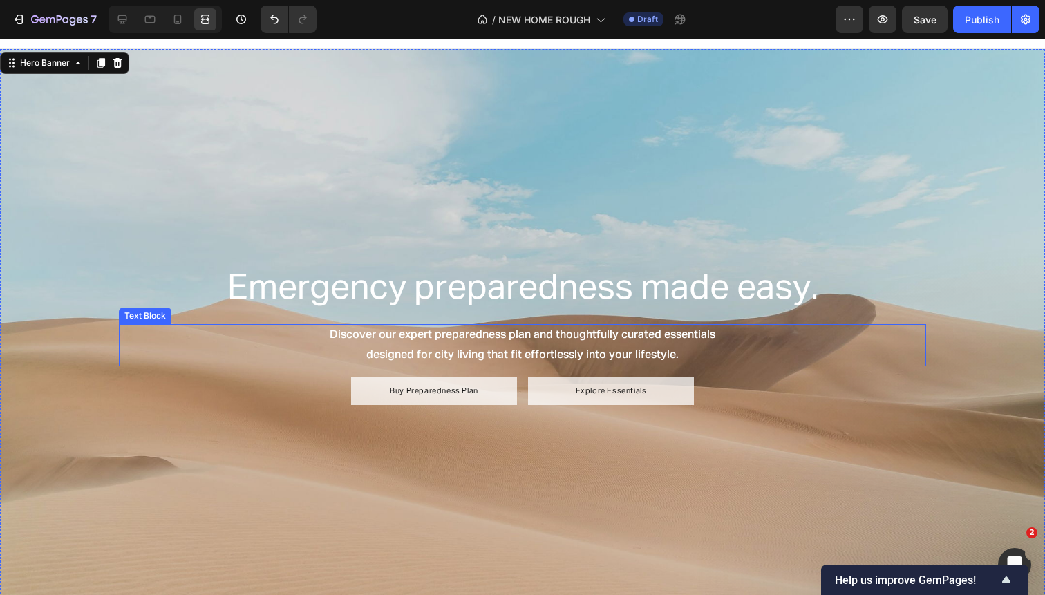
click at [332, 338] on p "Discover our expert preparedness plan and thoughtfully curated essentials" at bounding box center [522, 335] width 804 height 20
click at [411, 334] on p "Discover our expert preparedness plan and thoughtfully curated essentials" at bounding box center [522, 335] width 804 height 20
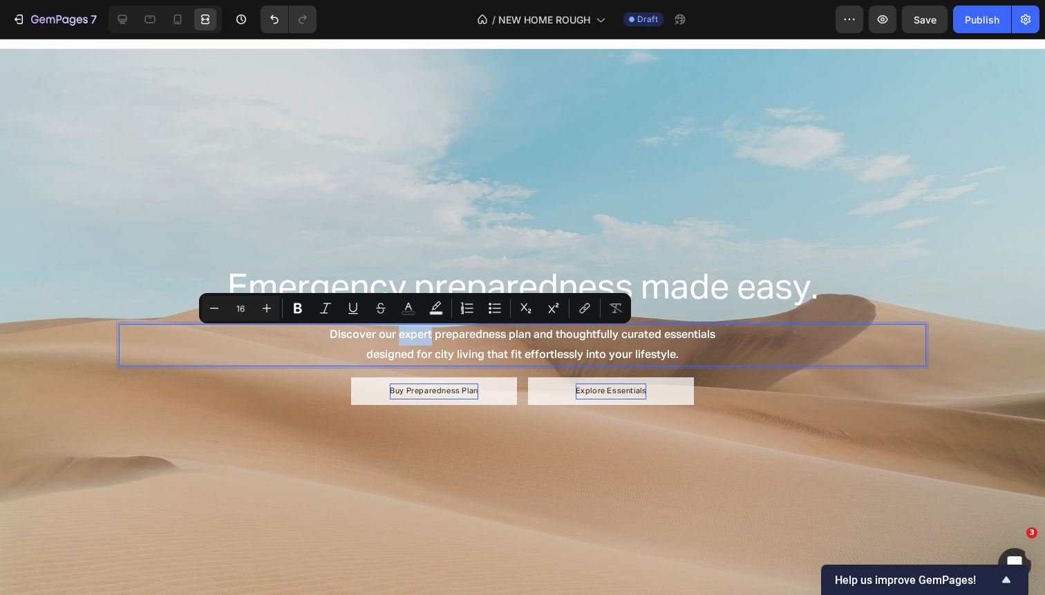
click at [411, 334] on p "Discover our expert preparedness plan and thoughtfully curated essentials" at bounding box center [522, 335] width 804 height 20
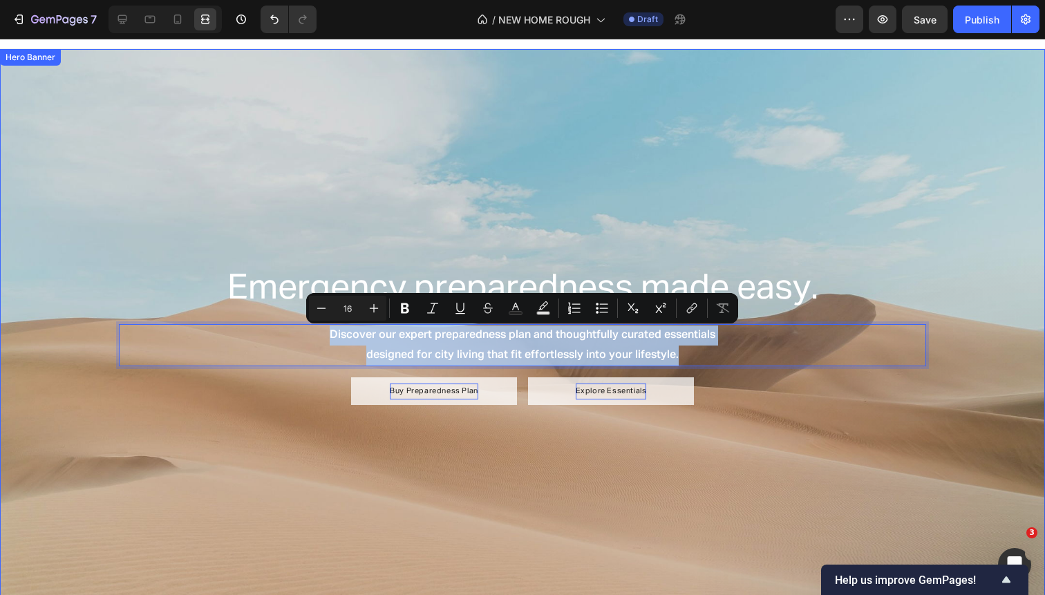
drag, startPoint x: 321, startPoint y: 339, endPoint x: 665, endPoint y: 370, distance: 346.2
click at [665, 370] on div "Emergency preparedness made easy. Heading Discover our expert preparedness plan…" at bounding box center [522, 335] width 807 height 140
copy div "Discover our expert preparedness plan and thoughtfully curated essentials desig…"
click at [470, 276] on p "Emergency preparedness made easy." at bounding box center [522, 289] width 804 height 45
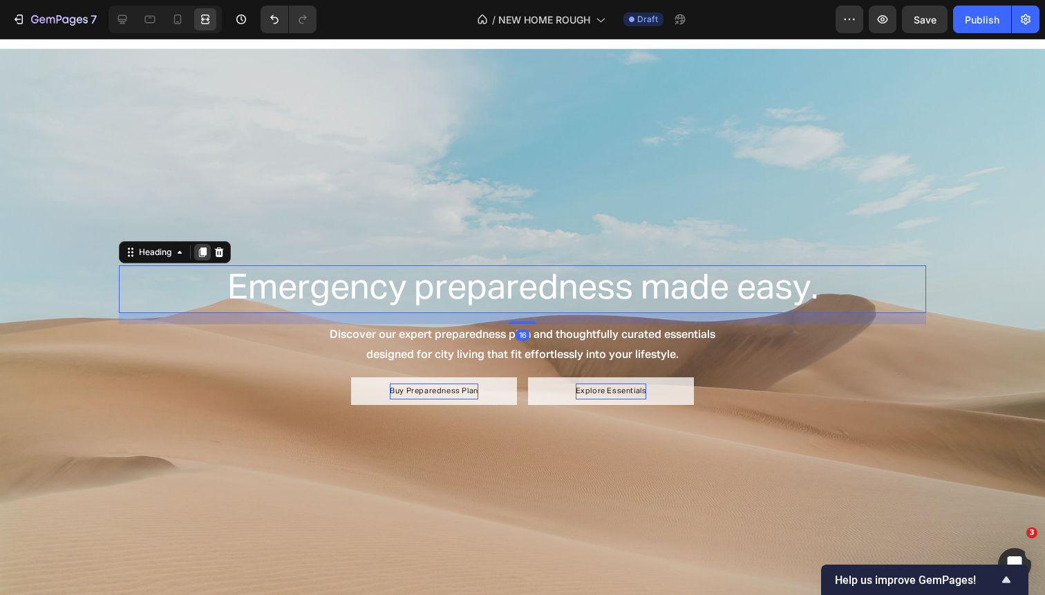
click at [205, 253] on icon at bounding box center [203, 252] width 8 height 10
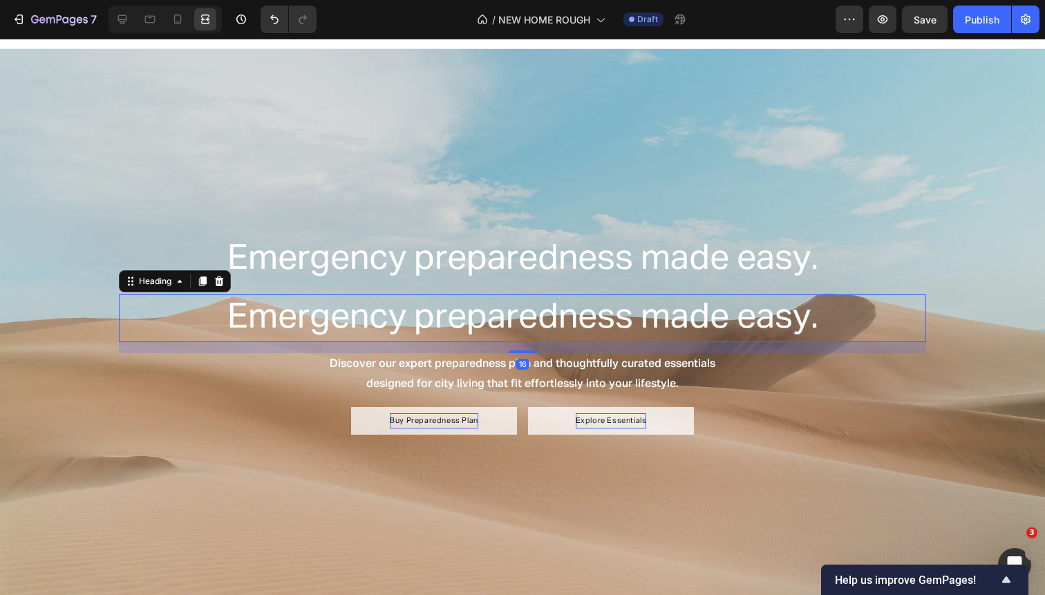
click at [624, 315] on h2 "Emergency preparedness made easy." at bounding box center [522, 318] width 807 height 48
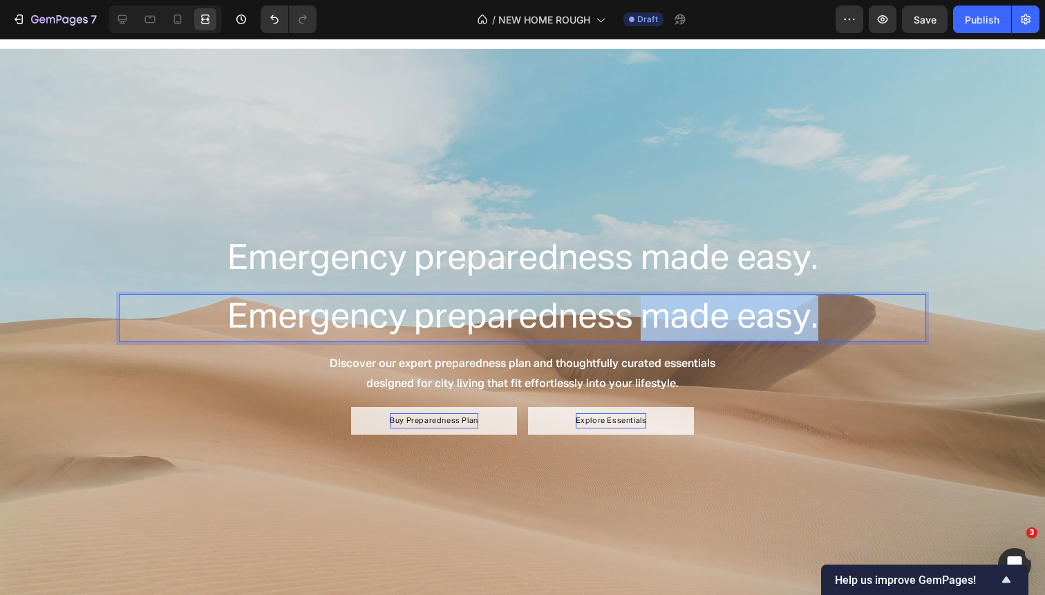
drag, startPoint x: 645, startPoint y: 314, endPoint x: 882, endPoint y: 319, distance: 237.0
click at [882, 319] on p "Emergency preparedness made easy." at bounding box center [522, 318] width 804 height 45
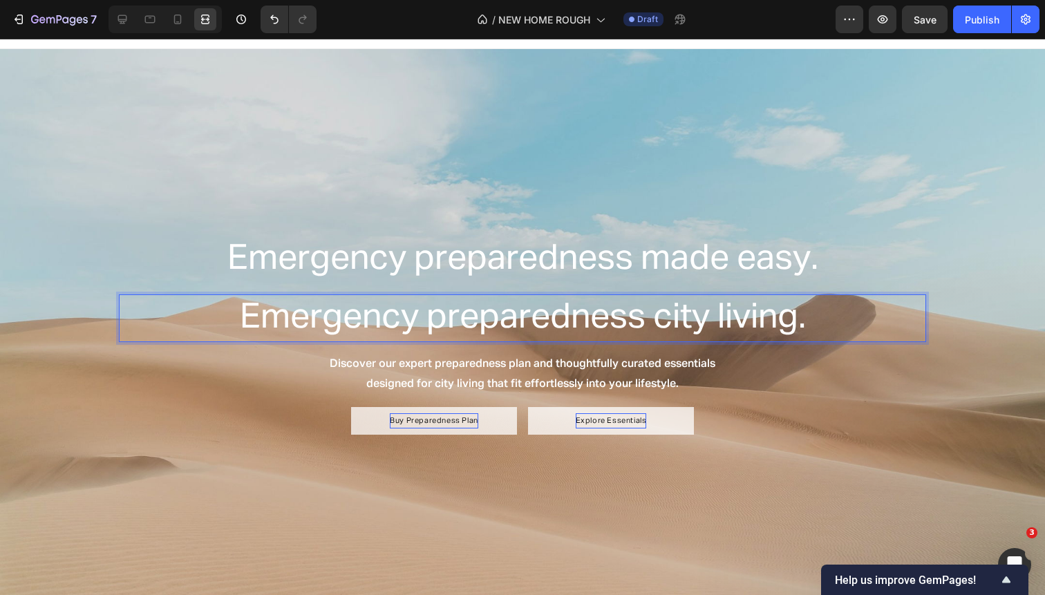
click at [658, 318] on p "Emergency preparedness city living." at bounding box center [522, 318] width 804 height 45
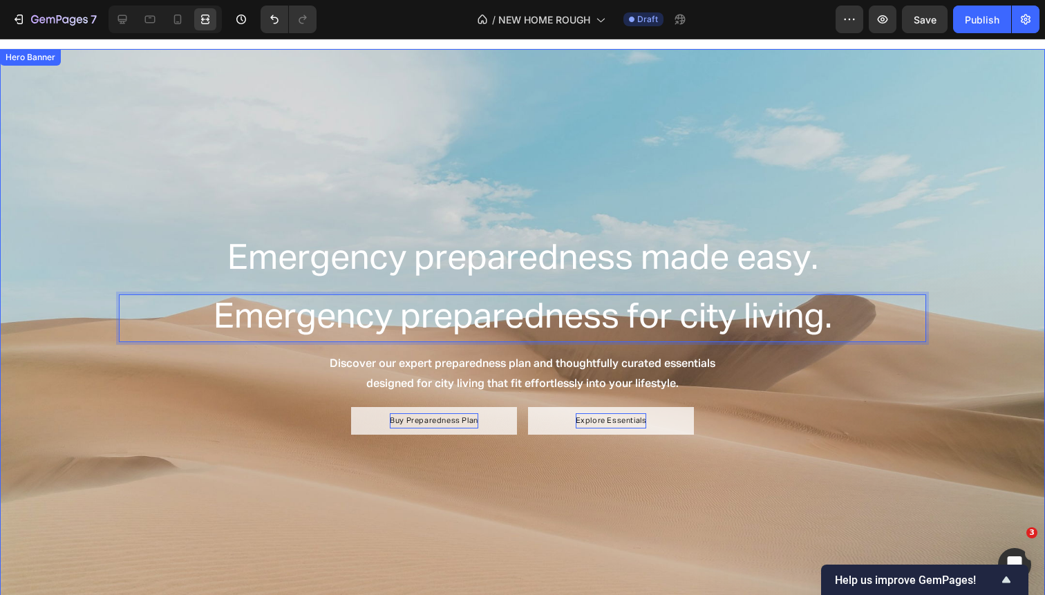
click at [794, 440] on div "Background Image" at bounding box center [522, 335] width 1045 height 572
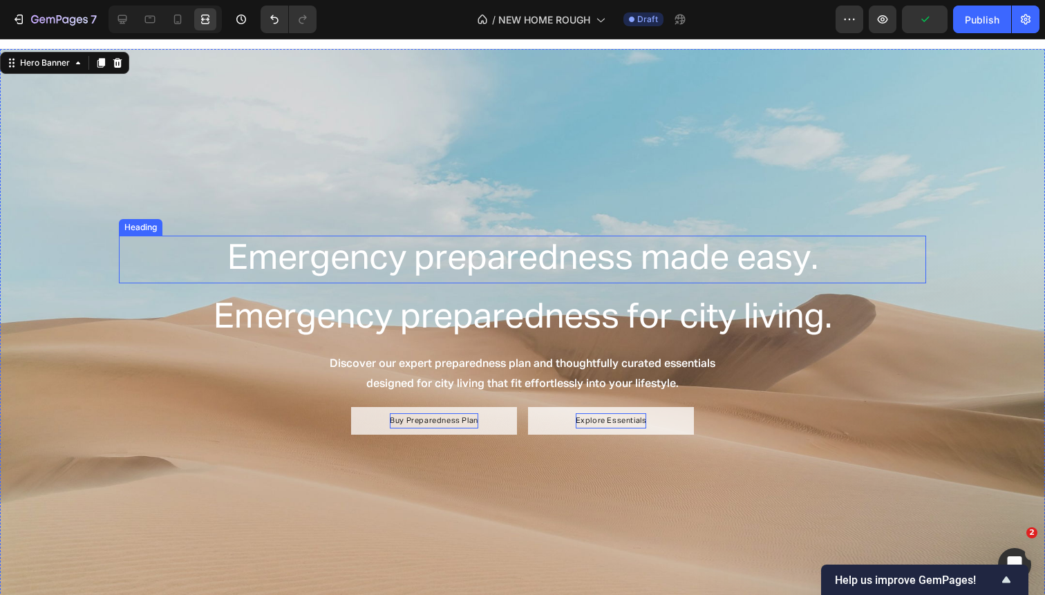
click at [558, 267] on p "Emergency preparedness made easy." at bounding box center [522, 259] width 804 height 45
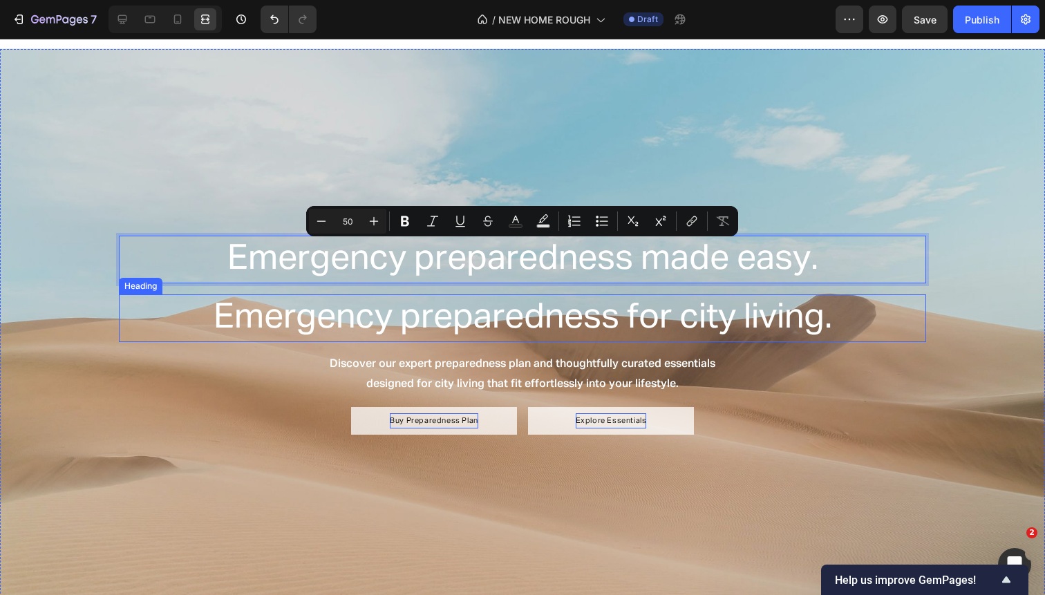
click at [509, 318] on p "Emergency preparedness for city living." at bounding box center [522, 318] width 804 height 45
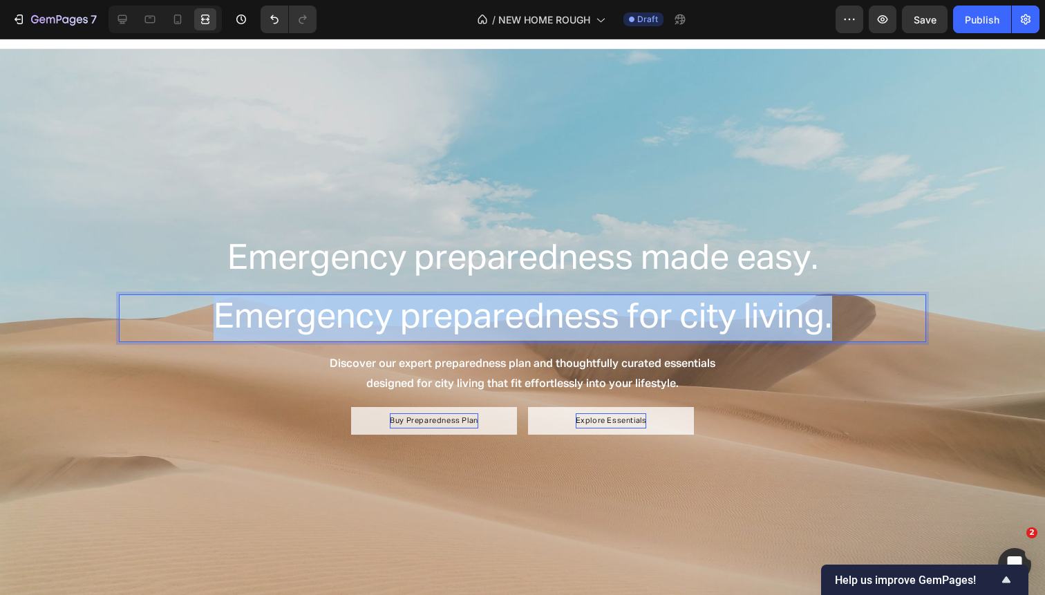
click at [509, 318] on p "Emergency preparedness for city living." at bounding box center [522, 318] width 804 height 45
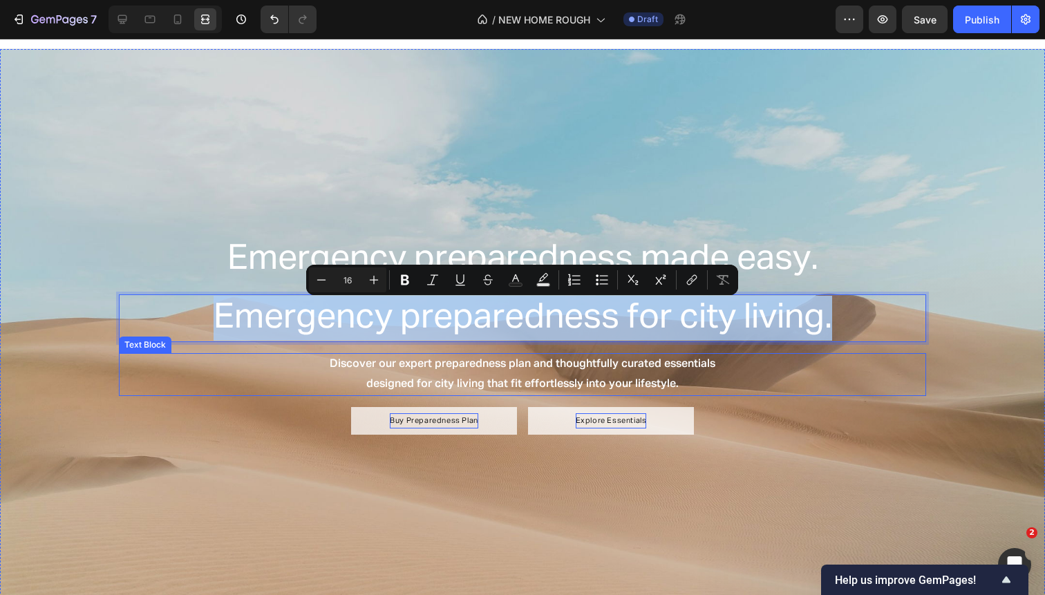
click at [667, 365] on p "Discover our expert preparedness plan and thoughtfully curated essentials" at bounding box center [522, 364] width 804 height 20
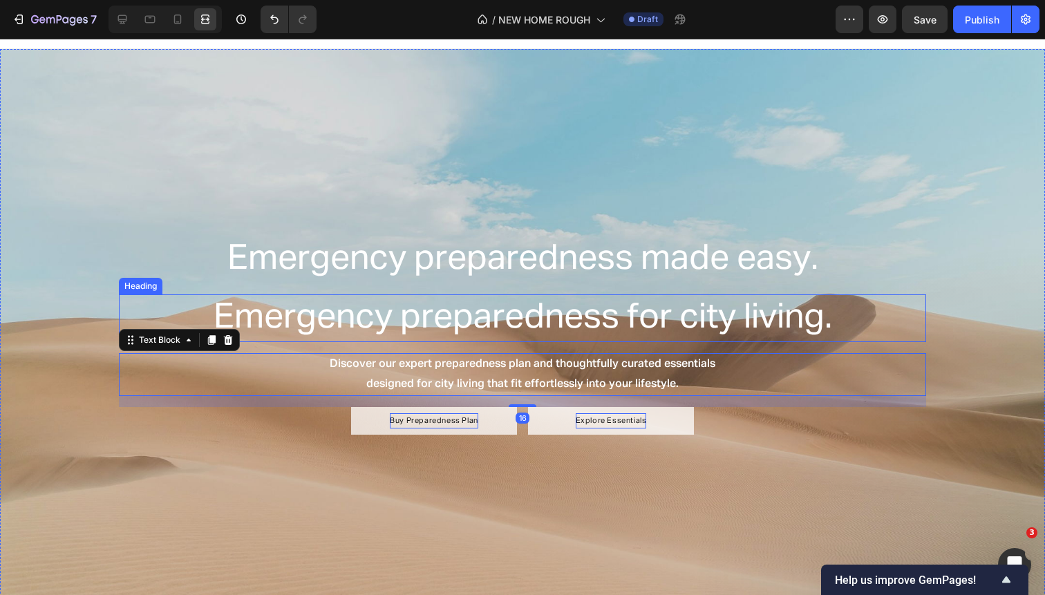
click at [659, 327] on p "Emergency preparedness for city living." at bounding box center [522, 318] width 804 height 45
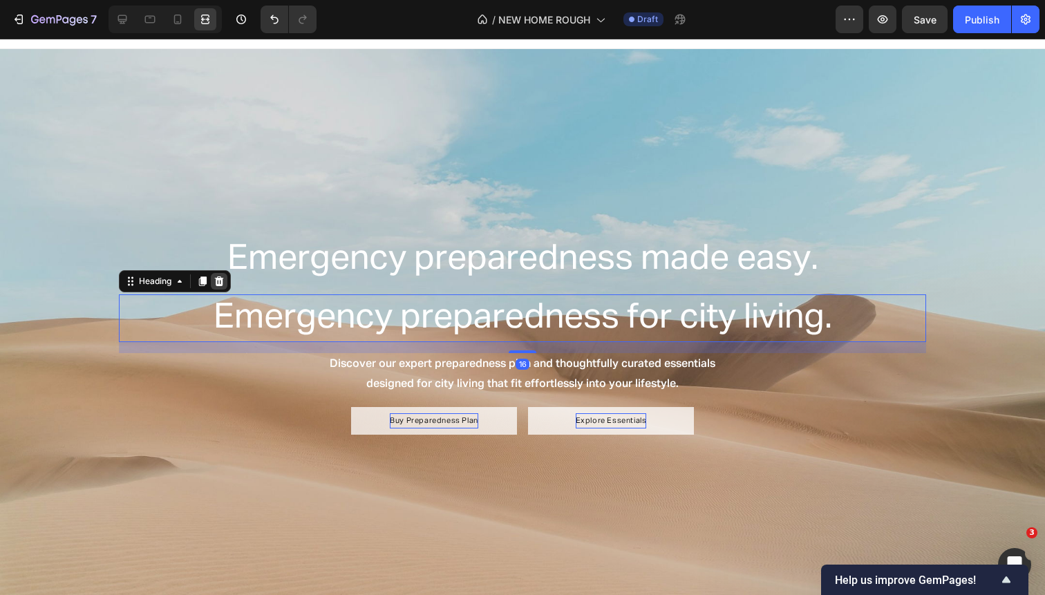
click at [222, 281] on icon at bounding box center [219, 281] width 9 height 10
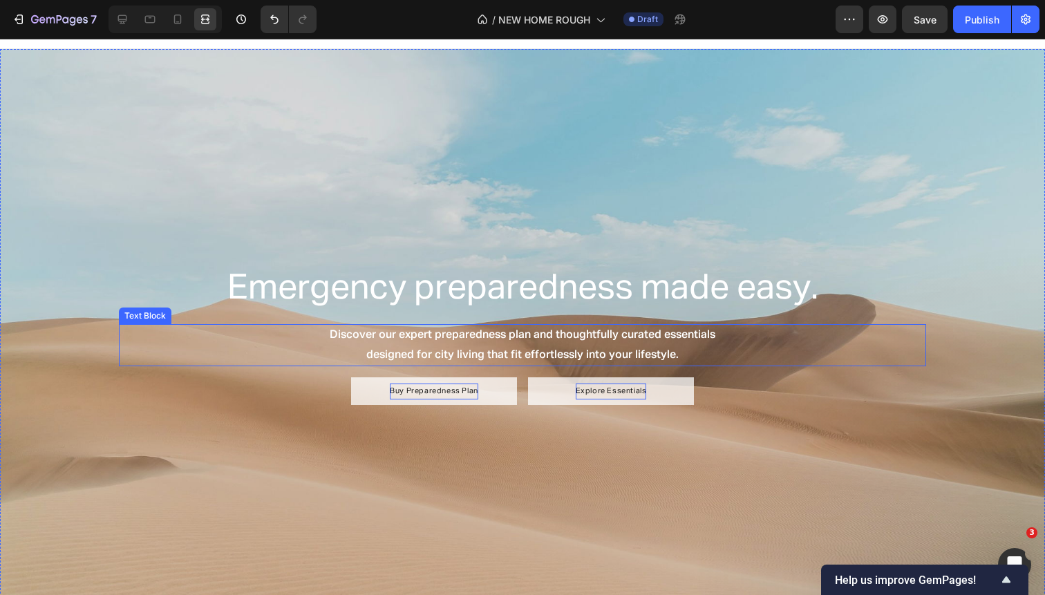
click at [419, 354] on p "designed for city living that fit effortlessly into your lifestyle." at bounding box center [522, 355] width 804 height 20
click at [417, 355] on p "designed for city living that fit effortlessly into your lifestyle." at bounding box center [522, 355] width 804 height 20
click at [227, 124] on div "Background Image" at bounding box center [522, 335] width 1045 height 572
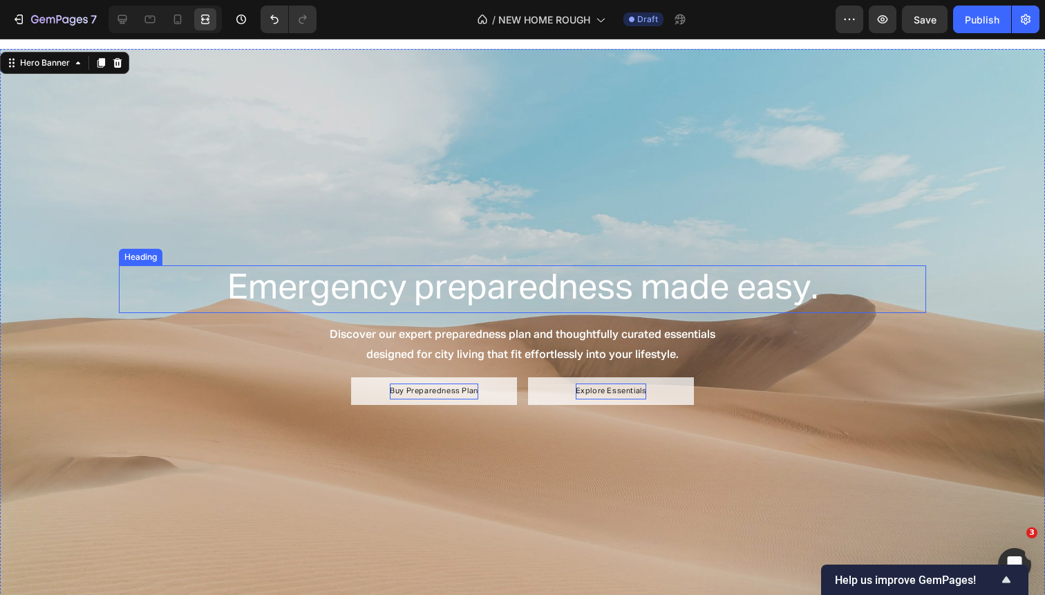
click at [276, 294] on p "Emergency preparedness made easy." at bounding box center [522, 289] width 804 height 45
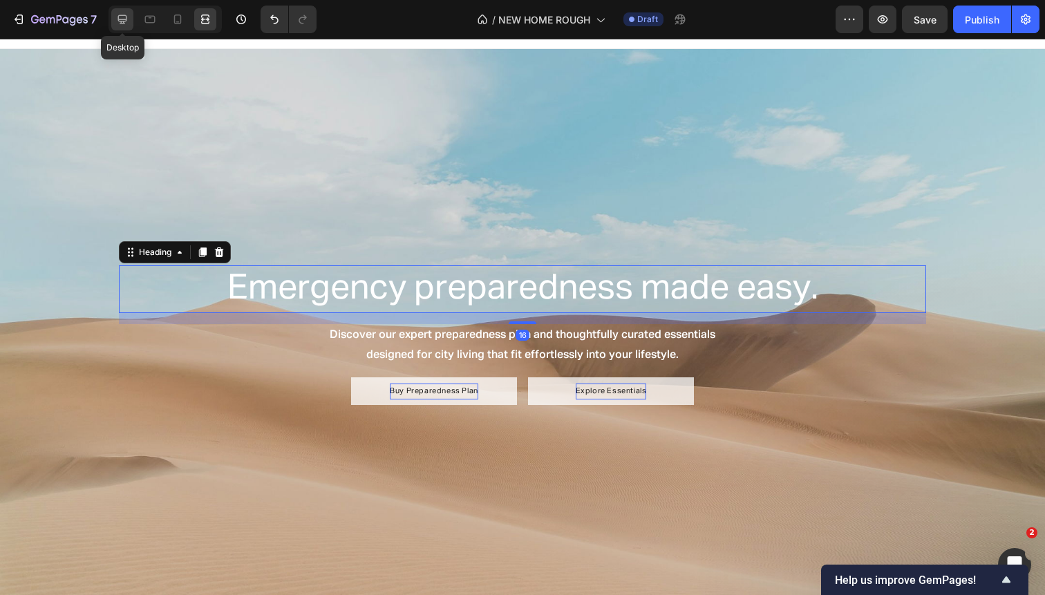
click at [115, 10] on div at bounding box center [122, 19] width 22 height 22
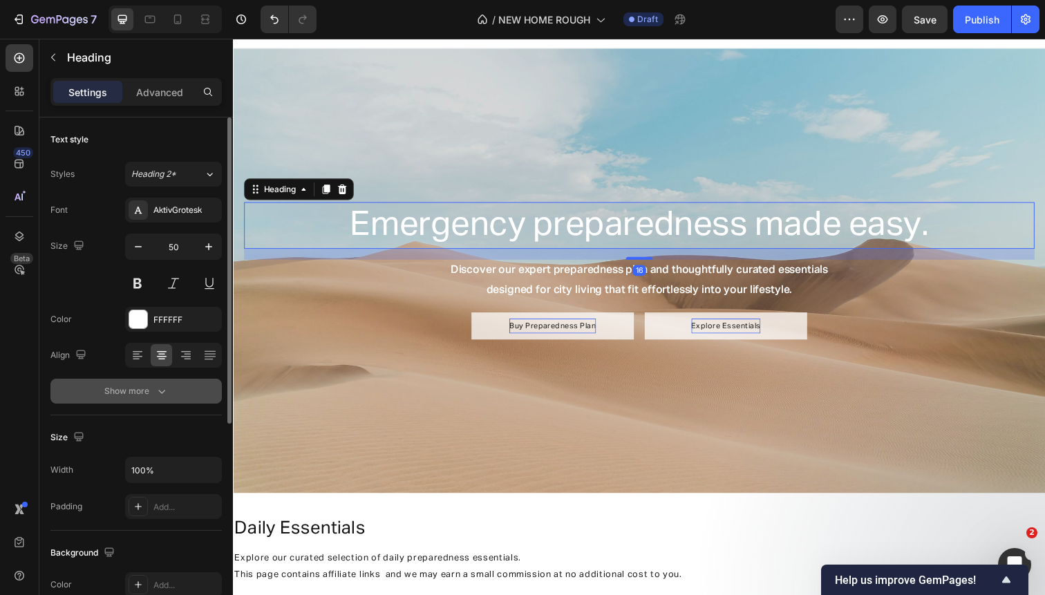
click at [105, 392] on div "Show more" at bounding box center [136, 391] width 64 height 14
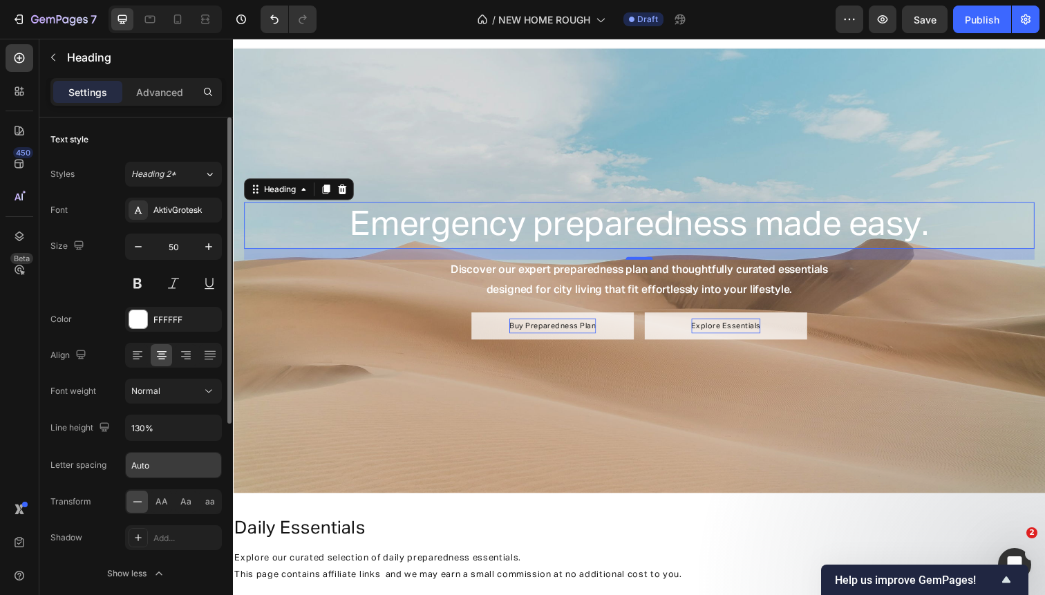
click at [164, 455] on input "Auto" at bounding box center [173, 465] width 95 height 25
click at [168, 464] on input "0Auto" at bounding box center [173, 465] width 95 height 25
type input "0"
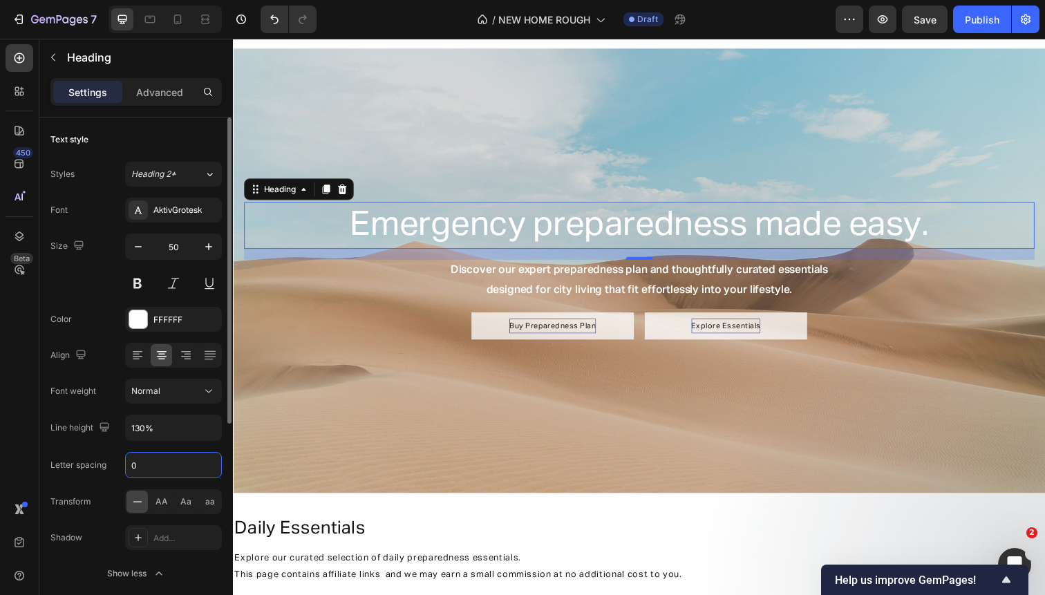
click at [179, 450] on div "Font AktivGrotesk Size 50 Color FFFFFF Align Font weight Normal Line height 130…" at bounding box center [135, 392] width 171 height 388
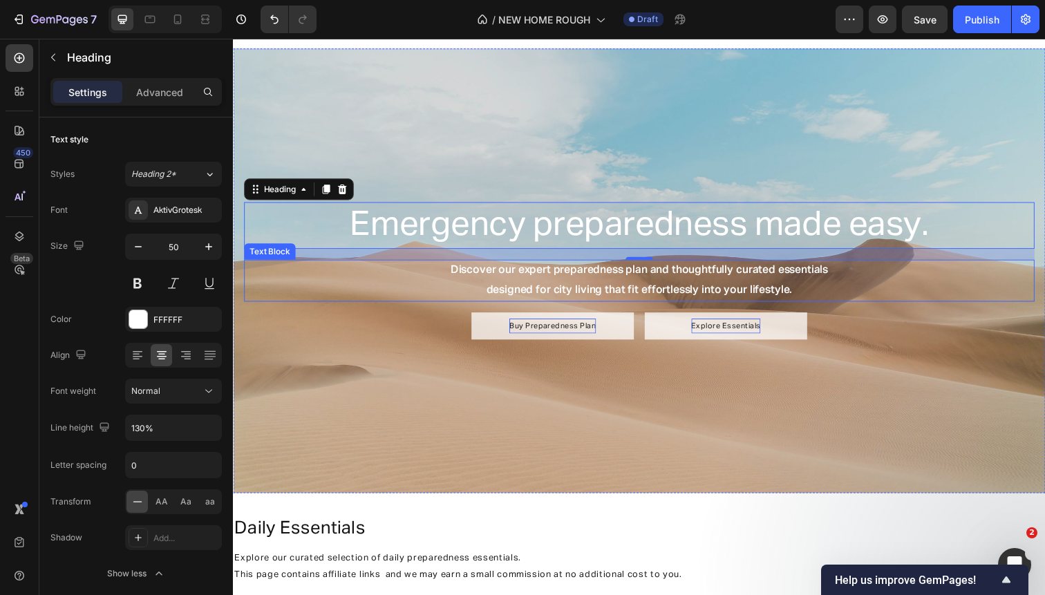
click at [451, 277] on p "Discover our expert preparedness plan and thoughtfully curated essentials" at bounding box center [647, 276] width 804 height 20
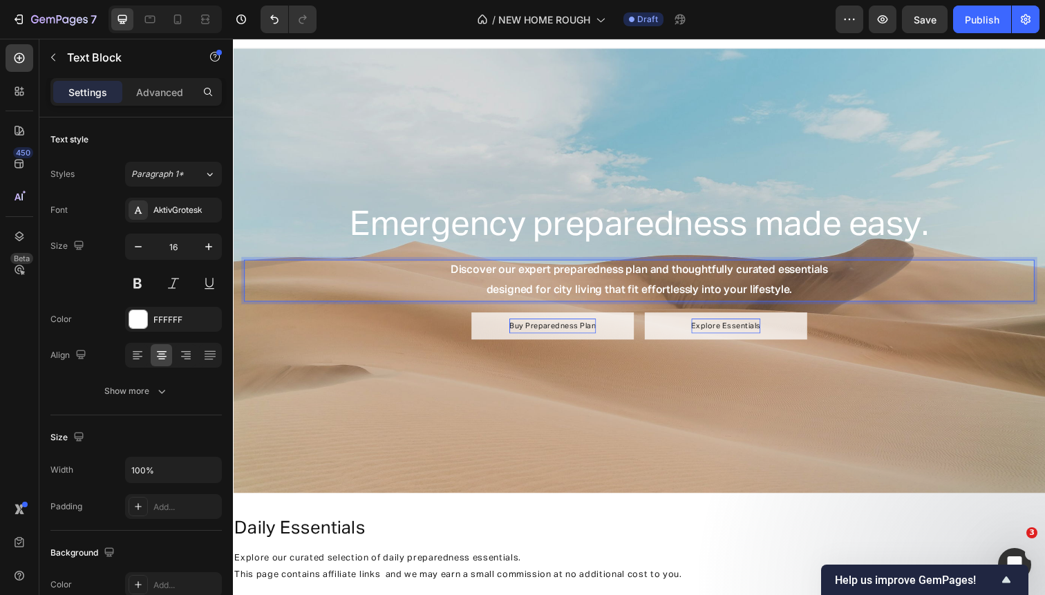
scroll to position [8, 0]
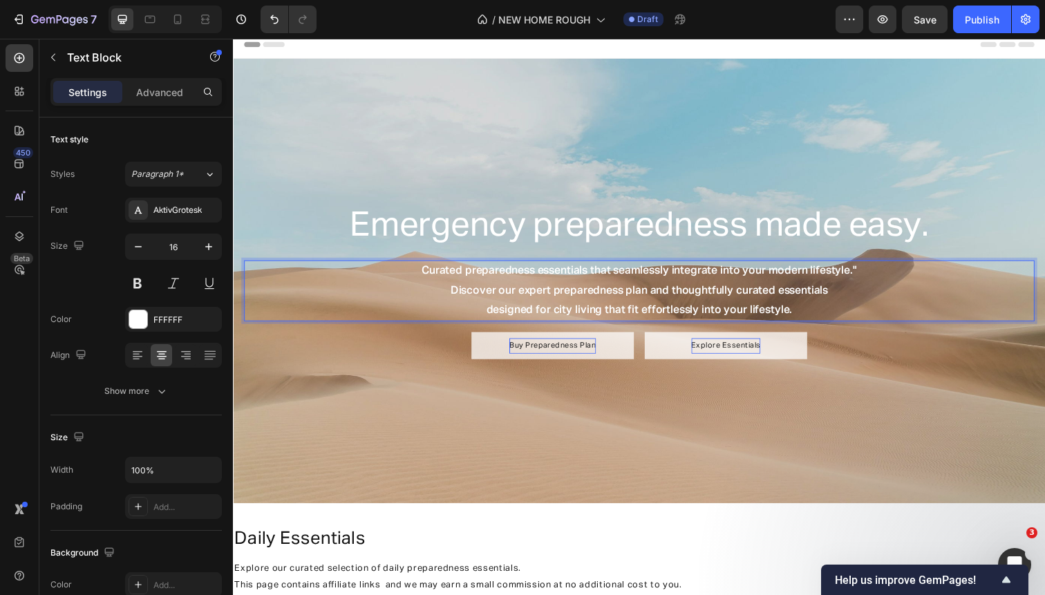
click at [882, 276] on p "Curated preparedness essentials that seamlessly integrate into your modern life…" at bounding box center [647, 277] width 804 height 20
click at [652, 293] on p "Discover our expert preparedness plan and thoughtfully curated essentials" at bounding box center [647, 297] width 804 height 20
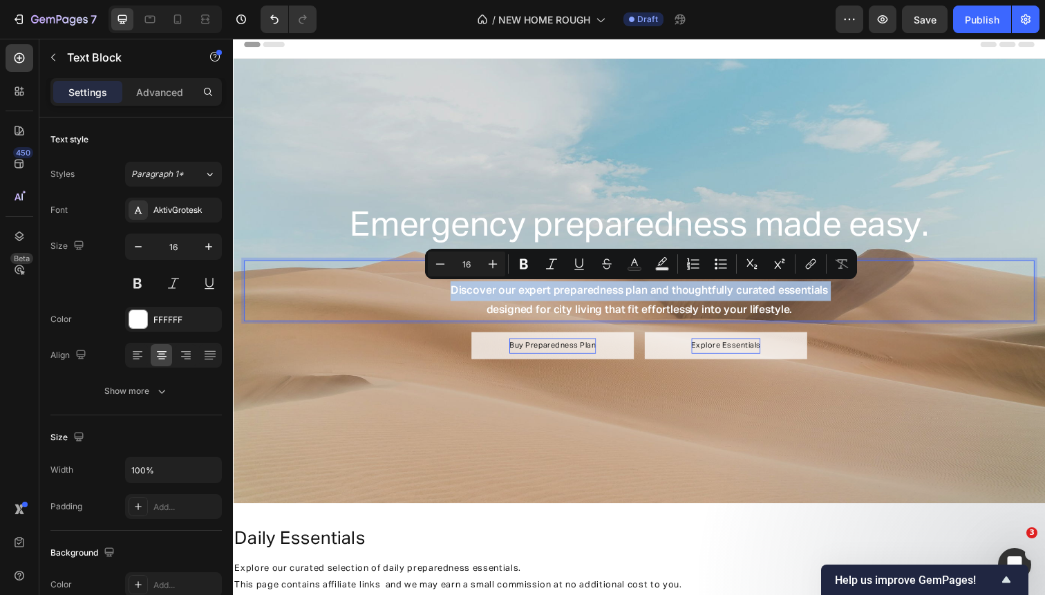
click at [652, 293] on p "Discover our expert preparedness plan and thoughtfully curated essentials" at bounding box center [647, 297] width 804 height 20
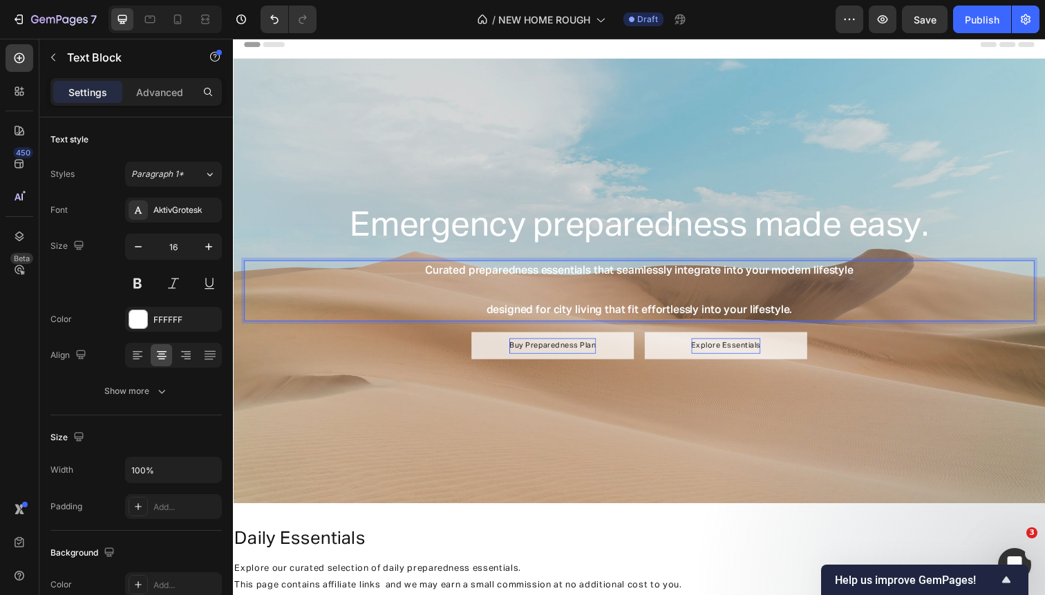
click at [649, 307] on p "designed for city living that fit effortlessly into your lifestyle." at bounding box center [647, 317] width 804 height 20
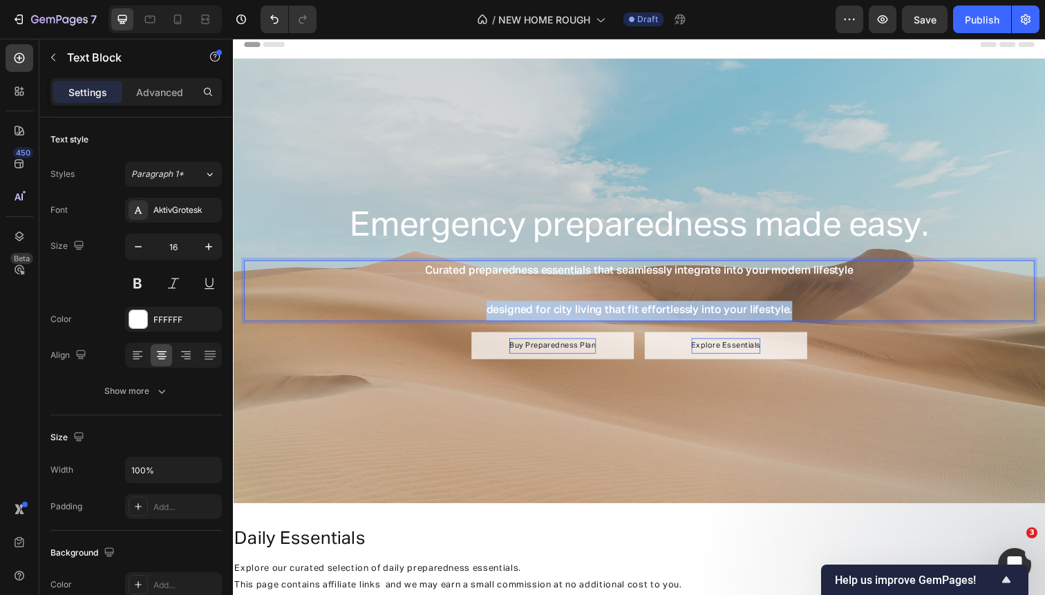
click at [649, 307] on p "designed for city living that fit effortlessly into your lifestyle." at bounding box center [647, 317] width 804 height 20
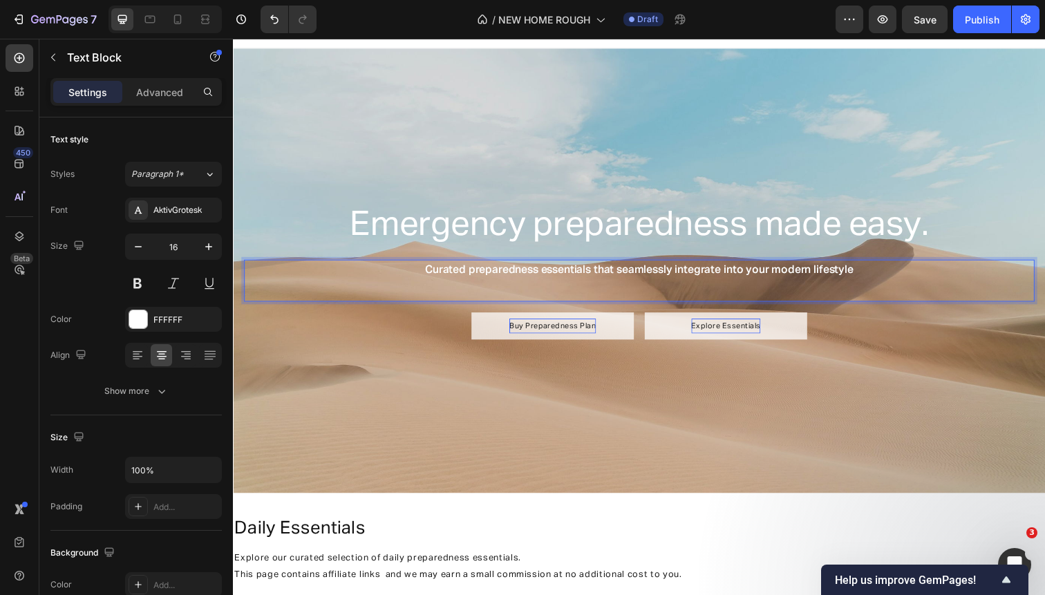
scroll to position [28, 0]
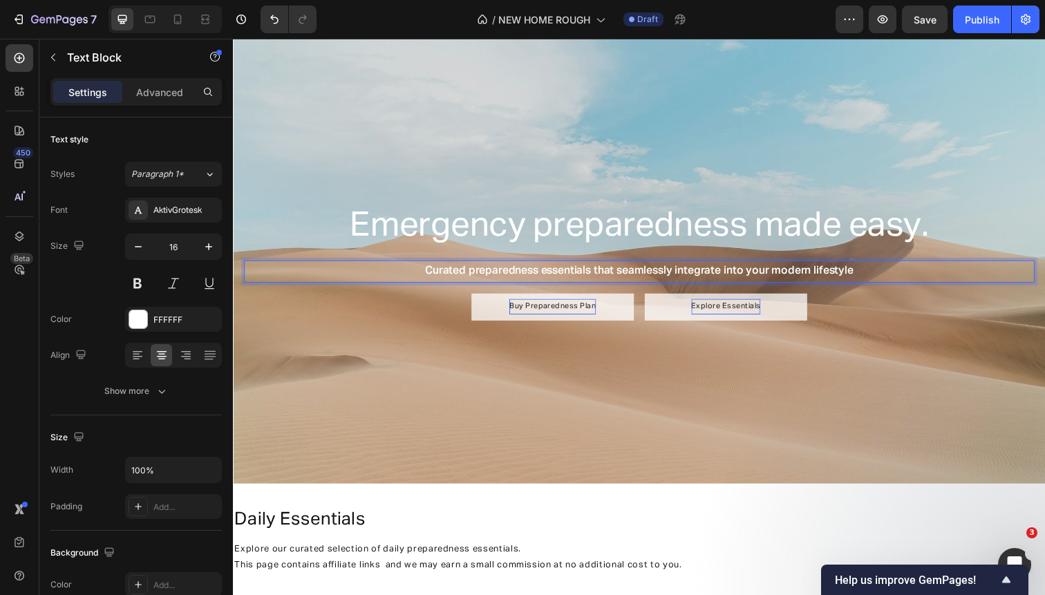
click at [826, 278] on p "Curated preparedness essentials that seamlessly integrate into your modern life…" at bounding box center [647, 277] width 804 height 20
click at [884, 279] on p "Curated preparedness essentials that seamlessly integrate into your modern city…" at bounding box center [647, 277] width 804 height 20
click at [825, 272] on p "Curated preparedness essentials that seamlessly integrate into your modern city…" at bounding box center [647, 277] width 804 height 20
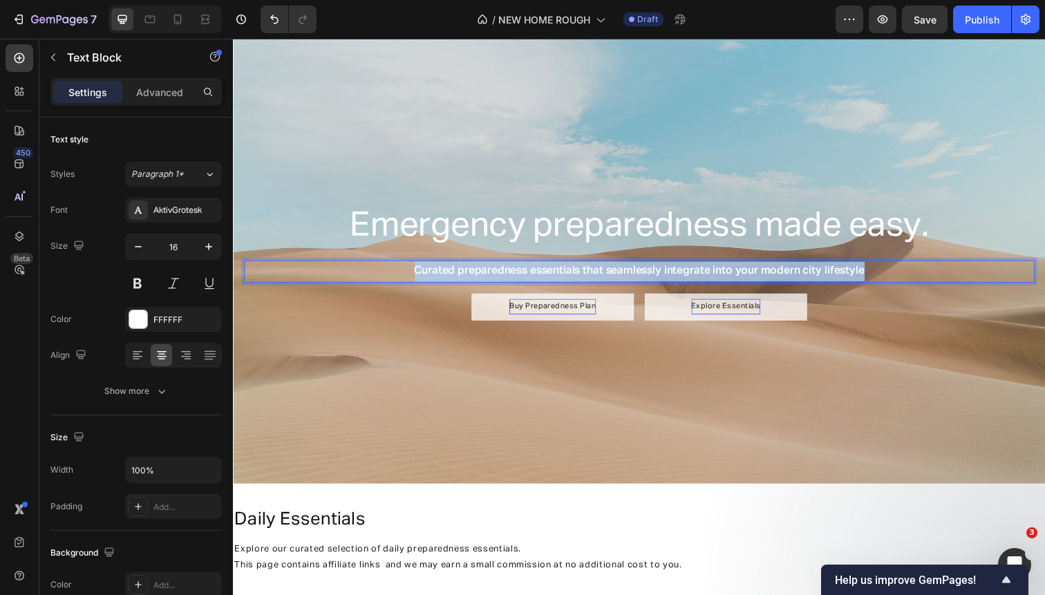
click at [825, 272] on p "Curated preparedness essentials that seamlessly integrate into your modern city…" at bounding box center [647, 277] width 804 height 20
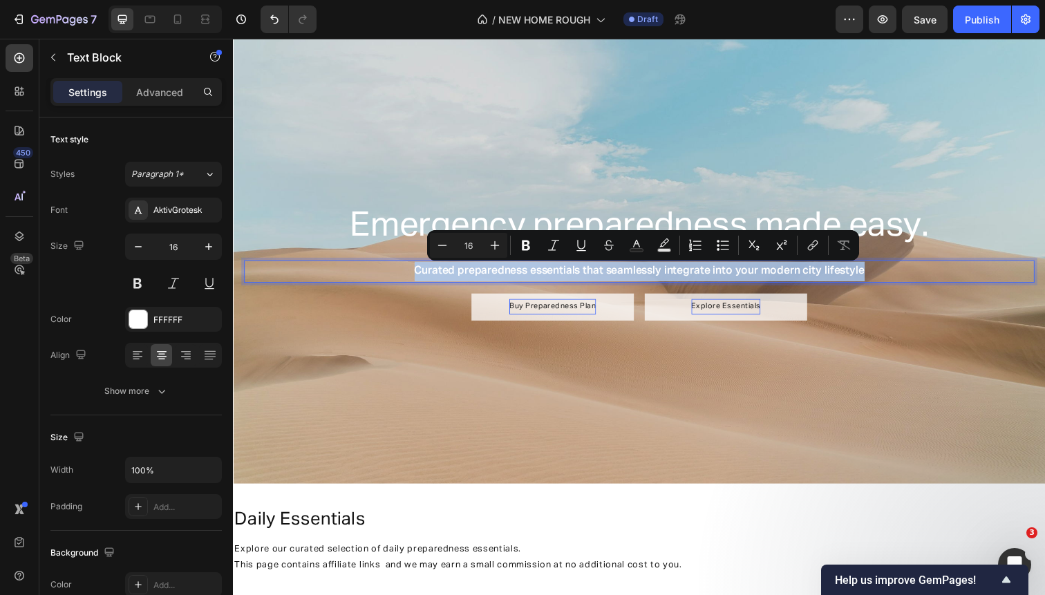
copy p "Curated preparedness essentials that seamlessly integrate into your modern city…"
click at [268, 107] on div "Background Image" at bounding box center [647, 266] width 829 height 454
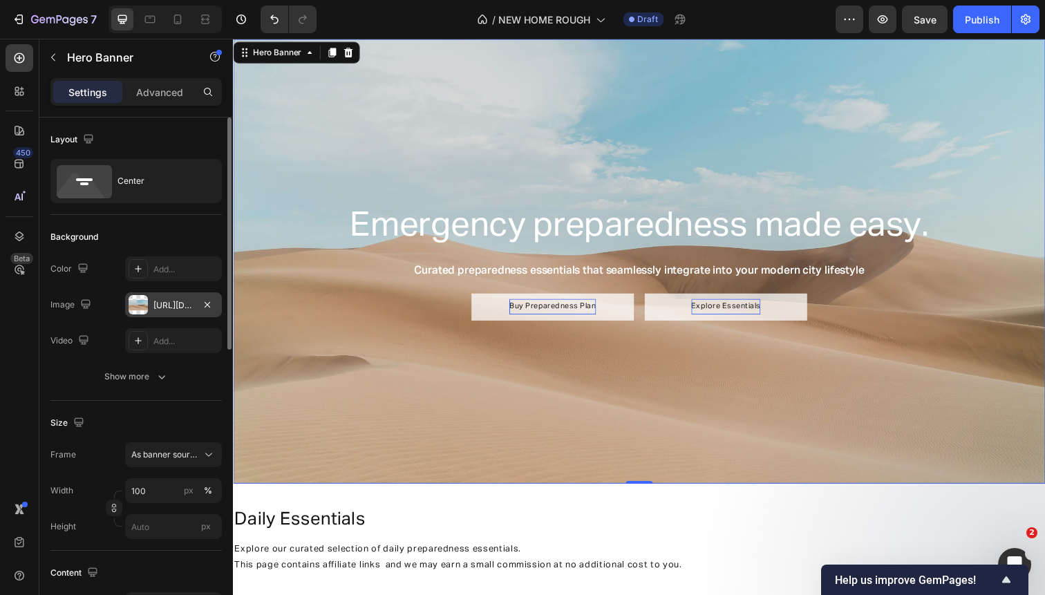
click at [174, 310] on div "https://cdn.shopify.com/s/files/1/2005/9307/files/background_settings.jpg" at bounding box center [173, 305] width 40 height 12
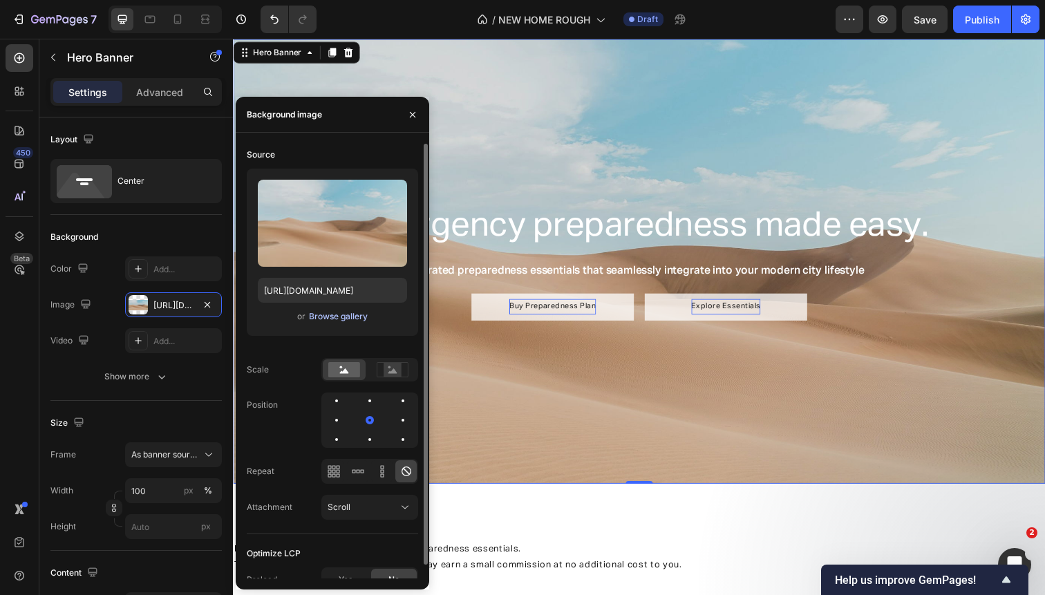
click at [346, 313] on div "Browse gallery" at bounding box center [338, 316] width 59 height 12
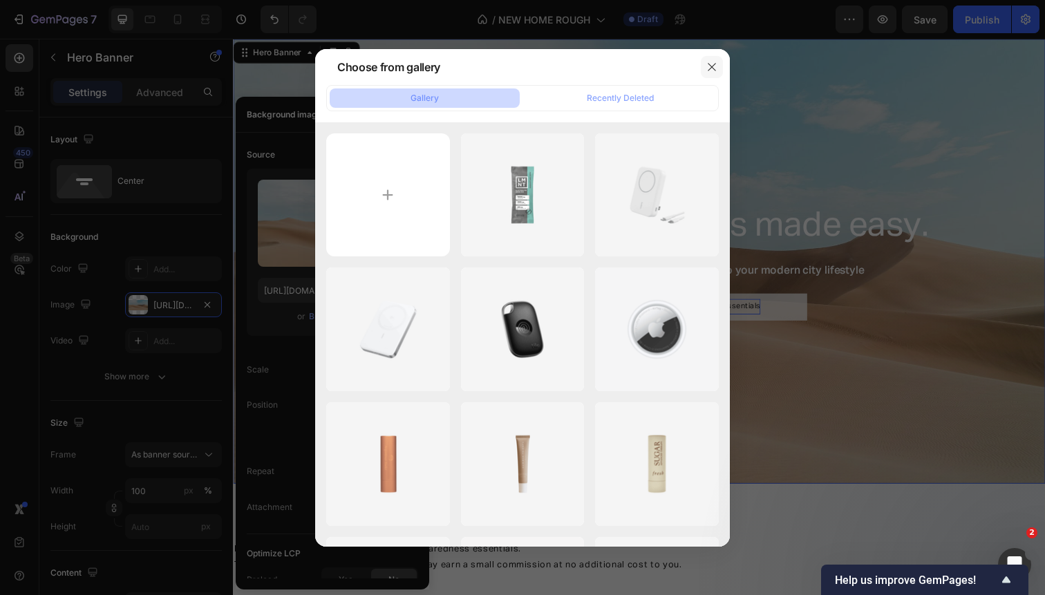
click at [703, 70] on button "button" at bounding box center [712, 67] width 22 height 22
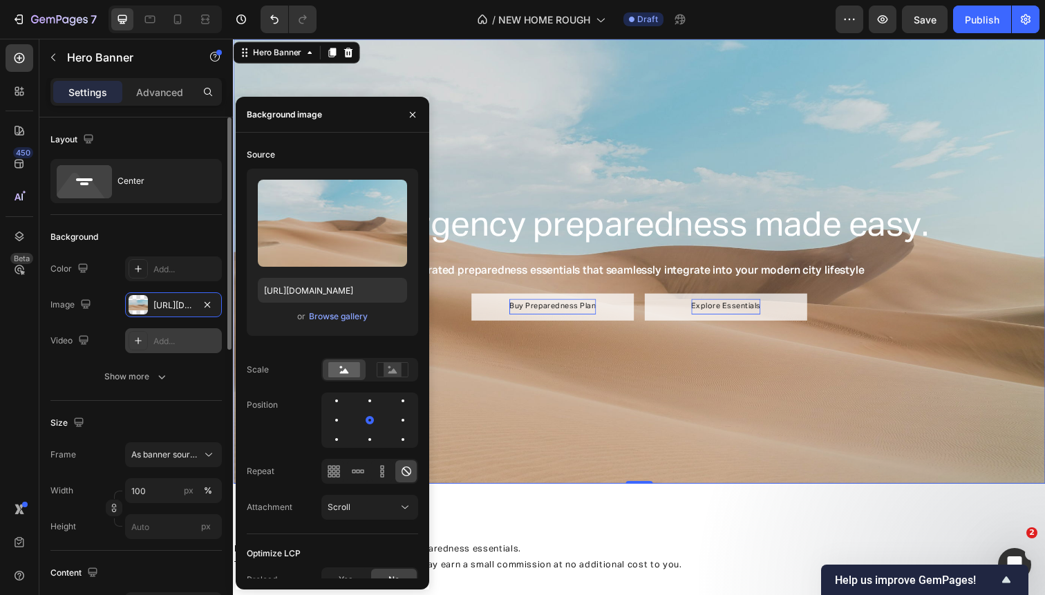
click at [160, 343] on div "Add..." at bounding box center [185, 341] width 65 height 12
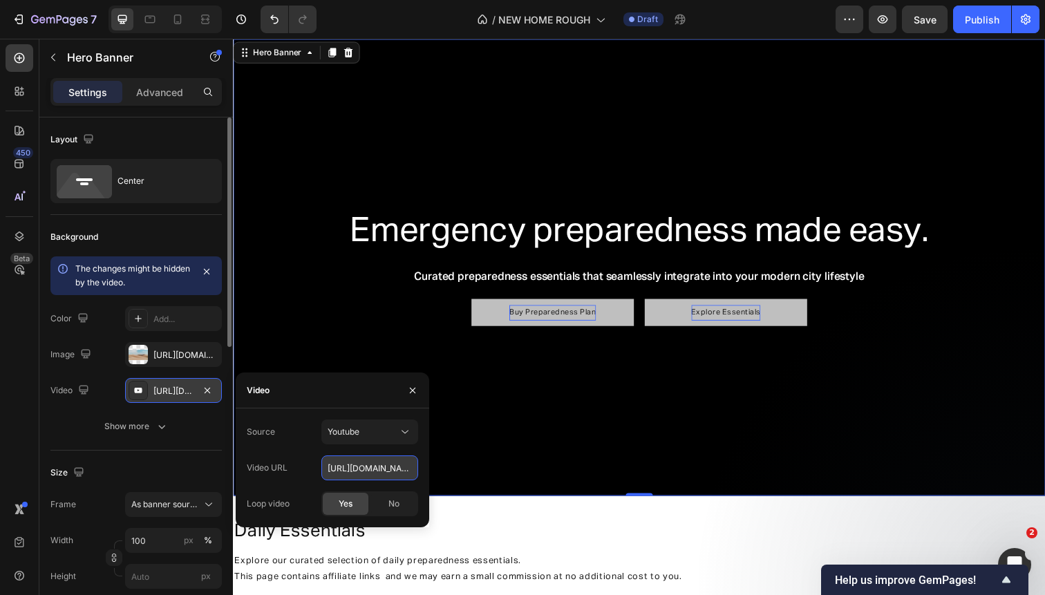
click at [360, 466] on input "https://youtu.be/KOxfzBp72uk" at bounding box center [369, 467] width 97 height 25
paste input "www.youtube.com/watch?v=-8Tig8ADB1c"
type input "https://www.youtube.com/watch?v=-8Tig8ADB1c"
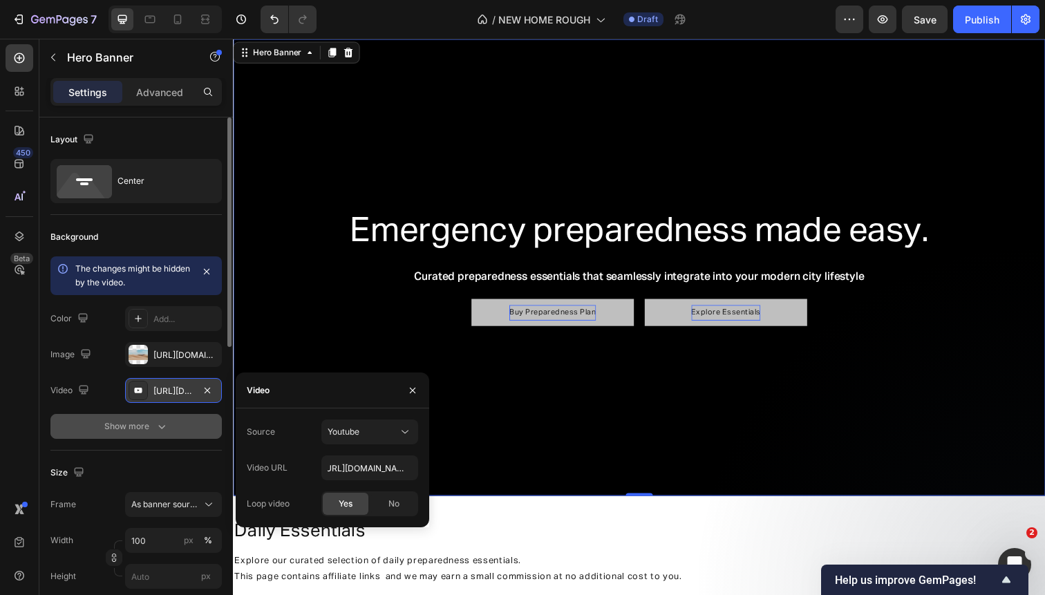
click at [164, 428] on icon "button" at bounding box center [162, 426] width 14 height 14
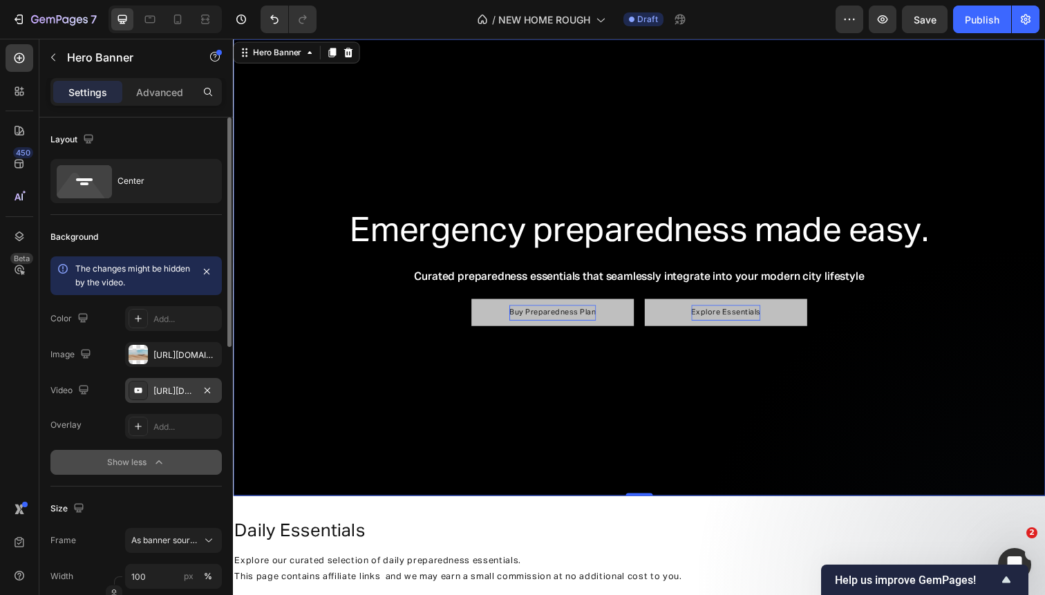
scroll to position [0, 0]
click at [169, 422] on div "Add..." at bounding box center [185, 427] width 65 height 12
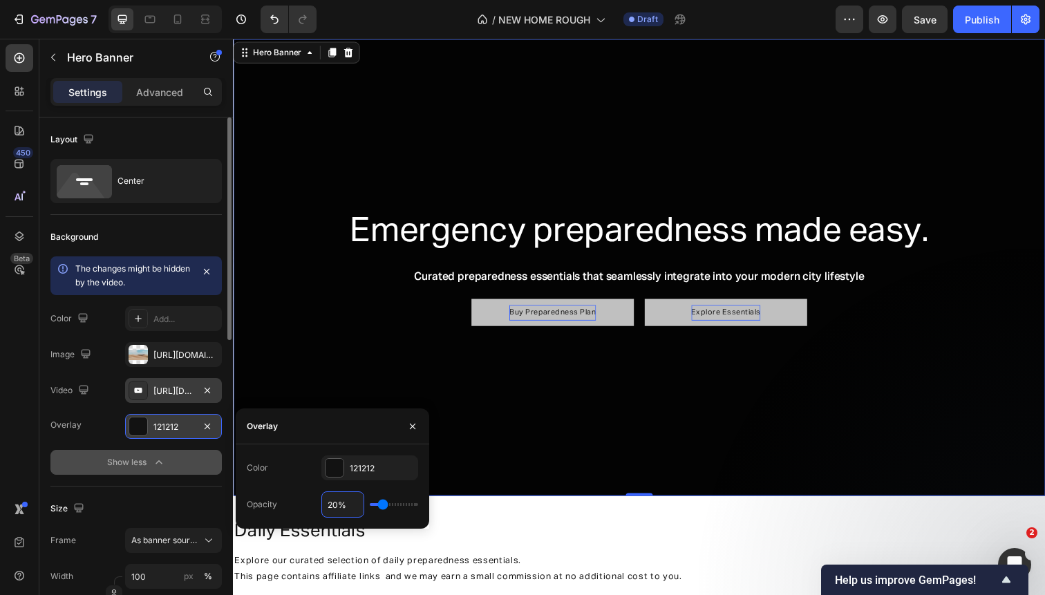
click at [339, 504] on input "20%" at bounding box center [342, 504] width 41 height 25
type input "7%"
type input "7"
type input "70%"
type input "70"
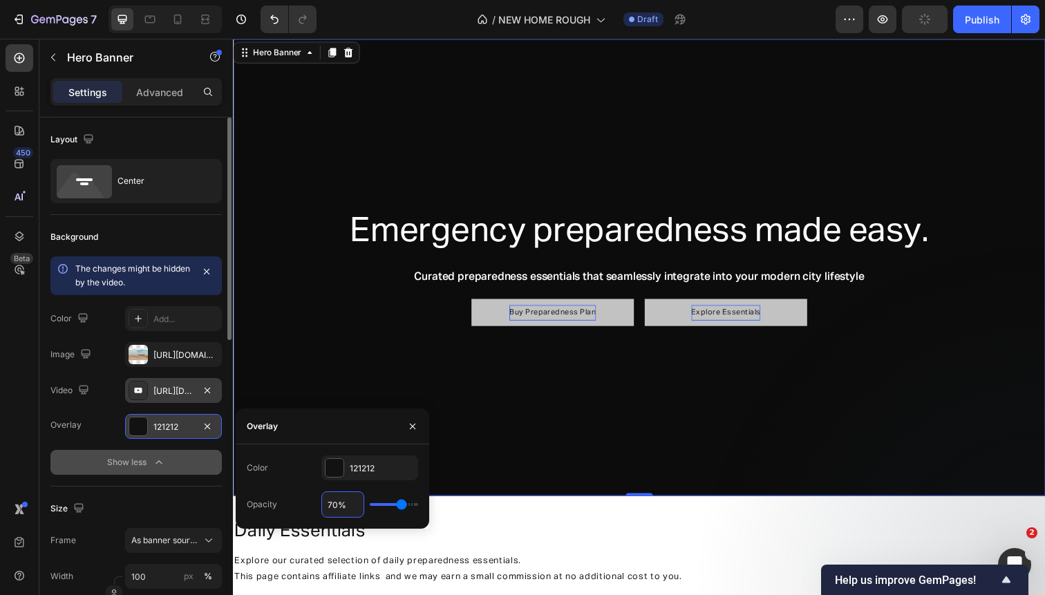
type input "0%"
type input "0"
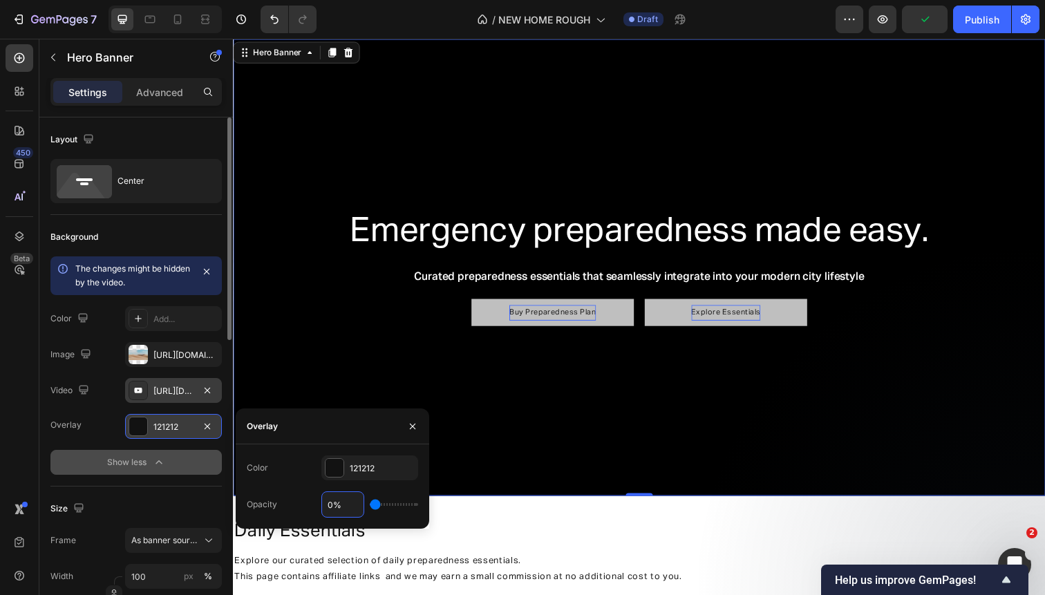
type input "60%"
type input "60"
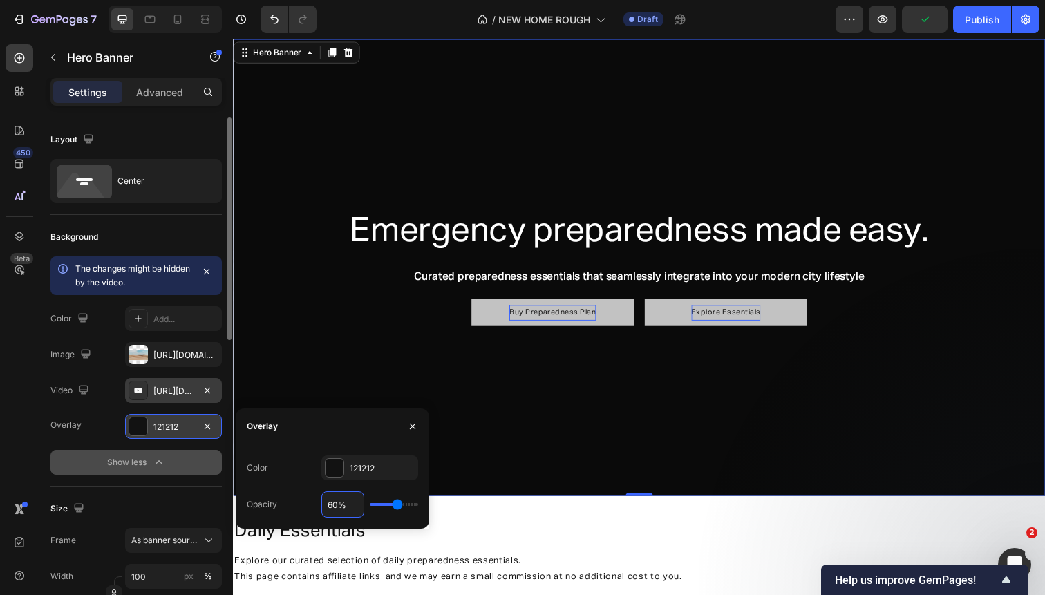
type input "0%"
type input "0"
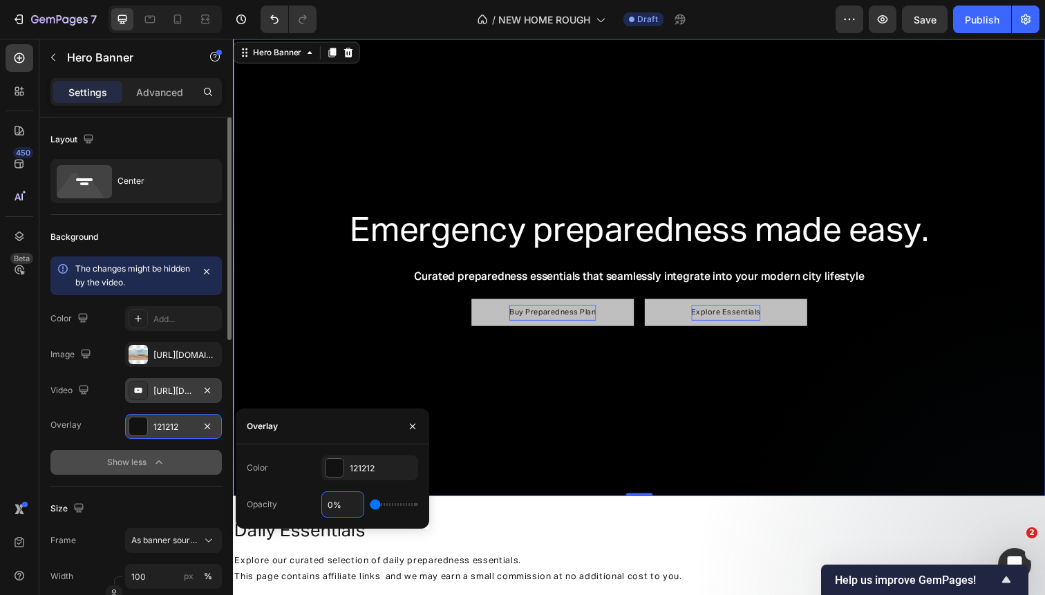
type input "40%"
type input "40"
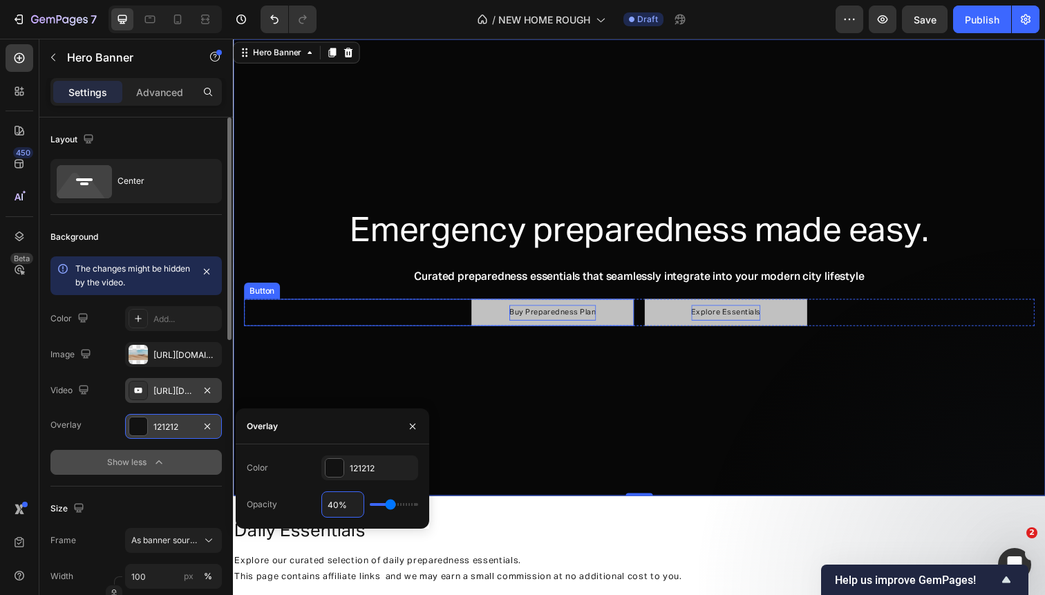
click at [495, 315] on link "Buy Preparedness Plan" at bounding box center [559, 319] width 166 height 28
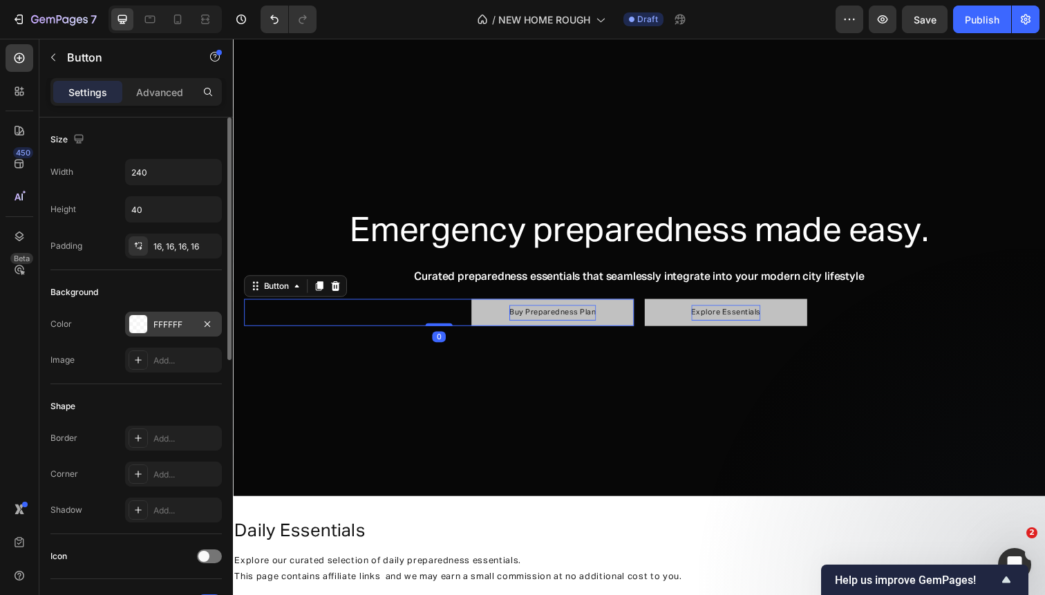
click at [169, 330] on div "FFFFFF" at bounding box center [173, 325] width 40 height 12
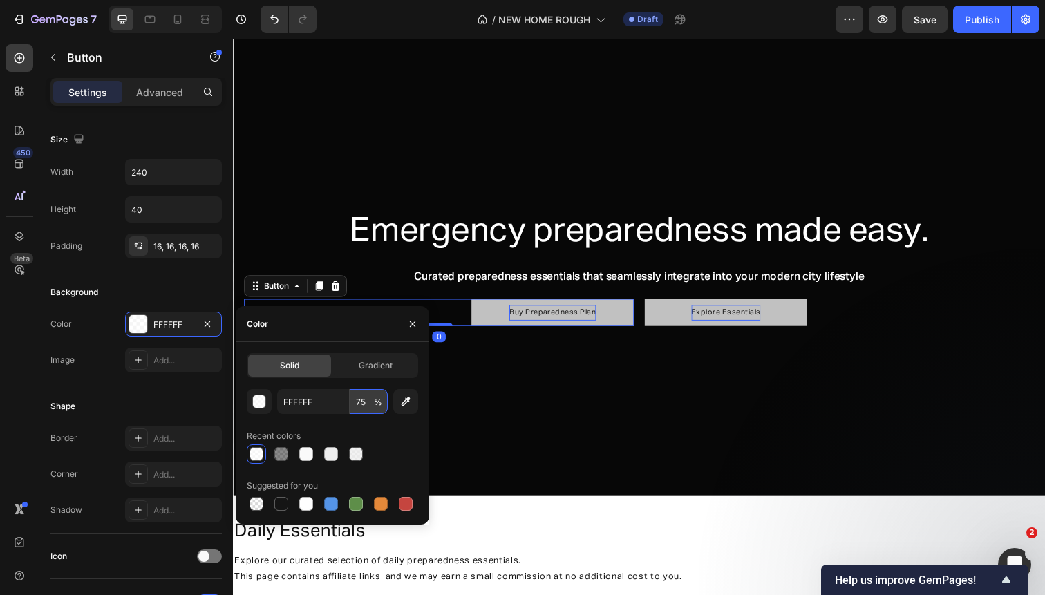
click at [368, 401] on input "75" at bounding box center [369, 401] width 38 height 25
type input "100"
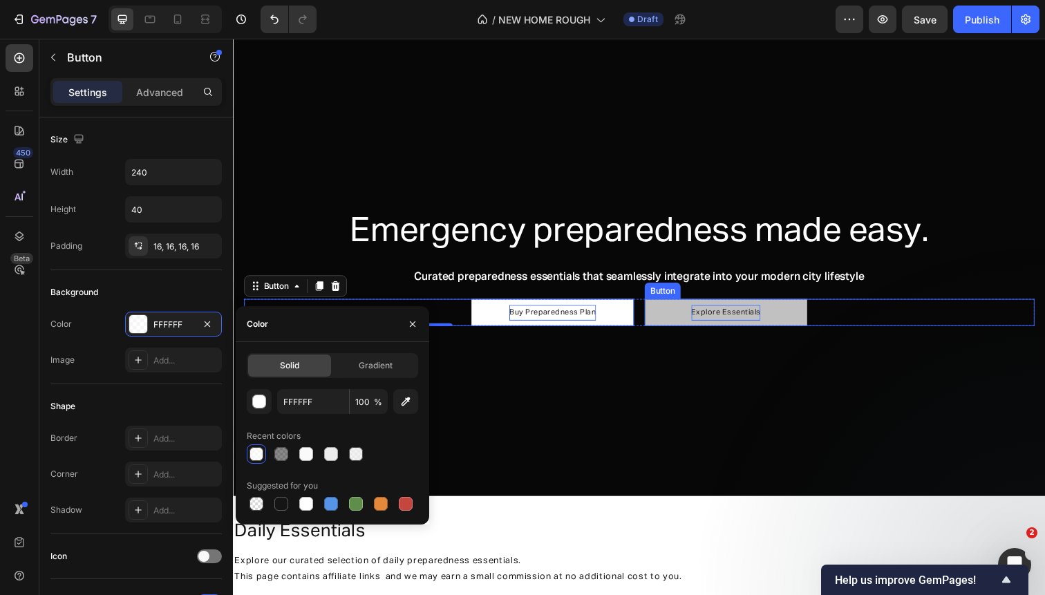
click at [676, 321] on link "Explore Essentials" at bounding box center [736, 319] width 166 height 28
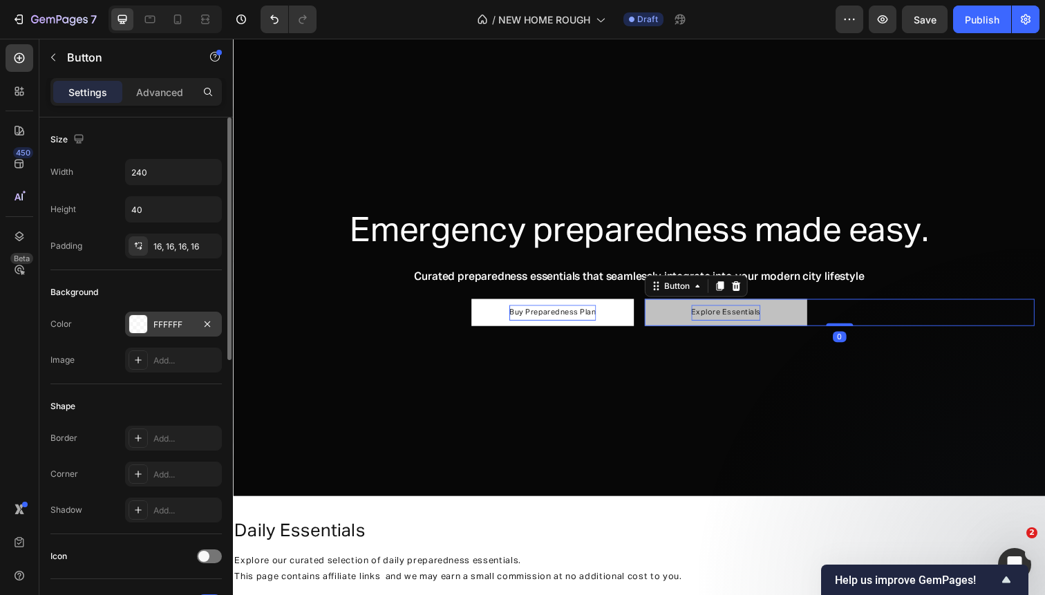
click at [167, 323] on div "FFFFFF" at bounding box center [173, 325] width 40 height 12
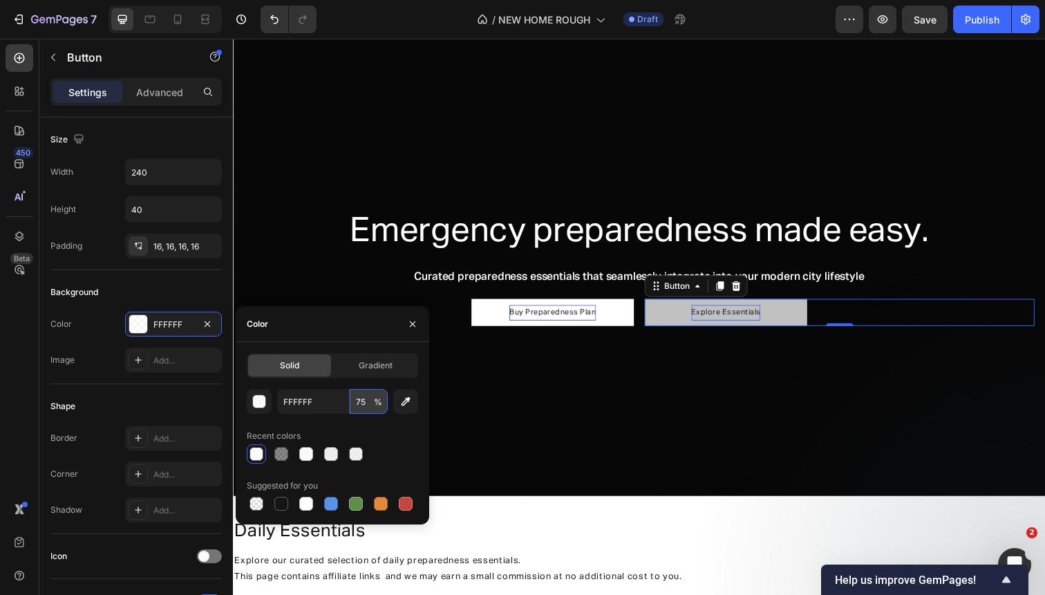
click at [361, 401] on input "75" at bounding box center [369, 401] width 38 height 25
type input "100"
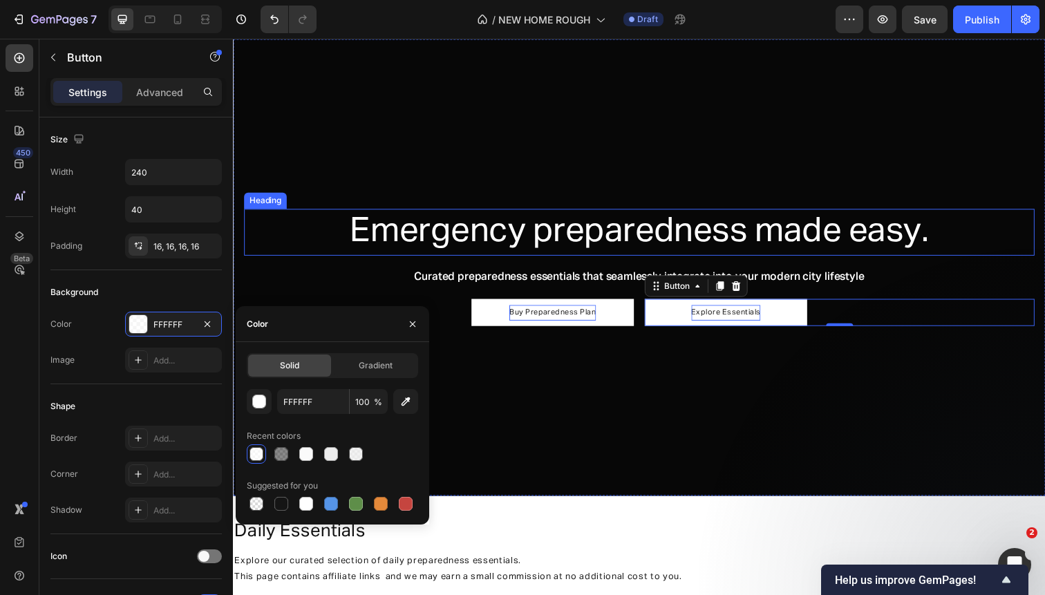
click at [520, 213] on h2 "Emergency preparedness made easy." at bounding box center [647, 237] width 807 height 48
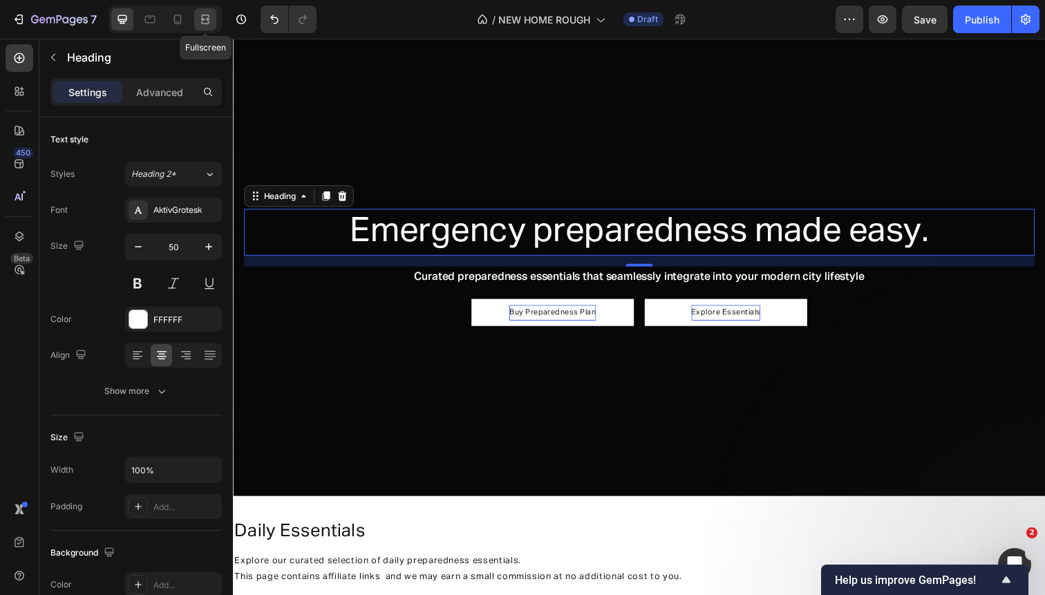
click at [207, 23] on icon at bounding box center [205, 22] width 8 height 3
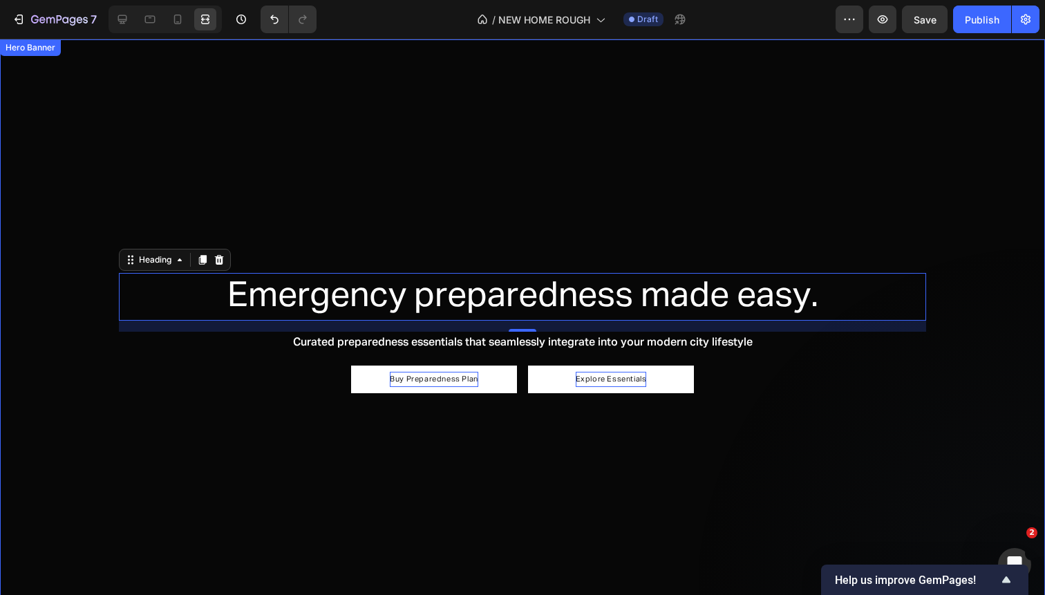
click at [225, 450] on div "Overlay" at bounding box center [522, 333] width 1045 height 588
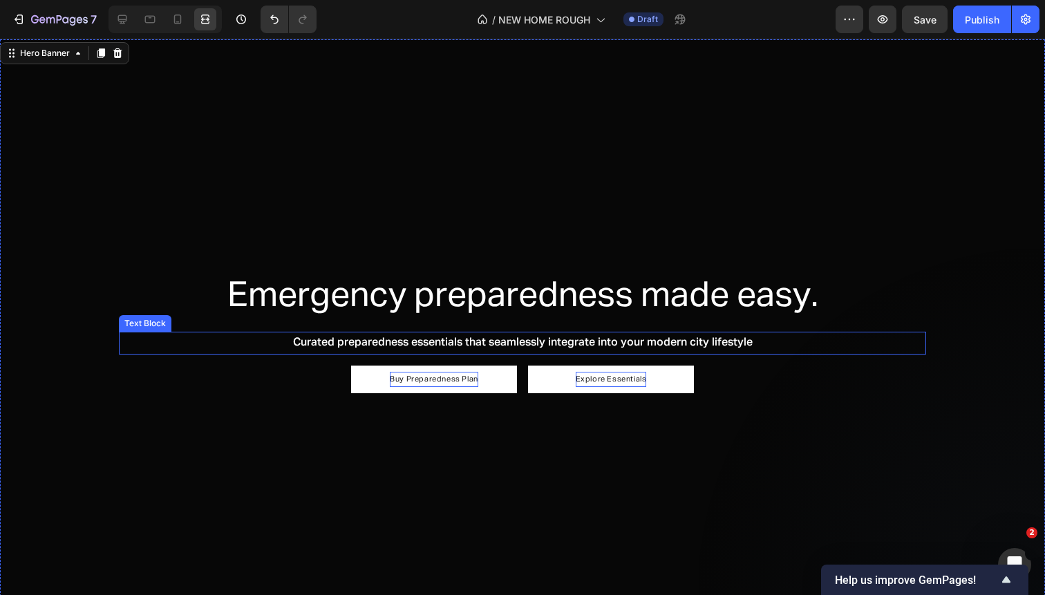
click at [581, 341] on p "Curated preparedness essentials that seamlessly integrate into your modern city…" at bounding box center [522, 343] width 804 height 20
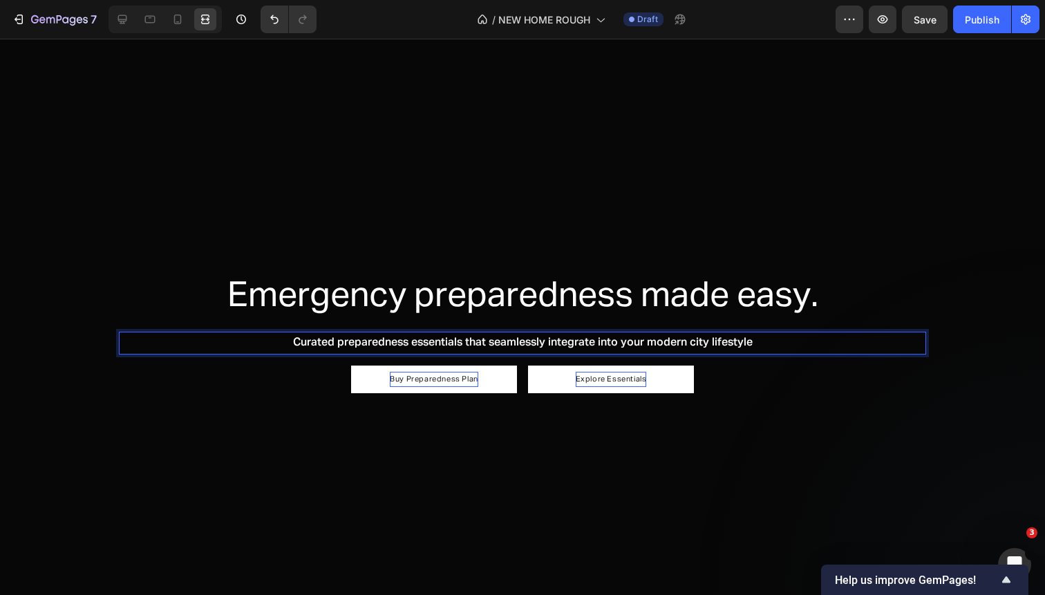
click at [598, 343] on p "Curated preparedness essentials that seamlessly integrate into your modern city…" at bounding box center [522, 343] width 804 height 20
click at [290, 341] on p "Curated preparedness essentials that seamlessly integrate into your modern city…" at bounding box center [522, 343] width 804 height 20
click at [526, 343] on p "Preparedness plan and curated preparedness essentials that seamlessly integrate…" at bounding box center [522, 343] width 804 height 20
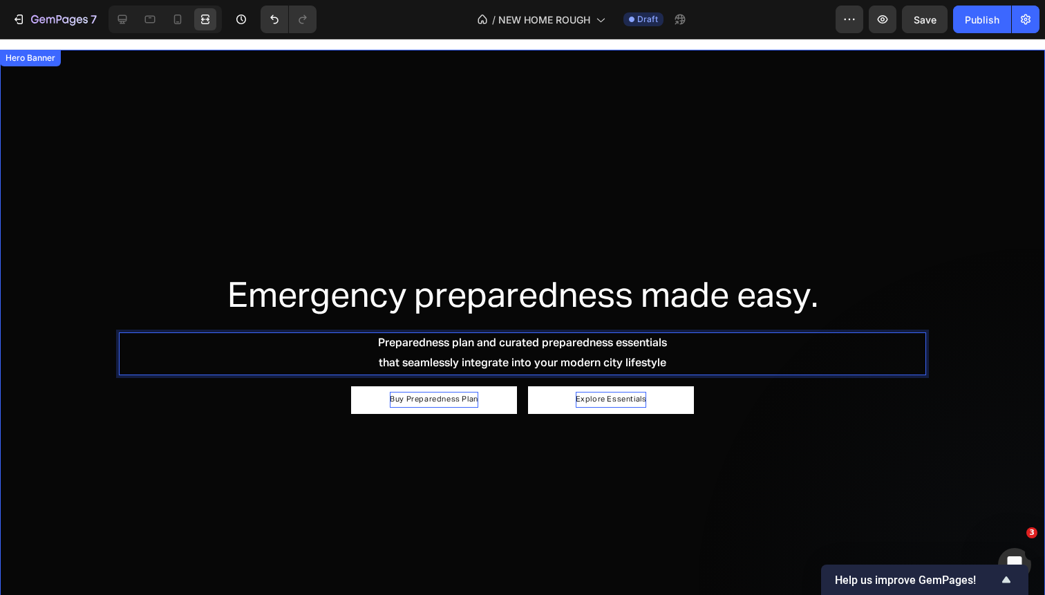
click at [853, 460] on div "Overlay" at bounding box center [522, 344] width 1045 height 588
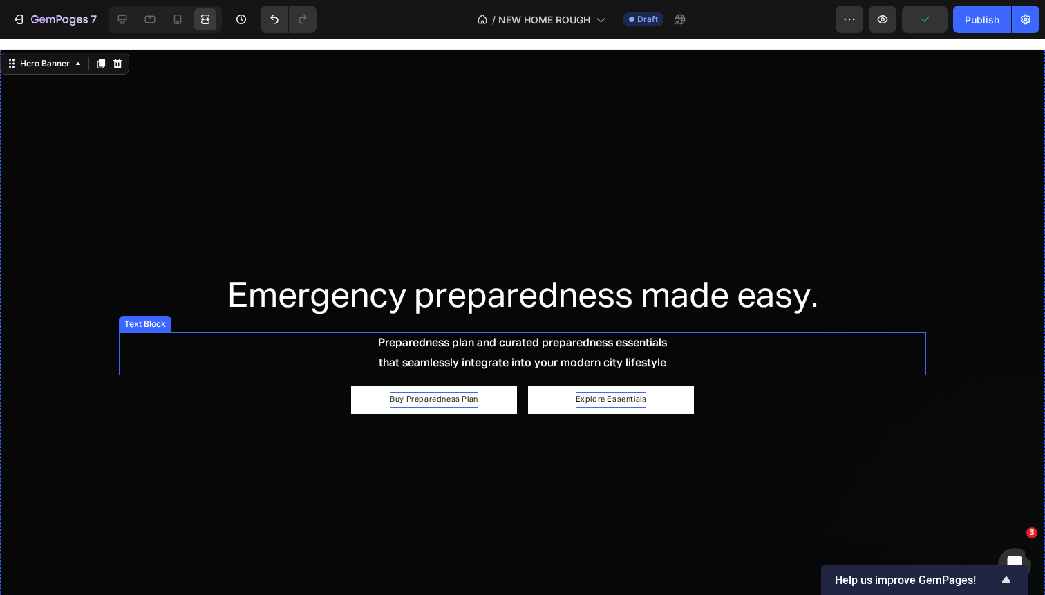
click at [374, 364] on p "that seamlessly integrate into your modern city lifestyle" at bounding box center [522, 364] width 804 height 20
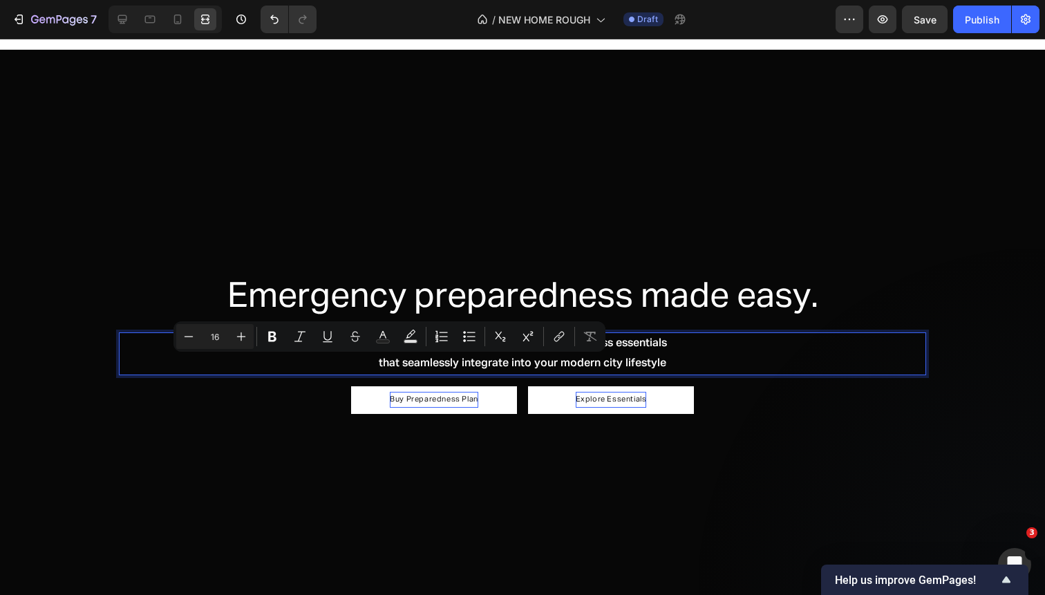
click at [374, 364] on p "that seamlessly integrate into your modern city lifestyle" at bounding box center [522, 364] width 804 height 20
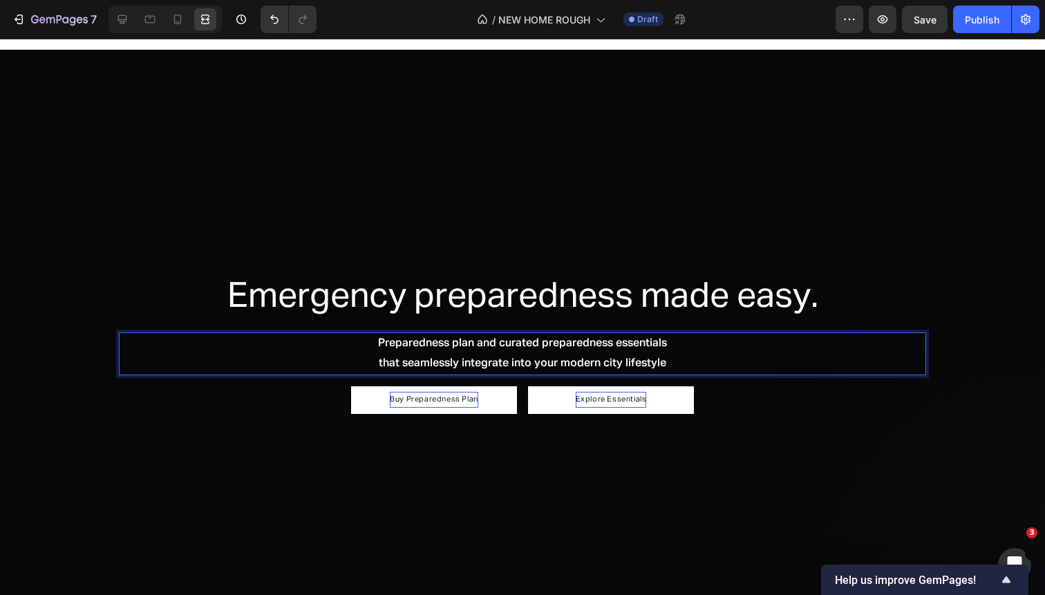
scroll to position [28, 0]
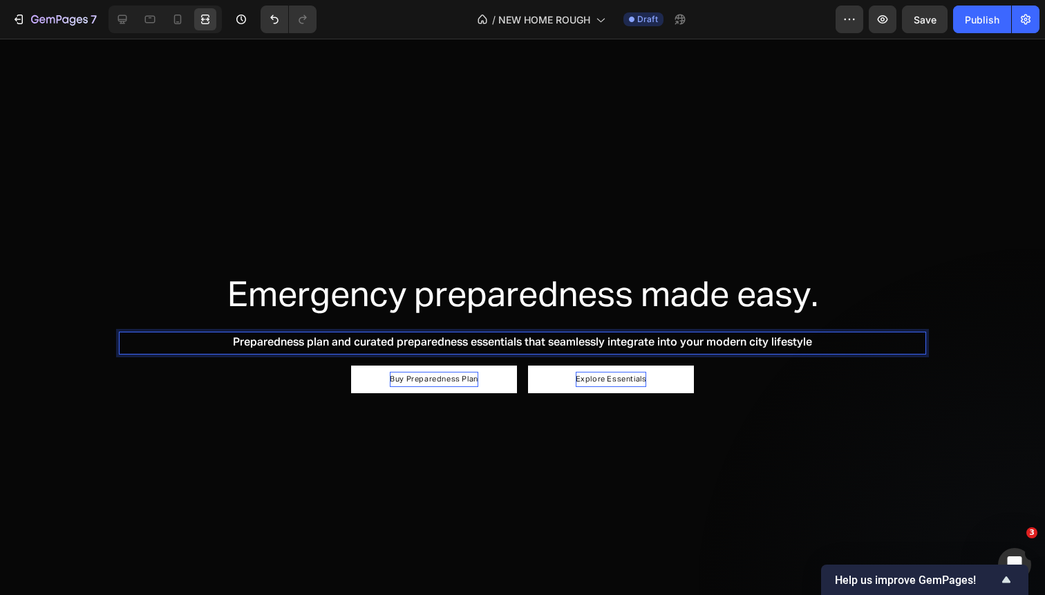
click at [220, 346] on p "Preparedness plan and curated preparedness essentials that seamlessly integrate…" at bounding box center [522, 343] width 804 height 20
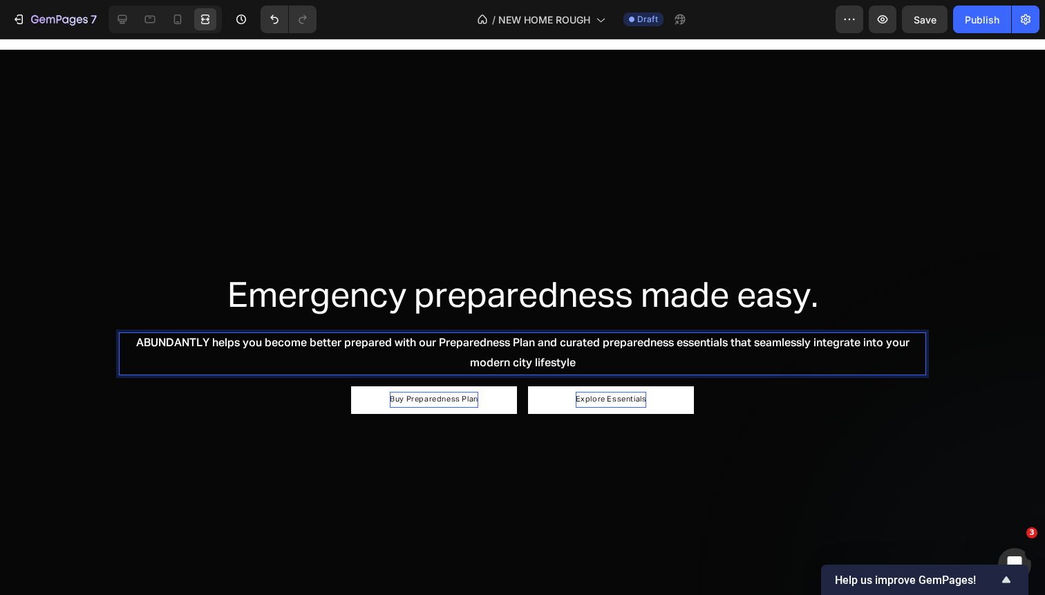
click at [651, 342] on p "ABUNDANTLY helps you become better prepared with our Preparedness Plan and cura…" at bounding box center [522, 354] width 804 height 40
click at [664, 341] on p "ABUNDANTLY helps you become better prepared with our Preparedness Plan and cura…" at bounding box center [522, 354] width 804 height 40
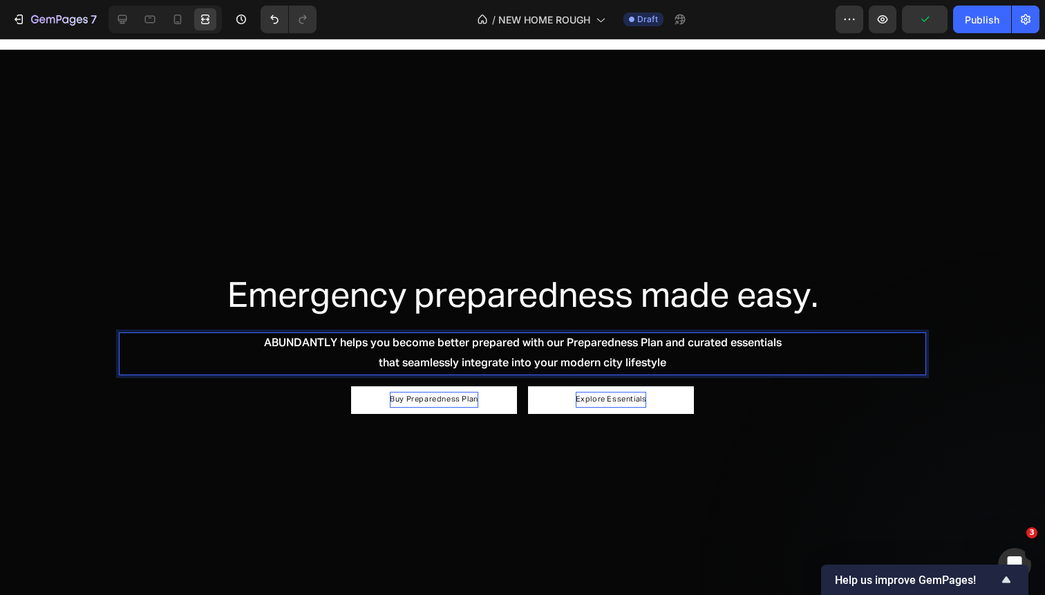
click at [687, 342] on p "ABUNDANTLY helps you become better prepared with our Preparedness Plan and cura…" at bounding box center [522, 344] width 804 height 20
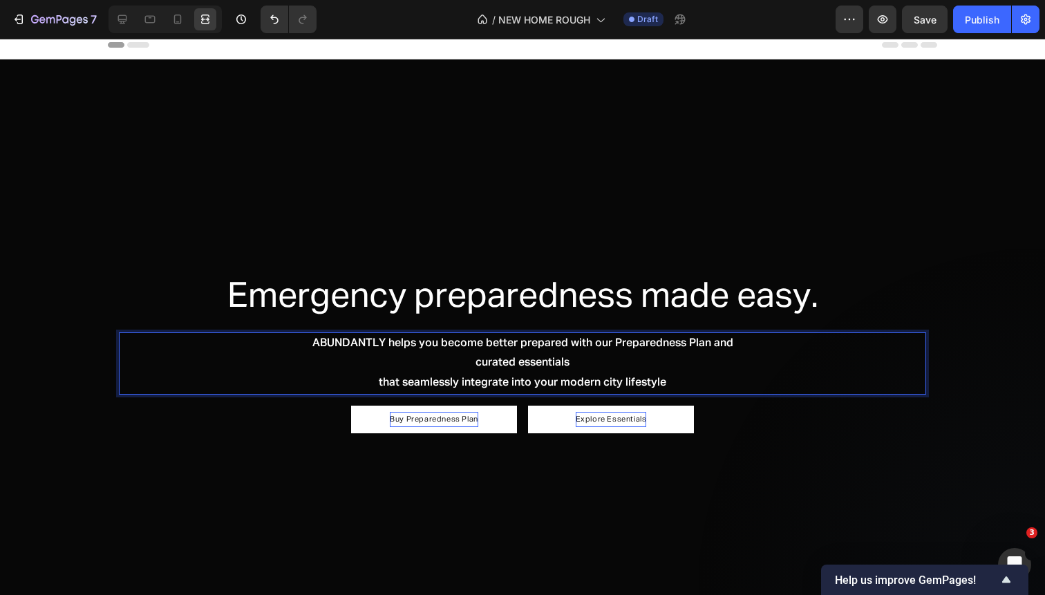
click at [379, 380] on p "that seamlessly integrate into your modern city lifestyle" at bounding box center [522, 383] width 804 height 20
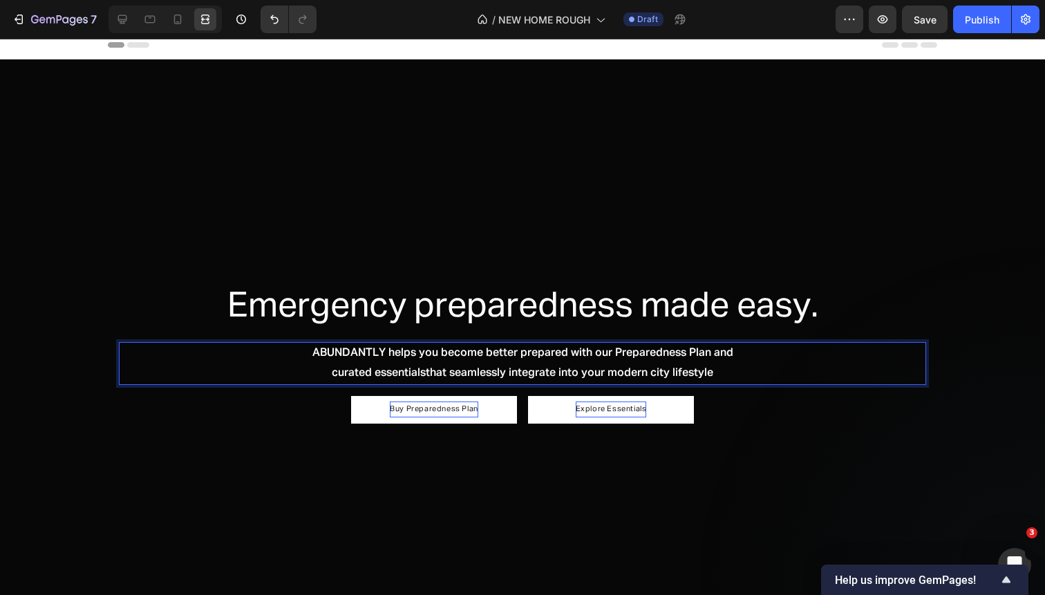
scroll to position [17, 0]
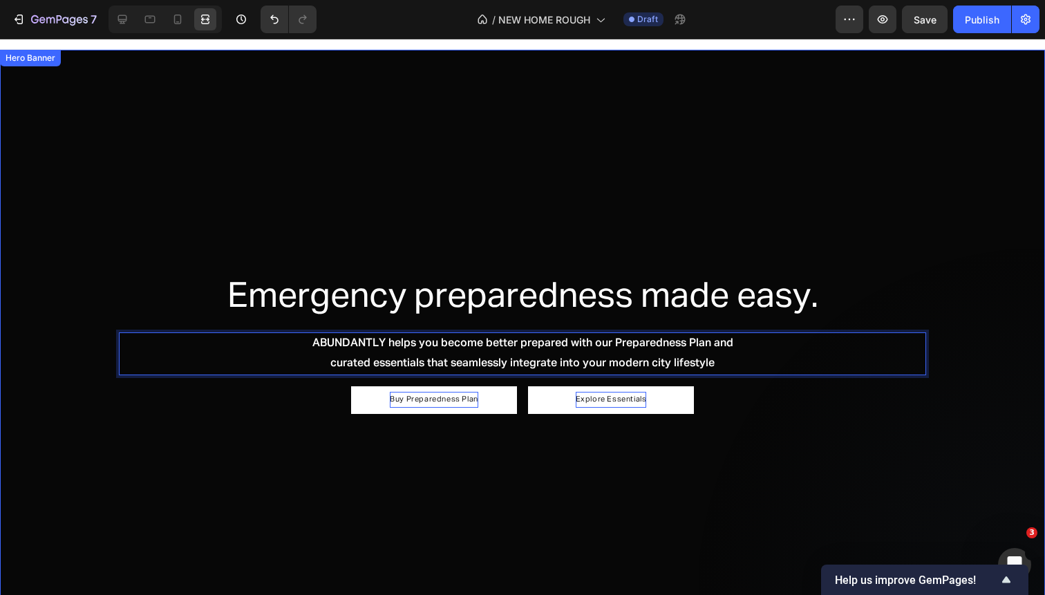
click at [434, 489] on div "Overlay" at bounding box center [522, 344] width 1045 height 588
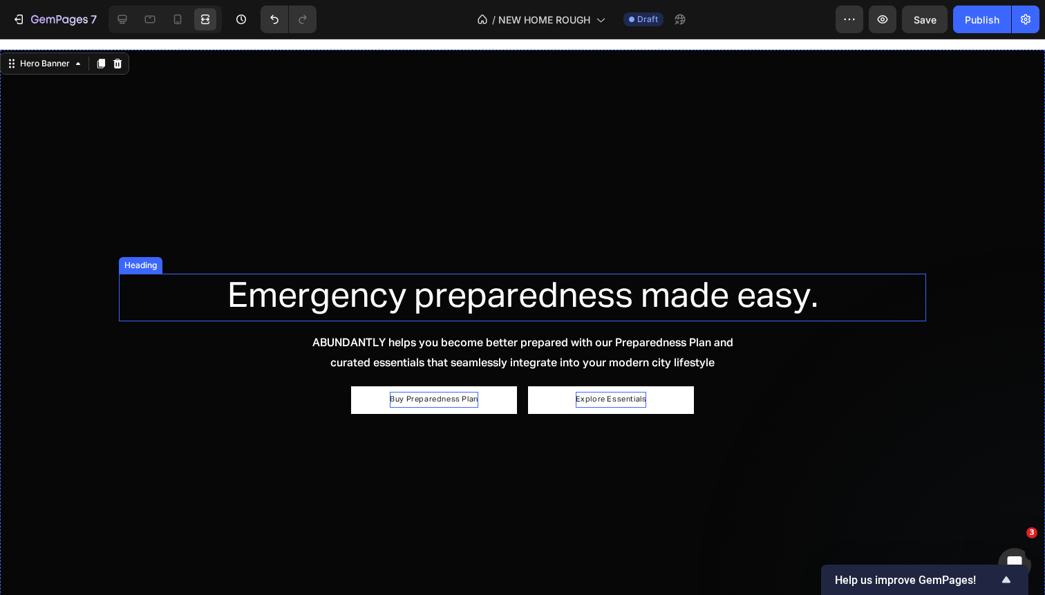
click at [815, 311] on p "Emergency preparedness made easy." at bounding box center [522, 297] width 804 height 45
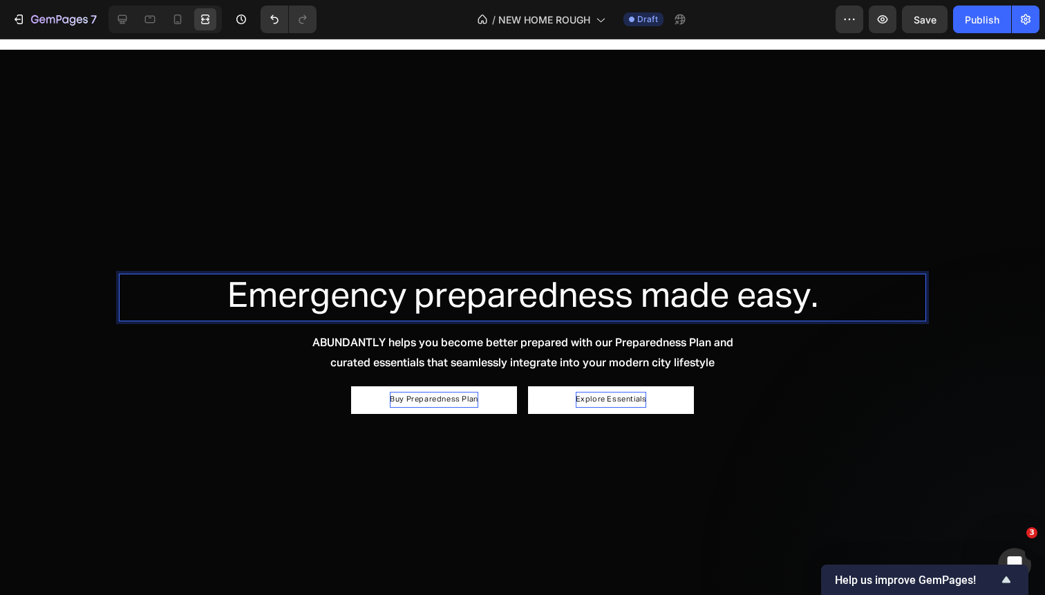
click at [820, 305] on p "Emergency preparedness made easy." at bounding box center [522, 297] width 804 height 45
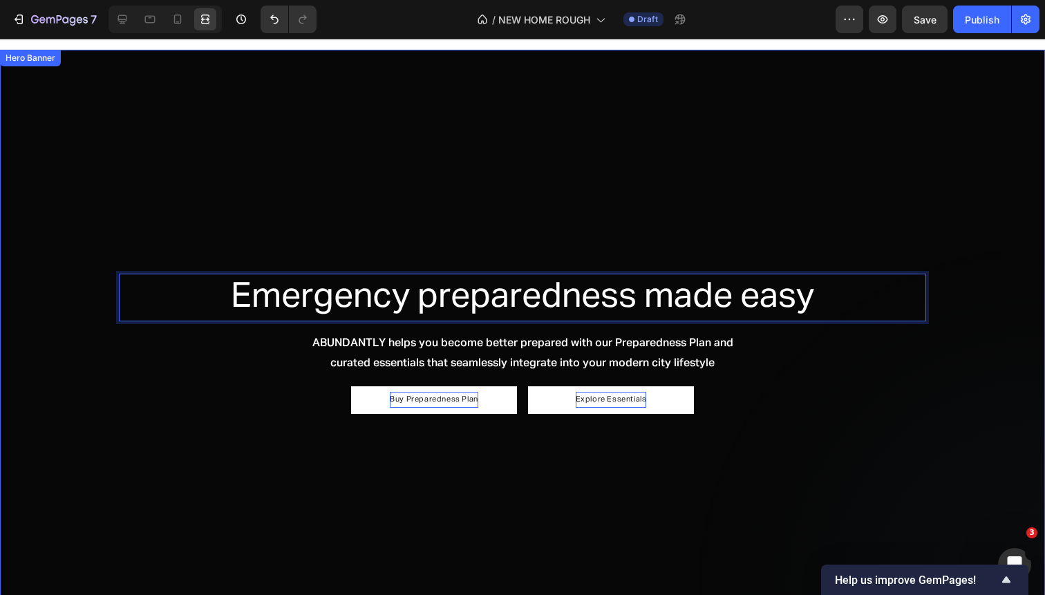
click at [823, 475] on div "Overlay" at bounding box center [522, 344] width 1045 height 588
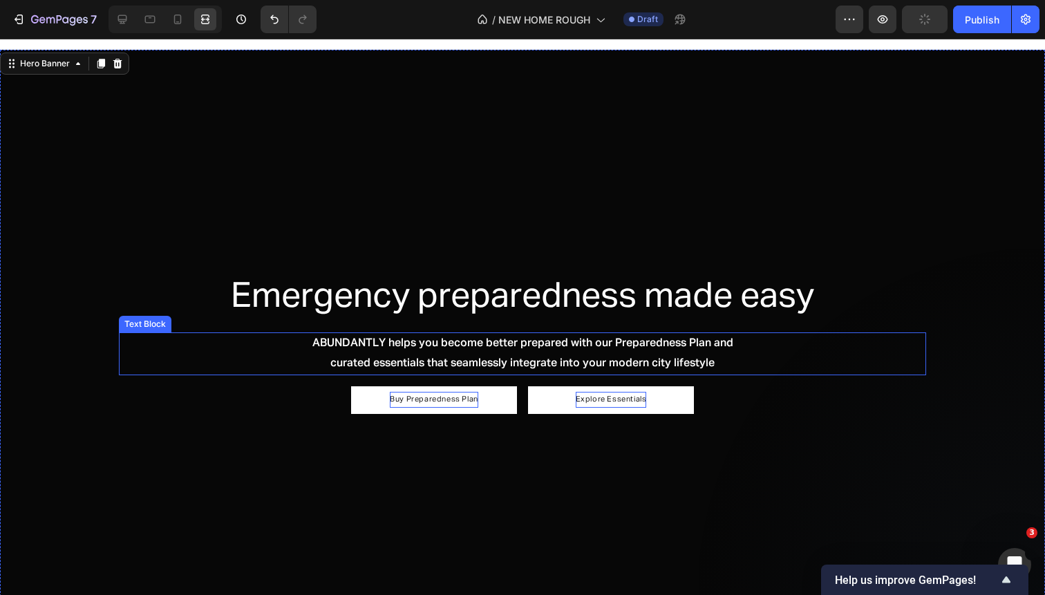
click at [727, 358] on p "curated essentials that seamlessly integrate into your modern city lifestyle" at bounding box center [522, 364] width 804 height 20
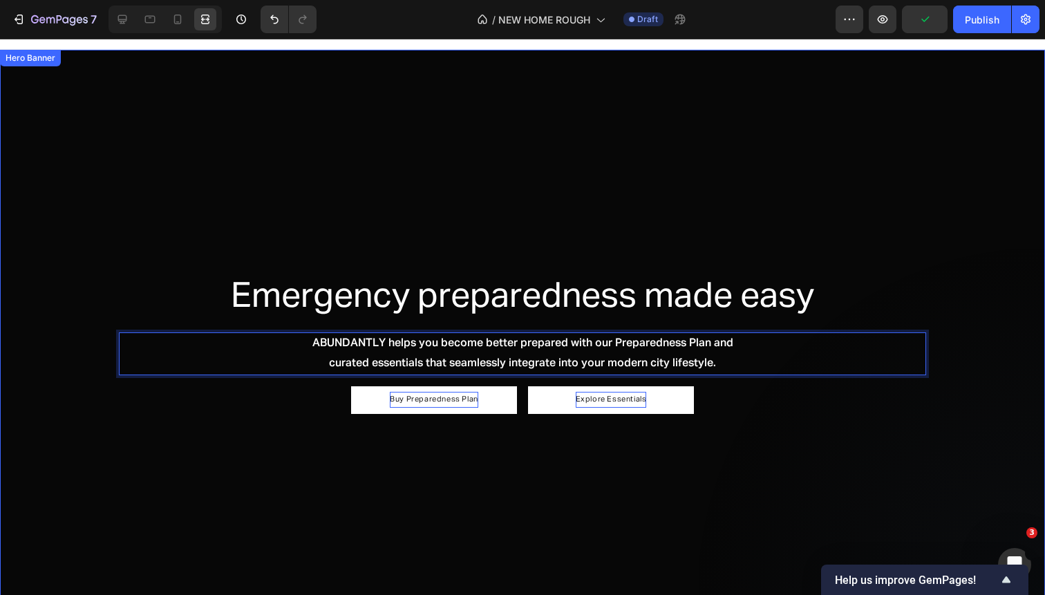
click at [704, 445] on div "Overlay" at bounding box center [522, 344] width 1045 height 588
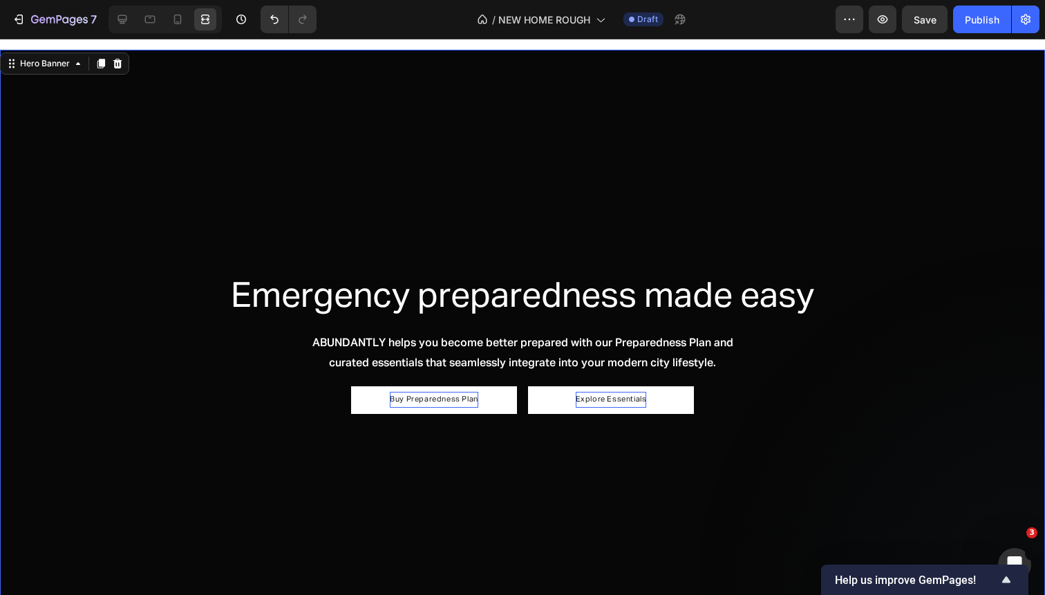
click at [768, 172] on div "Overlay" at bounding box center [522, 344] width 1045 height 588
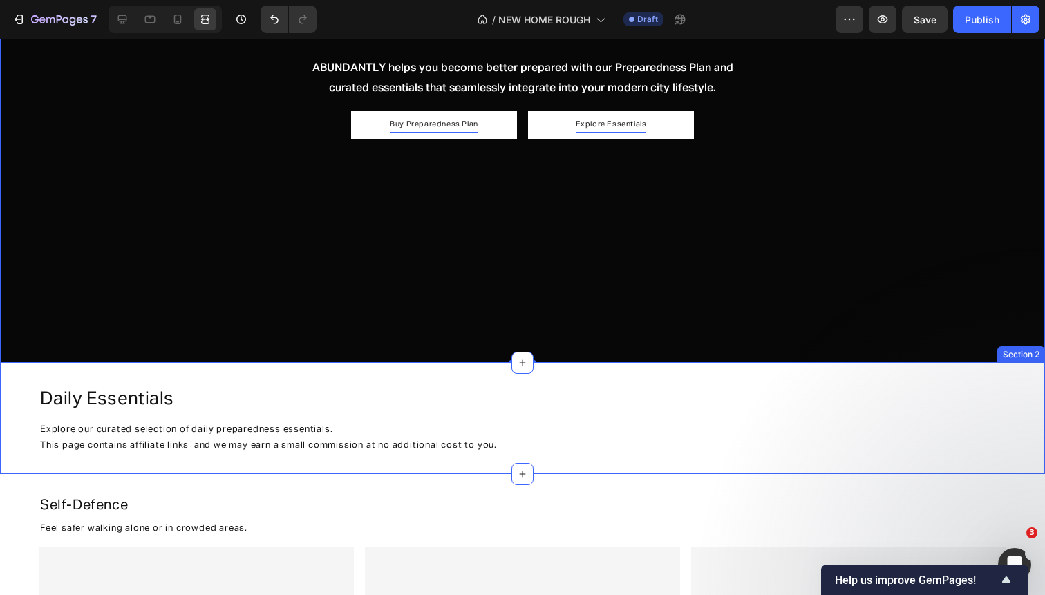
scroll to position [0, 0]
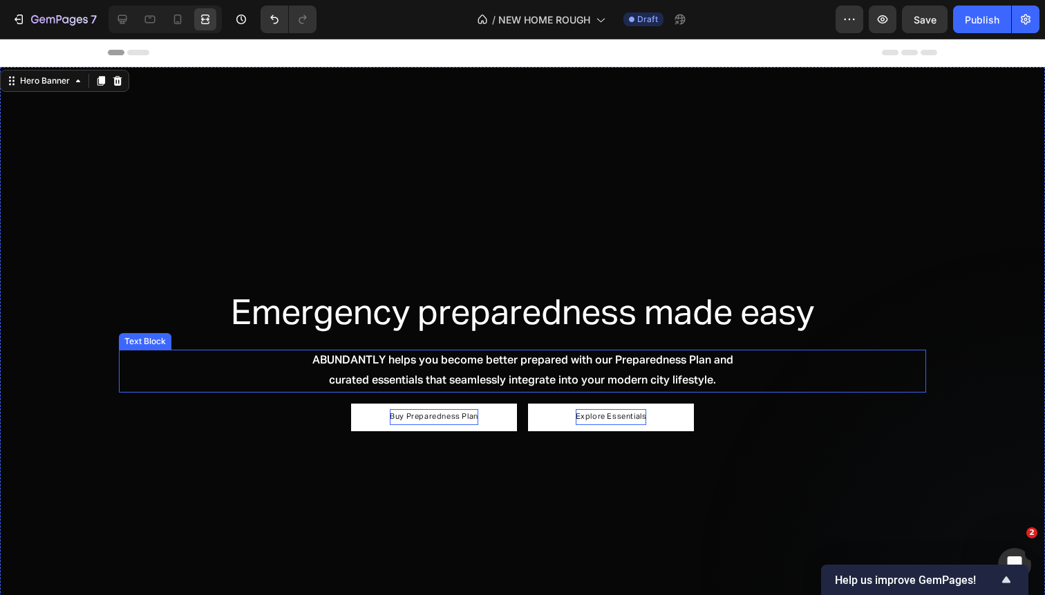
click at [635, 379] on p "curated essentials that seamlessly integrate into your modern city lifestyle." at bounding box center [522, 381] width 804 height 20
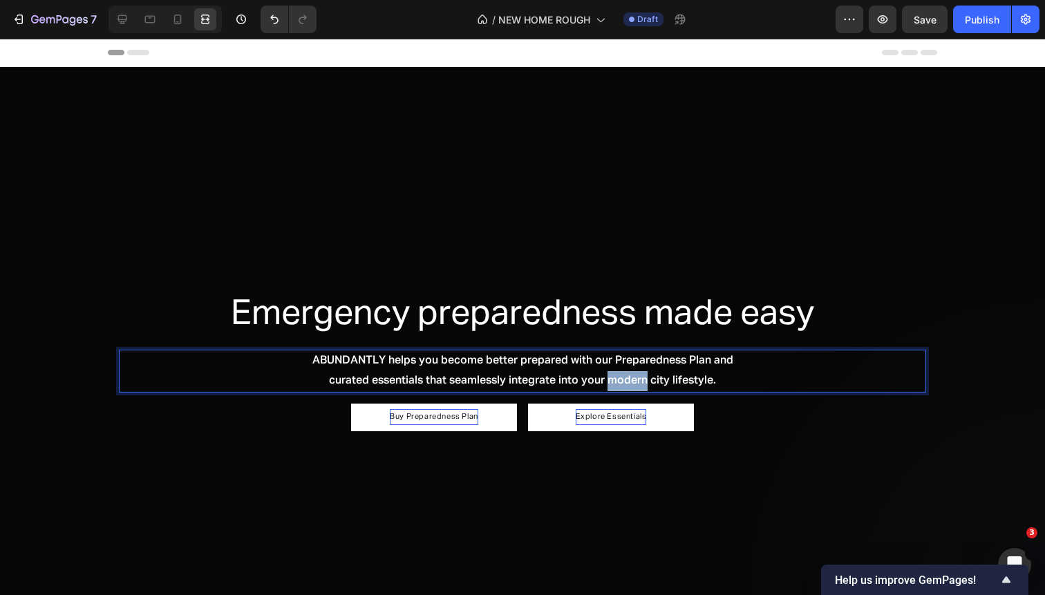
click at [631, 380] on p "curated essentials that seamlessly integrate into your modern city lifestyle." at bounding box center [522, 381] width 804 height 20
click at [668, 378] on p "curated essentials that seamlessly integrate into your city lifestyle." at bounding box center [522, 381] width 804 height 20
click at [705, 381] on p "curated essentials that seamlessly integrate into your city lifestyle." at bounding box center [522, 381] width 804 height 20
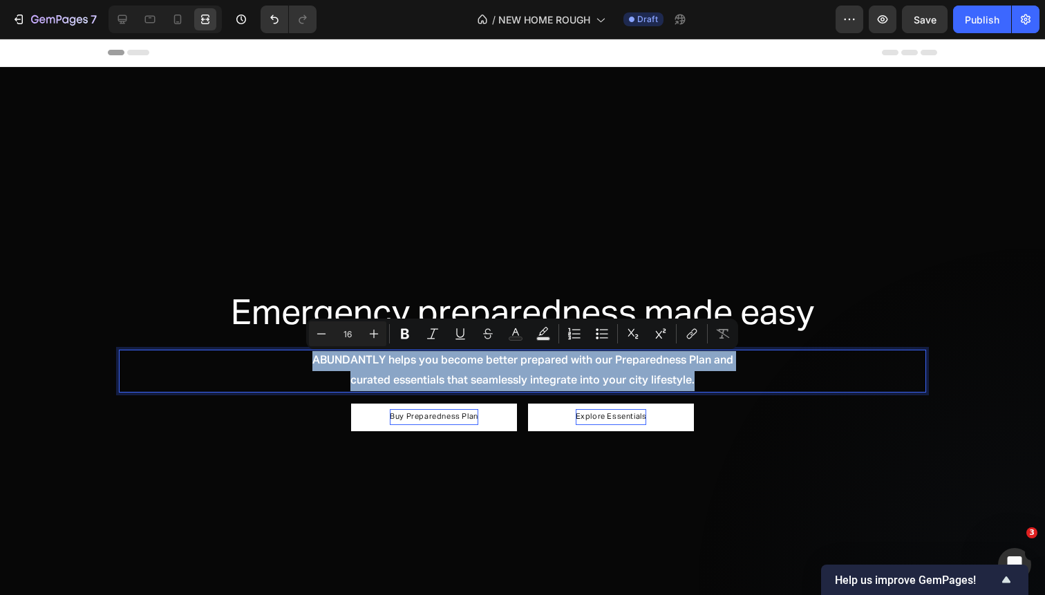
copy div "ABUNDANTLY helps you become better prepared with our Preparedness Plan and cura…"
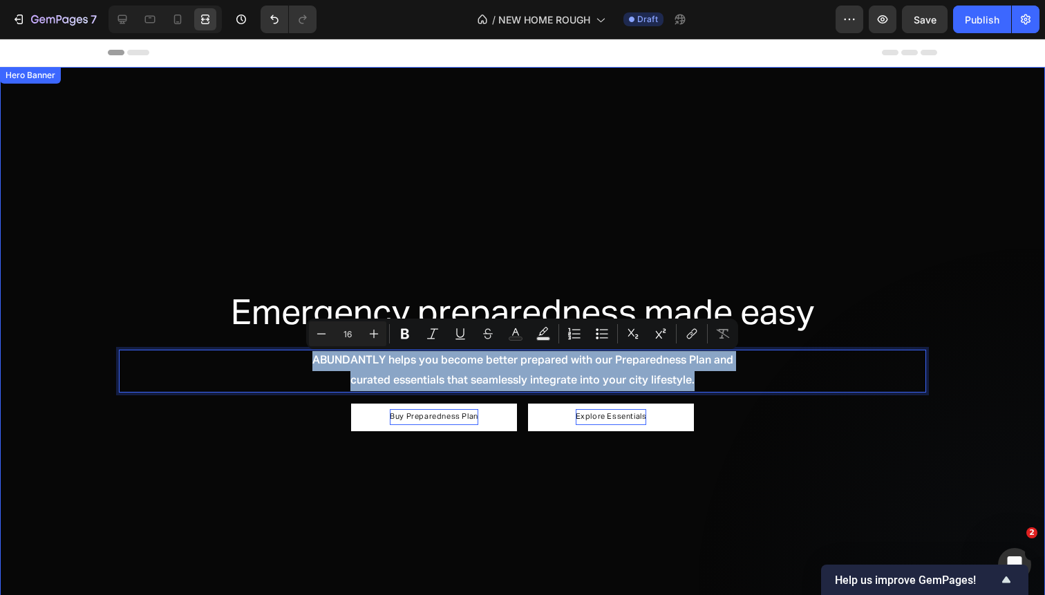
click at [372, 225] on div "Overlay" at bounding box center [522, 361] width 1045 height 588
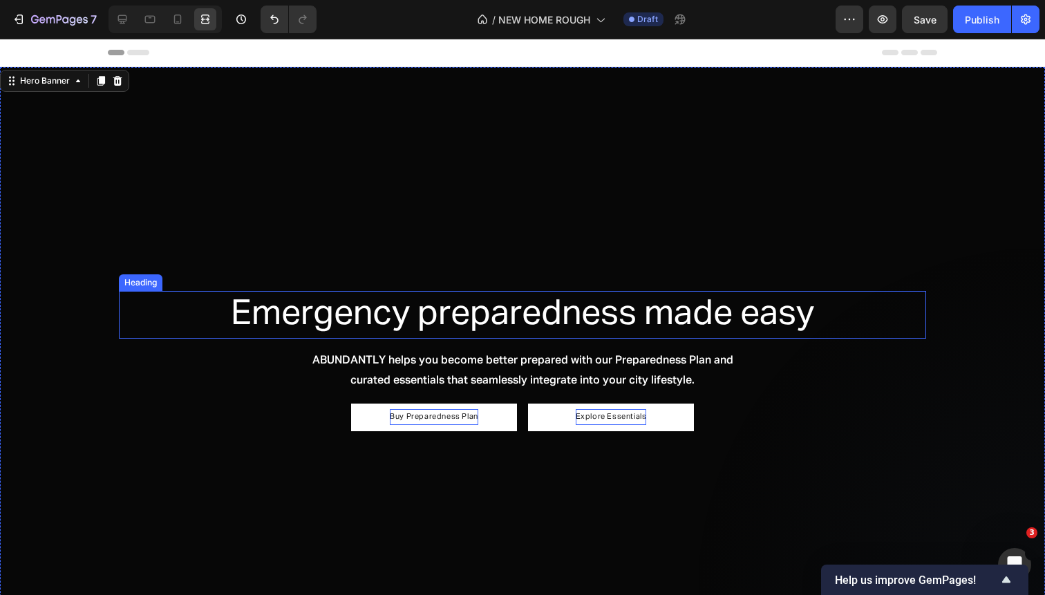
click at [387, 316] on p "Emergency preparedness made easy" at bounding box center [522, 314] width 804 height 45
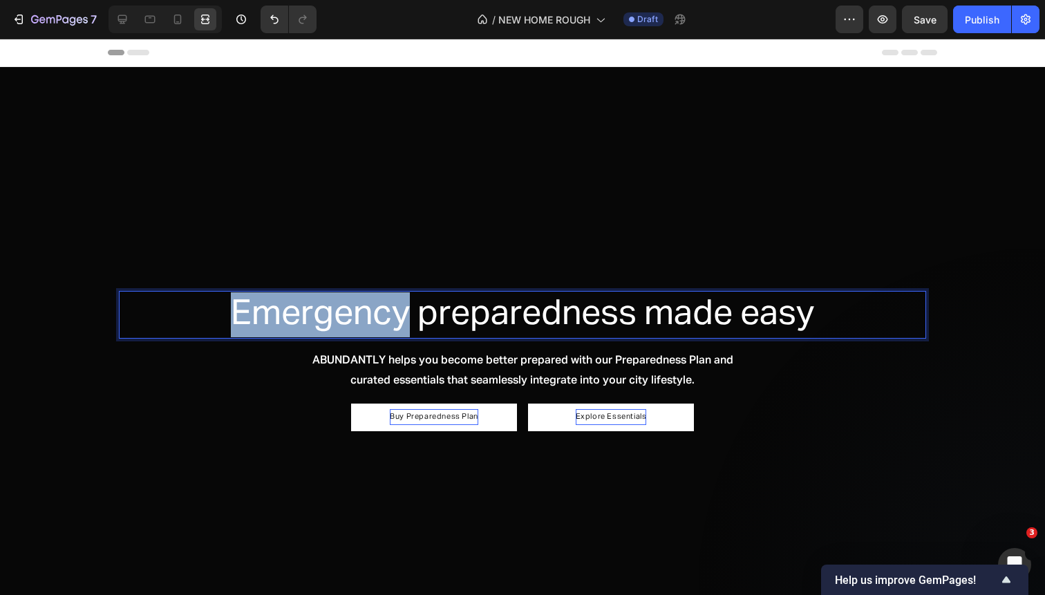
click at [387, 316] on p "Emergency preparedness made easy" at bounding box center [522, 314] width 804 height 45
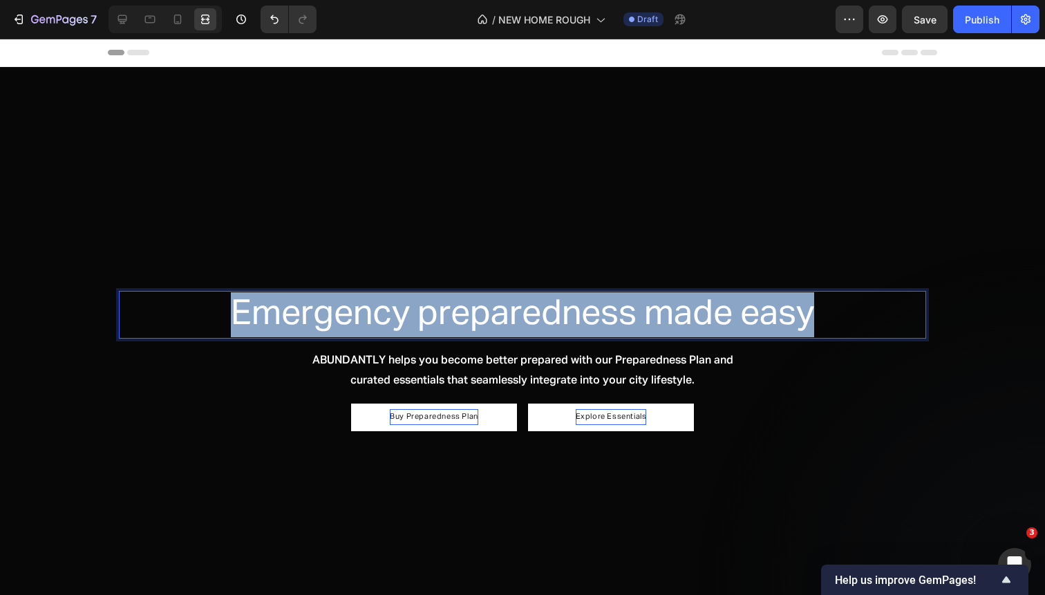
click at [387, 316] on p "Emergency preparedness made easy" at bounding box center [522, 314] width 804 height 45
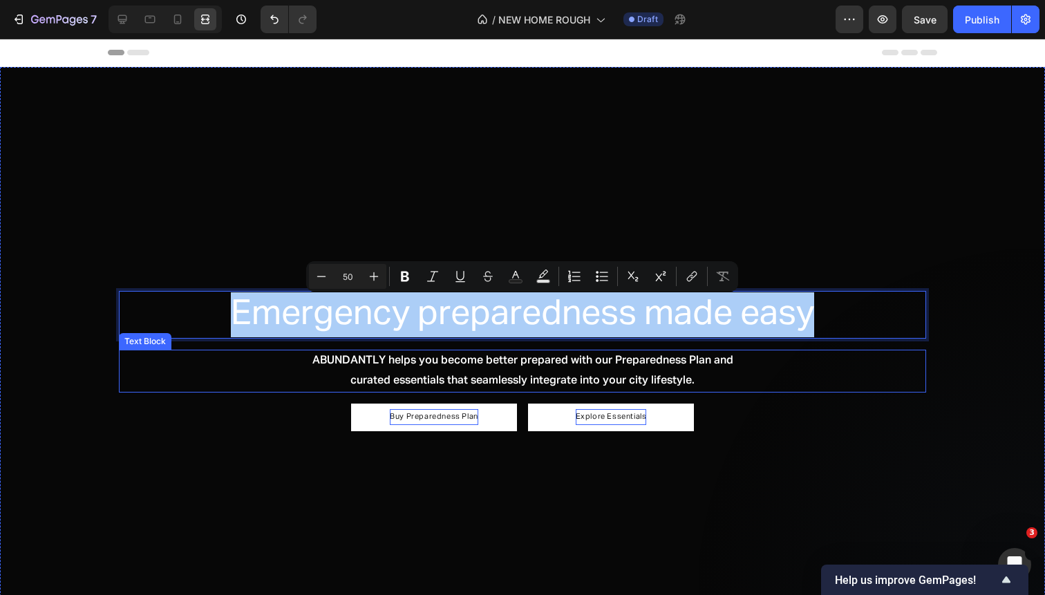
click at [382, 365] on p "ABUNDANTLY helps you become better prepared with our Preparedness Plan and" at bounding box center [522, 361] width 804 height 20
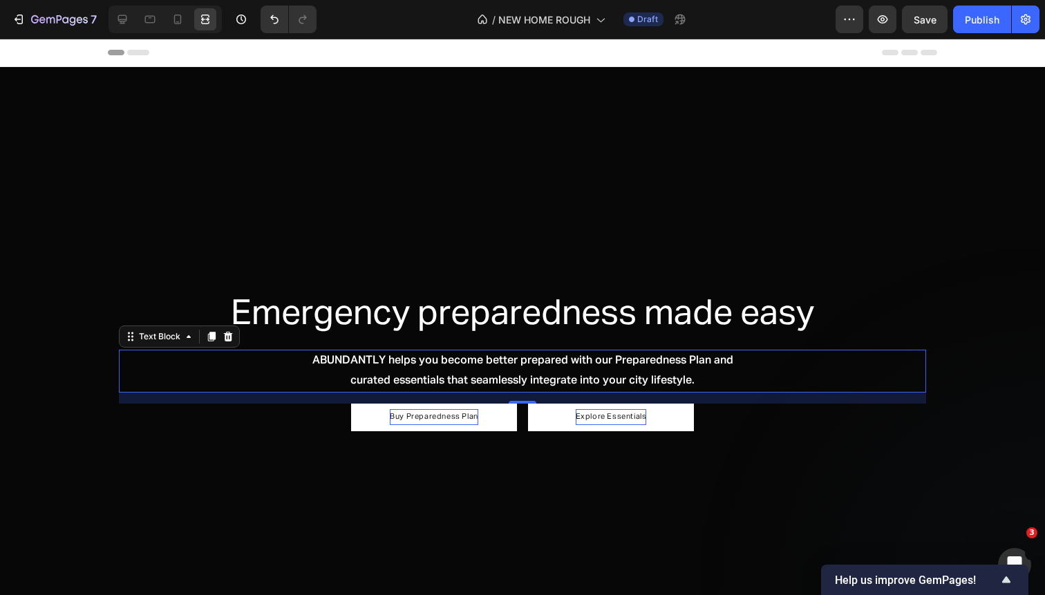
click at [397, 364] on p "ABUNDANTLY helps you become better prepared with our Preparedness Plan and" at bounding box center [522, 361] width 804 height 20
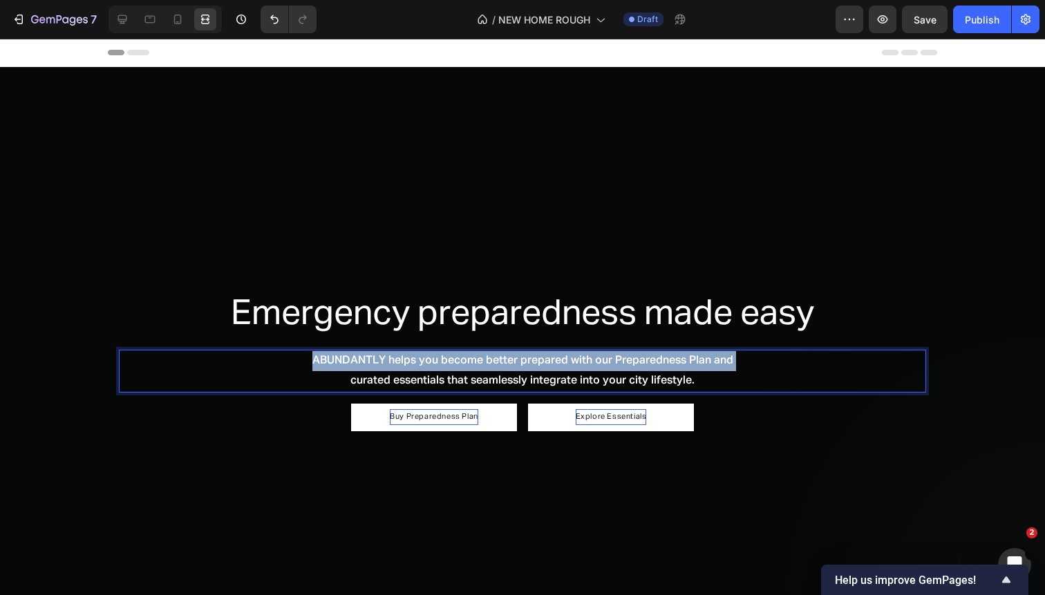
click at [397, 364] on p "ABUNDANTLY helps you become better prepared with our Preparedness Plan and" at bounding box center [522, 361] width 804 height 20
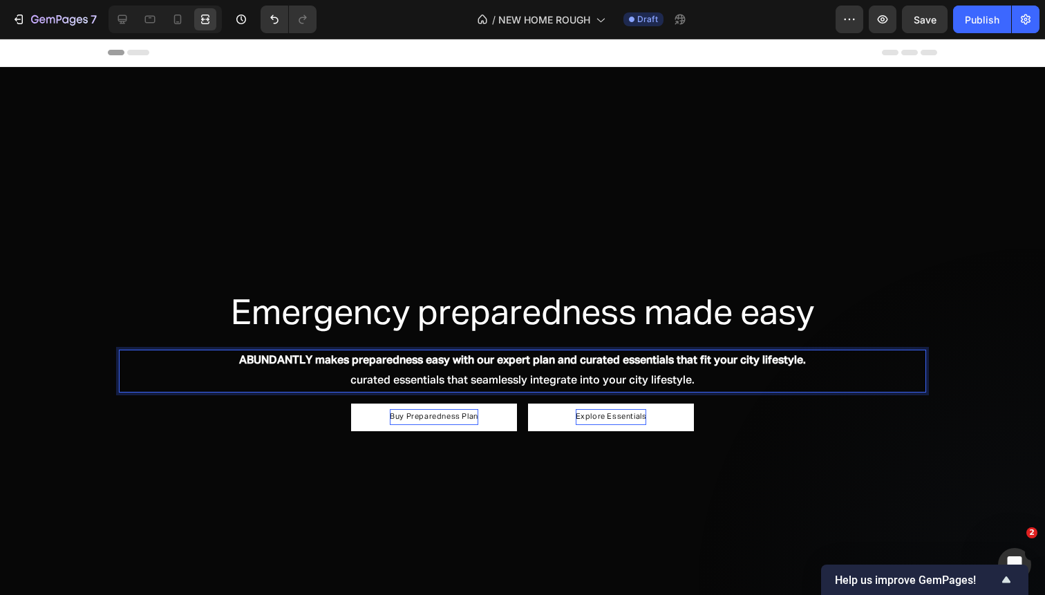
click at [582, 364] on strong "ABUNDANTLY makes preparedness easy with our expert plan and curated essentials …" at bounding box center [522, 360] width 567 height 11
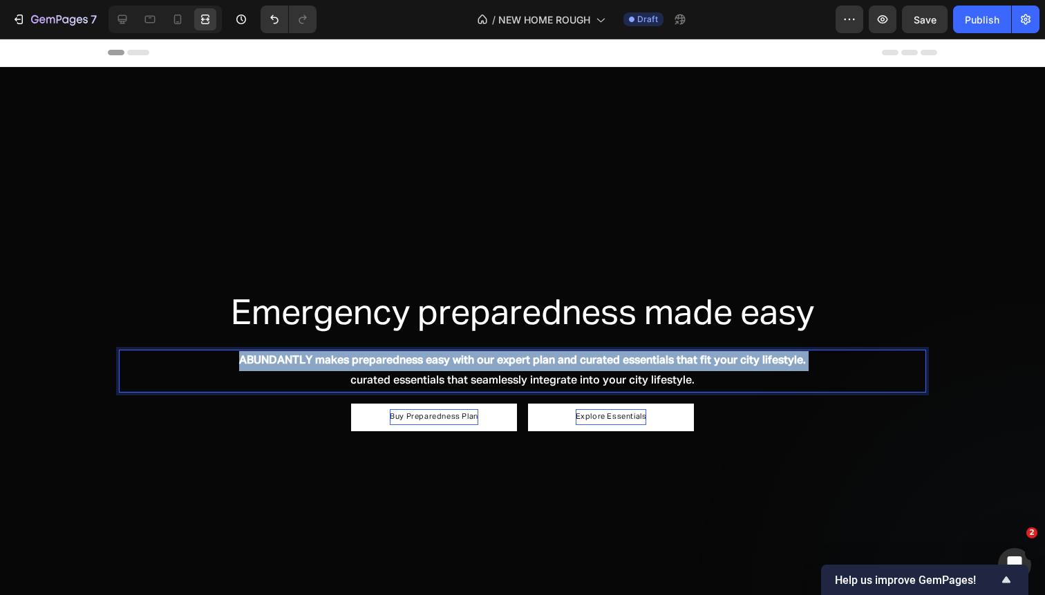
click at [582, 364] on strong "ABUNDANTLY makes preparedness easy with our expert plan and curated essentials …" at bounding box center [522, 360] width 567 height 11
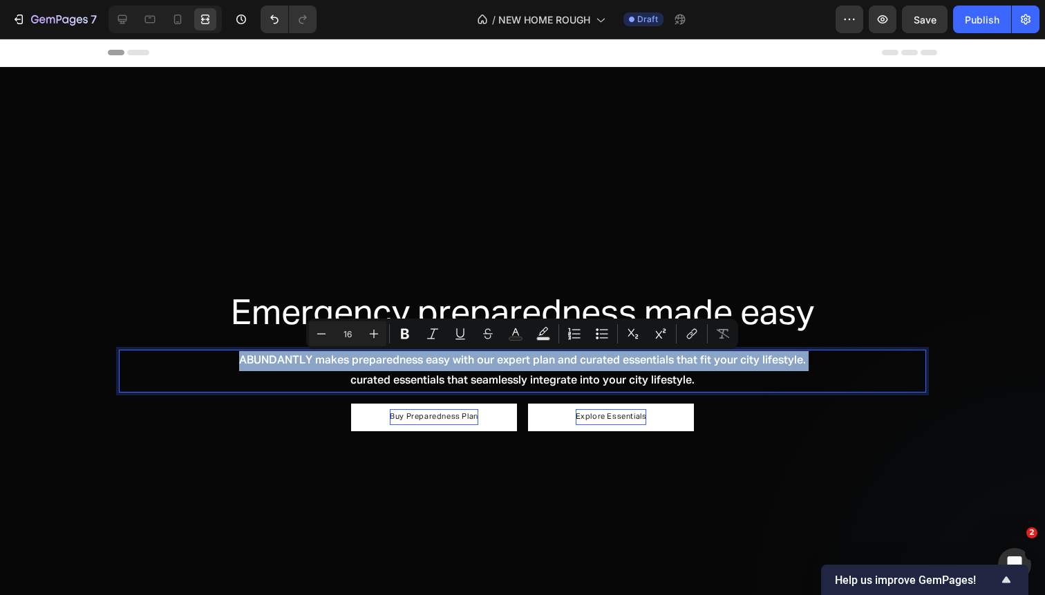
click at [578, 364] on p "ABUNDANTLY makes preparedness easy with our expert plan and curated essentials …" at bounding box center [522, 361] width 804 height 20
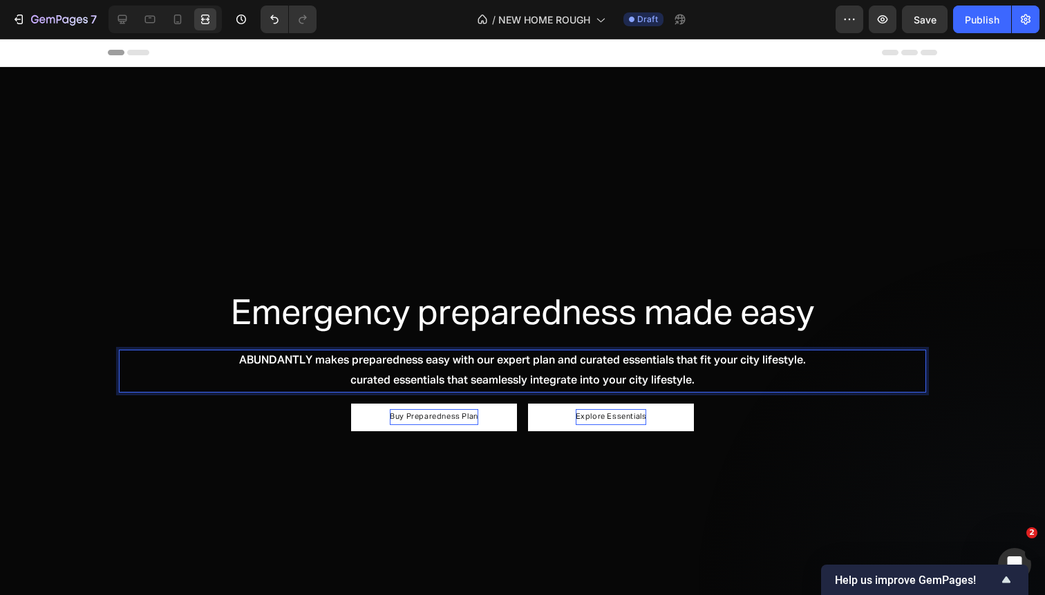
click at [584, 385] on p "curated essentials that seamlessly integrate into your city lifestyle." at bounding box center [522, 381] width 804 height 20
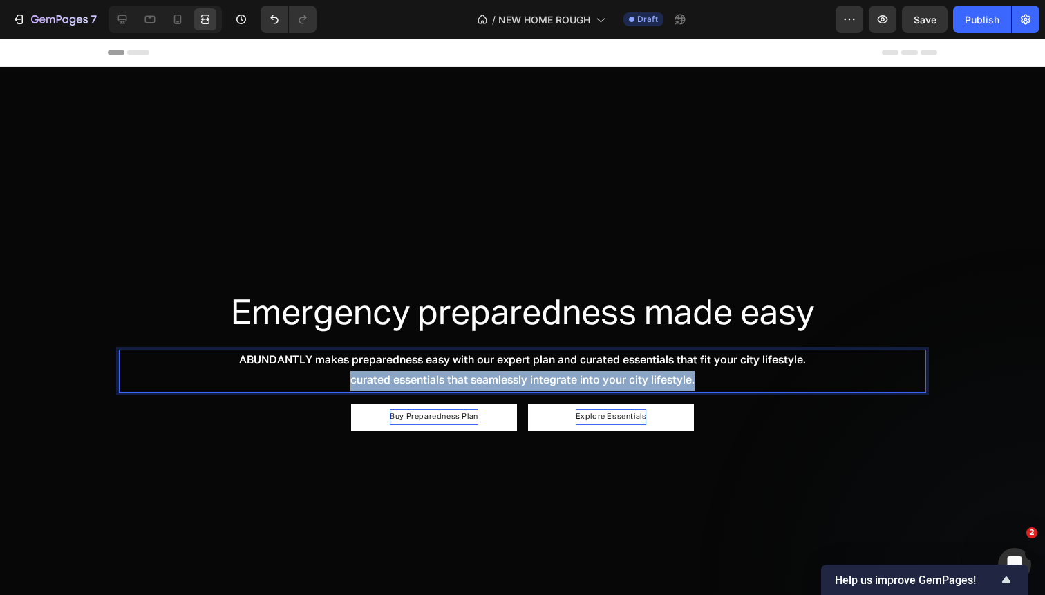
click at [584, 385] on p "curated essentials that seamlessly integrate into your city lifestyle." at bounding box center [522, 381] width 804 height 20
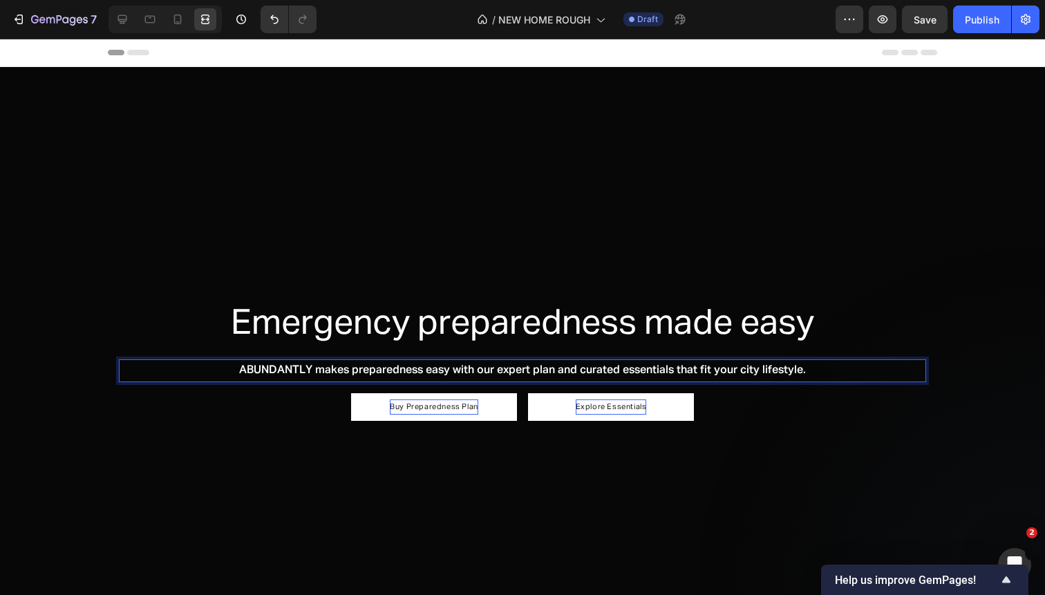
click at [510, 368] on p "ABUNDANTLY makes preparedness easy with our expert plan and curated essentials …" at bounding box center [522, 371] width 804 height 20
click at [536, 320] on p "Emergency preparedness made easy" at bounding box center [522, 324] width 804 height 45
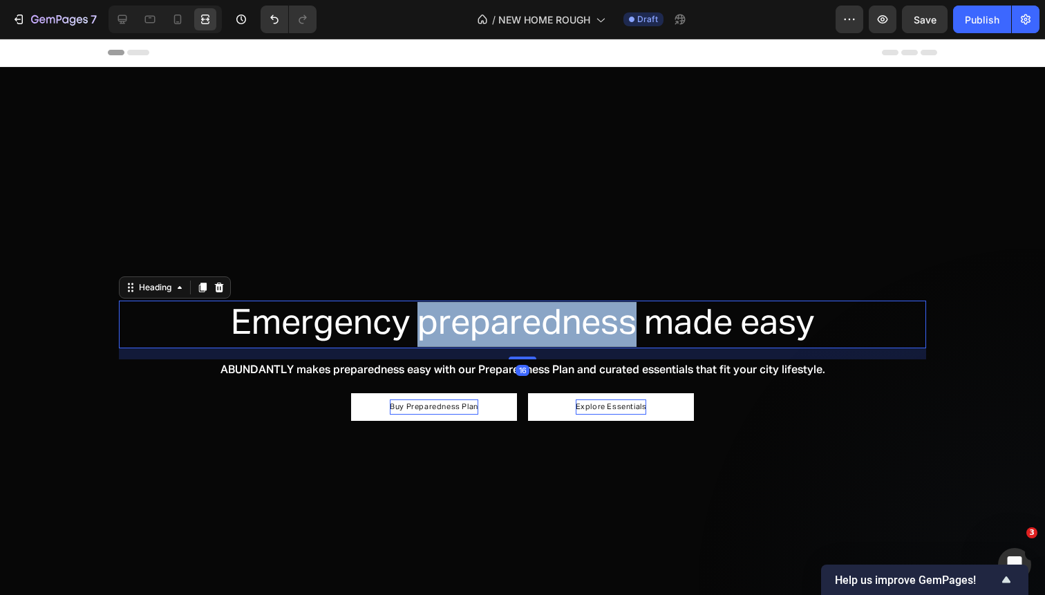
click at [536, 323] on p "Emergency preparedness made easy" at bounding box center [522, 324] width 804 height 45
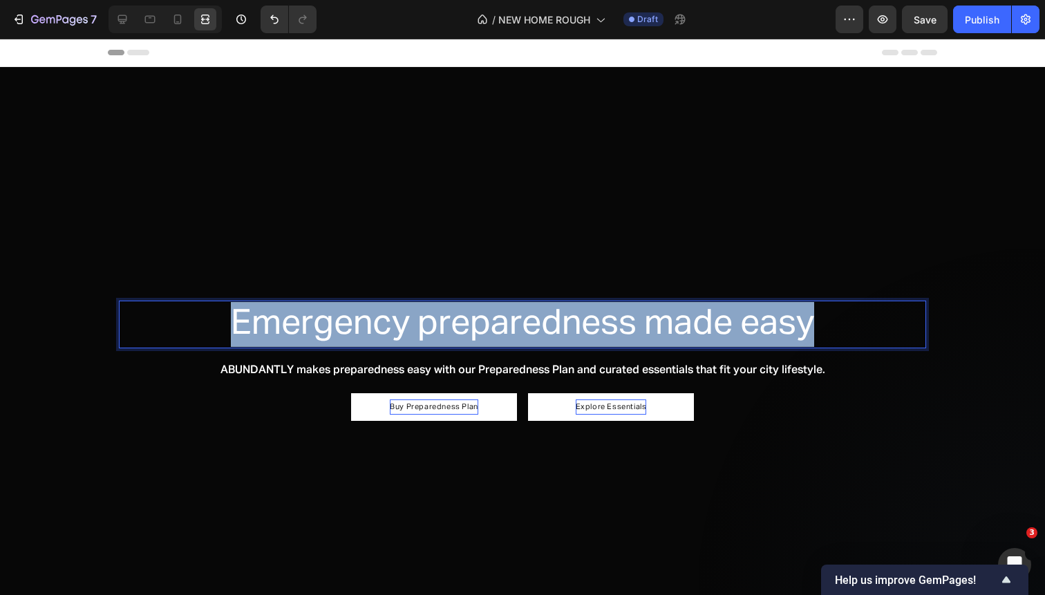
click at [536, 323] on p "Emergency preparedness made easy" at bounding box center [522, 324] width 804 height 45
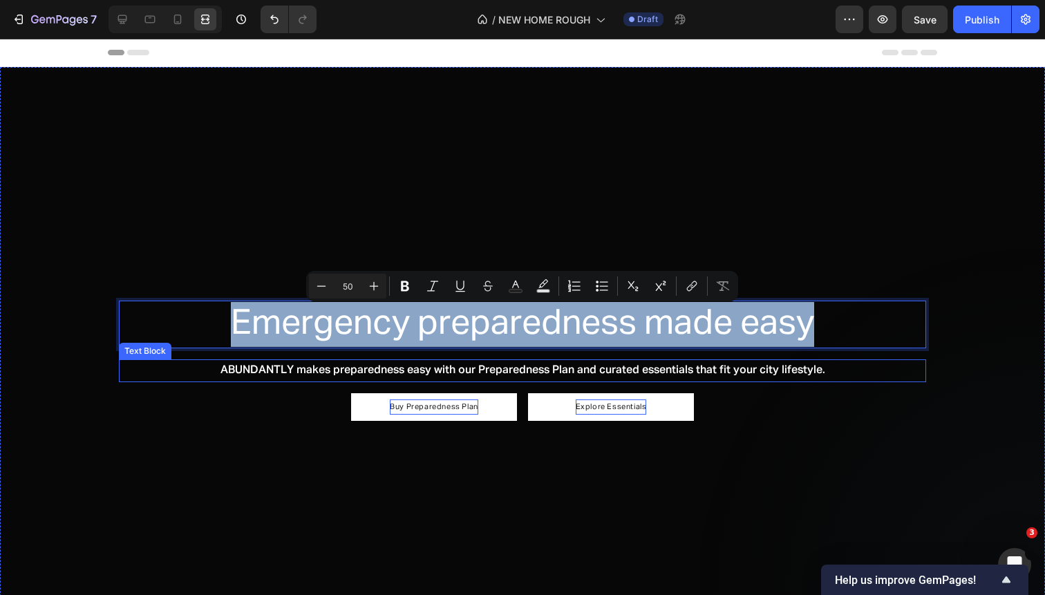
click at [835, 368] on p "ABUNDANTLY makes preparedness easy with our Preparedness Plan and curated essen…" at bounding box center [522, 371] width 804 height 20
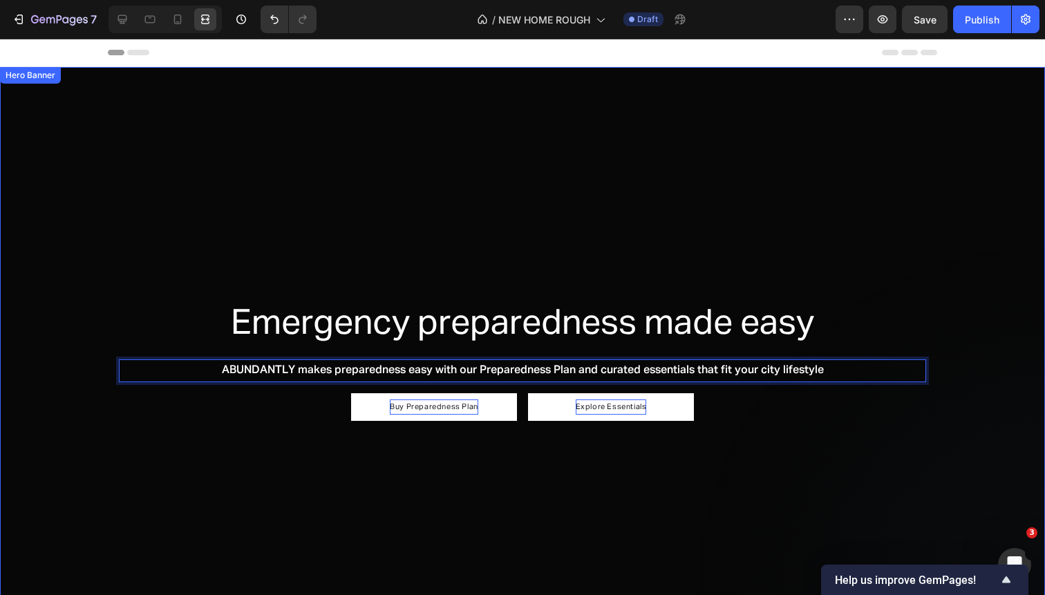
click at [779, 453] on div "Overlay" at bounding box center [522, 361] width 1045 height 588
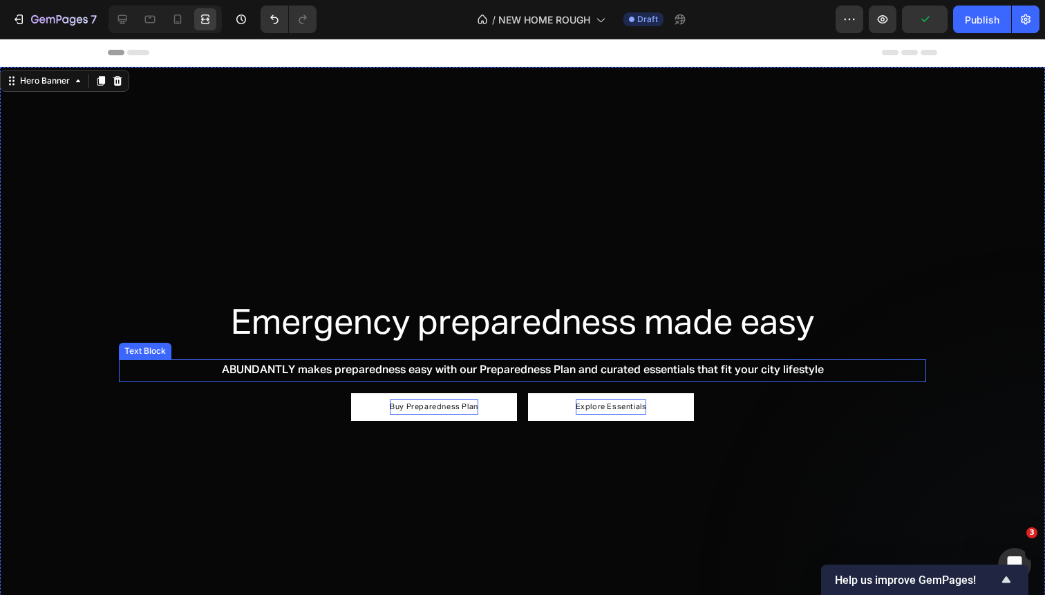
click at [565, 369] on p "ABUNDANTLY makes preparedness easy with our Preparedness Plan and curated essen…" at bounding box center [522, 371] width 804 height 20
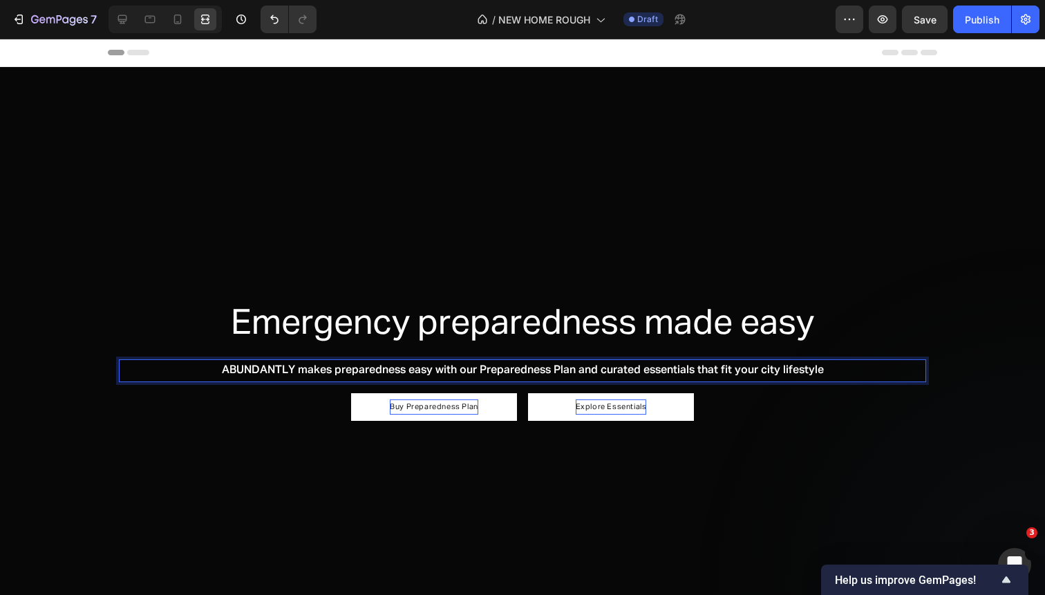
click at [580, 371] on p "ABUNDANTLY makes preparedness easy with our Preparedness Plan and curated essen…" at bounding box center [522, 371] width 804 height 20
click at [545, 328] on p "Emergency preparedness made easy" at bounding box center [522, 324] width 804 height 45
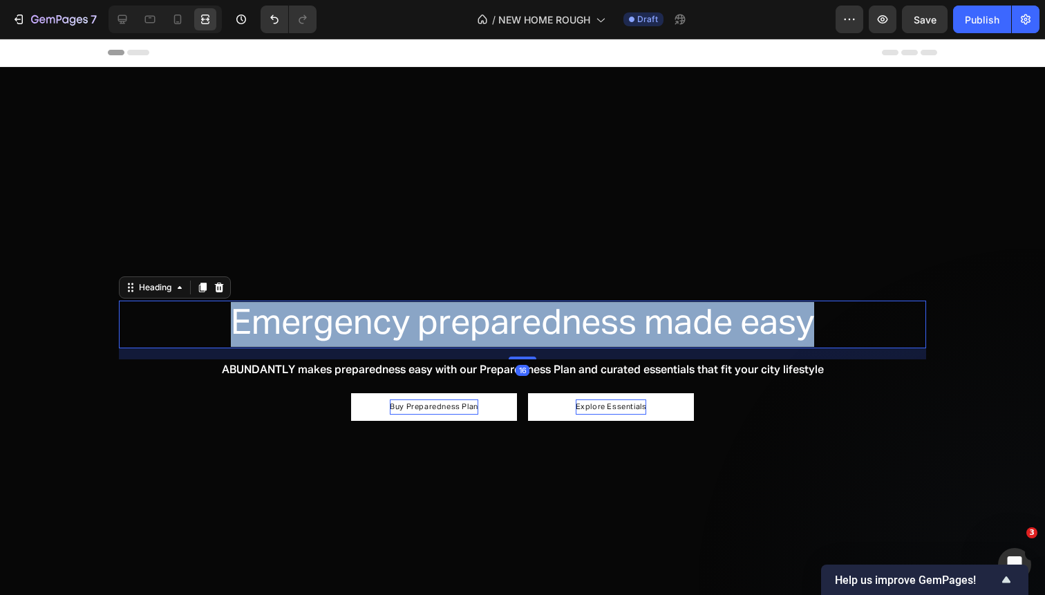
click at [545, 328] on p "Emergency preparedness made easy" at bounding box center [522, 324] width 804 height 45
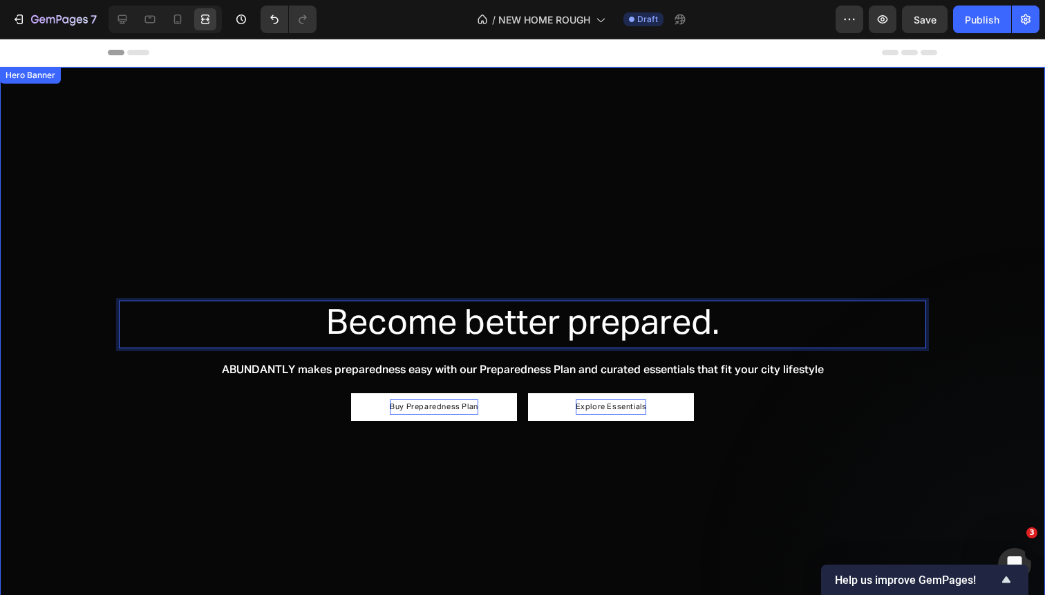
click at [626, 474] on div "Overlay" at bounding box center [522, 361] width 1045 height 588
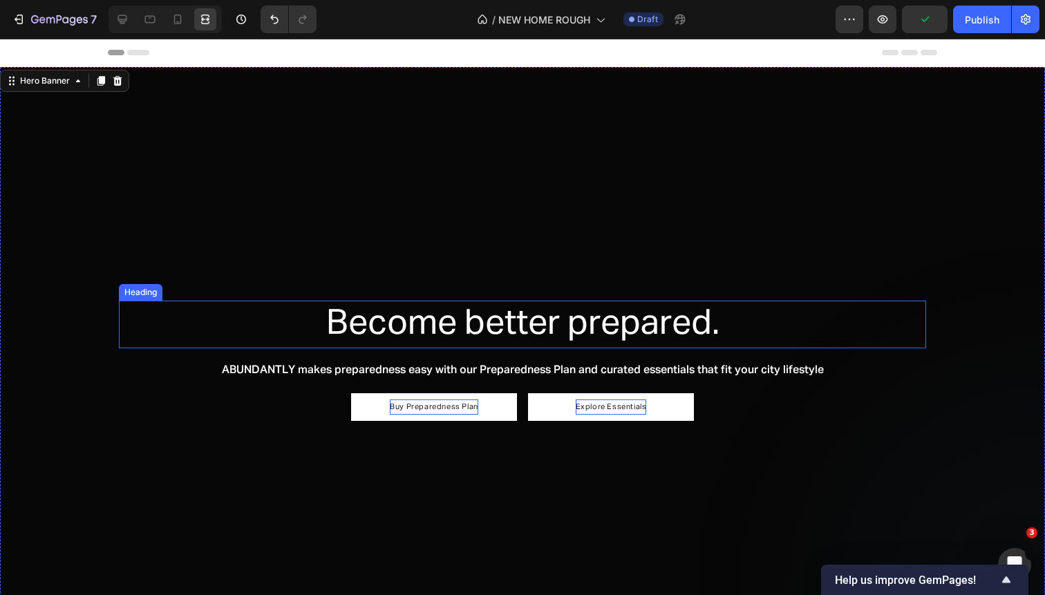
click at [667, 320] on p "Become better prepared." at bounding box center [522, 324] width 804 height 45
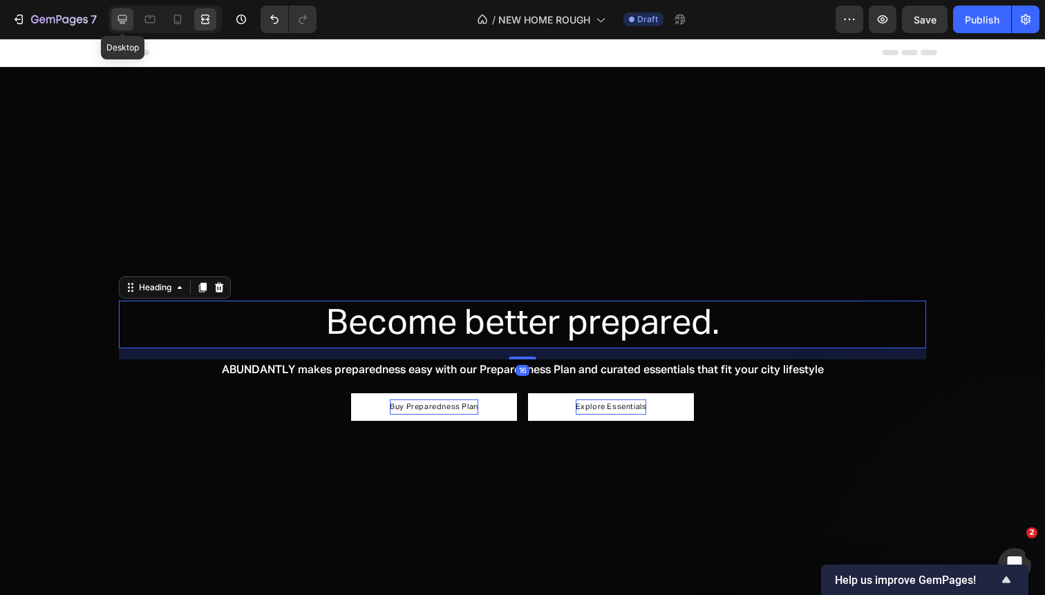
click at [119, 19] on icon at bounding box center [122, 19] width 9 height 9
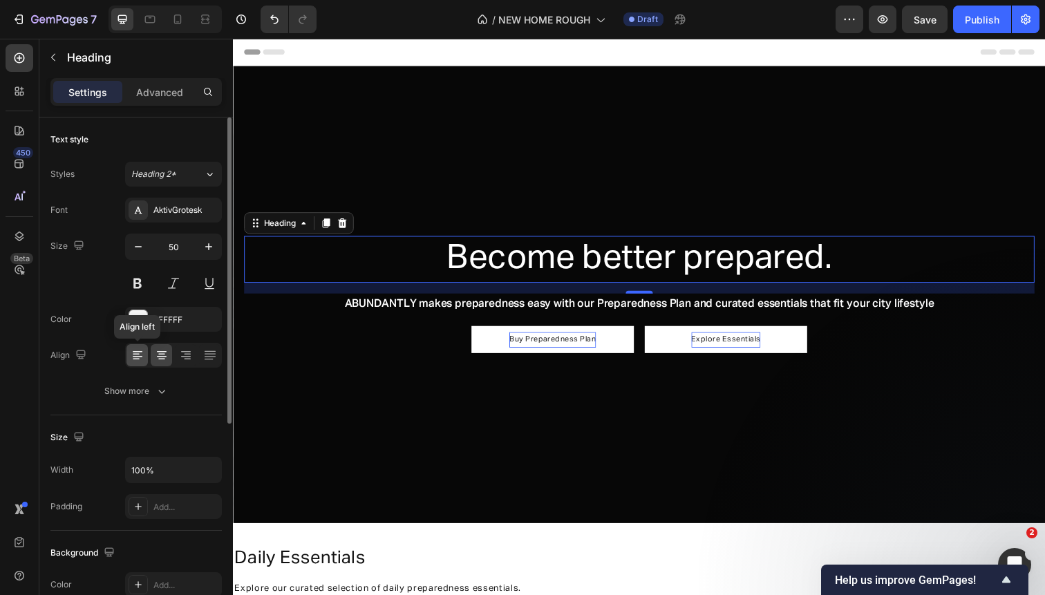
click at [137, 354] on icon at bounding box center [138, 355] width 14 height 14
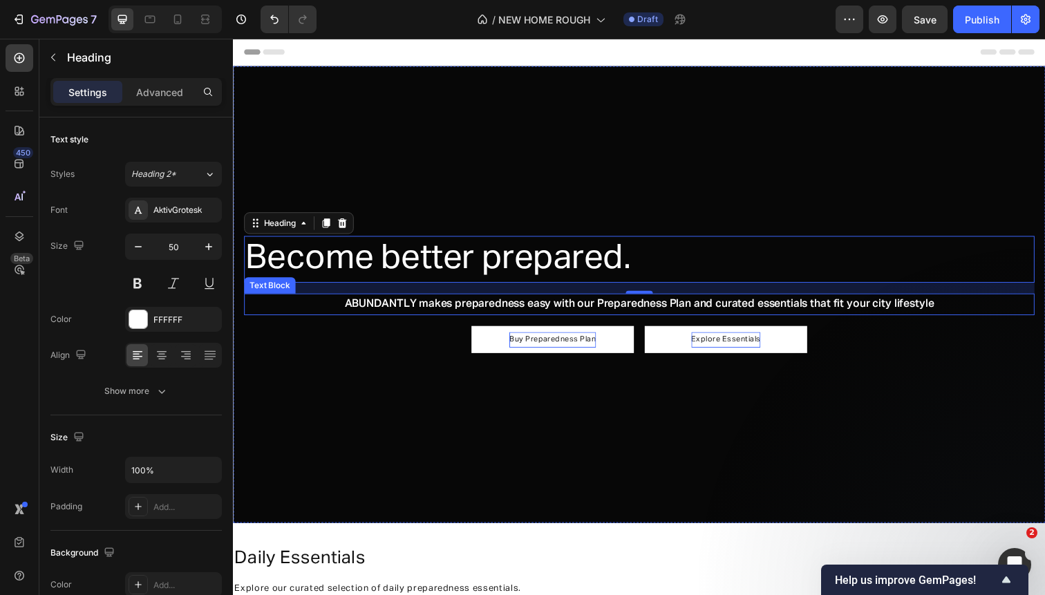
click at [455, 313] on p "ABUNDANTLY makes preparedness easy with our Preparedness Plan and curated essen…" at bounding box center [647, 311] width 804 height 20
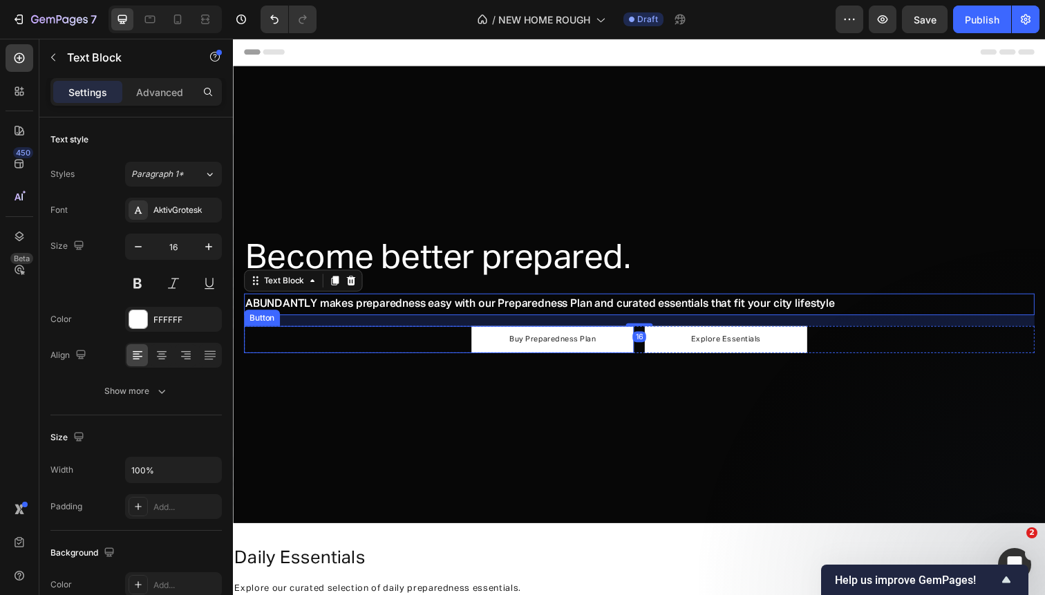
click at [448, 345] on div "Buy Preparedness Plan Button" at bounding box center [443, 346] width 398 height 28
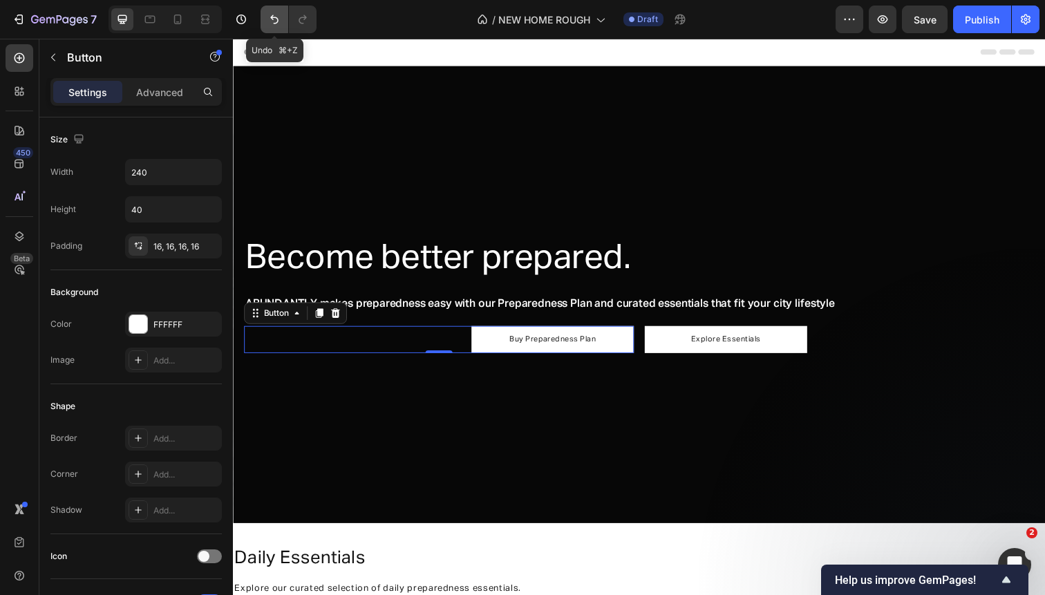
click at [272, 12] on button "Undo/Redo" at bounding box center [274, 20] width 28 height 28
click at [272, 12] on icon "Undo/Redo" at bounding box center [274, 19] width 14 height 14
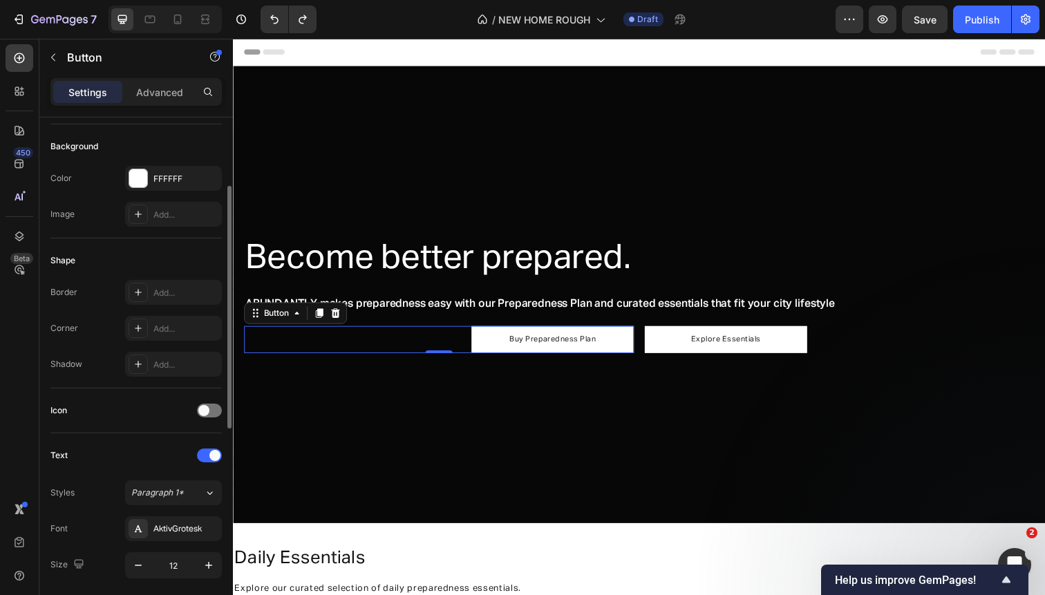
scroll to position [582, 0]
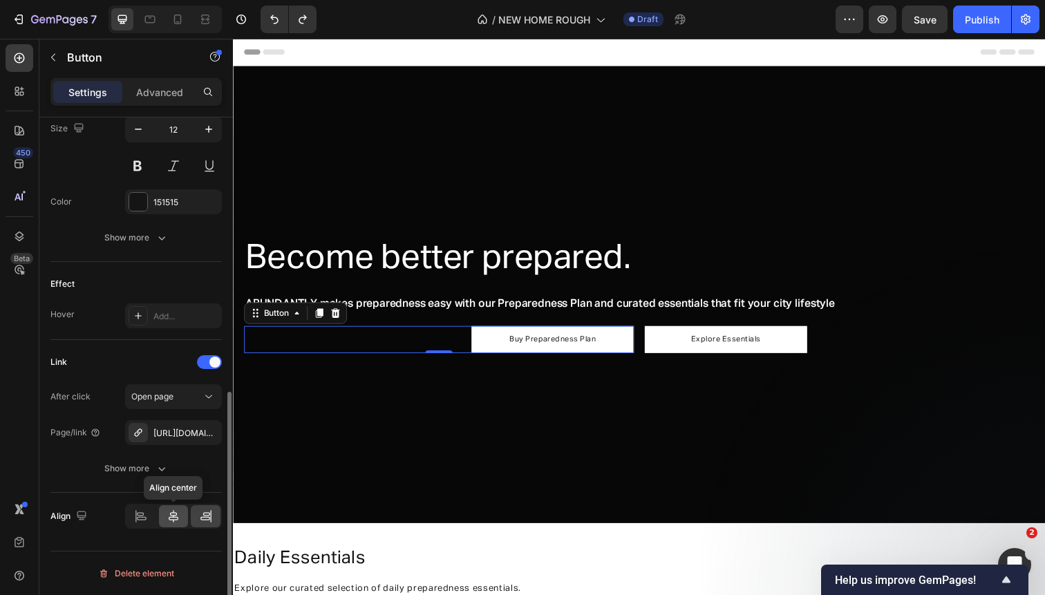
click at [171, 515] on icon at bounding box center [174, 516] width 10 height 12
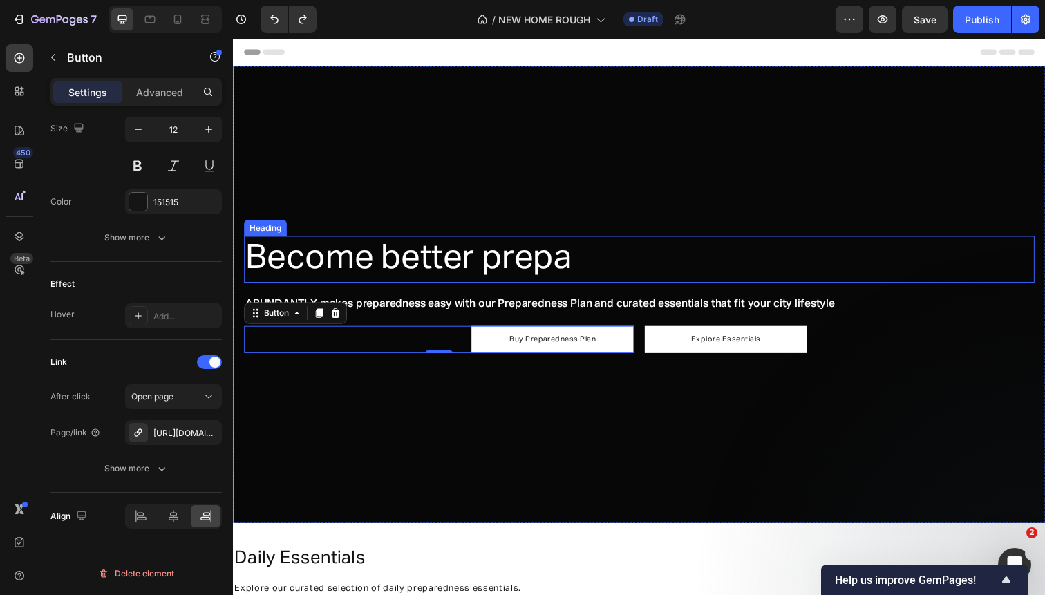
click at [412, 272] on h2 "Become better prepa" at bounding box center [647, 264] width 807 height 48
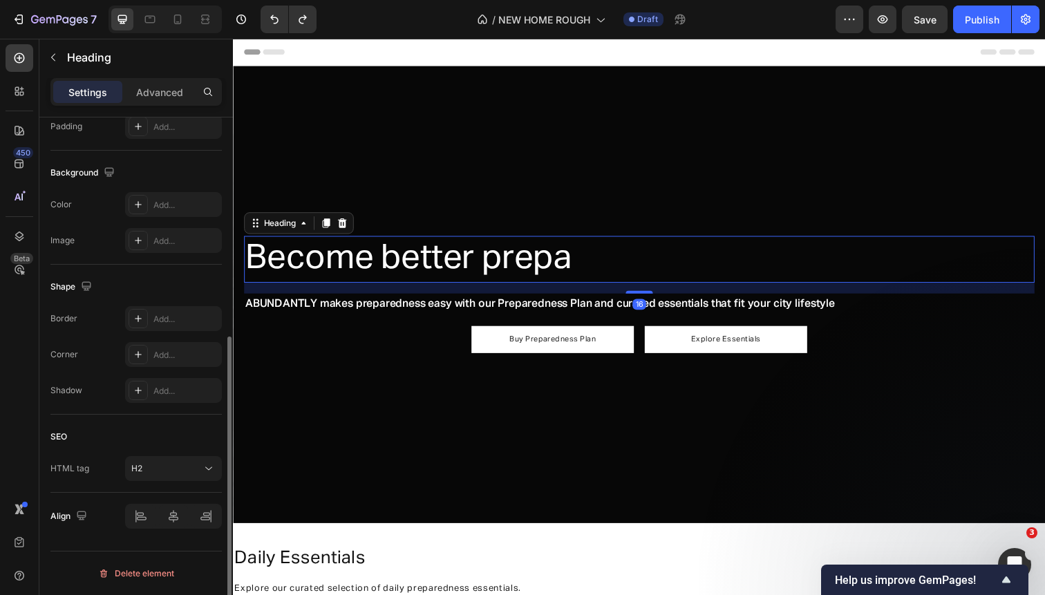
scroll to position [0, 0]
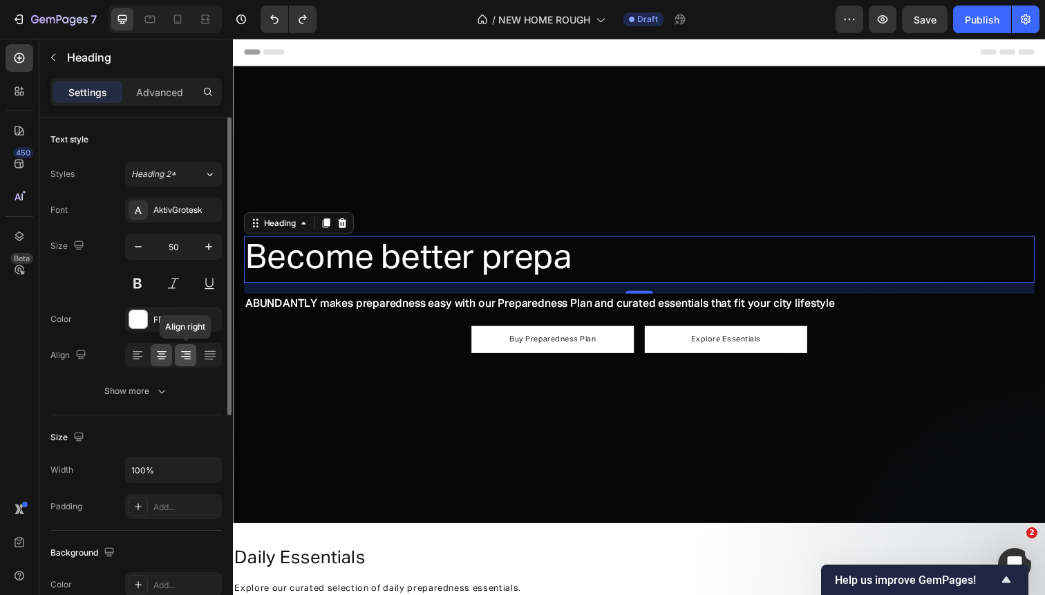
click at [188, 359] on icon at bounding box center [186, 355] width 14 height 14
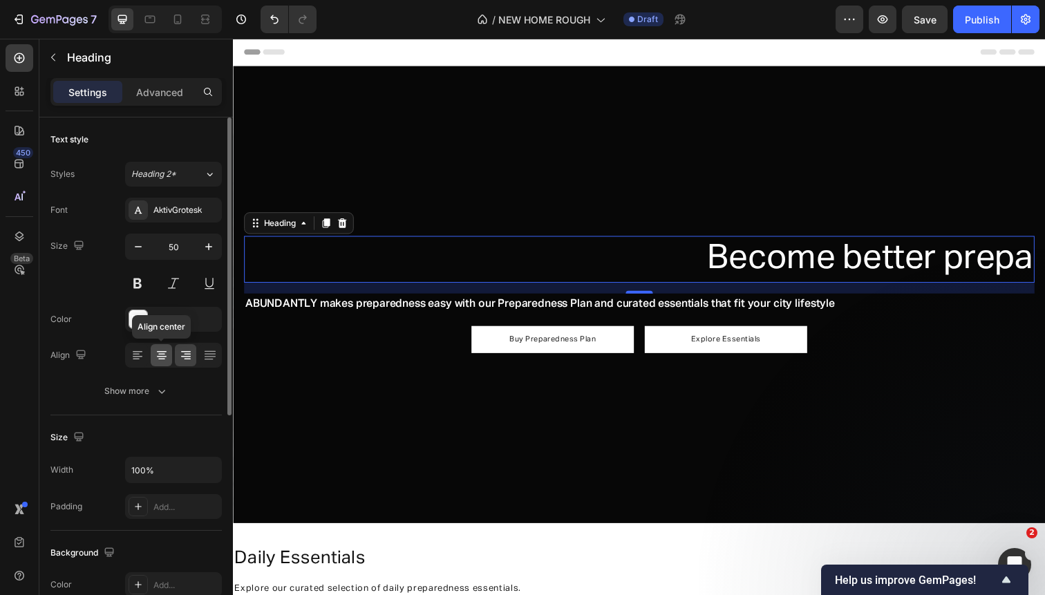
click at [167, 358] on icon at bounding box center [162, 355] width 14 height 14
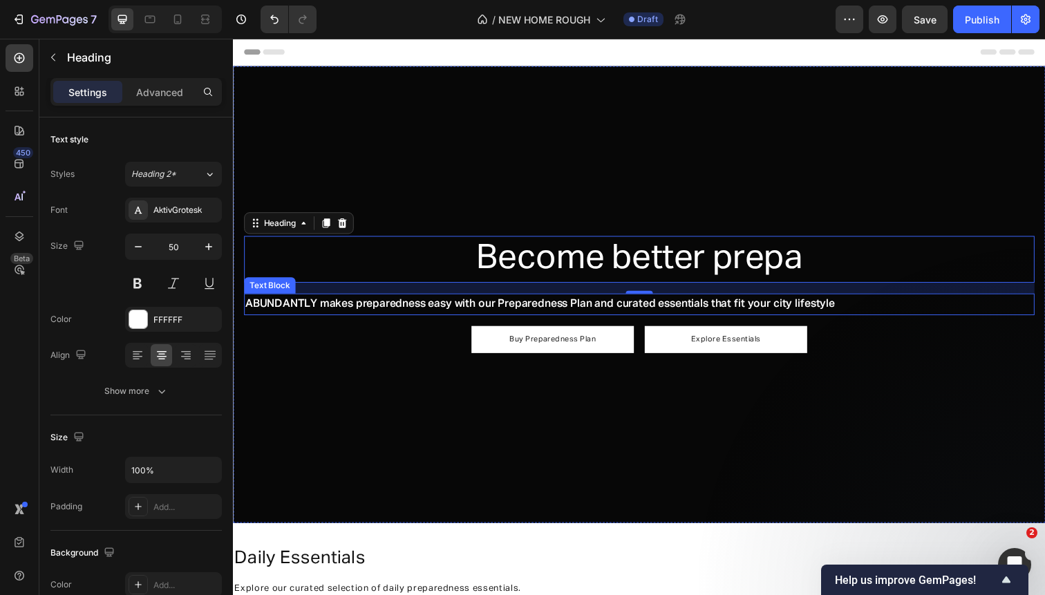
click at [464, 305] on p "ABUNDANTLY makes preparedness easy with our Preparedness Plan and curated essen…" at bounding box center [647, 311] width 804 height 20
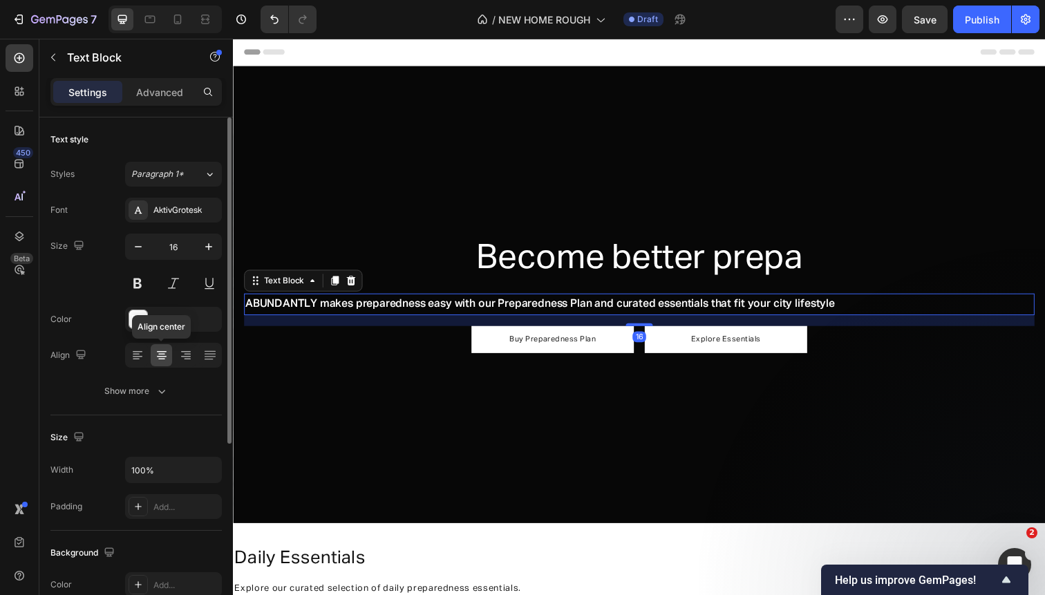
click at [167, 354] on icon at bounding box center [162, 355] width 14 height 14
click at [187, 354] on icon at bounding box center [187, 354] width 7 height 1
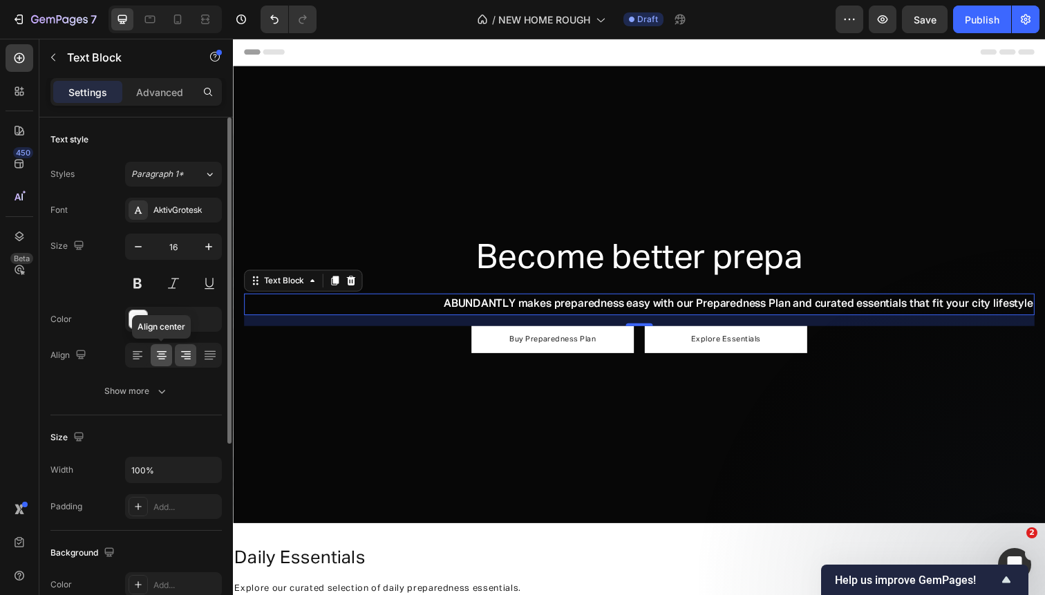
click at [167, 356] on icon at bounding box center [162, 355] width 14 height 14
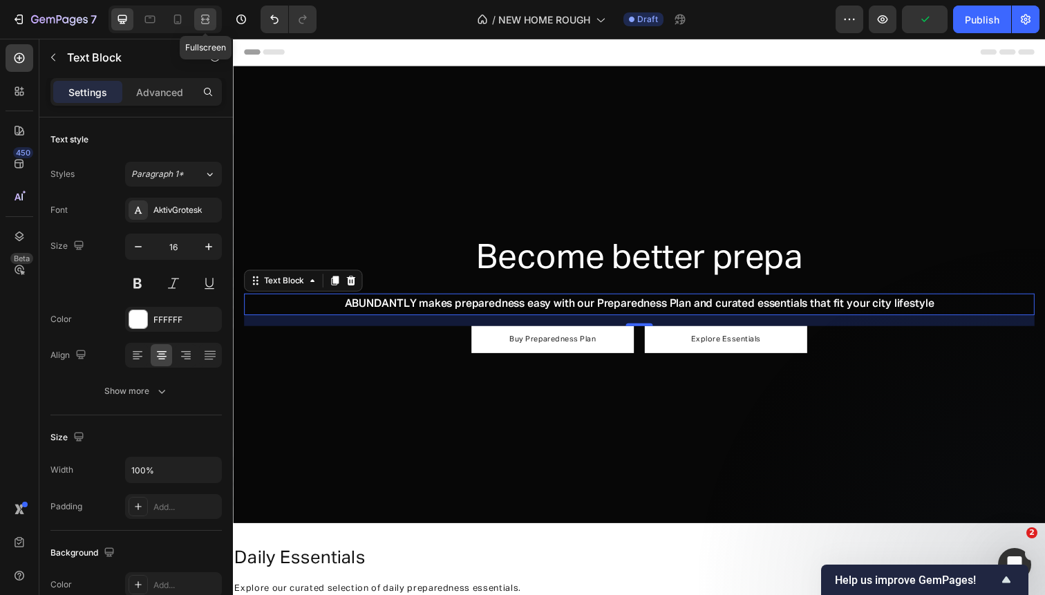
click at [200, 20] on icon at bounding box center [205, 19] width 14 height 14
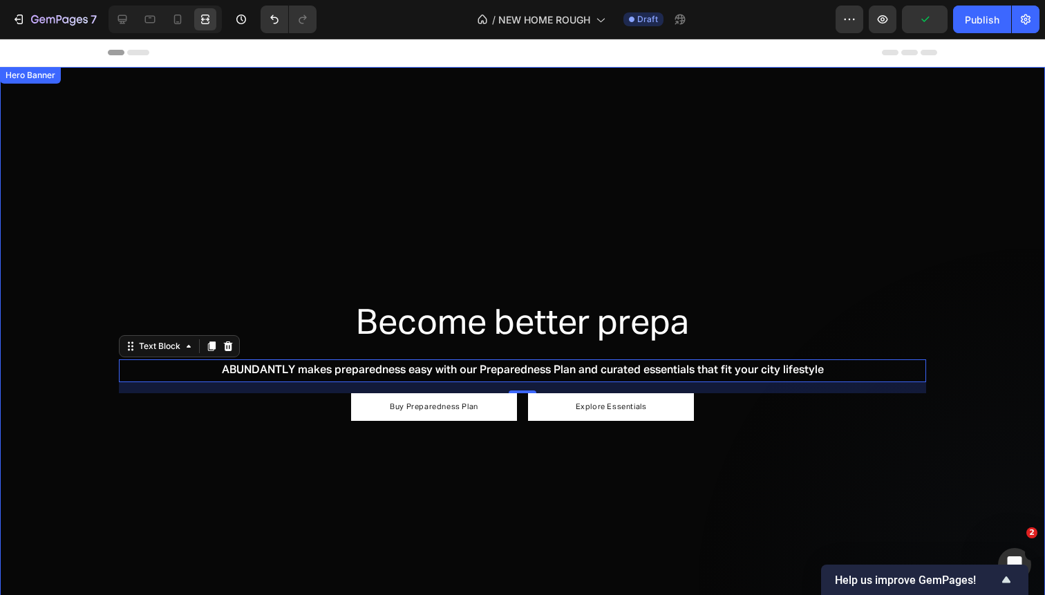
click at [712, 313] on h2 "Become better prepa" at bounding box center [522, 325] width 807 height 48
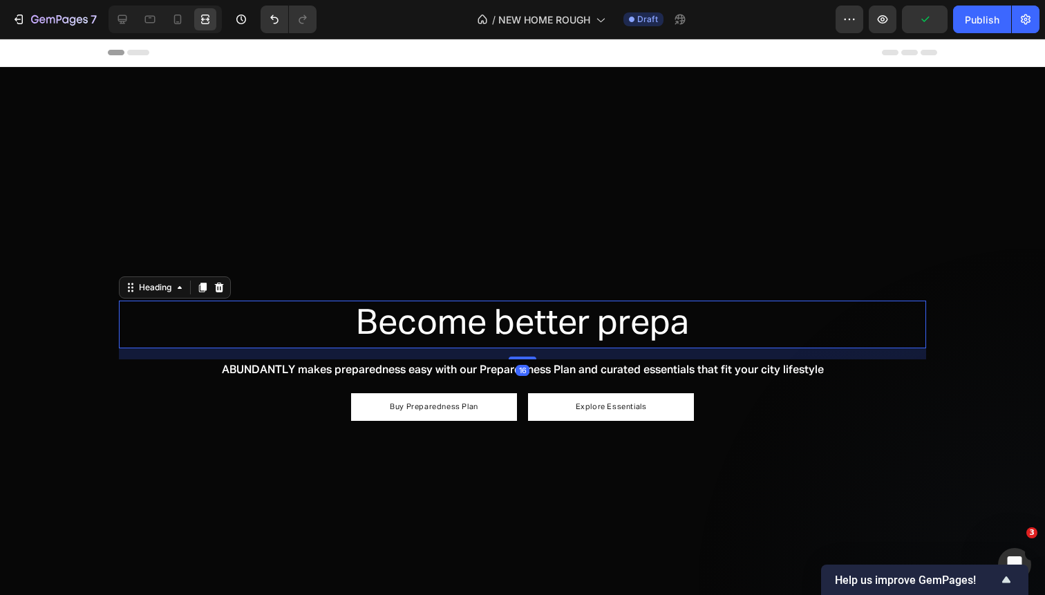
click at [703, 320] on h2 "Become better prepa" at bounding box center [522, 325] width 807 height 48
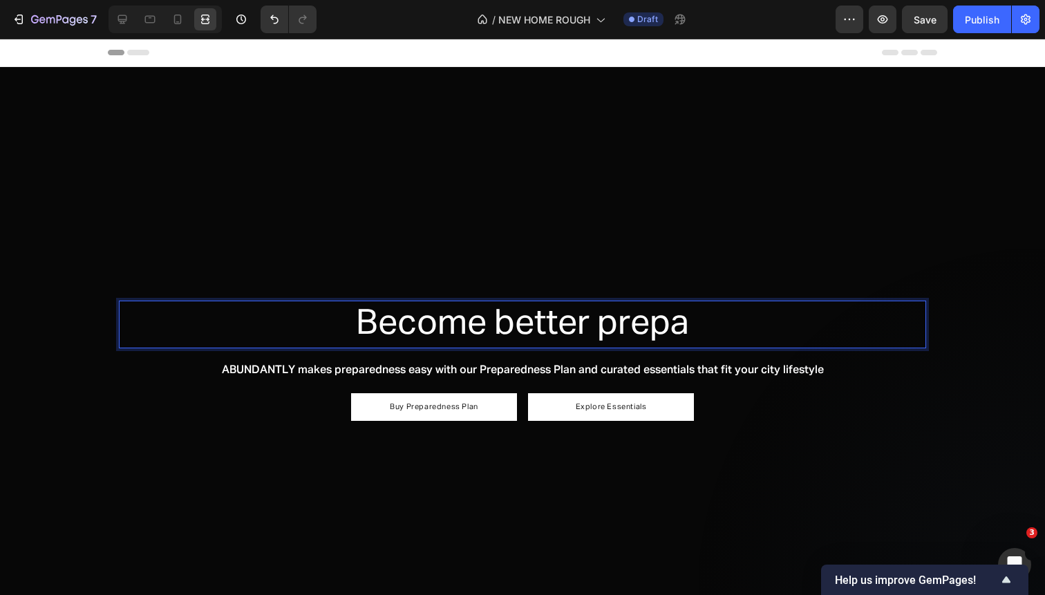
click at [659, 330] on p "Become better prepa" at bounding box center [522, 324] width 804 height 45
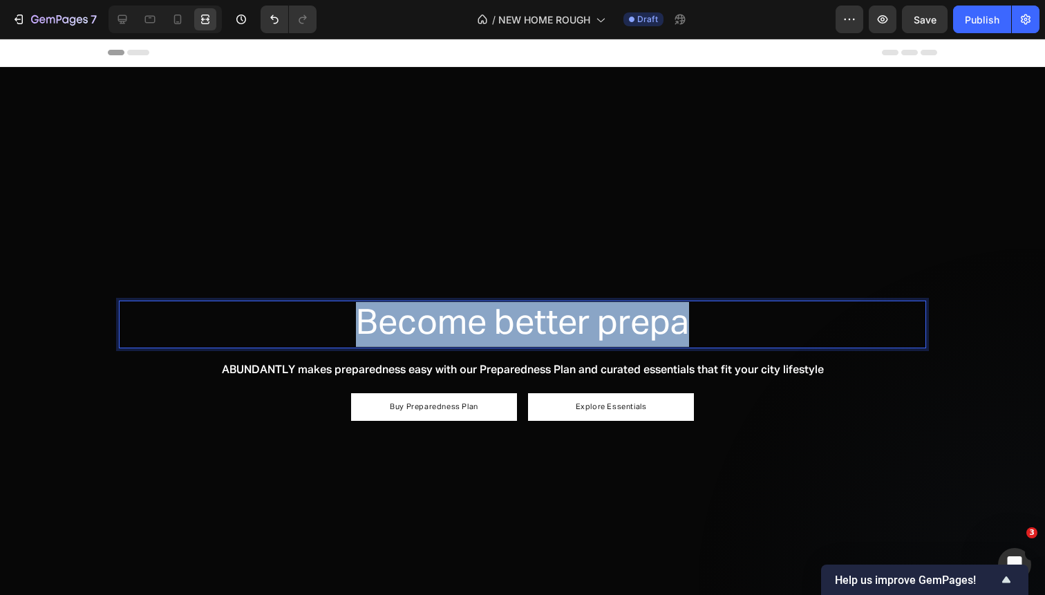
click at [659, 330] on p "Become better prepa" at bounding box center [522, 324] width 804 height 45
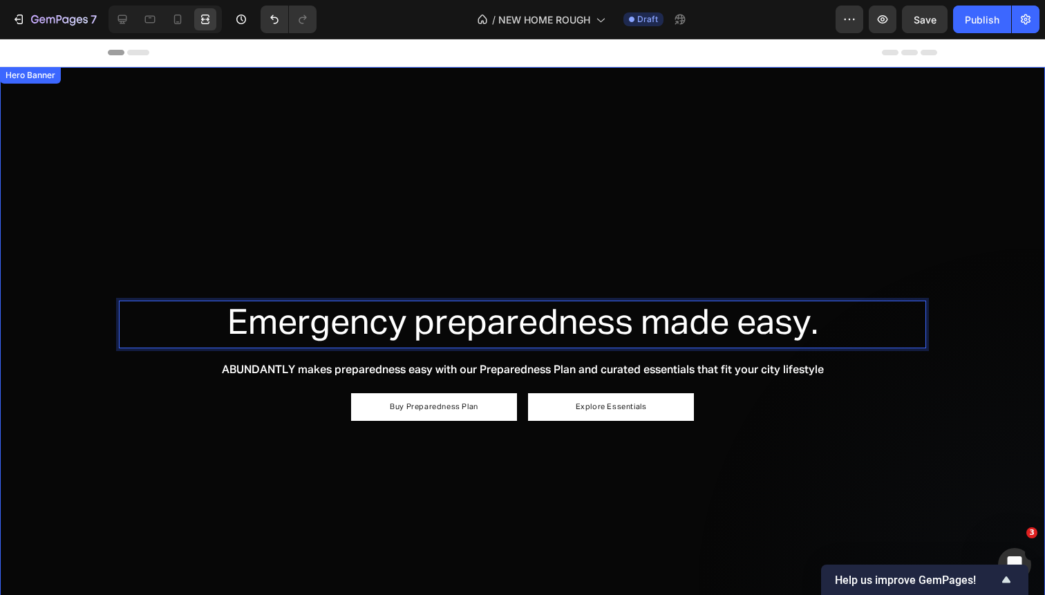
click at [658, 445] on div "Overlay" at bounding box center [522, 361] width 1045 height 588
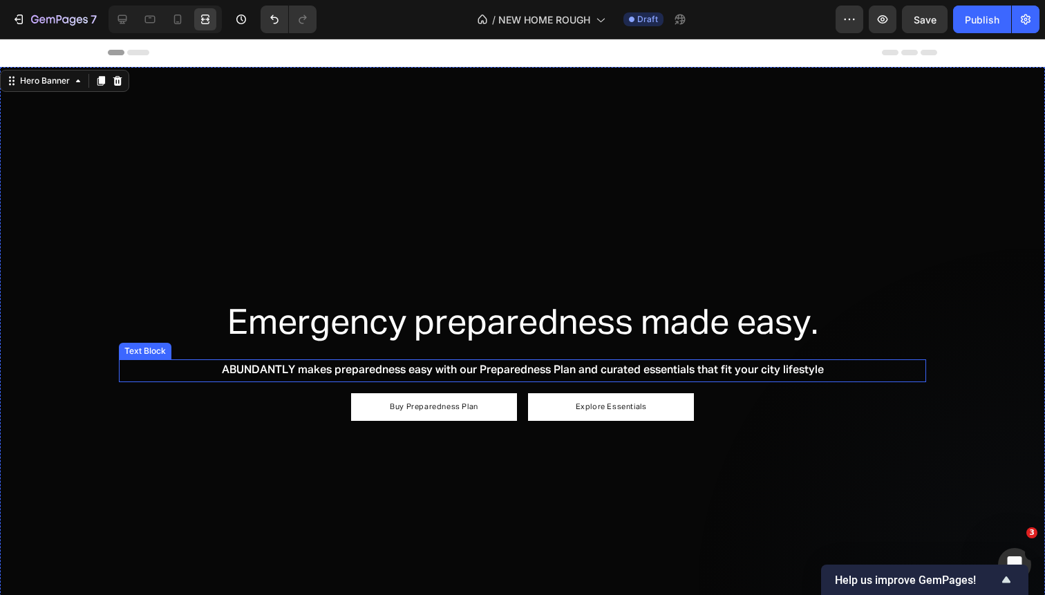
click at [629, 367] on p "ABUNDANTLY makes preparedness easy with our Preparedness Plan and curated essen…" at bounding box center [522, 371] width 804 height 20
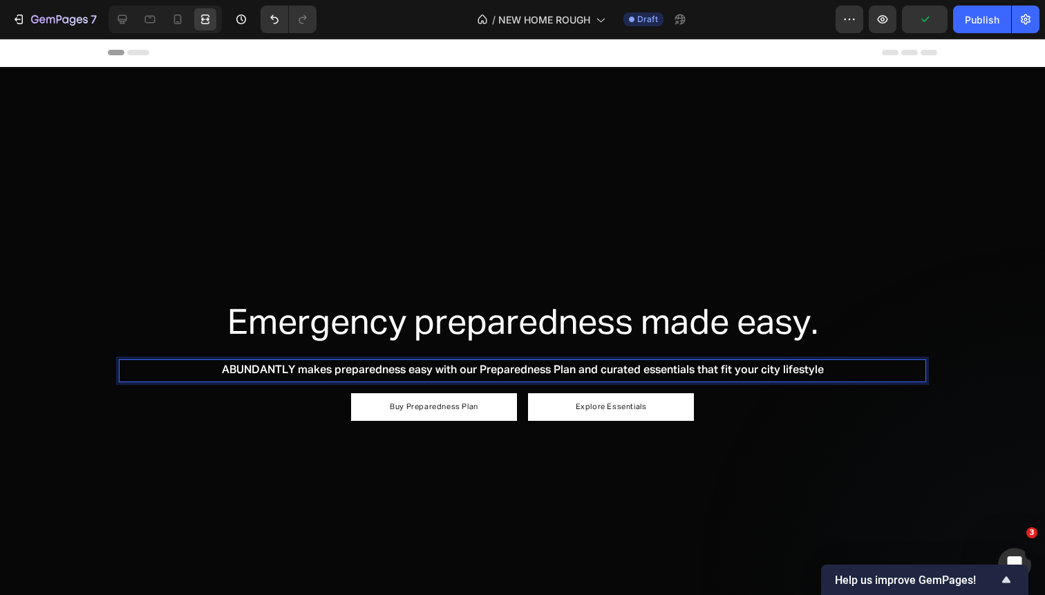
click at [479, 370] on p "ABUNDANTLY makes preparedness easy with our Preparedness Plan and curated essen…" at bounding box center [522, 371] width 804 height 20
click at [580, 372] on p "ABUNDANTLY makes preparedness easy with our Preparedness Plan and curated essen…" at bounding box center [522, 371] width 804 height 20
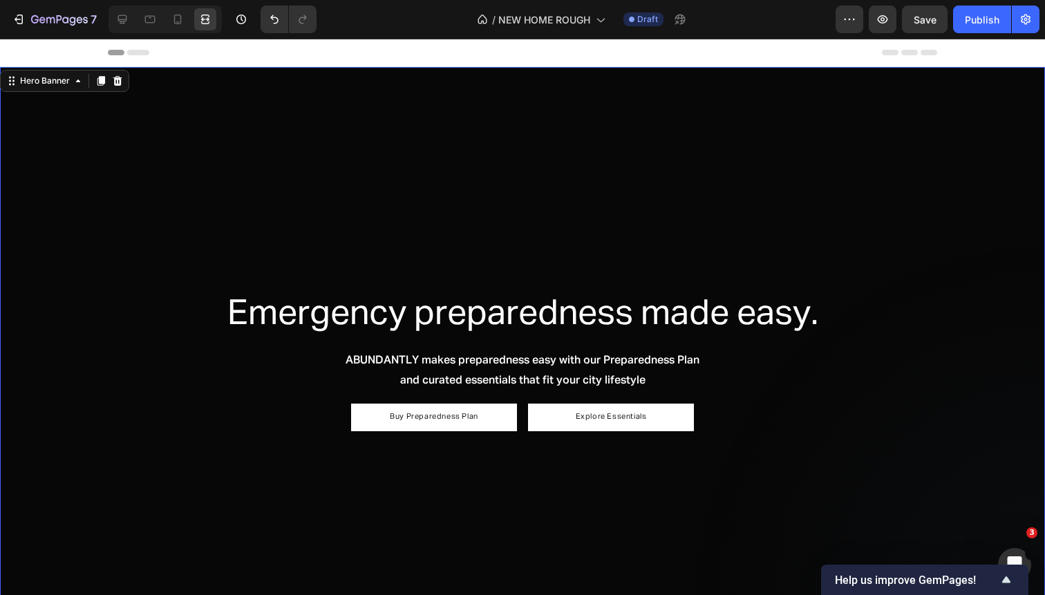
click at [603, 479] on div "Overlay" at bounding box center [522, 361] width 1045 height 588
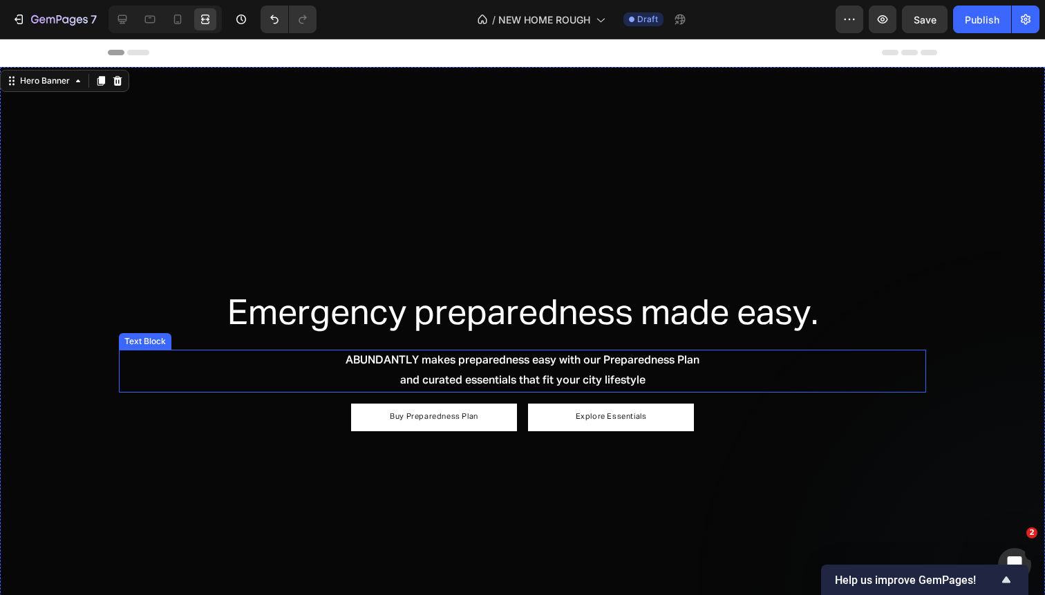
click at [571, 363] on p "ABUNDANTLY makes preparedness easy with our Preparedness Plan" at bounding box center [522, 361] width 804 height 20
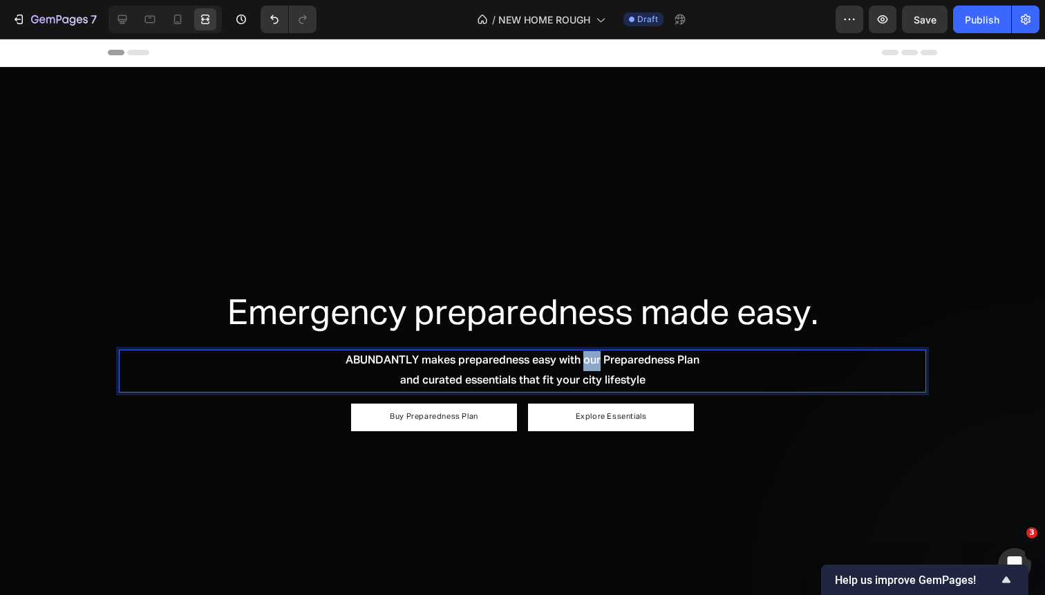
click at [584, 366] on p "ABUNDANTLY makes preparedness easy with our Preparedness Plan" at bounding box center [522, 361] width 804 height 20
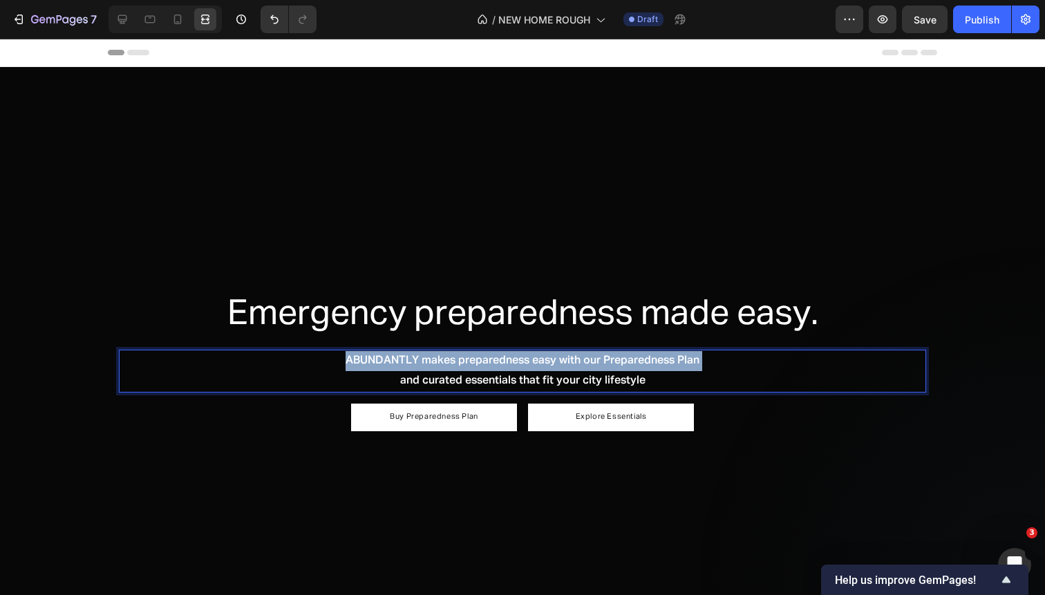
click at [584, 366] on p "ABUNDANTLY makes preparedness easy with our Preparedness Plan" at bounding box center [522, 361] width 804 height 20
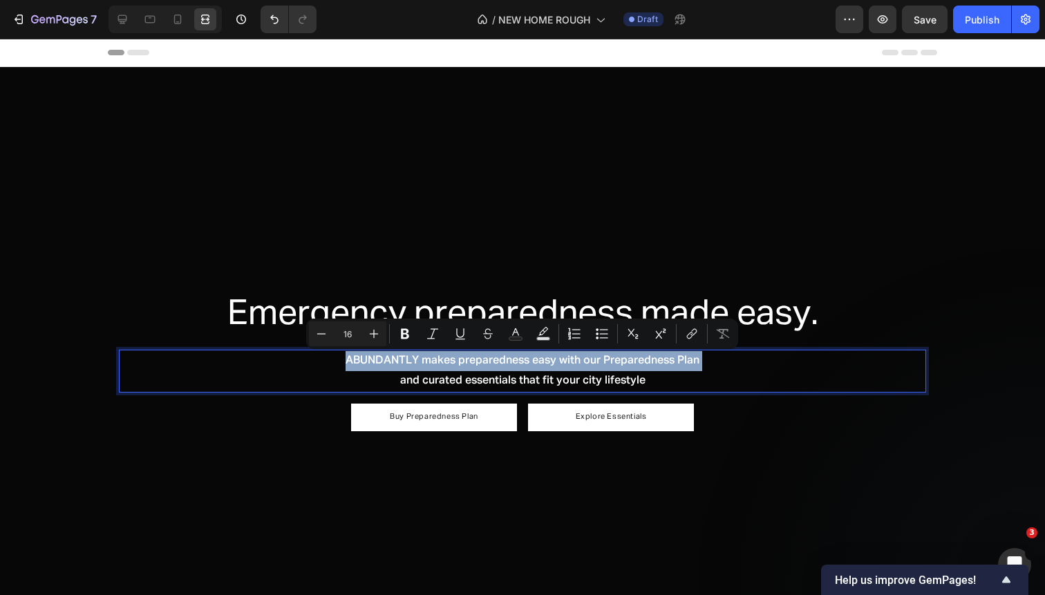
click at [590, 368] on p "ABUNDANTLY makes preparedness easy with our Preparedness Plan" at bounding box center [522, 361] width 804 height 20
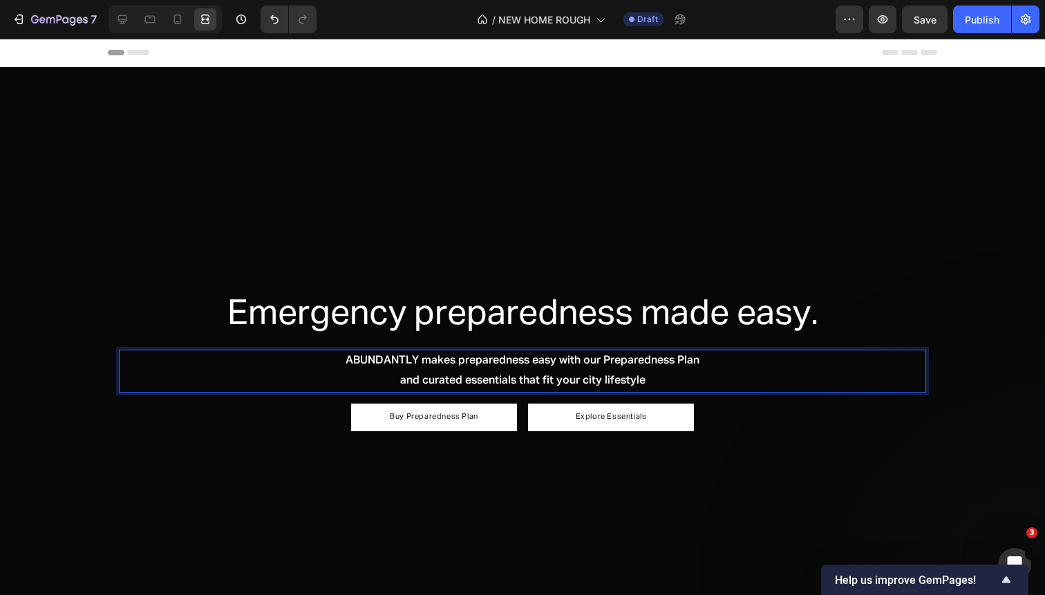
click at [603, 362] on p "ABUNDANTLY makes preparedness easy with our Preparedness Plan" at bounding box center [522, 361] width 804 height 20
click at [457, 382] on p "and curated essentials that fit your city lifestyle" at bounding box center [522, 381] width 804 height 20
click at [466, 382] on p "and curated essentials that fit your city lifestyle" at bounding box center [522, 381] width 804 height 20
click at [339, 363] on p "ABUNDANTLY makes preparedness easy with our Preparedness Plan" at bounding box center [522, 361] width 804 height 20
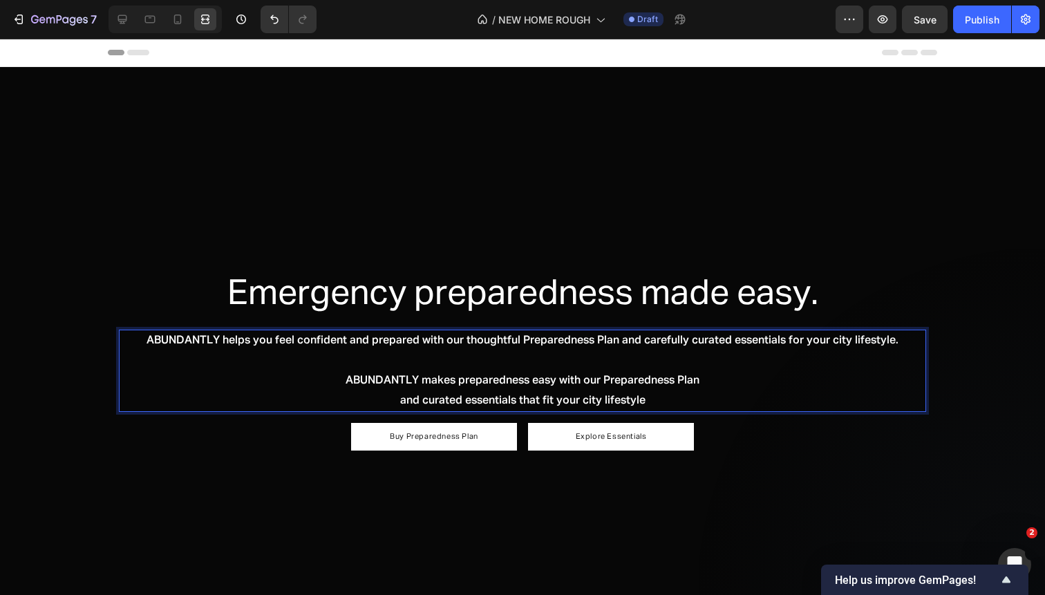
click at [624, 343] on p "ABUNDANTLY helps you feel confident and prepared with our thoughtful Preparedne…" at bounding box center [522, 341] width 804 height 20
click at [493, 343] on p "ABUNDANTLY helps you feel confident and prepared with our thoughtful Preparedne…" at bounding box center [522, 341] width 804 height 20
click at [593, 345] on p "ABUNDANTLY helps you feel confident and prepared with our Preparedness Plan and…" at bounding box center [522, 341] width 804 height 20
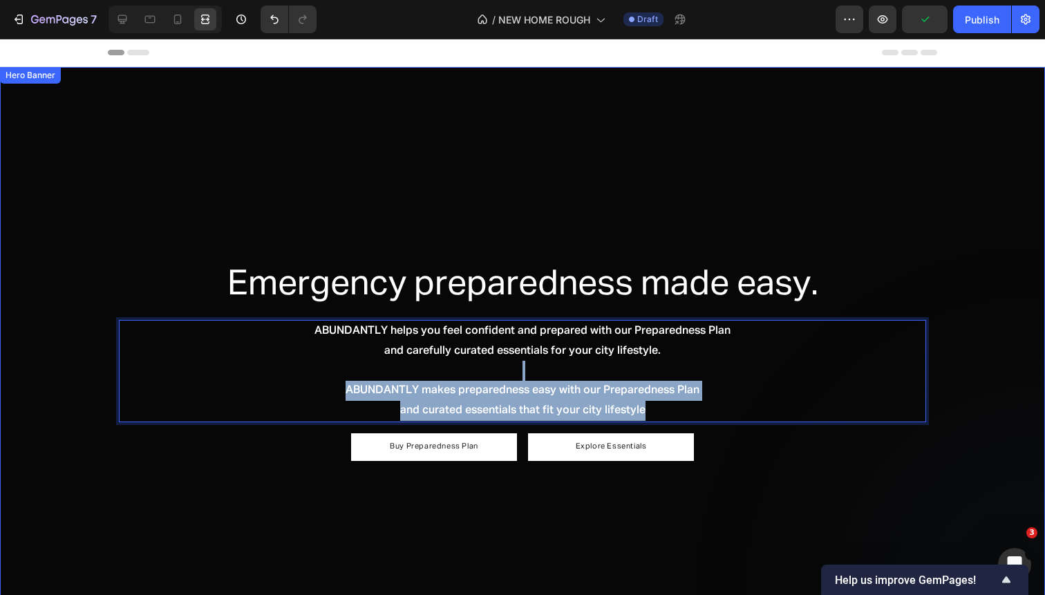
drag, startPoint x: 567, startPoint y: 371, endPoint x: 675, endPoint y: 430, distance: 122.7
click at [675, 430] on div "Emergency preparedness made easy. Heading ABUNDANTLY helps you feel confident a…" at bounding box center [522, 361] width 807 height 200
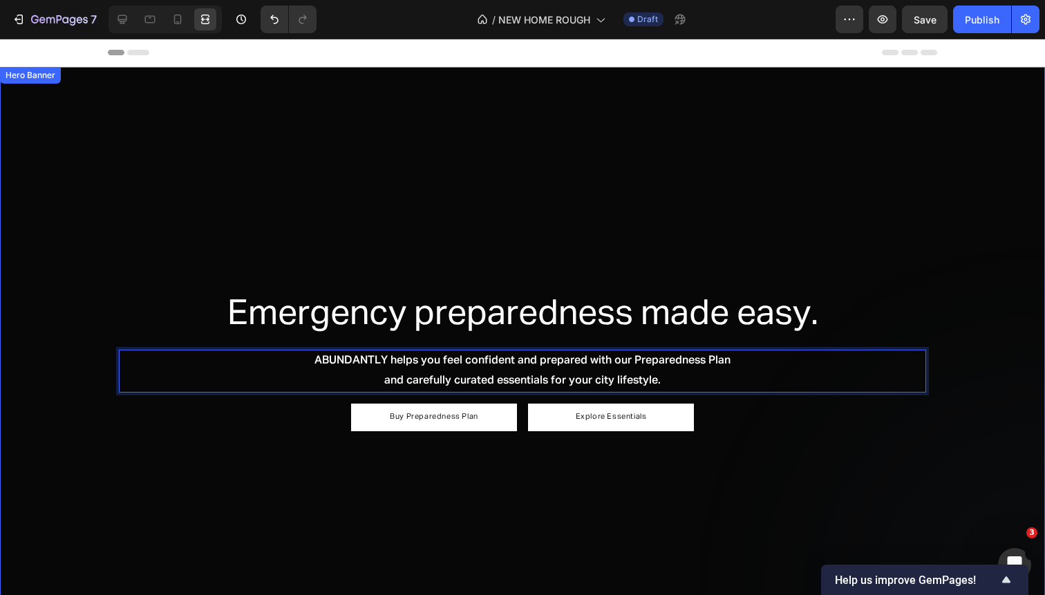
click at [692, 526] on div "Overlay" at bounding box center [522, 361] width 1045 height 588
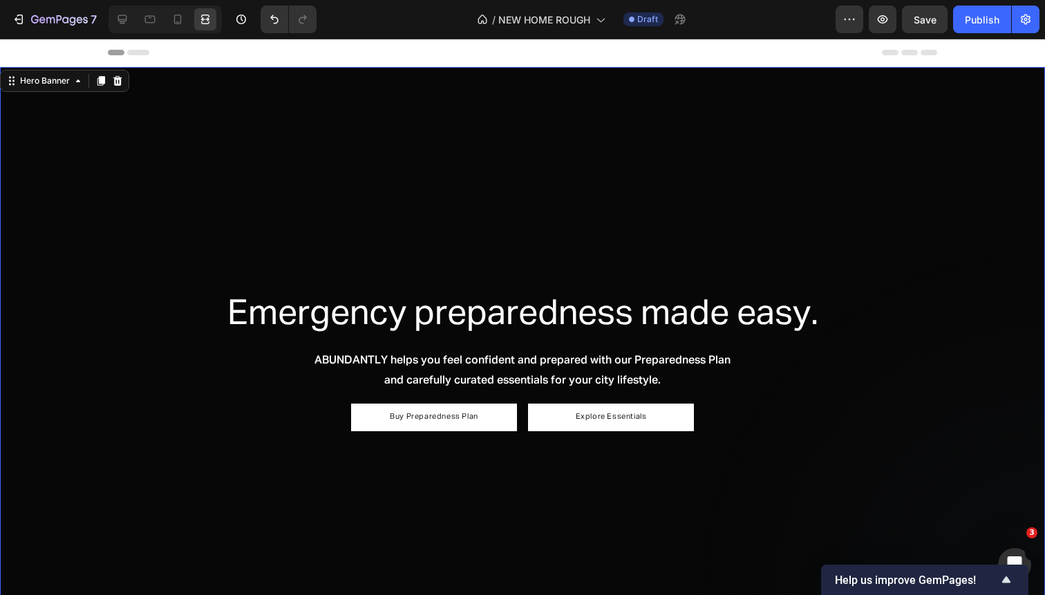
click at [645, 327] on p "Emergency preparedness made easy." at bounding box center [522, 314] width 804 height 45
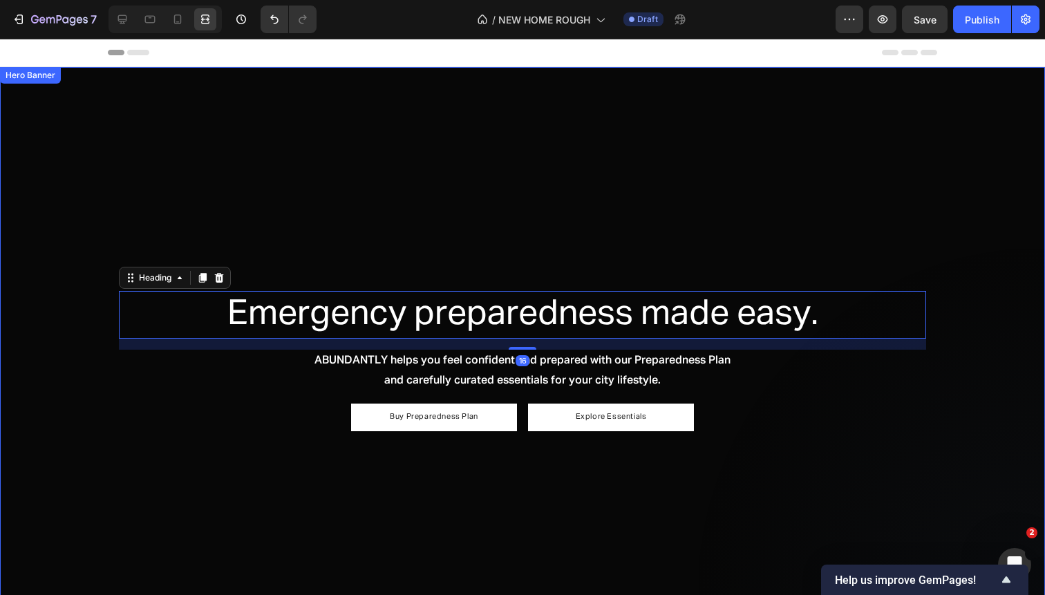
click at [165, 216] on div "Overlay" at bounding box center [522, 361] width 1045 height 588
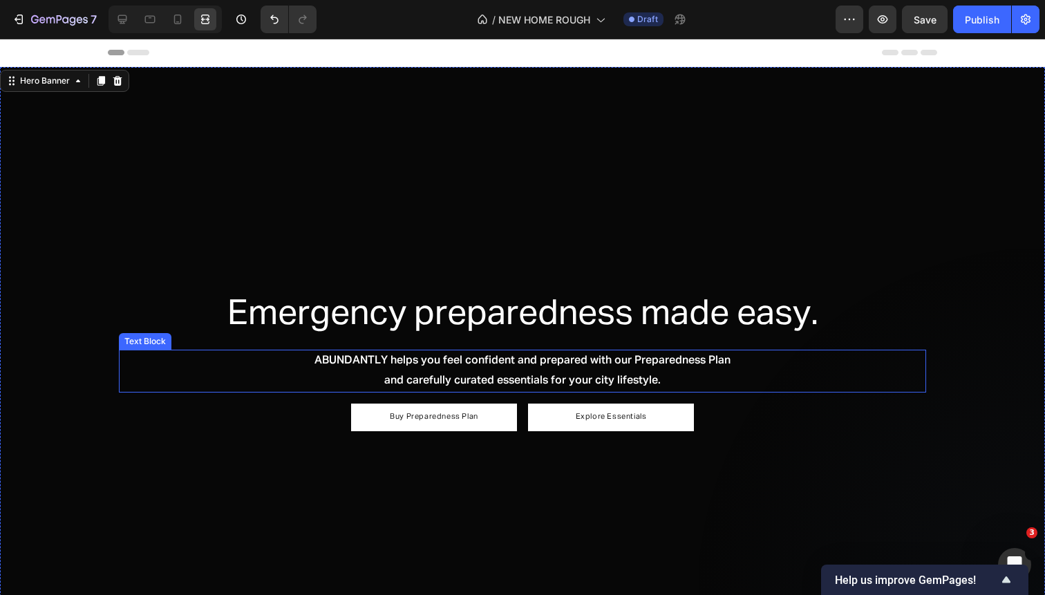
click at [348, 381] on p "and carefully curated essentials for your city lifestyle." at bounding box center [522, 381] width 804 height 20
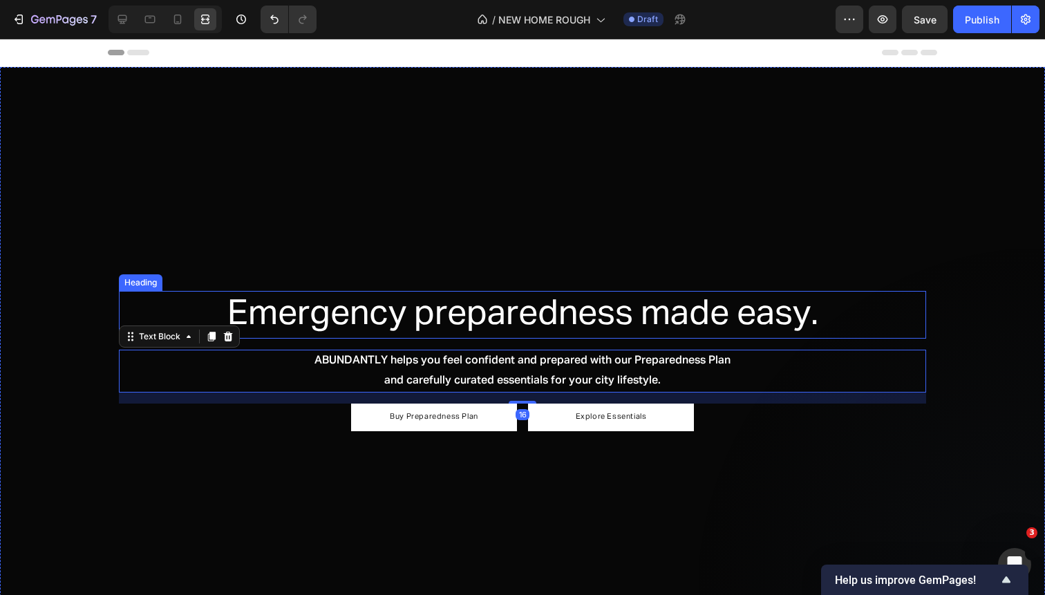
click at [357, 322] on p "Emergency preparedness made easy." at bounding box center [522, 314] width 804 height 45
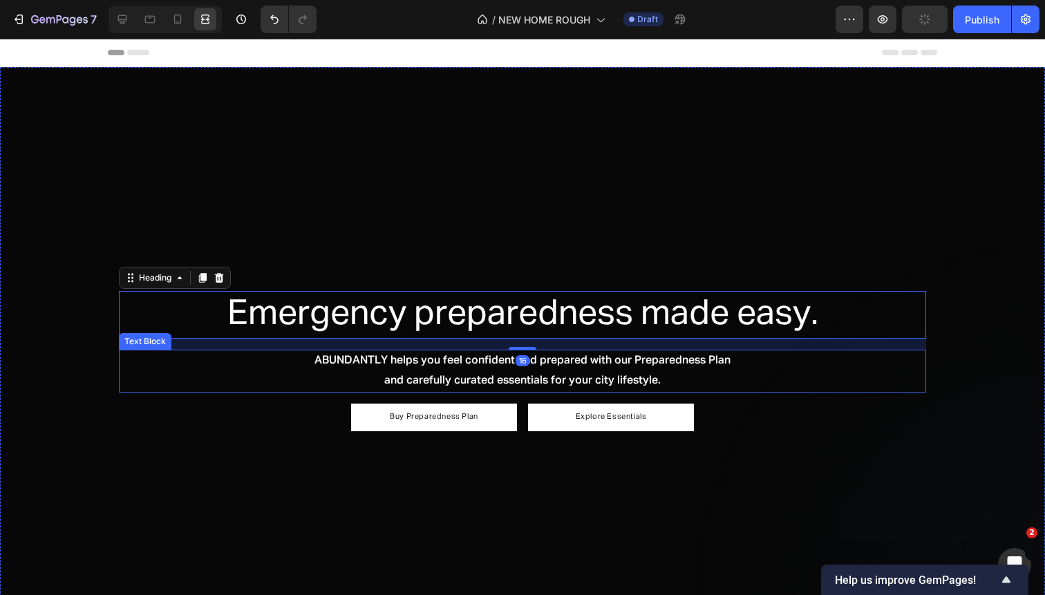
click at [262, 373] on p "and carefully curated essentials for your city lifestyle." at bounding box center [522, 381] width 804 height 20
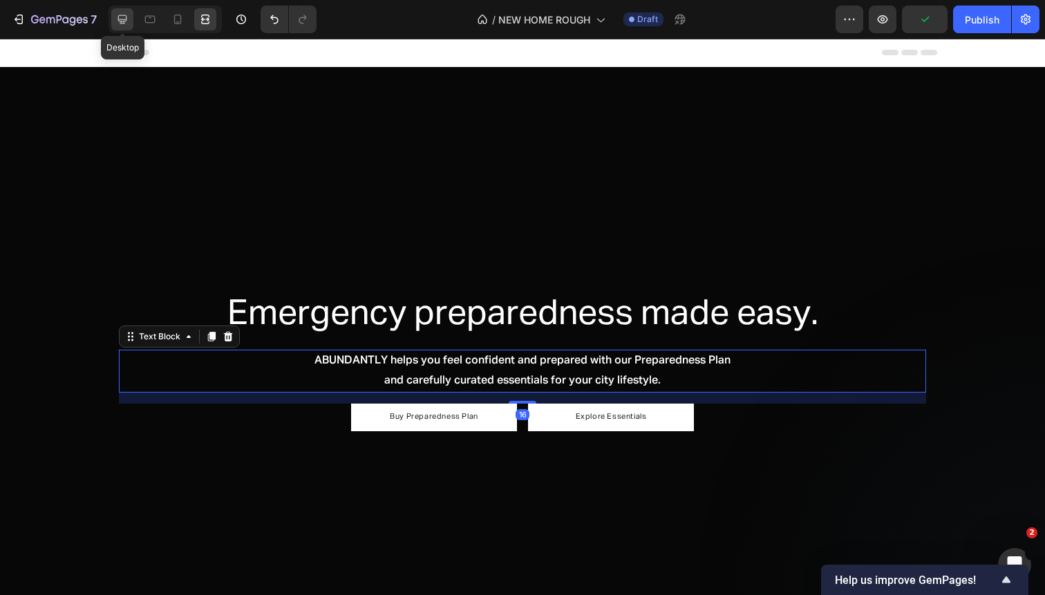
click at [127, 23] on icon at bounding box center [122, 19] width 14 height 14
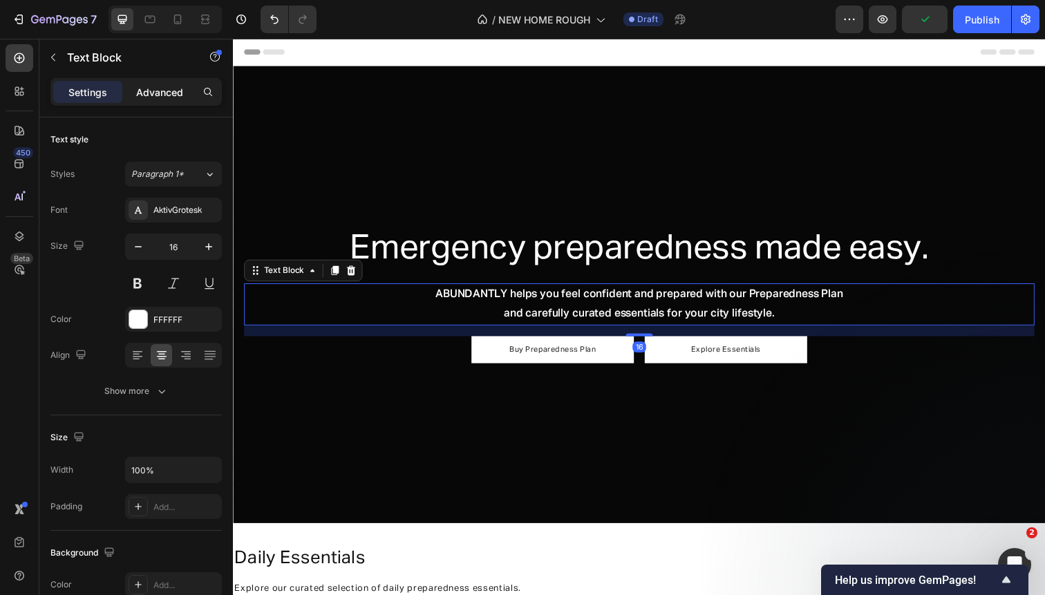
click at [149, 99] on p "Advanced" at bounding box center [159, 92] width 47 height 15
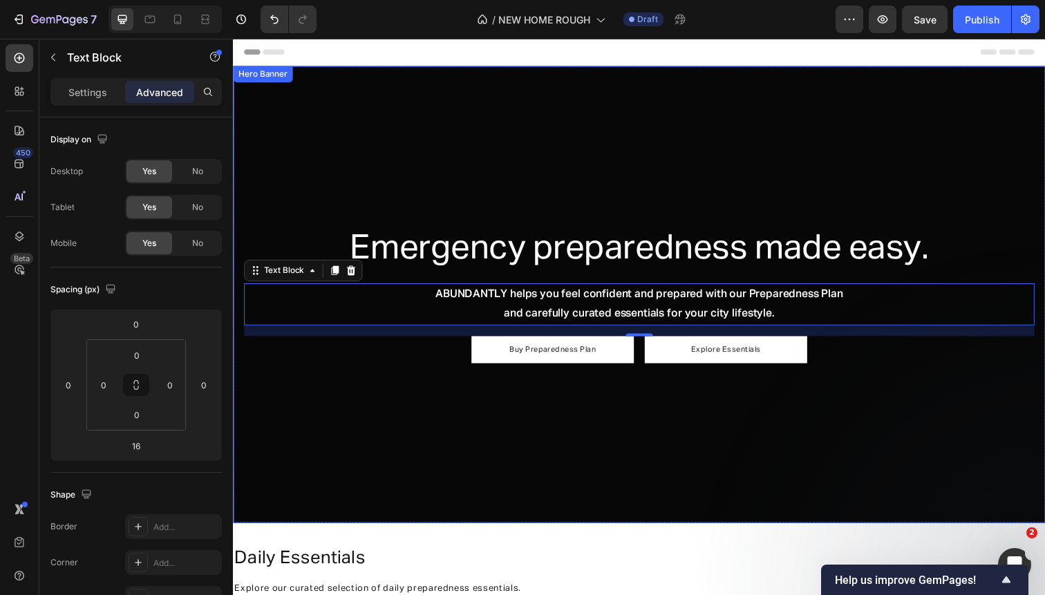
click at [331, 487] on div "Overlay" at bounding box center [647, 300] width 829 height 466
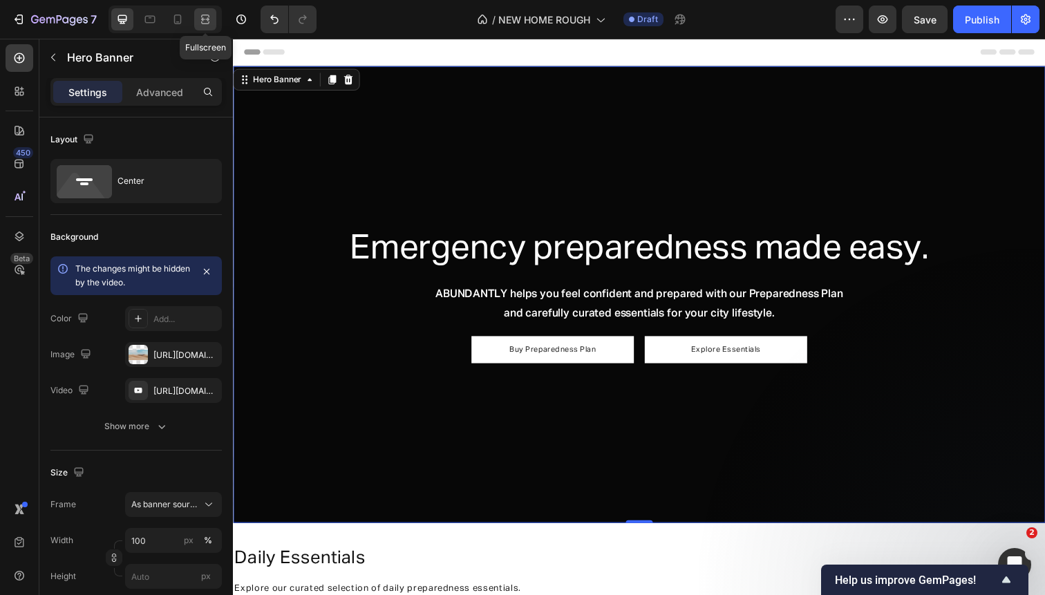
click at [207, 22] on icon at bounding box center [205, 19] width 14 height 14
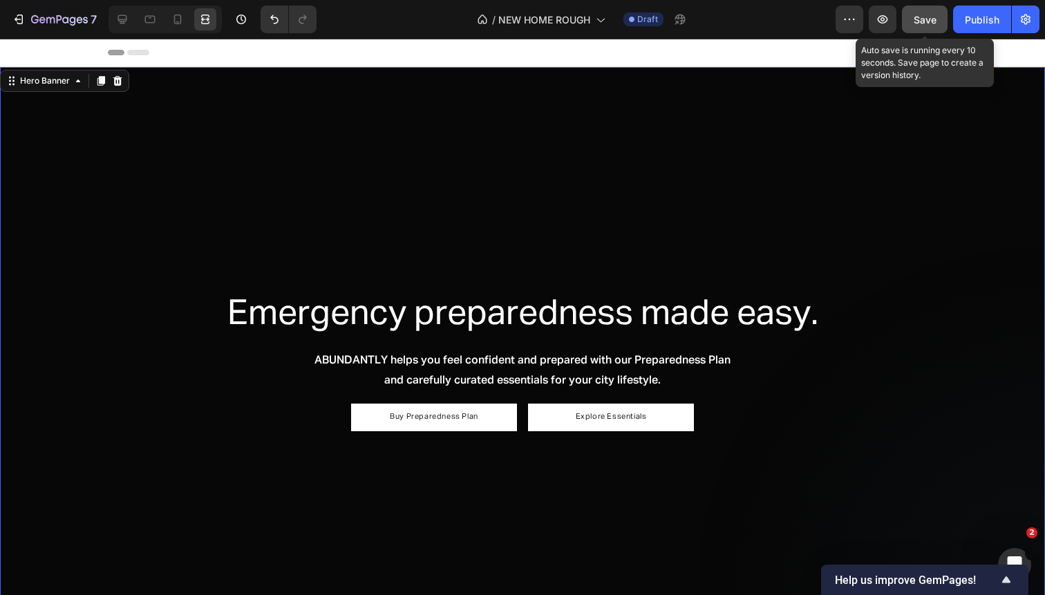
click at [922, 14] on span "Save" at bounding box center [924, 20] width 23 height 12
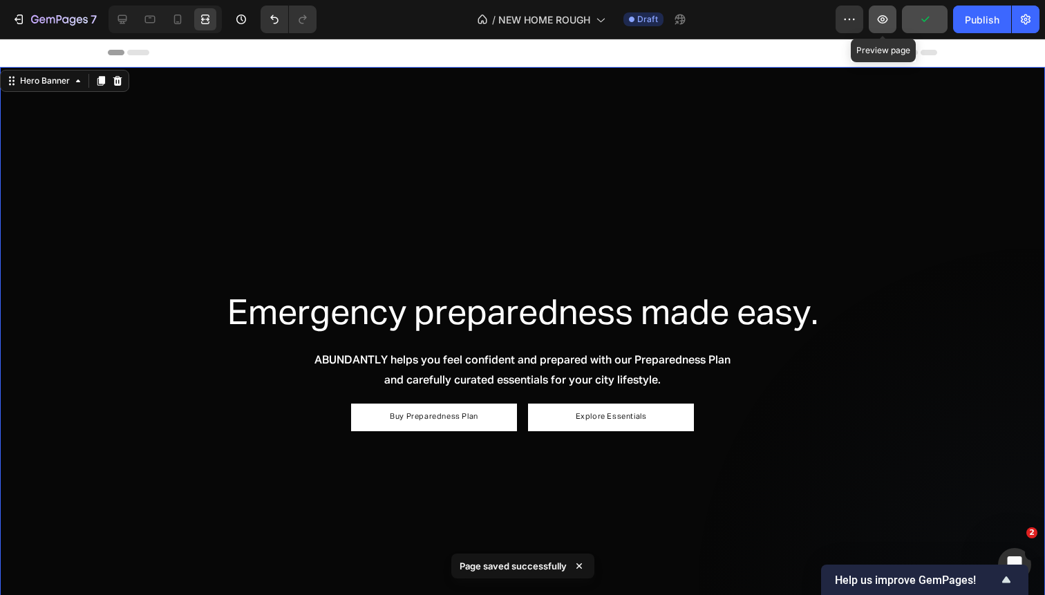
click at [877, 20] on icon "button" at bounding box center [882, 19] width 14 height 14
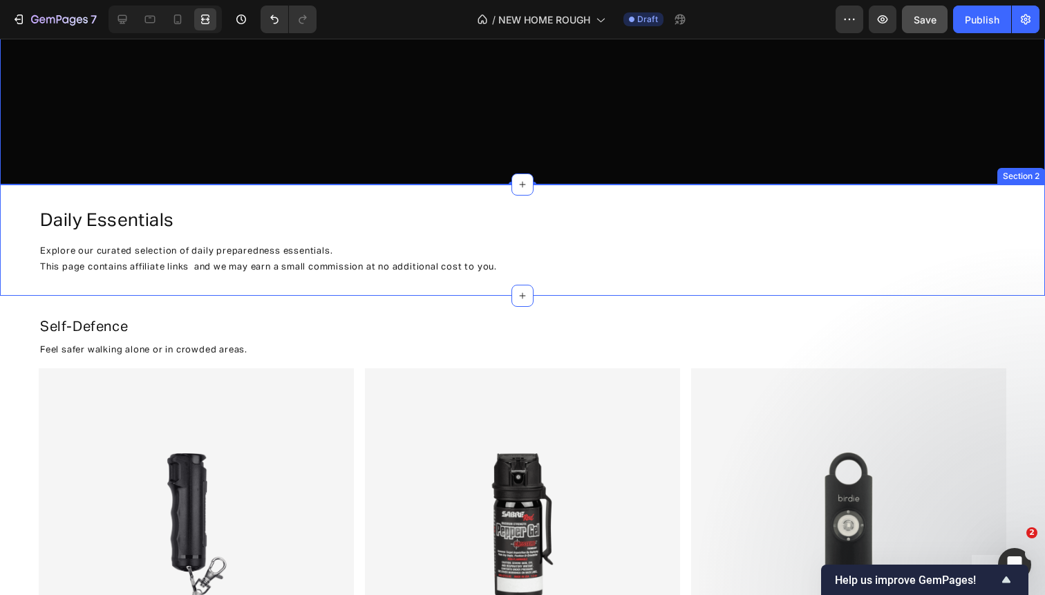
click at [252, 199] on div "daily essentials Heading Explore our curated selection of daily preparedness es…" at bounding box center [522, 240] width 1045 height 112
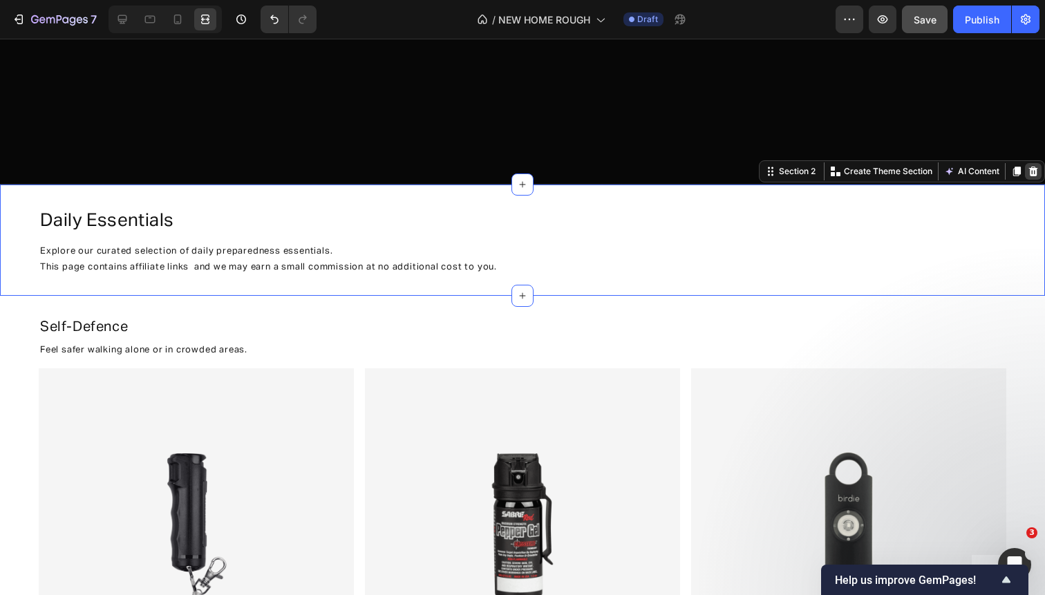
click at [1031, 171] on icon at bounding box center [1033, 171] width 9 height 10
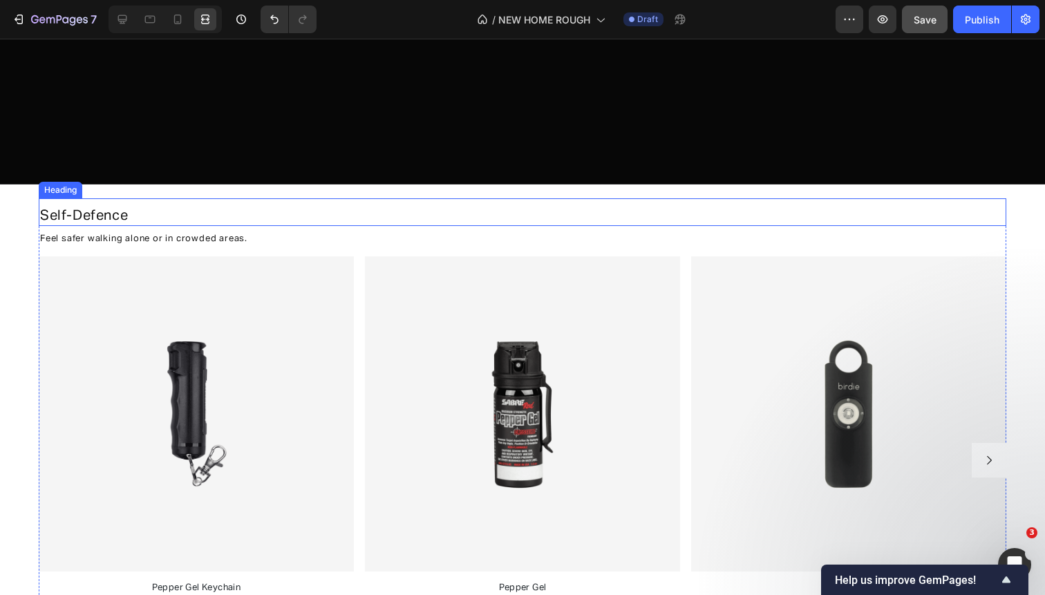
click at [955, 220] on h2 "Self-Defence" at bounding box center [522, 215] width 967 height 21
click at [1012, 218] on div "Self-Defence Heading 0 Feel safer walking alone or in crowded areas. Text Block…" at bounding box center [522, 436] width 1045 height 477
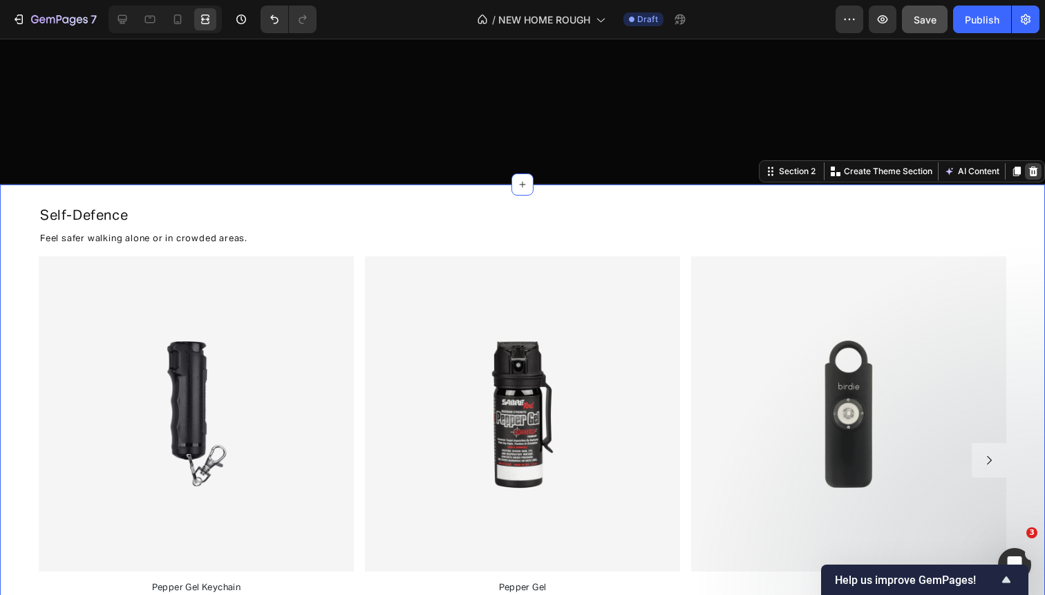
click at [1038, 170] on icon at bounding box center [1032, 171] width 11 height 11
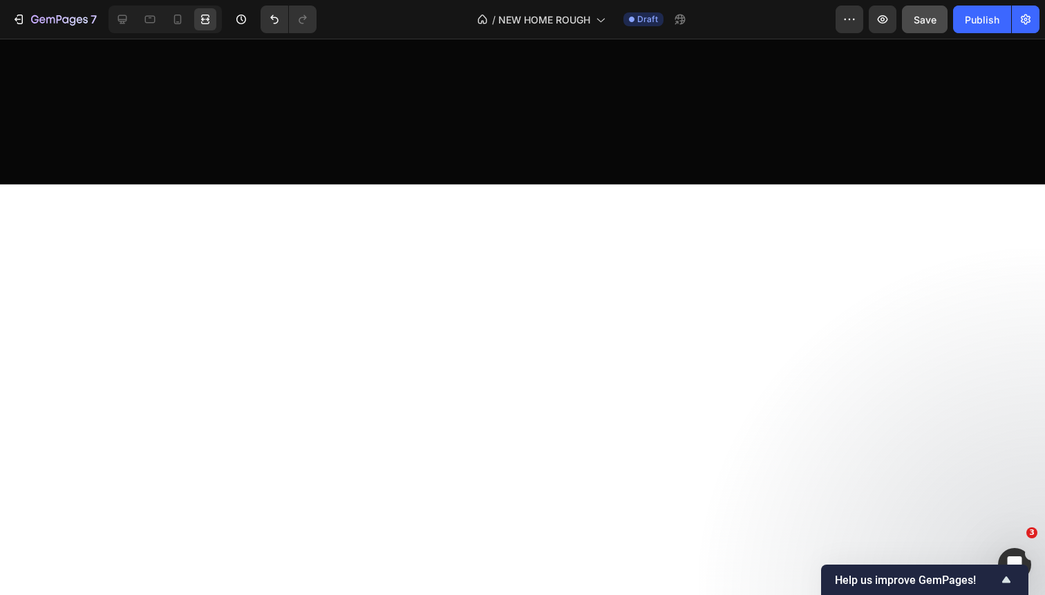
scroll to position [0, 0]
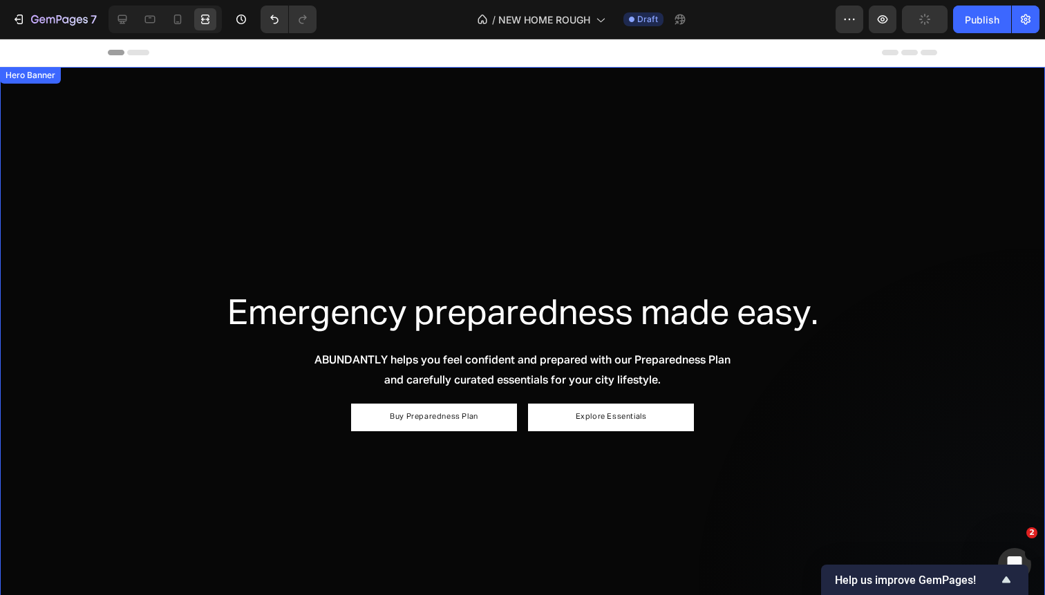
click at [321, 87] on div "Overlay" at bounding box center [522, 361] width 1045 height 588
click at [124, 12] on icon at bounding box center [122, 19] width 14 height 14
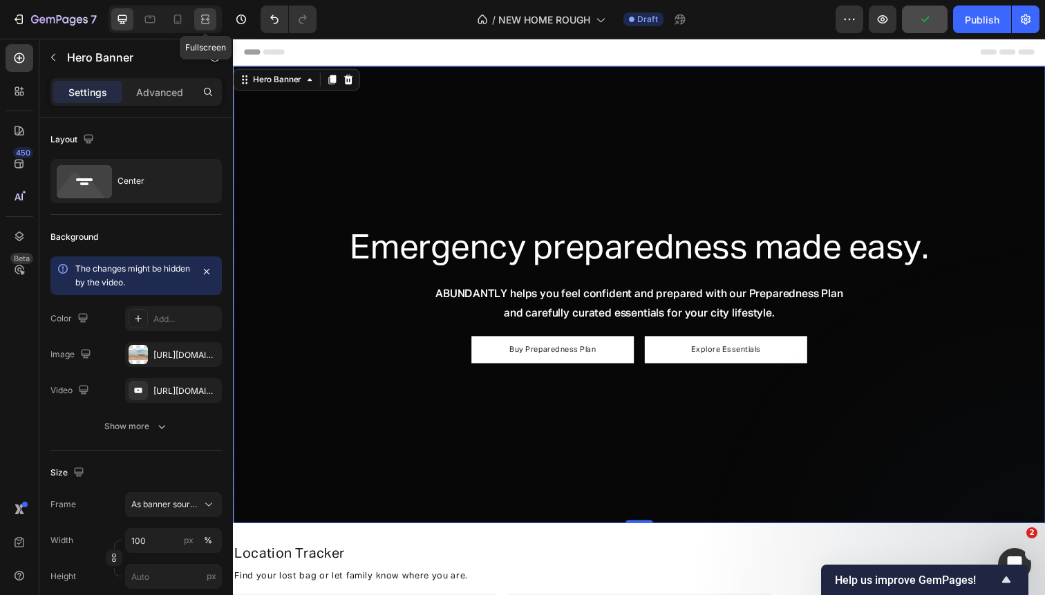
click at [206, 19] on icon at bounding box center [207, 18] width 4 height 3
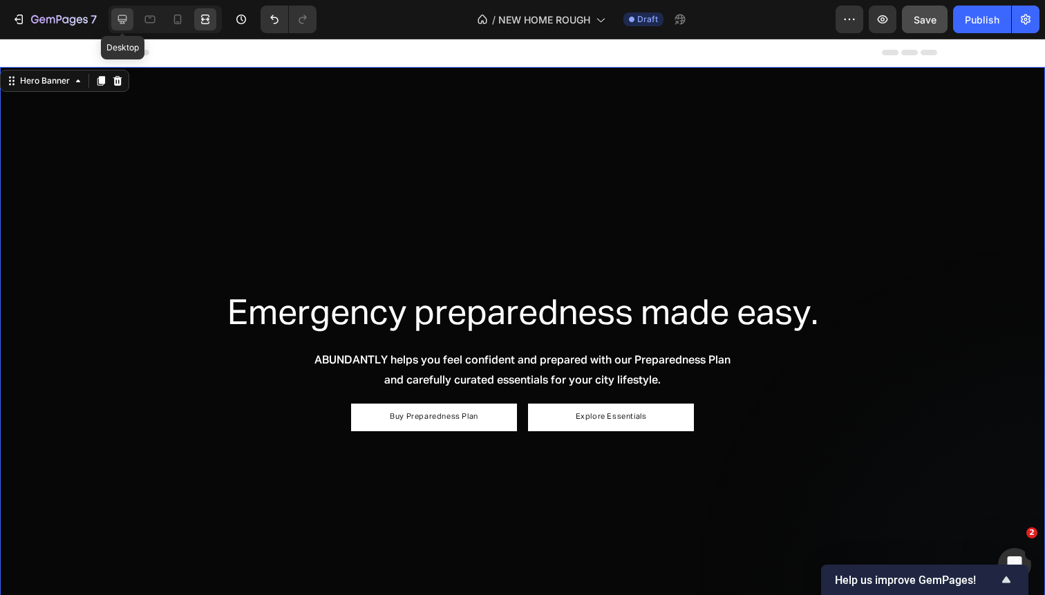
click at [113, 21] on div at bounding box center [122, 19] width 22 height 22
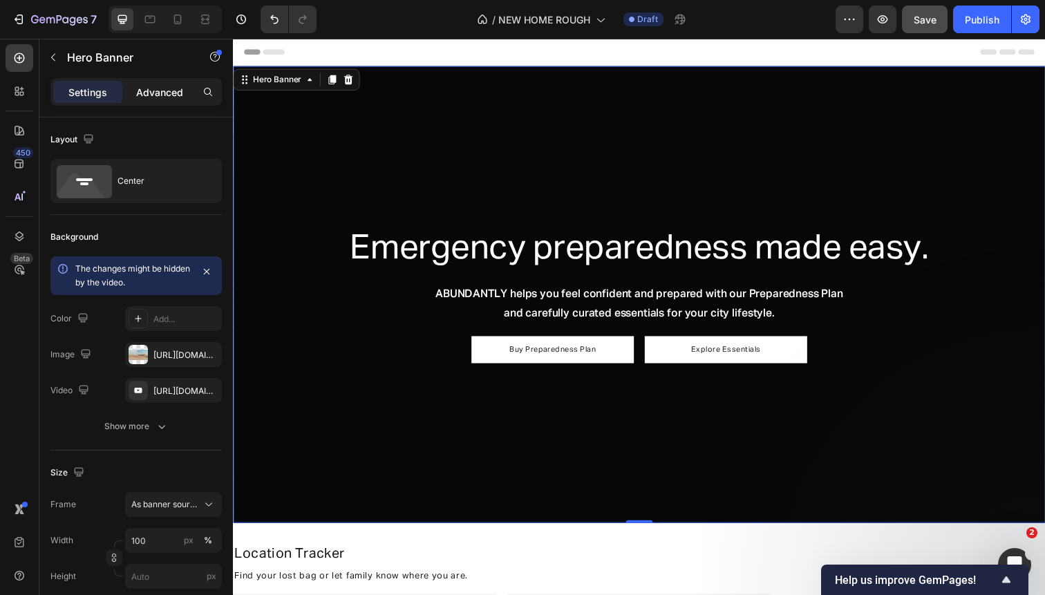
click at [160, 91] on p "Advanced" at bounding box center [159, 92] width 47 height 15
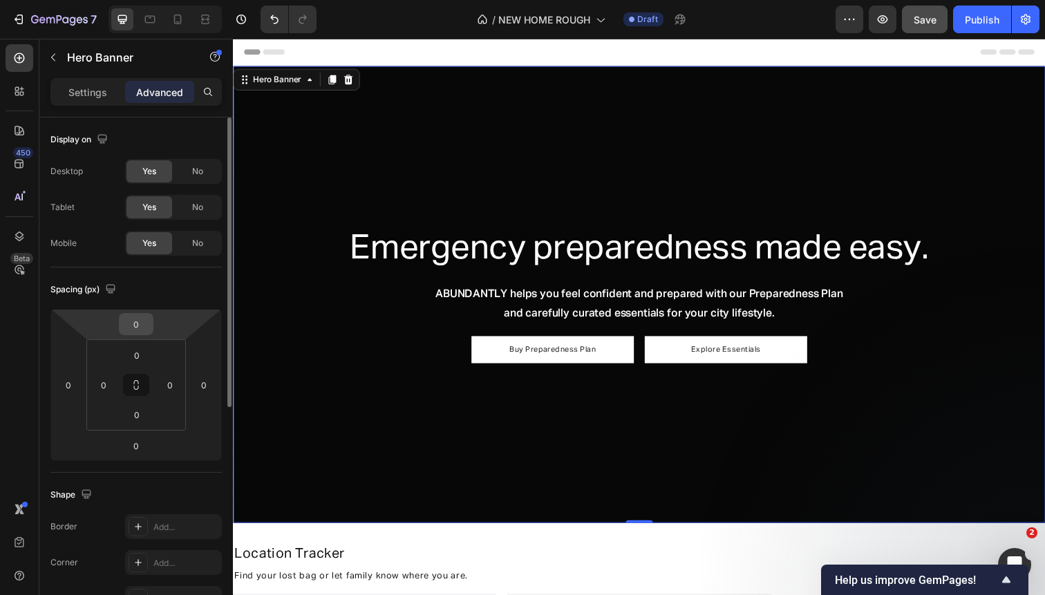
click at [145, 319] on input "0" at bounding box center [136, 324] width 28 height 21
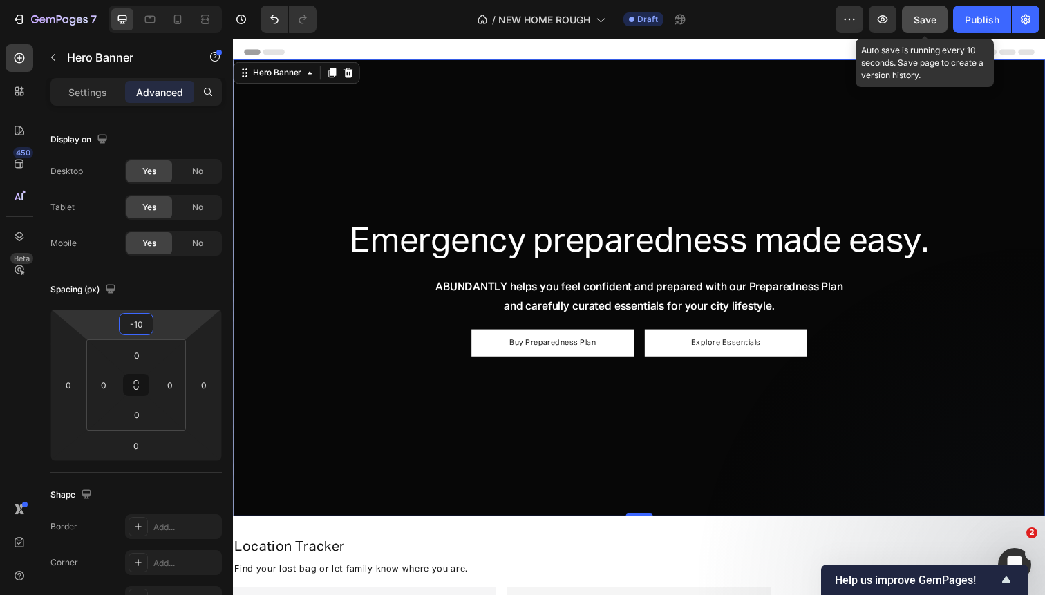
type input "-10"
click at [922, 12] on button "Save" at bounding box center [925, 20] width 46 height 28
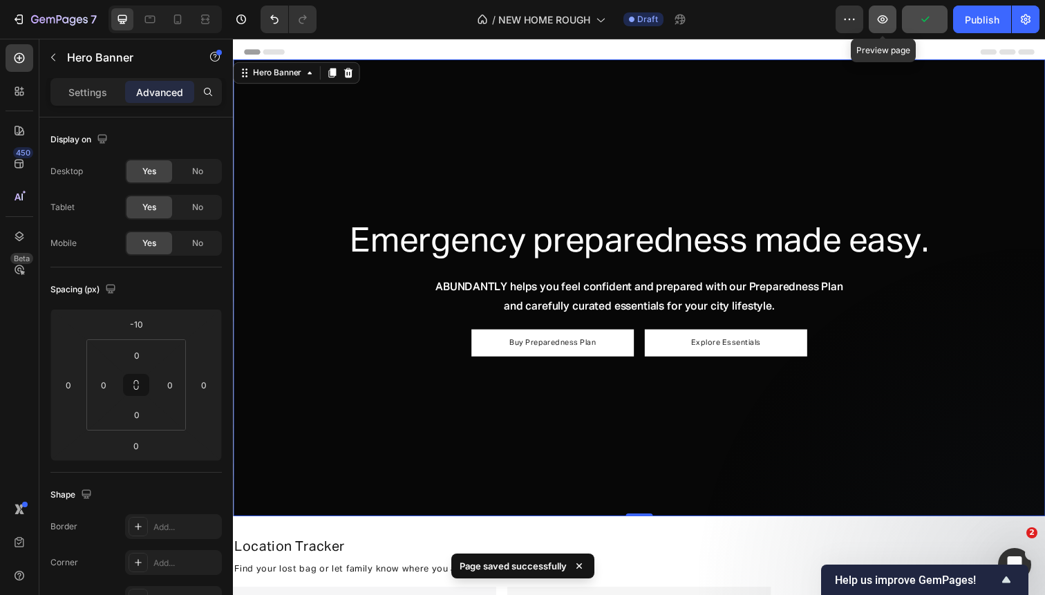
click at [888, 12] on button "button" at bounding box center [882, 20] width 28 height 28
